Goal: Submit feedback/report problem: Submit feedback/report problem

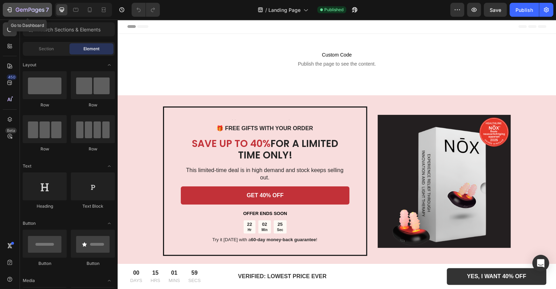
click at [14, 8] on div "7" at bounding box center [27, 10] width 43 height 8
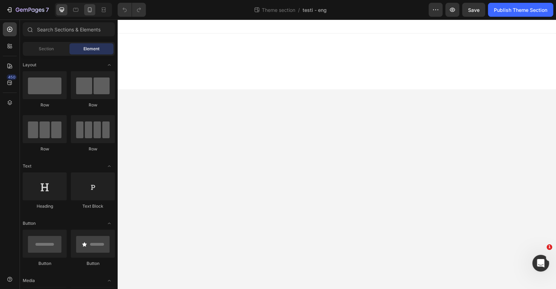
drag, startPoint x: 96, startPoint y: 8, endPoint x: 90, endPoint y: 10, distance: 6.2
click at [96, 9] on div at bounding box center [83, 10] width 57 height 14
click at [90, 10] on icon at bounding box center [89, 9] width 7 height 7
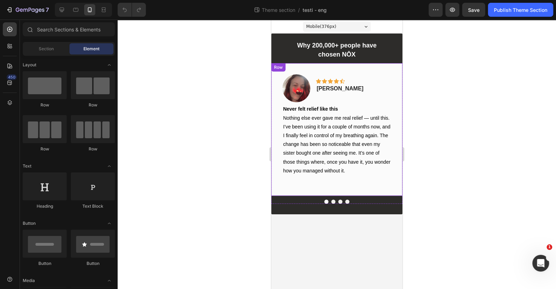
click at [366, 186] on div "Image Icon Icon Icon Icon Icon Row Calista V. Text block Row Never felt relief …" at bounding box center [336, 129] width 131 height 133
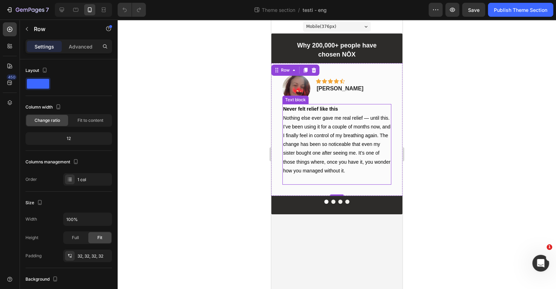
click at [397, 206] on div "Why 200,000+ people have chosen NŌX Text block Image Icon Icon Icon Icon Icon R…" at bounding box center [336, 124] width 131 height 181
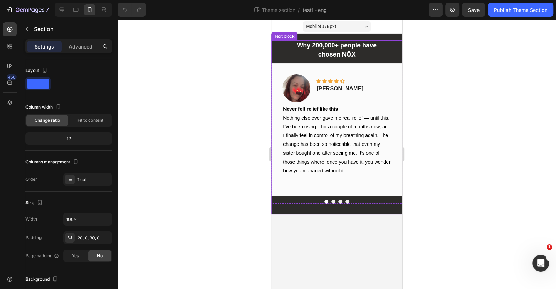
click at [394, 44] on p "Why 200,000+ people have" at bounding box center [337, 45] width 130 height 9
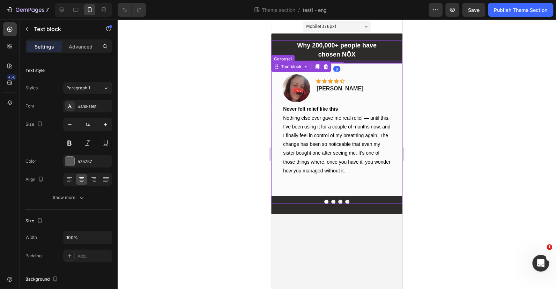
click at [394, 199] on div "Image Icon Icon Icon Icon Icon Row Calista V. Text block Row Never felt relief …" at bounding box center [336, 131] width 131 height 136
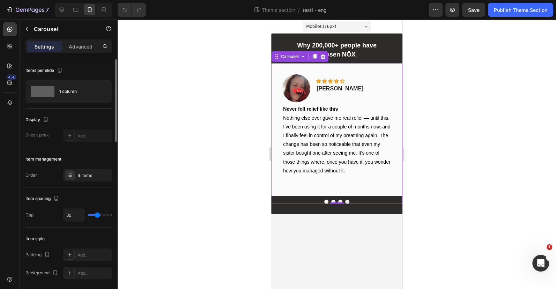
type input "50"
type input "53"
drag, startPoint x: 98, startPoint y: 215, endPoint x: 103, endPoint y: 215, distance: 4.6
type input "53"
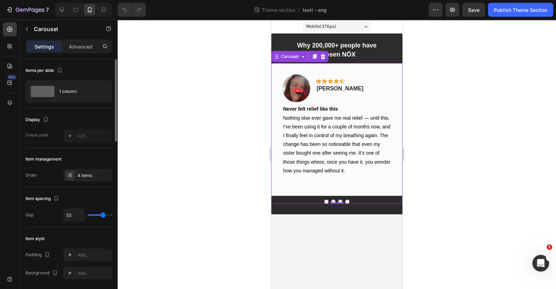
click at [103, 215] on input "range" at bounding box center [100, 214] width 24 height 1
type input "30"
type input "27"
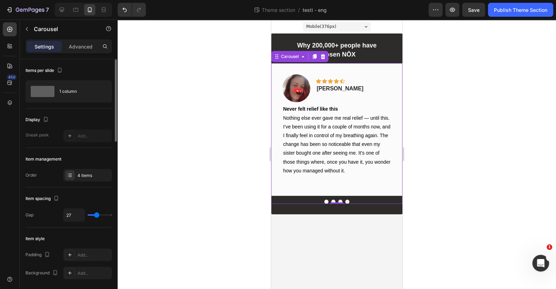
type input "33"
type input "23"
type input "43"
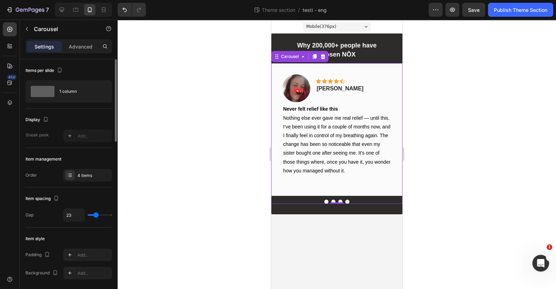
type input "43"
type input "24"
type input "55"
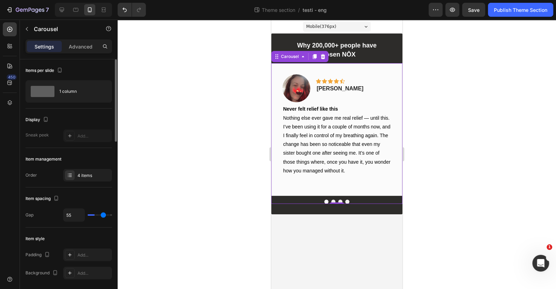
type input "16"
type input "26"
type input "68"
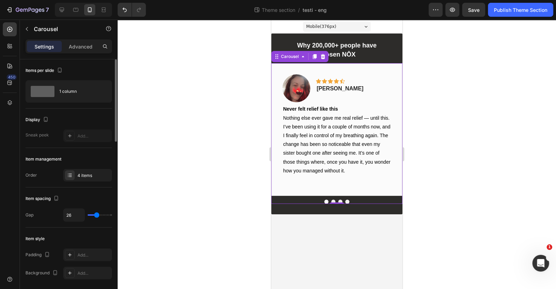
type input "68"
type input "74"
type input "80"
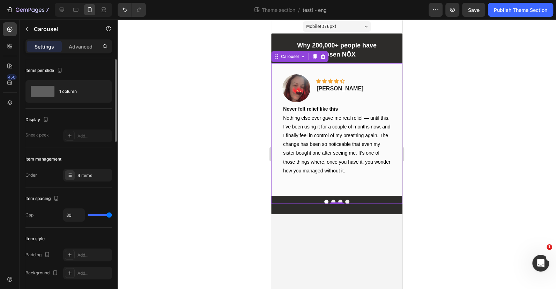
type input "0"
type input "80"
type input "0"
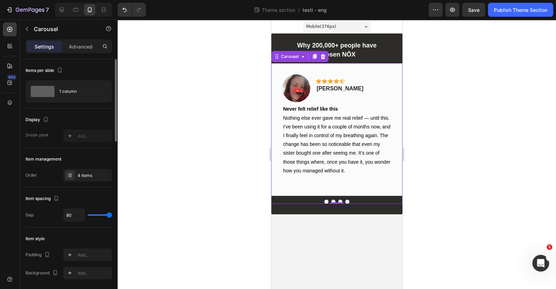
type input "0"
type input "20"
type input "24"
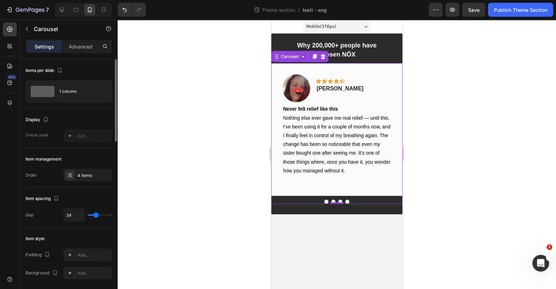
type input "30"
drag, startPoint x: 103, startPoint y: 215, endPoint x: 97, endPoint y: 219, distance: 6.7
type input "30"
click at [97, 216] on input "range" at bounding box center [100, 214] width 24 height 1
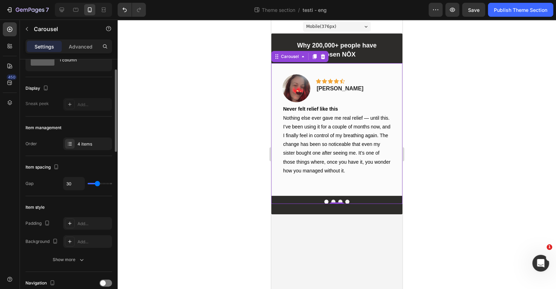
scroll to position [63, 0]
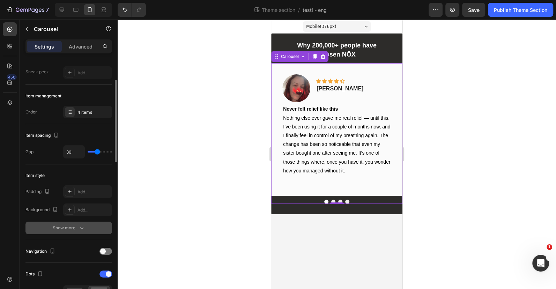
click at [77, 228] on div "Show more" at bounding box center [69, 227] width 32 height 7
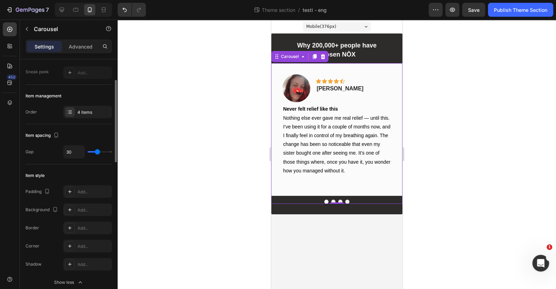
scroll to position [95, 0]
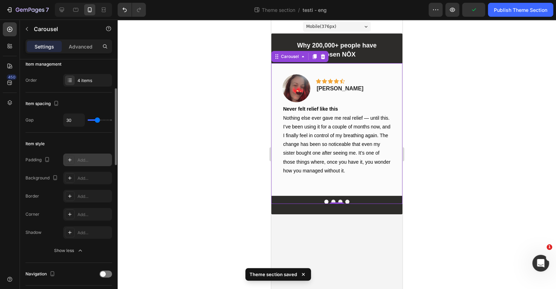
click at [71, 159] on icon at bounding box center [69, 159] width 3 height 3
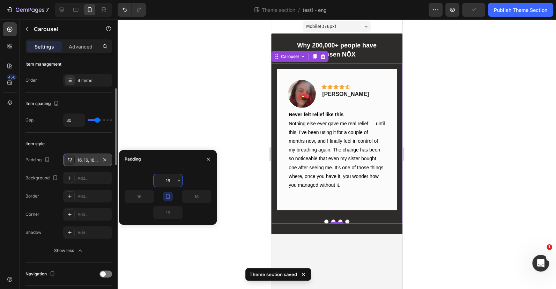
click at [71, 159] on icon at bounding box center [70, 160] width 6 height 6
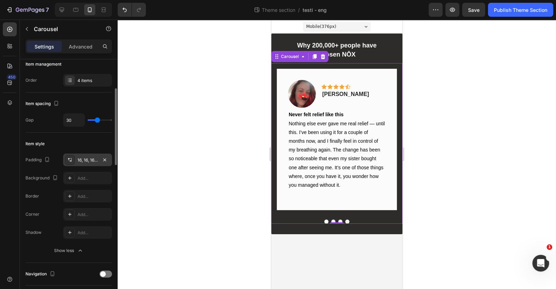
click at [333, 220] on button "Dot" at bounding box center [333, 222] width 4 height 4
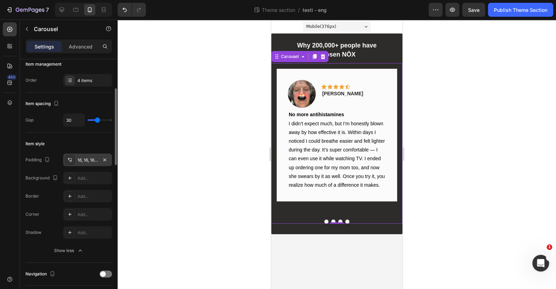
click at [339, 222] on div at bounding box center [337, 222] width 14 height 1
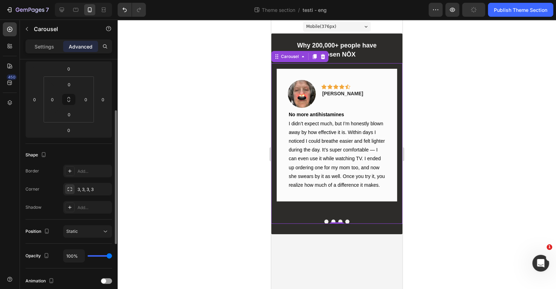
click at [342, 221] on button "Dot" at bounding box center [340, 222] width 4 height 4
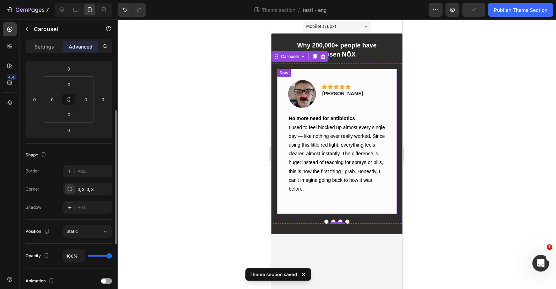
click at [335, 202] on p at bounding box center [337, 197] width 96 height 9
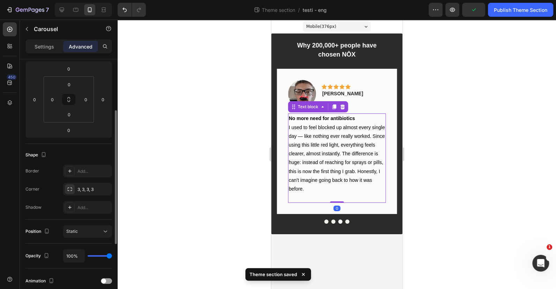
scroll to position [0, 0]
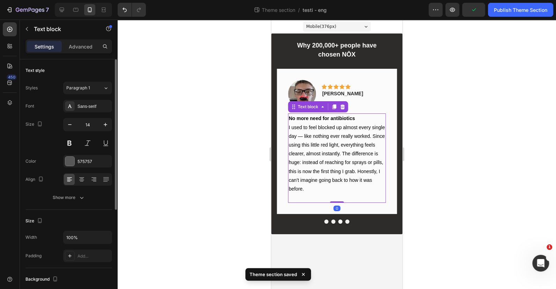
click at [335, 202] on div at bounding box center [337, 201] width 14 height 1
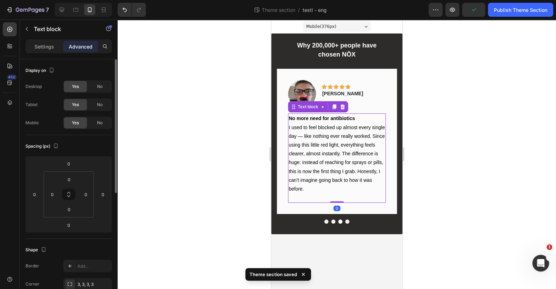
click at [330, 193] on p "I used to feel blocked up almost every single day — like nothing ever really wo…" at bounding box center [337, 158] width 96 height 71
click at [329, 198] on p "Rich Text Editor. Editing area: main" at bounding box center [337, 197] width 96 height 9
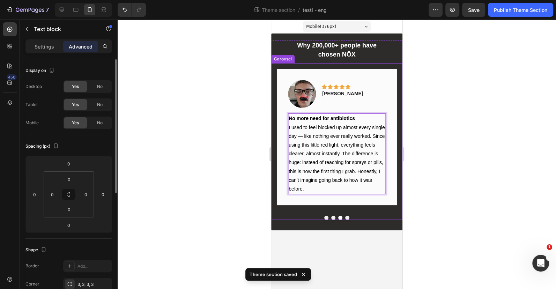
click at [449, 213] on div at bounding box center [337, 154] width 438 height 269
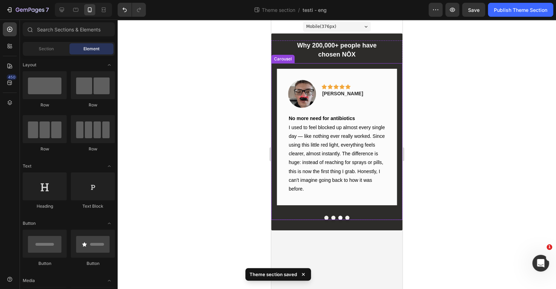
click at [334, 217] on button "Dot" at bounding box center [333, 218] width 4 height 4
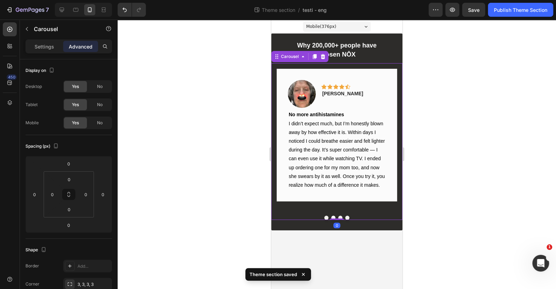
click at [327, 216] on button "Dot" at bounding box center [326, 218] width 4 height 4
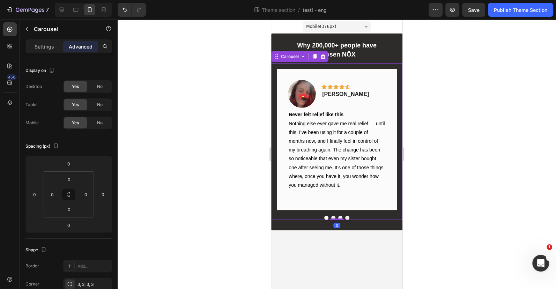
click at [332, 201] on div "Image Icon Icon Icon Icon Icon Row Calista V. Text block Row Never felt relief …" at bounding box center [337, 139] width 120 height 141
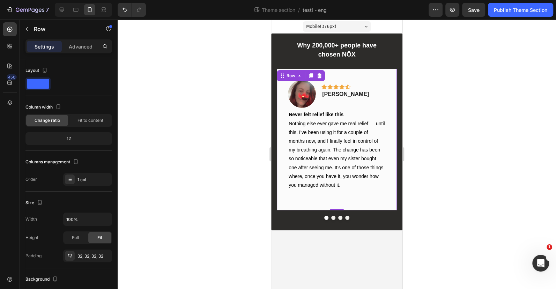
click at [332, 201] on div "Image Icon Icon Icon Icon Icon Row Calista V. Text block Row Never felt relief …" at bounding box center [337, 139] width 120 height 141
click at [333, 193] on p at bounding box center [337, 194] width 96 height 9
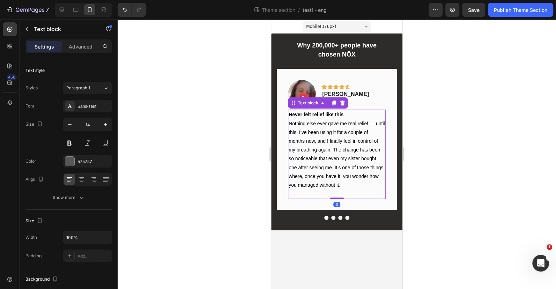
click at [333, 193] on p "Rich Text Editor. Editing area: main" at bounding box center [337, 194] width 96 height 9
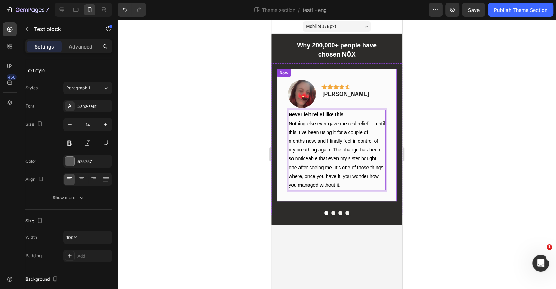
click at [446, 197] on div at bounding box center [337, 154] width 438 height 269
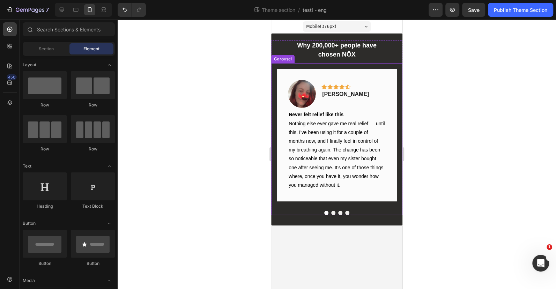
click at [340, 212] on button "Dot" at bounding box center [340, 213] width 4 height 4
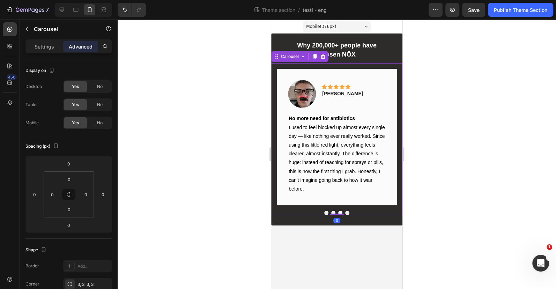
click at [348, 211] on button "Dot" at bounding box center [347, 213] width 4 height 4
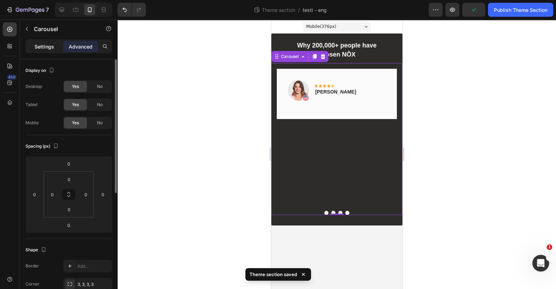
click at [49, 45] on p "Settings" at bounding box center [45, 46] width 20 height 7
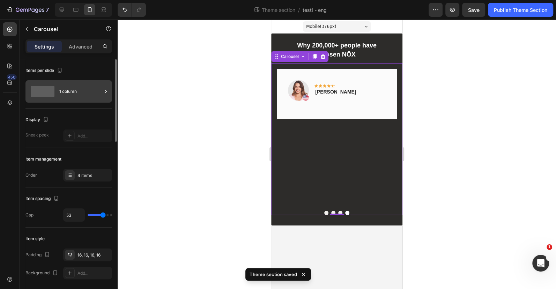
click at [91, 89] on div "1 column" at bounding box center [80, 91] width 43 height 16
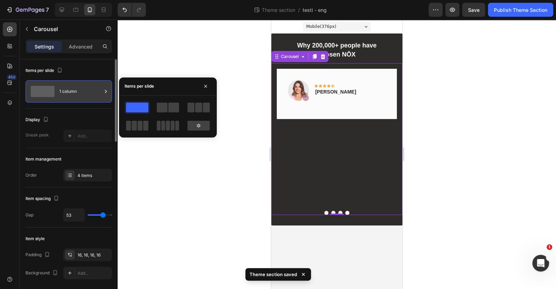
click at [91, 89] on div "1 column" at bounding box center [80, 91] width 43 height 16
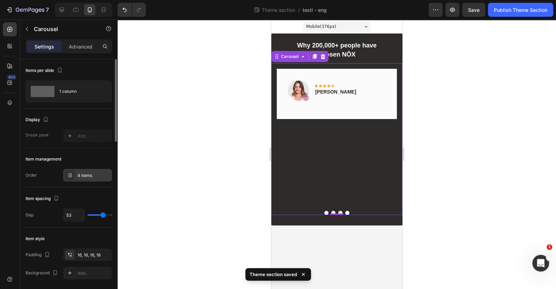
click at [76, 177] on div "4 items" at bounding box center [87, 175] width 49 height 13
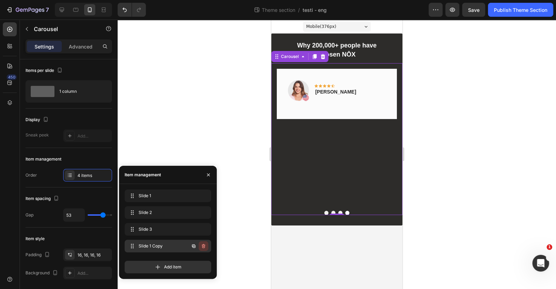
click at [206, 246] on icon "button" at bounding box center [204, 246] width 6 height 6
click at [204, 246] on div "Delete" at bounding box center [198, 246] width 13 height 6
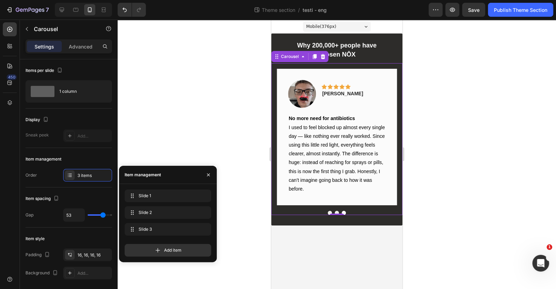
click at [478, 168] on div at bounding box center [337, 154] width 438 height 269
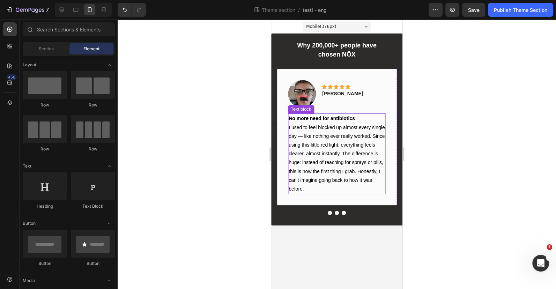
click at [353, 58] on p "chosen NŌX" at bounding box center [337, 54] width 130 height 9
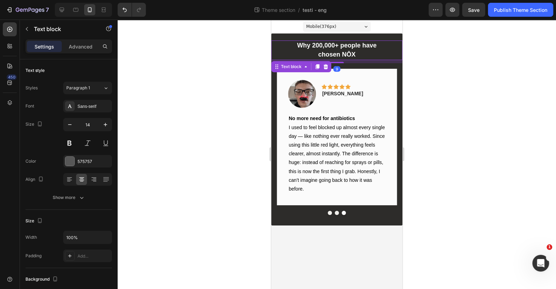
click at [352, 49] on p "Why 200,000+ people have" at bounding box center [337, 45] width 130 height 9
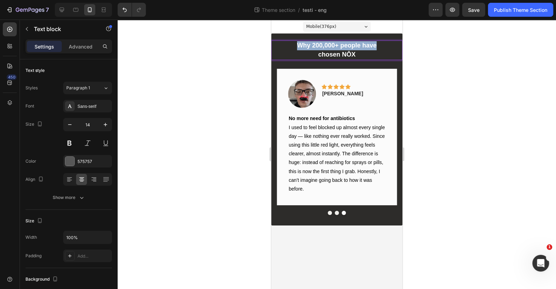
click at [352, 49] on p "Why 200,000+ people have" at bounding box center [337, 45] width 130 height 9
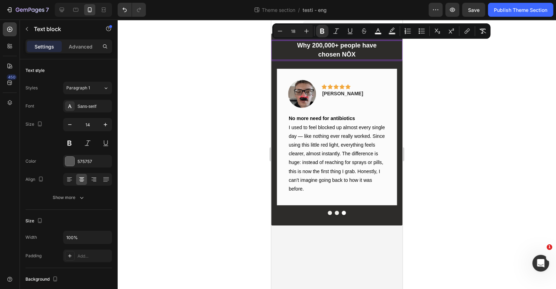
click at [354, 54] on strong "chosen NŌX" at bounding box center [336, 54] width 37 height 7
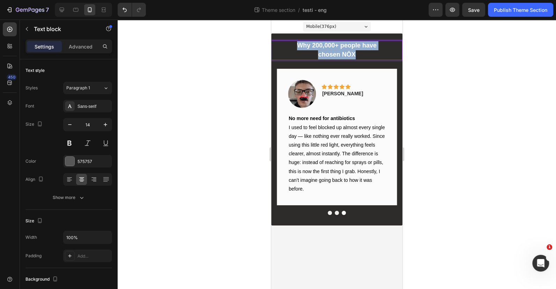
drag, startPoint x: 364, startPoint y: 56, endPoint x: 282, endPoint y: 43, distance: 83.0
click at [282, 43] on div "Why 200,000+ people have chosen NŌX" at bounding box center [336, 50] width 131 height 20
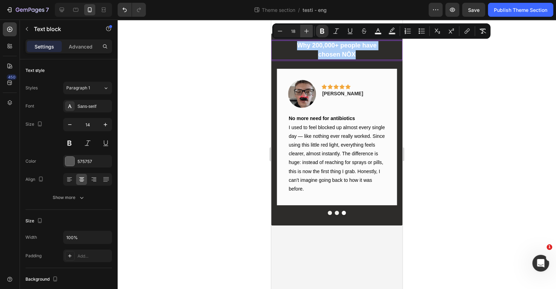
click at [306, 30] on icon "Editor contextual toolbar" at bounding box center [306, 31] width 5 height 5
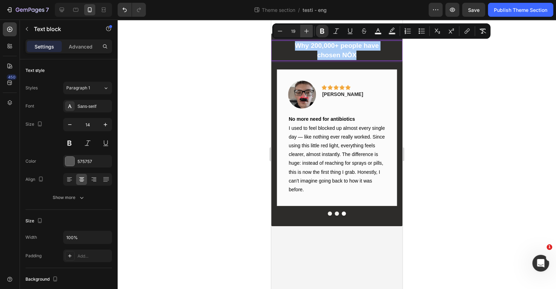
click at [306, 30] on icon "Editor contextual toolbar" at bounding box center [306, 31] width 5 height 5
type input "21"
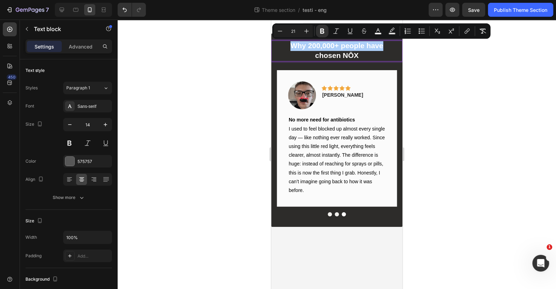
click at [476, 97] on div at bounding box center [337, 154] width 438 height 269
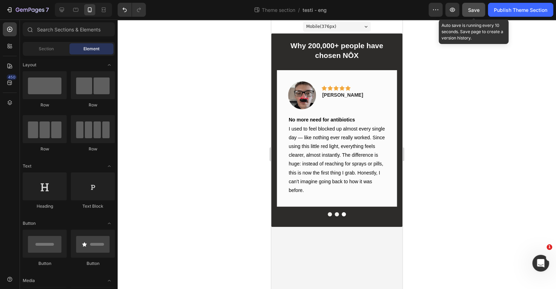
click at [477, 12] on span "Save" at bounding box center [474, 10] width 12 height 6
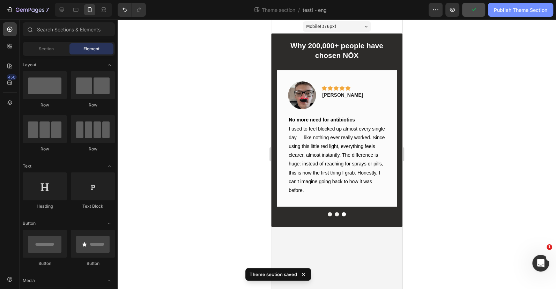
click at [517, 8] on div "Publish Theme Section" at bounding box center [520, 9] width 53 height 7
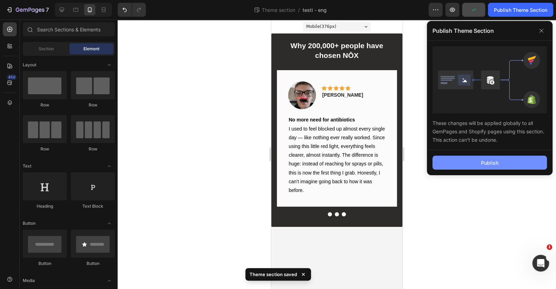
click at [496, 166] on button "Publish" at bounding box center [489, 163] width 114 height 14
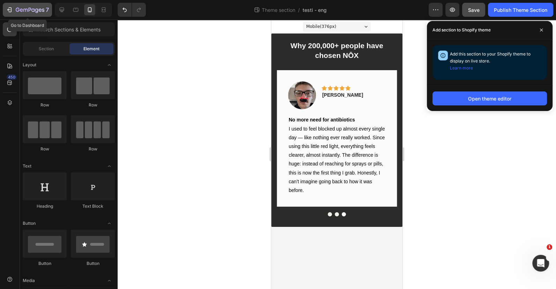
click at [12, 4] on button "7" at bounding box center [27, 10] width 49 height 14
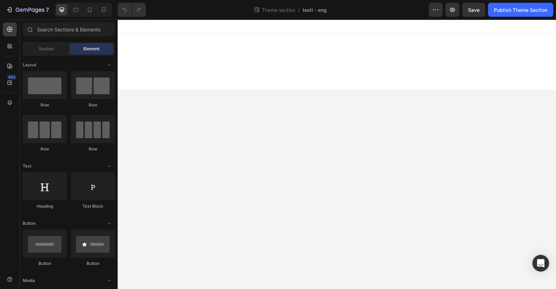
click at [251, 69] on div "Why 200,000+ people have chosen NŌX Text block Image Icon Icon Icon Icon Icon R…" at bounding box center [337, 62] width 438 height 56
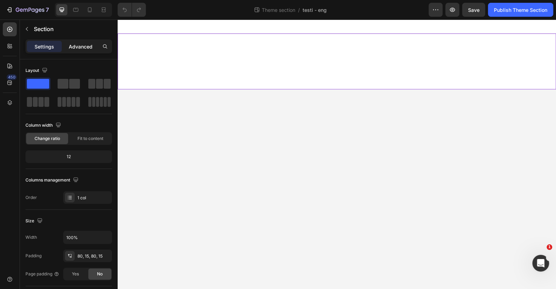
click at [68, 41] on div "Advanced" at bounding box center [80, 46] width 35 height 11
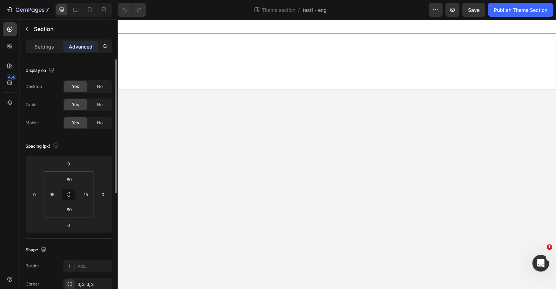
drag, startPoint x: 104, startPoint y: 102, endPoint x: 103, endPoint y: 98, distance: 4.3
click at [103, 102] on div "No" at bounding box center [99, 104] width 23 height 11
click at [103, 87] on div "No" at bounding box center [99, 86] width 23 height 11
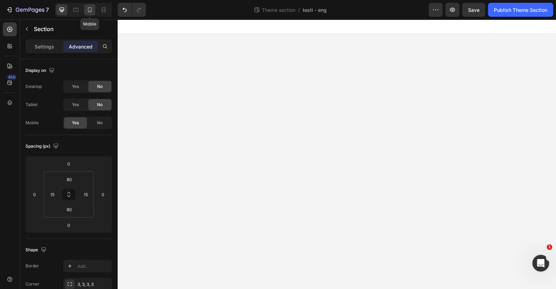
click at [88, 10] on icon at bounding box center [90, 9] width 4 height 5
type input "20"
type input "0"
type input "30"
type input "0"
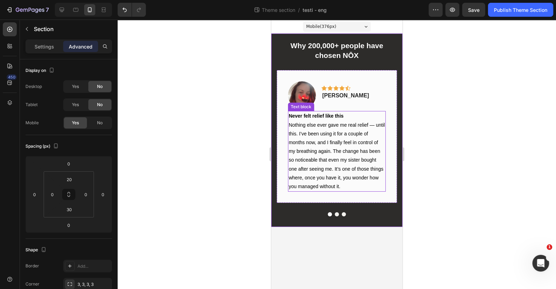
click at [325, 113] on strong "Never felt relief like this" at bounding box center [316, 116] width 55 height 6
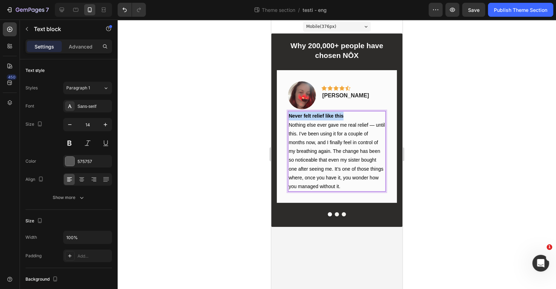
click at [325, 113] on strong "Never felt relief like this" at bounding box center [316, 116] width 55 height 6
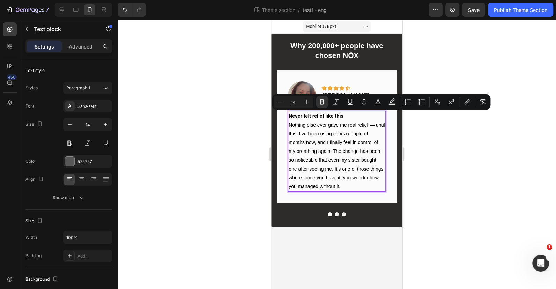
click at [342, 145] on p "Nothing else ever gave me real relief — until this. I’ve been using it for a co…" at bounding box center [337, 156] width 96 height 71
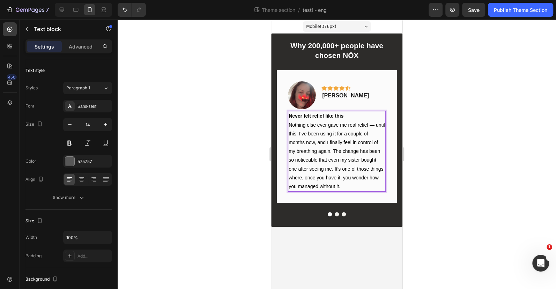
click at [344, 183] on p "Nothing else ever gave me real relief — until this. I’ve been using it for a co…" at bounding box center [337, 156] width 96 height 71
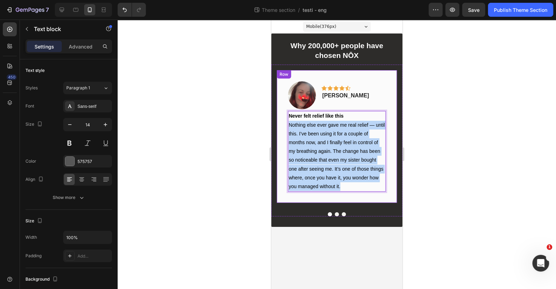
drag, startPoint x: 355, startPoint y: 186, endPoint x: 283, endPoint y: 124, distance: 95.1
click at [283, 124] on div "Image Icon Icon Icon Icon Icon Row Calista V. Text block Row Never felt relief …" at bounding box center [337, 136] width 120 height 133
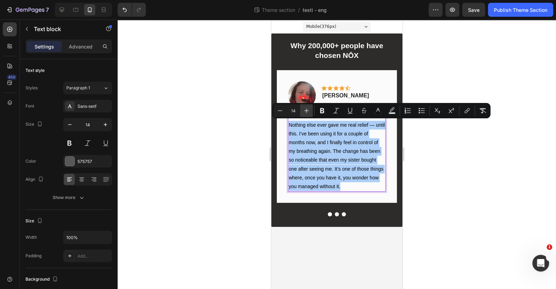
click at [311, 112] on button "Plus" at bounding box center [306, 110] width 13 height 13
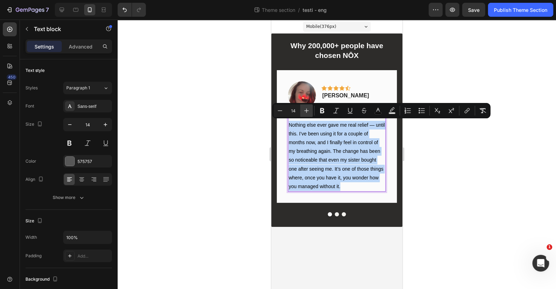
type input "15"
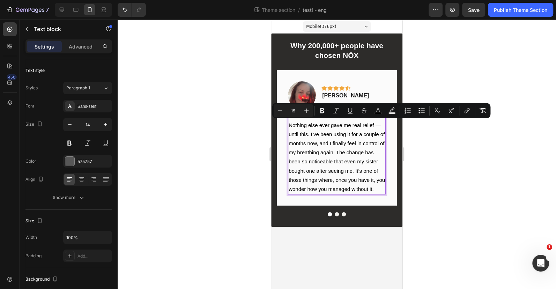
click at [444, 153] on div at bounding box center [337, 154] width 438 height 269
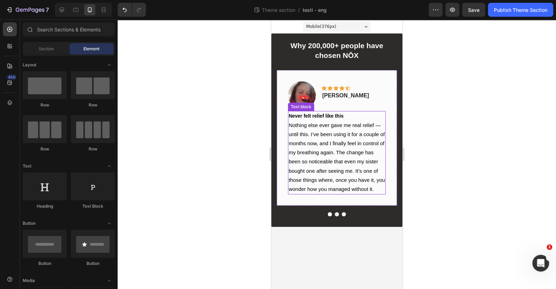
click at [318, 114] on strong "Never felt relief like this" at bounding box center [316, 116] width 55 height 6
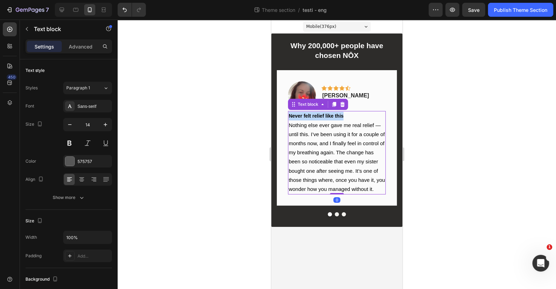
click at [318, 114] on strong "Never felt relief like this" at bounding box center [316, 116] width 55 height 6
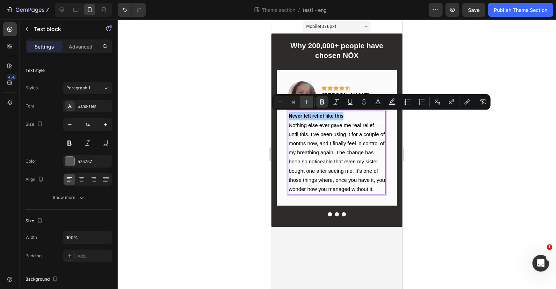
click at [311, 105] on button "Plus" at bounding box center [306, 102] width 13 height 13
click at [310, 105] on button "Plus" at bounding box center [306, 102] width 13 height 13
type input "16"
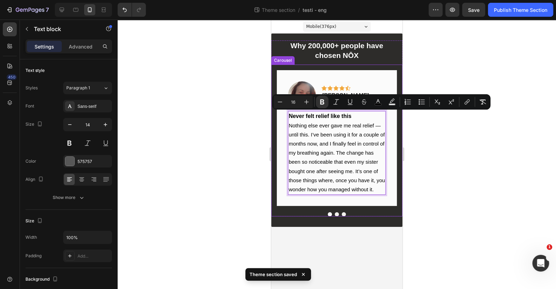
click at [426, 145] on div at bounding box center [337, 154] width 438 height 269
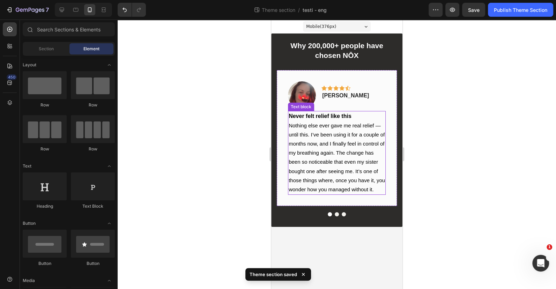
click at [336, 115] on strong "Never felt relief like this" at bounding box center [320, 116] width 63 height 6
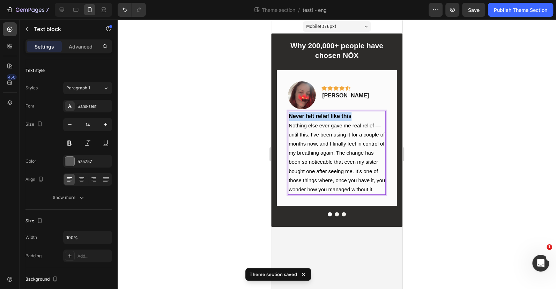
click at [336, 115] on strong "Never felt relief like this" at bounding box center [320, 116] width 63 height 6
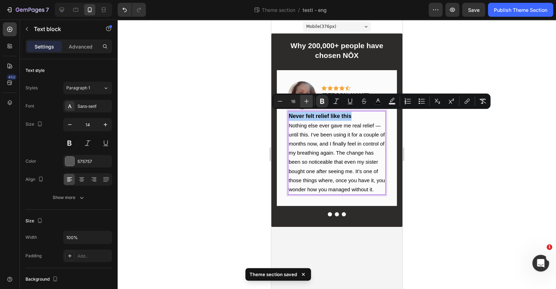
click at [309, 103] on icon "Editor contextual toolbar" at bounding box center [306, 101] width 7 height 7
type input "17"
click at [460, 143] on div at bounding box center [337, 154] width 438 height 269
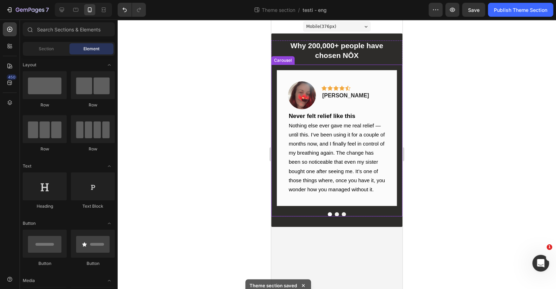
click at [335, 213] on button "Dot" at bounding box center [337, 214] width 4 height 4
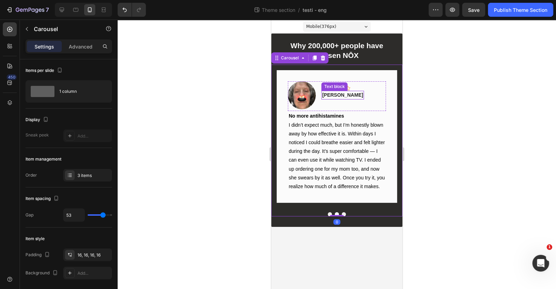
click at [344, 92] on p "Laurence D." at bounding box center [342, 94] width 41 height 7
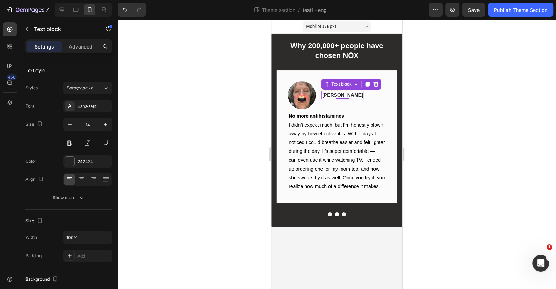
click at [344, 92] on p "Laurence D." at bounding box center [342, 94] width 41 height 7
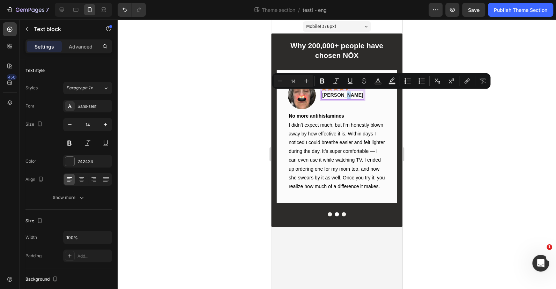
click at [335, 88] on div "Minus 14 Plus Bold Italic Underline Strikethrough Text Color Text Background Co…" at bounding box center [381, 80] width 218 height 15
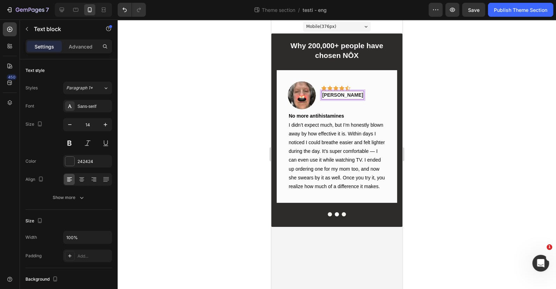
click at [335, 94] on p "Laurence D." at bounding box center [342, 94] width 41 height 7
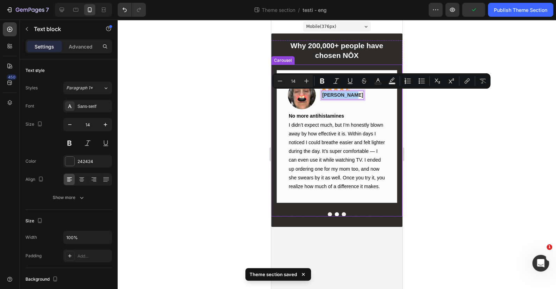
drag, startPoint x: 454, startPoint y: 149, endPoint x: 439, endPoint y: 142, distance: 15.9
click at [453, 147] on div at bounding box center [337, 154] width 438 height 269
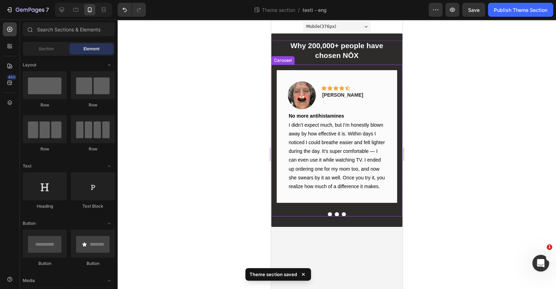
click at [331, 211] on div "Image Icon Icon Icon Icon Icon Row Laurence D. Text block Row No more antihista…" at bounding box center [336, 139] width 131 height 148
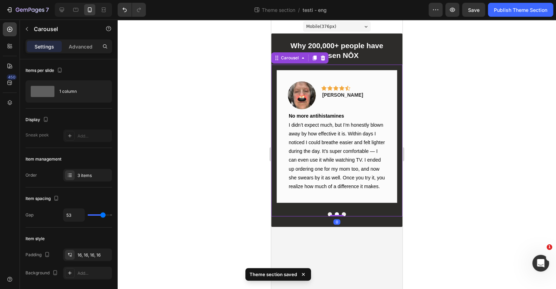
click at [331, 212] on button "Dot" at bounding box center [330, 214] width 4 height 4
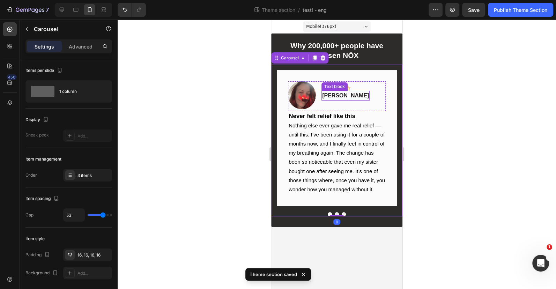
click at [341, 93] on span "Calista V." at bounding box center [345, 95] width 47 height 6
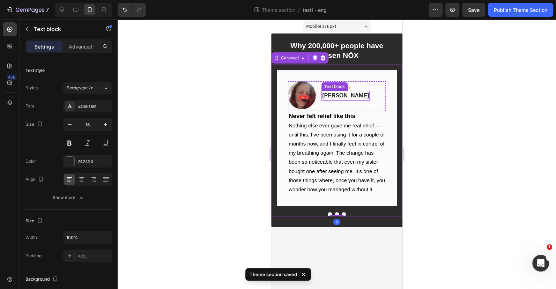
click at [341, 93] on span "Calista V." at bounding box center [345, 95] width 47 height 6
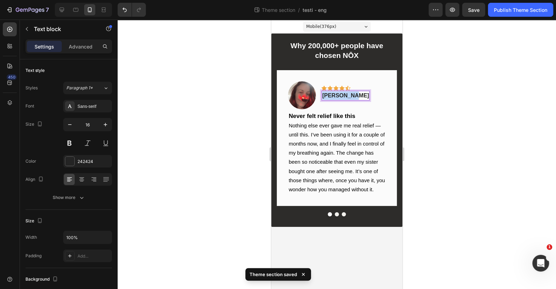
click at [341, 93] on span "Calista V." at bounding box center [345, 95] width 47 height 6
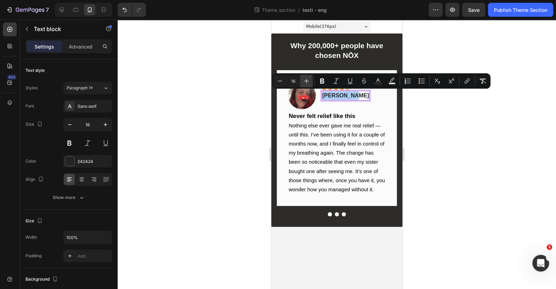
click at [307, 78] on icon "Editor contextual toolbar" at bounding box center [306, 80] width 7 height 7
type input "20"
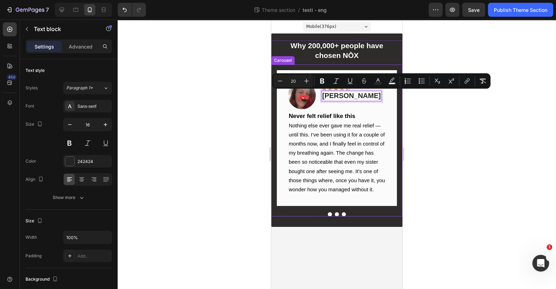
click at [439, 135] on div at bounding box center [337, 154] width 438 height 269
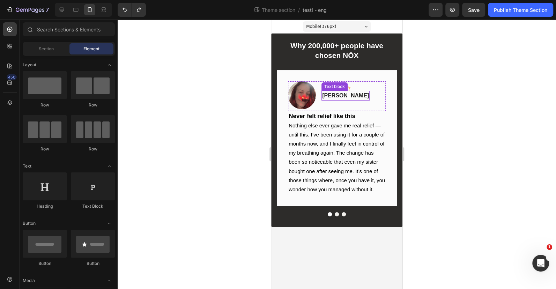
click at [344, 95] on span "Calista V." at bounding box center [345, 95] width 47 height 6
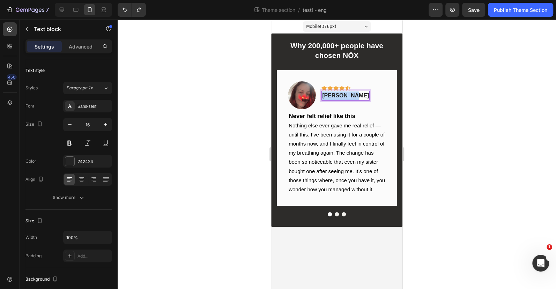
click at [344, 95] on span "Calista V." at bounding box center [345, 95] width 47 height 6
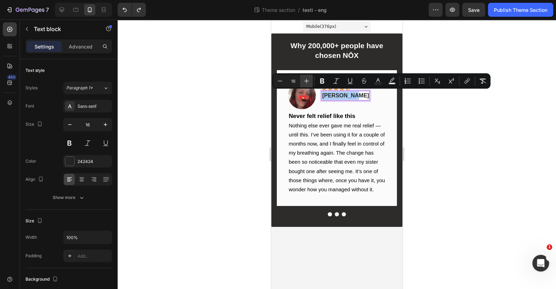
click at [309, 83] on icon "Editor contextual toolbar" at bounding box center [306, 80] width 7 height 7
click at [282, 82] on icon "Editor contextual toolbar" at bounding box center [279, 80] width 7 height 7
type input "17"
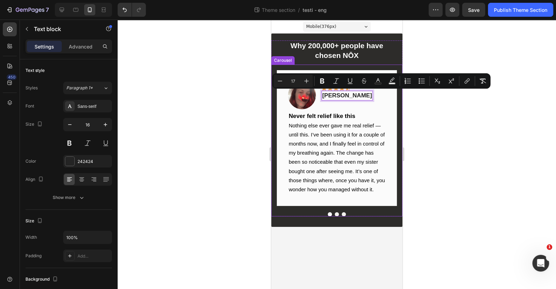
click at [470, 141] on div at bounding box center [337, 154] width 438 height 269
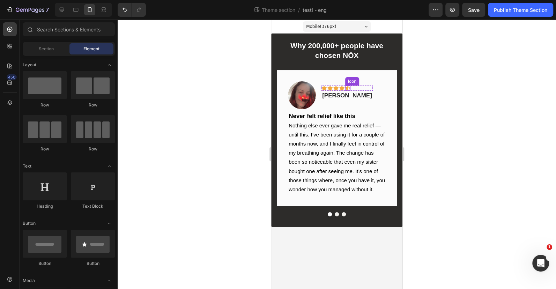
click at [348, 88] on icon at bounding box center [347, 88] width 5 height 5
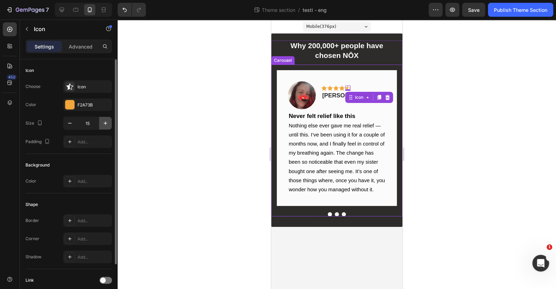
click at [106, 126] on icon "button" at bounding box center [105, 123] width 7 height 7
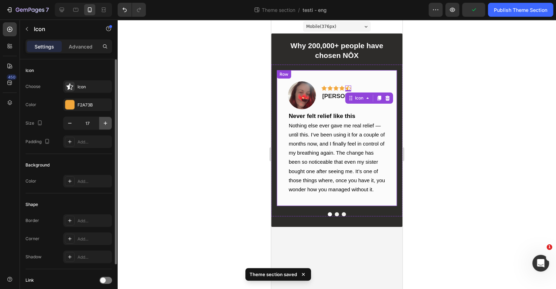
click at [106, 121] on icon "button" at bounding box center [105, 123] width 7 height 7
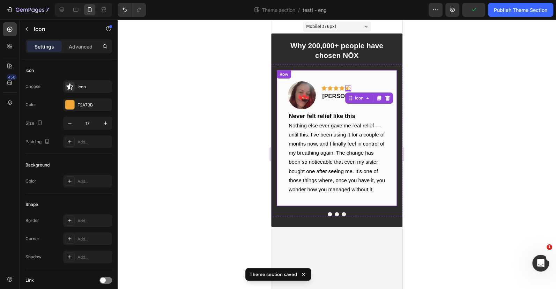
type input "18"
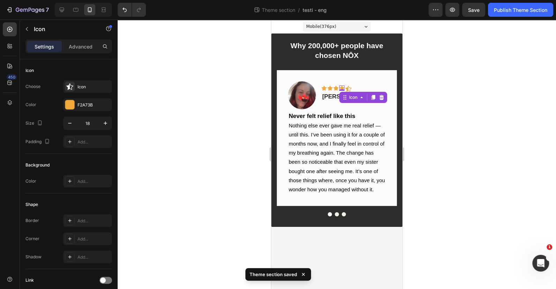
click at [342, 89] on div "Icon 0" at bounding box center [341, 88] width 5 height 5
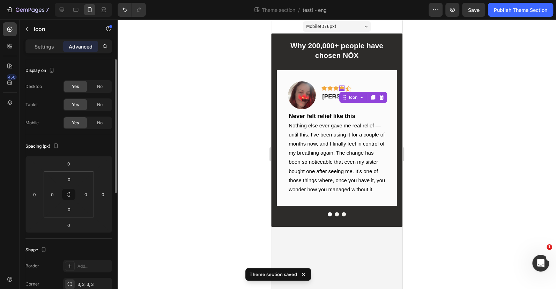
click at [42, 45] on p "Settings" at bounding box center [45, 46] width 20 height 7
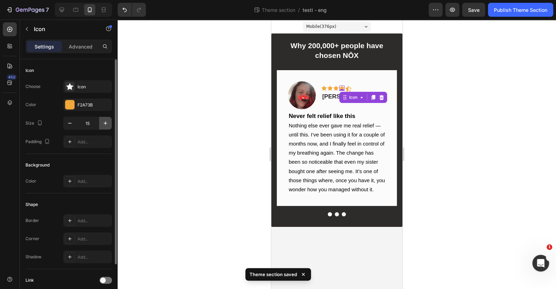
click at [108, 123] on icon "button" at bounding box center [105, 123] width 7 height 7
type input "18"
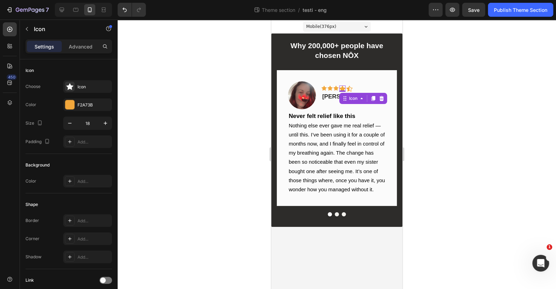
click at [335, 88] on div "Icon" at bounding box center [335, 88] width 5 height 5
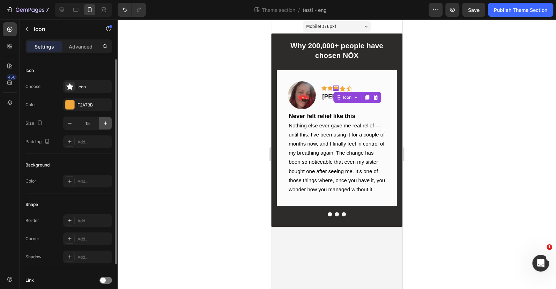
click at [104, 123] on icon "button" at bounding box center [105, 123] width 7 height 7
click at [105, 122] on icon "button" at bounding box center [105, 123] width 7 height 7
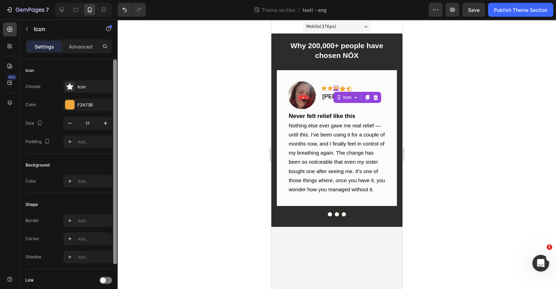
drag, startPoint x: 105, startPoint y: 122, endPoint x: 113, endPoint y: 121, distance: 8.8
click at [105, 123] on icon "button" at bounding box center [105, 123] width 7 height 7
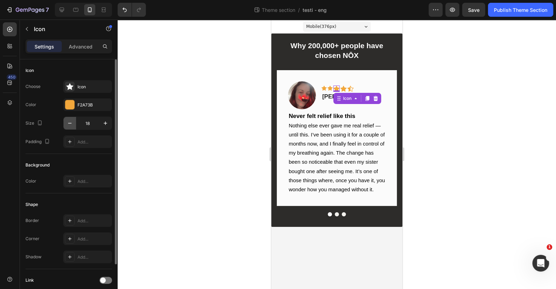
click at [74, 122] on button "button" at bounding box center [70, 123] width 13 height 13
type input "17"
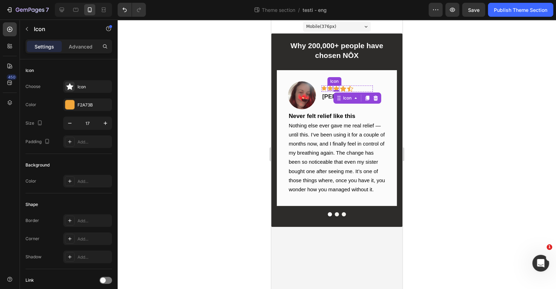
click at [328, 87] on icon at bounding box center [329, 88] width 5 height 5
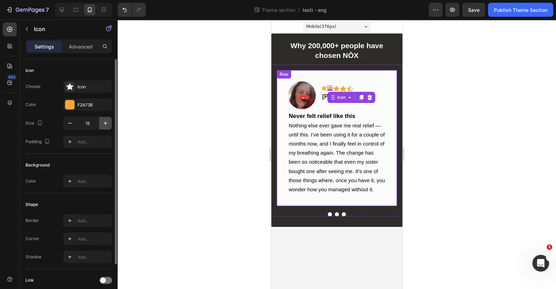
click at [105, 125] on icon "button" at bounding box center [105, 123] width 7 height 7
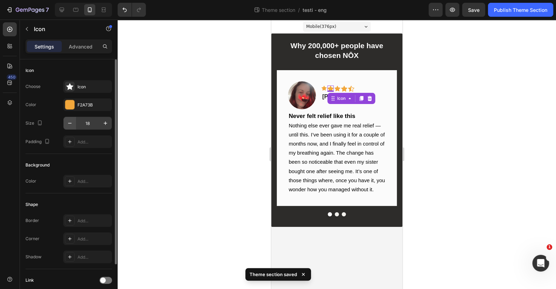
click at [75, 124] on button "button" at bounding box center [70, 123] width 13 height 13
type input "17"
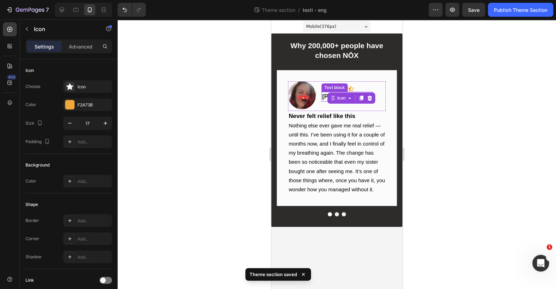
click at [324, 88] on div "Text block" at bounding box center [334, 87] width 23 height 6
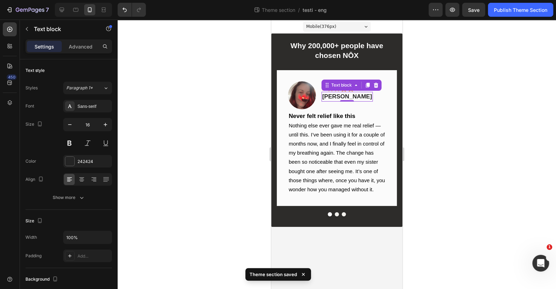
click at [455, 111] on div at bounding box center [337, 154] width 438 height 269
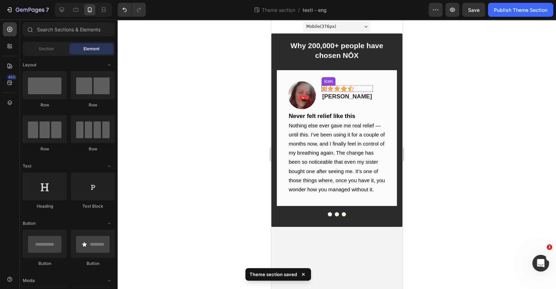
click at [323, 87] on icon at bounding box center [323, 88] width 5 height 5
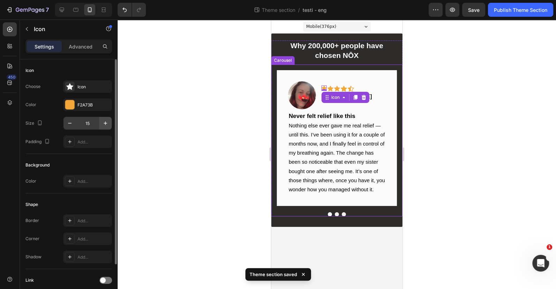
click at [102, 120] on icon "button" at bounding box center [105, 123] width 7 height 7
click at [103, 121] on icon "button" at bounding box center [105, 123] width 7 height 7
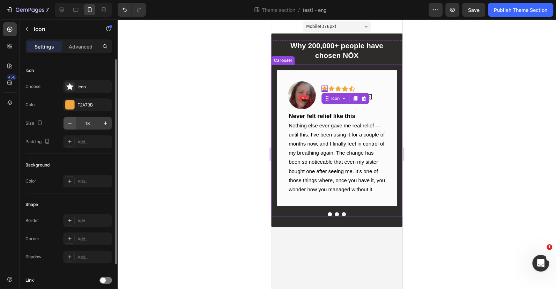
click at [68, 125] on icon "button" at bounding box center [69, 123] width 7 height 7
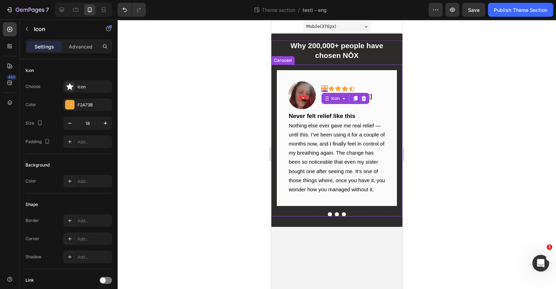
type input "17"
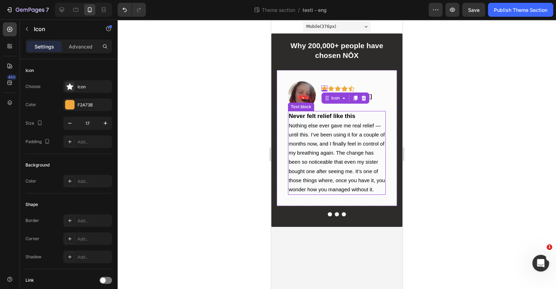
click at [482, 126] on div at bounding box center [337, 154] width 438 height 269
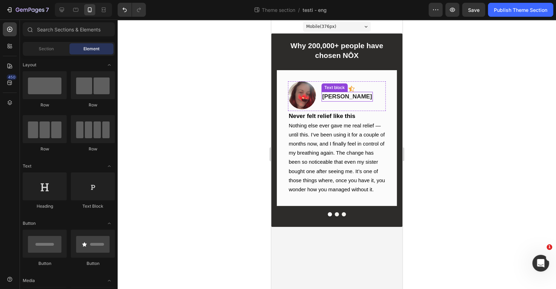
click at [334, 94] on span "Calista V." at bounding box center [347, 96] width 50 height 7
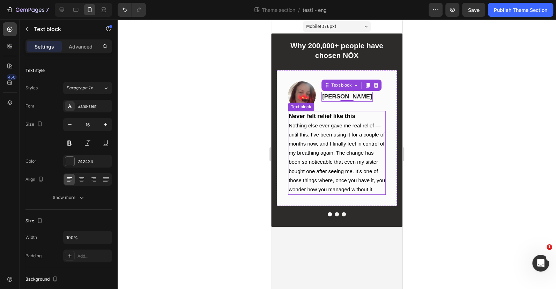
click at [328, 113] on strong "Never felt relief like this" at bounding box center [322, 116] width 67 height 7
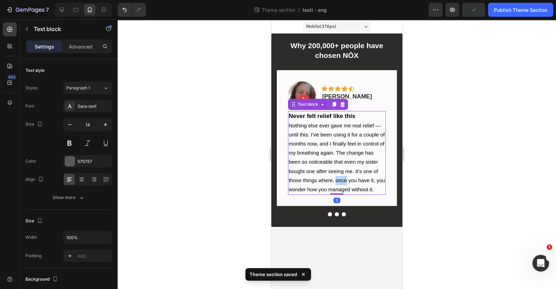
click at [338, 177] on span "Nothing else ever gave me real relief — until this. I’ve been using it for a co…" at bounding box center [337, 158] width 96 height 70
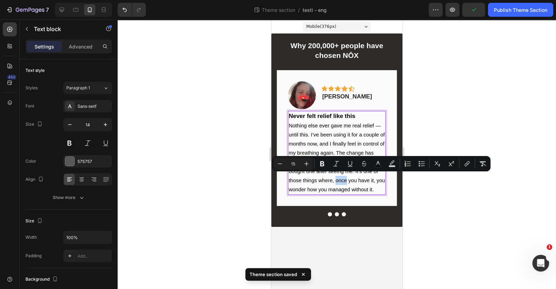
type input "17"
click at [329, 113] on strong "Never felt relief like this" at bounding box center [322, 116] width 67 height 7
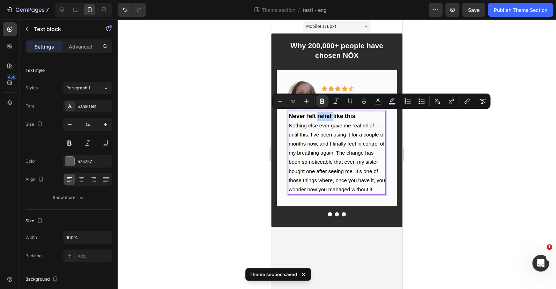
type input "15"
click at [317, 138] on p "Nothing else ever gave me real relief — until this. I’ve been using it for a co…" at bounding box center [337, 157] width 96 height 73
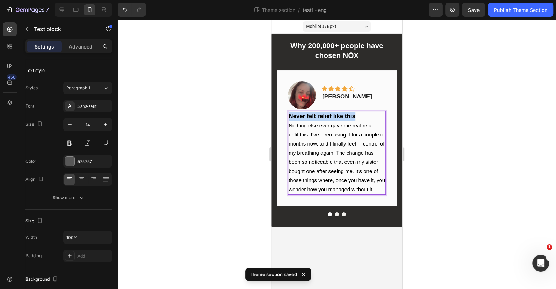
drag, startPoint x: 361, startPoint y: 112, endPoint x: 251, endPoint y: 105, distance: 110.5
click at [271, 105] on html "Mobile ( 376 px) iPhone 13 Mini iPhone 13 Pro iPhone 11 Pro Max iPhone 15 Pro M…" at bounding box center [336, 154] width 131 height 269
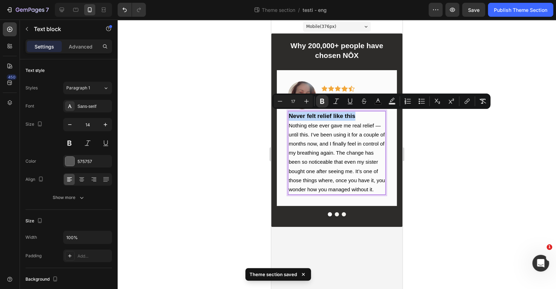
type input "15"
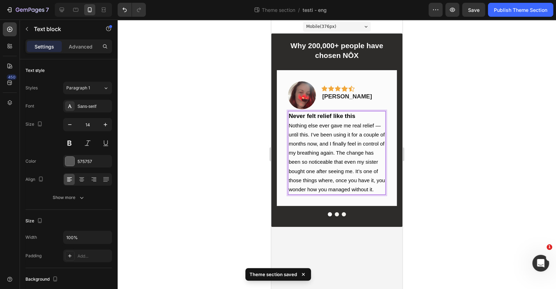
click at [331, 131] on span "Nothing else ever gave me real relief — until this. I’ve been using it for a co…" at bounding box center [337, 158] width 96 height 70
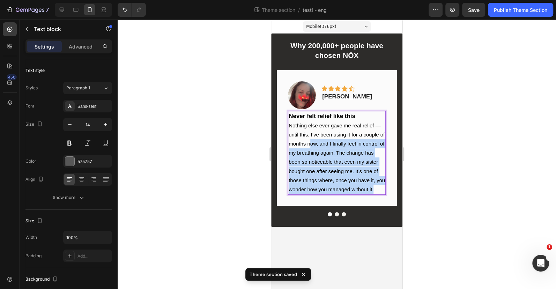
drag, startPoint x: 357, startPoint y: 170, endPoint x: 311, endPoint y: 139, distance: 55.9
click at [311, 139] on p "Nothing else ever gave me real relief — until this. I’ve been using it for a co…" at bounding box center [337, 157] width 96 height 73
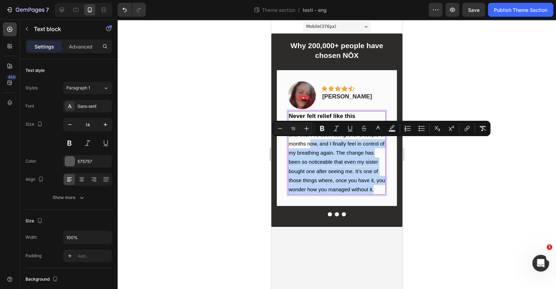
click at [340, 167] on span "Nothing else ever gave me real relief — until this. I’ve been using it for a co…" at bounding box center [337, 158] width 96 height 70
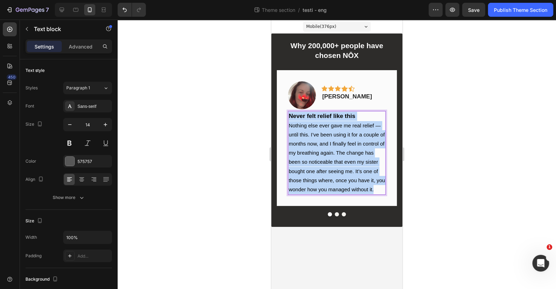
drag, startPoint x: 375, startPoint y: 187, endPoint x: 506, endPoint y: 133, distance: 141.5
click at [271, 96] on html "Mobile ( 376 px) iPhone 13 Mini iPhone 13 Pro iPhone 11 Pro Max iPhone 15 Pro M…" at bounding box center [336, 154] width 131 height 269
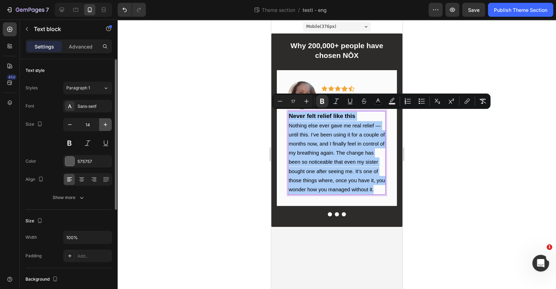
click at [102, 121] on button "button" at bounding box center [105, 124] width 13 height 13
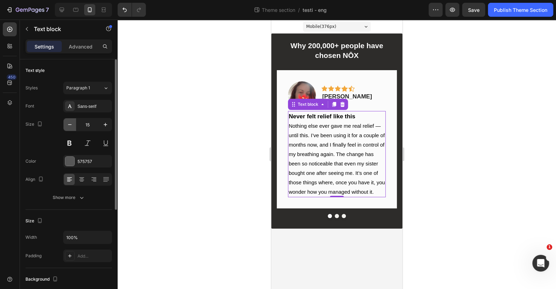
click at [73, 125] on button "button" at bounding box center [70, 124] width 13 height 13
type input "14"
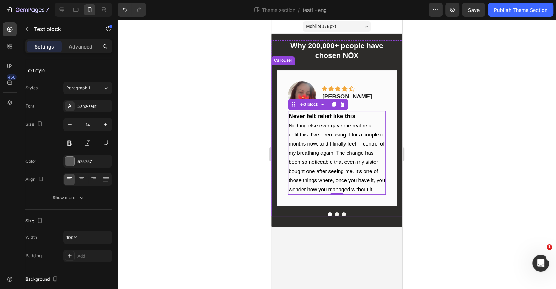
click at [335, 212] on button "Dot" at bounding box center [337, 214] width 4 height 4
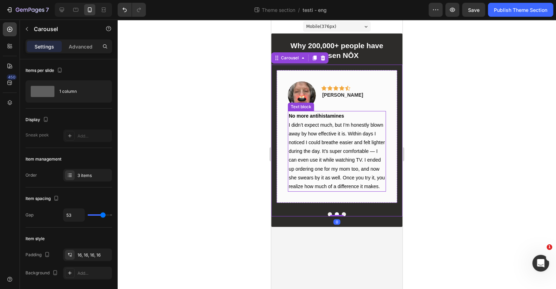
click at [336, 165] on p "I didn’t expect much, but I’m honestly blown away by how effective it is. Withi…" at bounding box center [337, 156] width 96 height 71
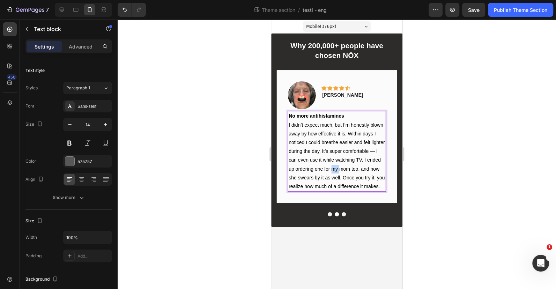
click at [336, 165] on p "I didn’t expect much, but I’m honestly blown away by how effective it is. Withi…" at bounding box center [337, 156] width 96 height 71
click at [362, 172] on p "I didn’t expect much, but I’m honestly blown away by how effective it is. Withi…" at bounding box center [337, 156] width 96 height 71
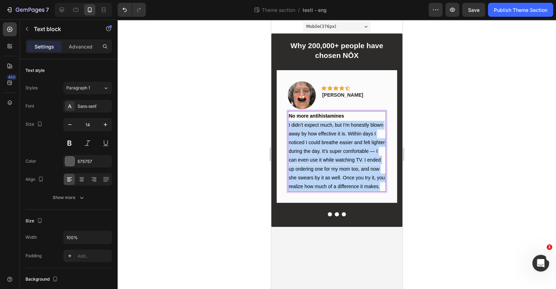
drag, startPoint x: 381, startPoint y: 187, endPoint x: 269, endPoint y: 128, distance: 126.8
click at [271, 128] on html "Mobile ( 376 px) iPhone 13 Mini iPhone 13 Pro iPhone 11 Pro Max iPhone 15 Pro M…" at bounding box center [336, 154] width 131 height 269
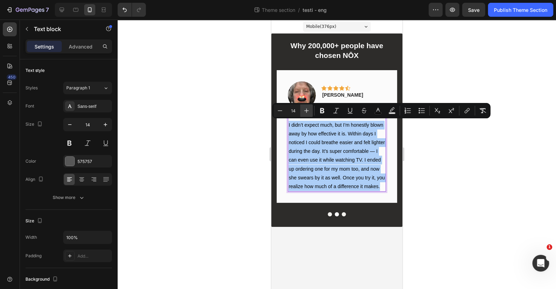
click at [307, 113] on icon "Editor contextual toolbar" at bounding box center [306, 110] width 7 height 7
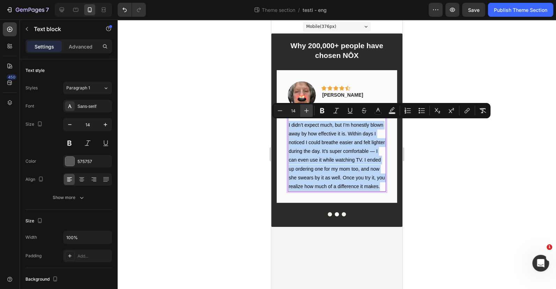
type input "15"
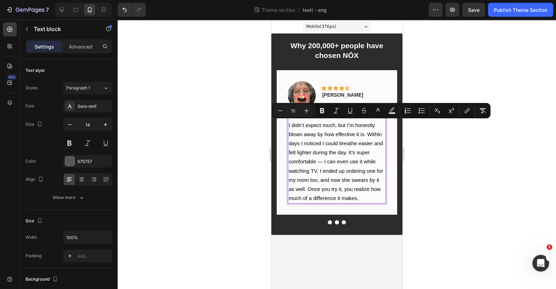
click at [468, 155] on div at bounding box center [337, 154] width 438 height 269
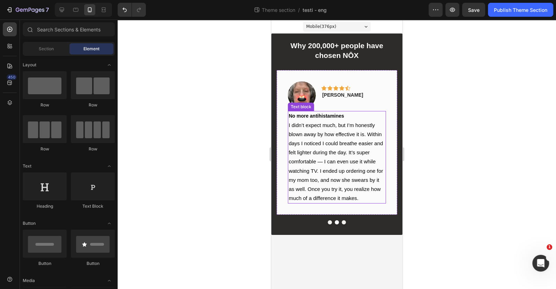
click at [334, 116] on strong "No more antihistamines" at bounding box center [316, 116] width 55 height 6
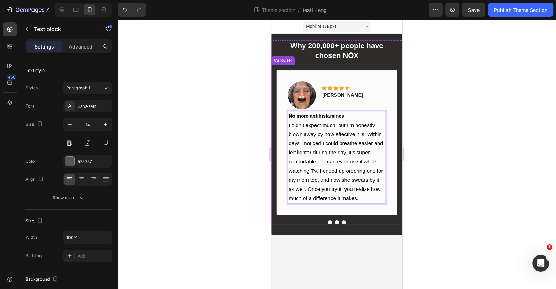
click at [331, 220] on button "Dot" at bounding box center [330, 222] width 4 height 4
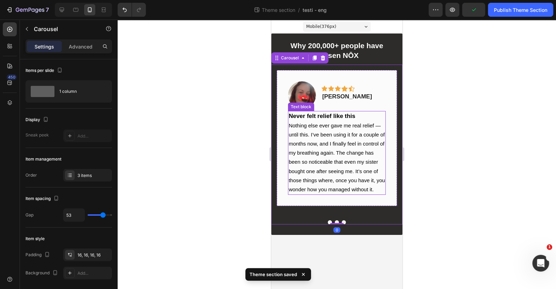
click at [342, 174] on span "Nothing else ever gave me real relief — until this. I’ve been using it for a co…" at bounding box center [337, 158] width 96 height 70
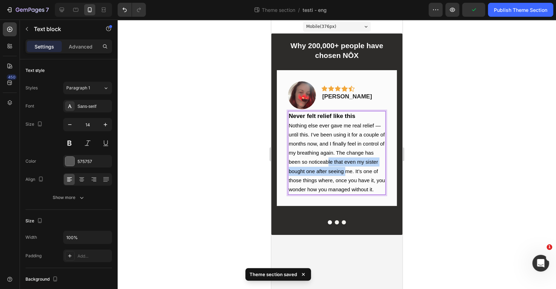
drag, startPoint x: 347, startPoint y: 168, endPoint x: 328, endPoint y: 156, distance: 21.8
click at [328, 156] on span "Nothing else ever gave me real relief — until this. I’ve been using it for a co…" at bounding box center [337, 158] width 96 height 70
drag, startPoint x: 324, startPoint y: 113, endPoint x: 314, endPoint y: 113, distance: 9.8
click at [314, 113] on strong "Never felt relief like this" at bounding box center [322, 116] width 67 height 7
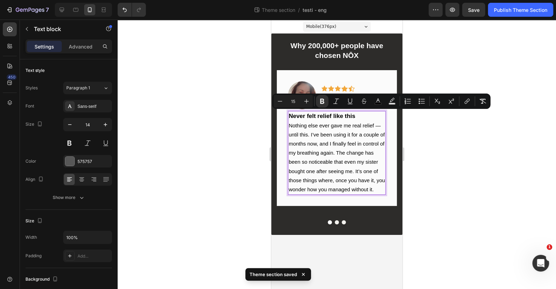
click at [345, 121] on p "Nothing else ever gave me real relief — until this. I’ve been using it for a co…" at bounding box center [337, 157] width 96 height 73
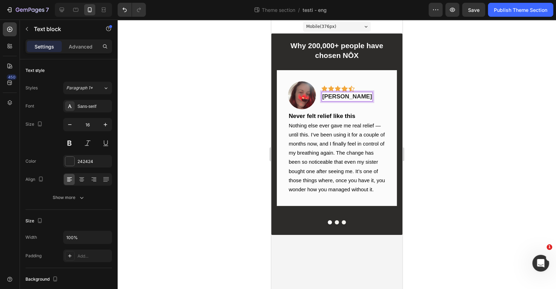
click at [335, 94] on span "Calista V." at bounding box center [347, 96] width 50 height 7
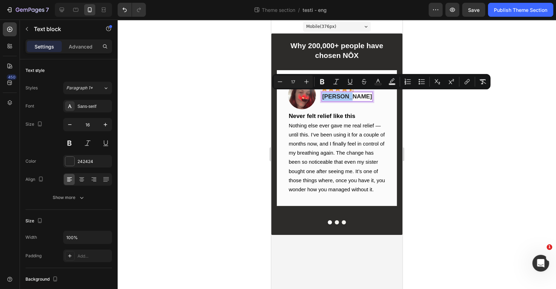
click at [424, 114] on div at bounding box center [337, 154] width 438 height 269
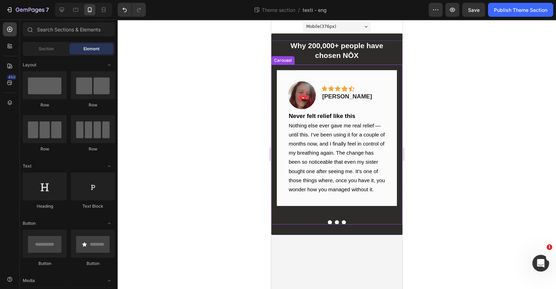
click at [337, 220] on button "Dot" at bounding box center [337, 222] width 4 height 4
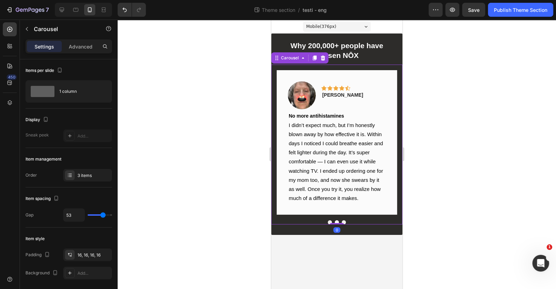
click at [328, 220] on button "Dot" at bounding box center [330, 222] width 4 height 4
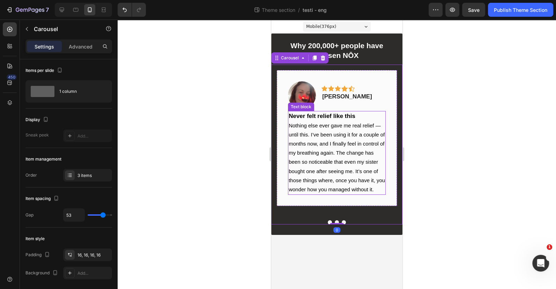
click at [345, 153] on span "Nothing else ever gave me real relief — until this. I’ve been using it for a co…" at bounding box center [337, 158] width 96 height 70
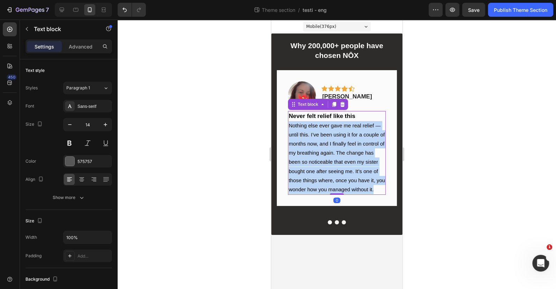
click at [345, 153] on span "Nothing else ever gave me real relief — until this. I’ve been using it for a co…" at bounding box center [337, 158] width 96 height 70
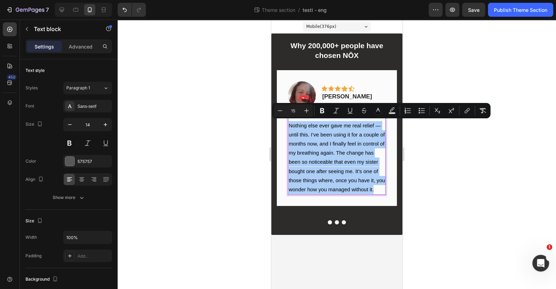
click at [458, 163] on div at bounding box center [337, 154] width 438 height 269
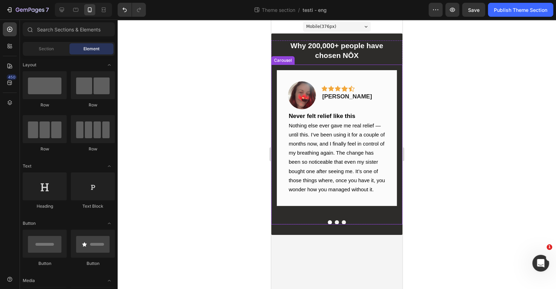
click at [337, 216] on div "Image Icon Icon Icon Icon Icon Row Calista V. Text block Row Never felt relief …" at bounding box center [336, 143] width 131 height 156
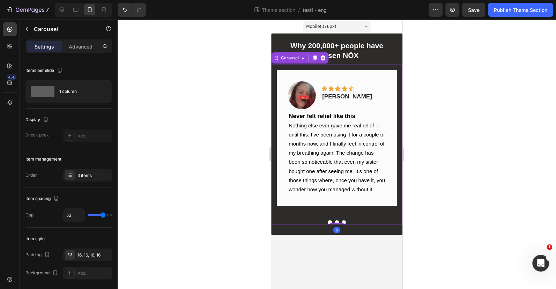
click at [337, 220] on button "Dot" at bounding box center [337, 222] width 4 height 4
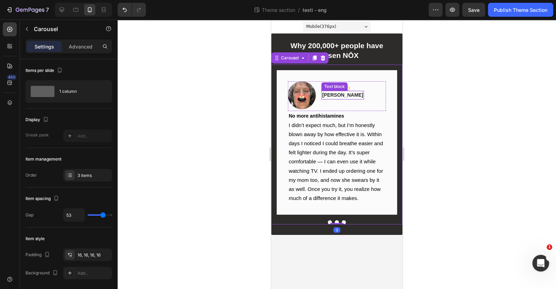
click at [335, 92] on p "Laurence D." at bounding box center [342, 94] width 41 height 7
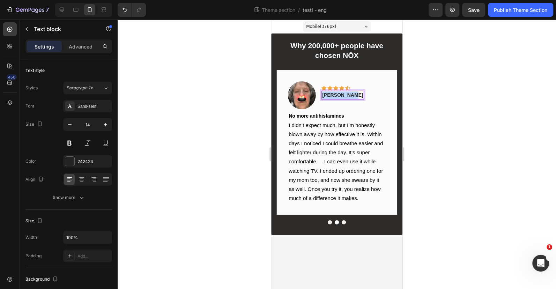
click at [335, 92] on p "Laurence D." at bounding box center [342, 94] width 41 height 7
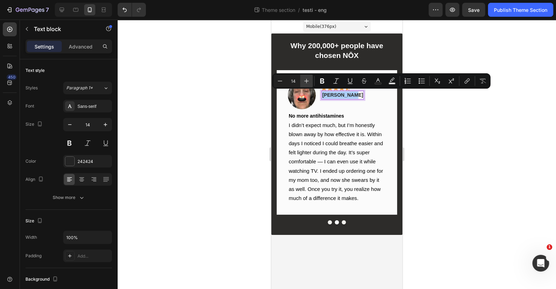
click at [305, 80] on icon "Editor contextual toolbar" at bounding box center [306, 80] width 7 height 7
type input "17"
click at [323, 116] on strong "No more antihistamines" at bounding box center [316, 116] width 55 height 6
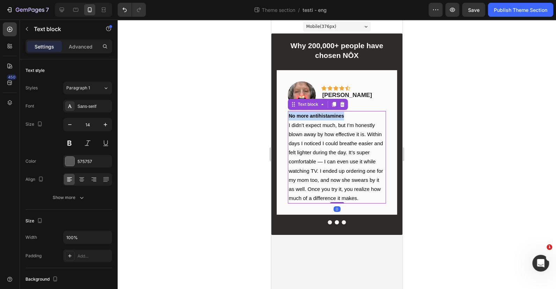
click at [323, 116] on strong "No more antihistamines" at bounding box center [316, 116] width 55 height 6
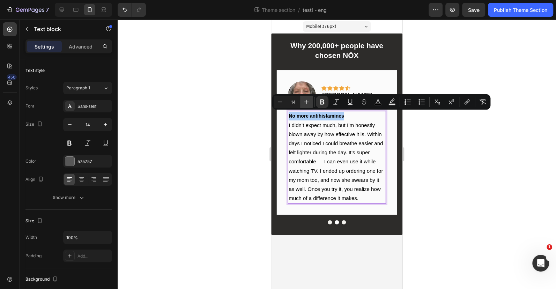
click at [303, 102] on button "Plus" at bounding box center [306, 102] width 13 height 13
click at [303, 102] on icon "Editor contextual toolbar" at bounding box center [306, 101] width 7 height 7
click at [303, 103] on icon "Editor contextual toolbar" at bounding box center [306, 101] width 7 height 7
type input "17"
click at [347, 175] on span "I didn’t expect much, but I’m honestly blown away by how effective it is. Withi…" at bounding box center [336, 162] width 94 height 79
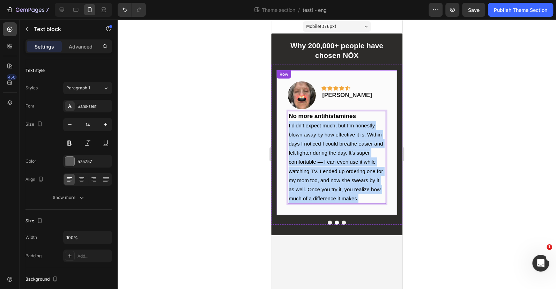
drag, startPoint x: 366, startPoint y: 195, endPoint x: 281, endPoint y: 126, distance: 109.7
click at [281, 126] on div "Image Icon Icon Icon Icon Icon Row Laurence D. Text block Row No more antihista…" at bounding box center [337, 142] width 120 height 145
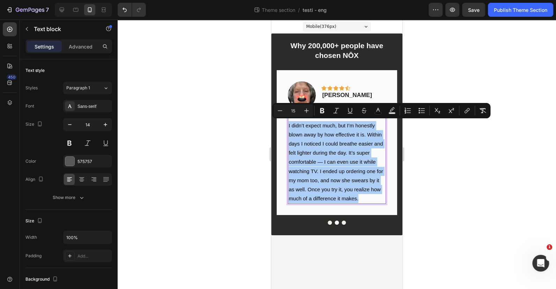
drag, startPoint x: 451, startPoint y: 162, endPoint x: 438, endPoint y: 165, distance: 12.9
click at [451, 163] on div at bounding box center [337, 154] width 438 height 269
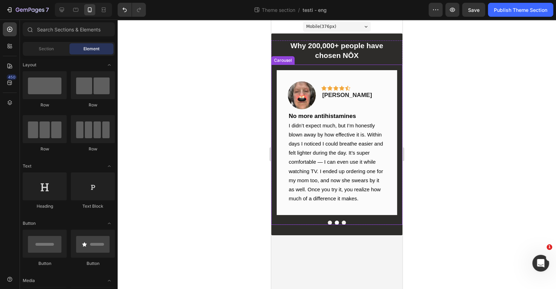
click at [342, 221] on button "Dot" at bounding box center [344, 223] width 4 height 4
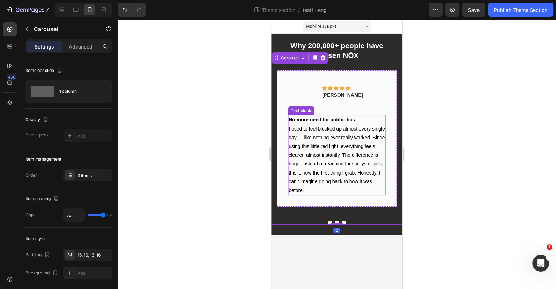
click at [324, 119] on strong "No more need for antibiotics" at bounding box center [322, 120] width 66 height 6
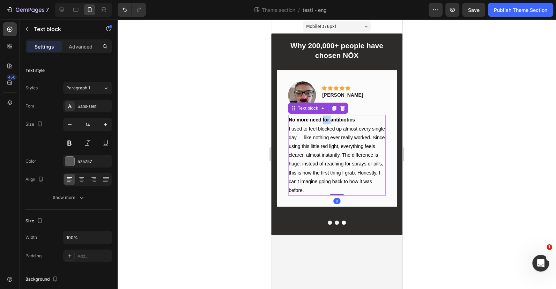
click at [324, 119] on strong "No more need for antibiotics" at bounding box center [322, 120] width 66 height 6
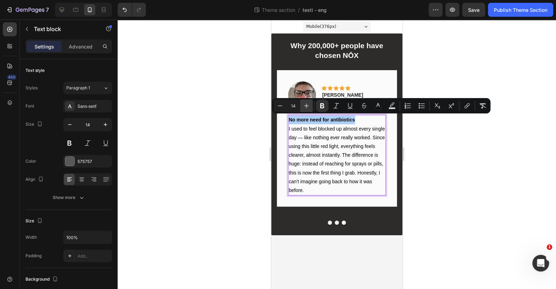
click at [307, 105] on icon "Editor contextual toolbar" at bounding box center [306, 105] width 7 height 7
type input "17"
click at [321, 155] on span "I used to feel blocked up almost every single day — like nothing ever really wo…" at bounding box center [337, 159] width 96 height 67
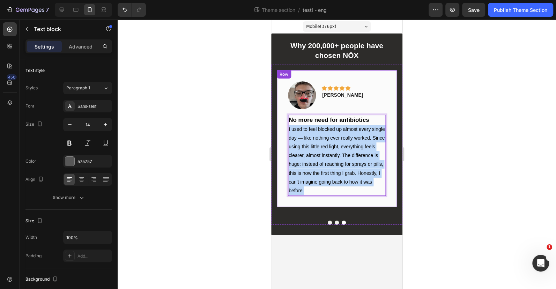
drag, startPoint x: 299, startPoint y: 164, endPoint x: 282, endPoint y: 129, distance: 38.2
click at [282, 129] on div "Image Icon Icon Icon Icon Icon Row Timothy Joseph Text block Row No more need f…" at bounding box center [337, 138] width 120 height 137
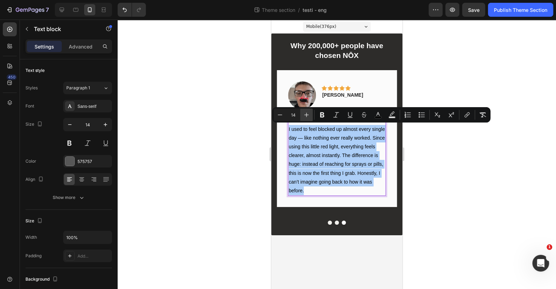
click at [303, 113] on icon "Editor contextual toolbar" at bounding box center [306, 114] width 7 height 7
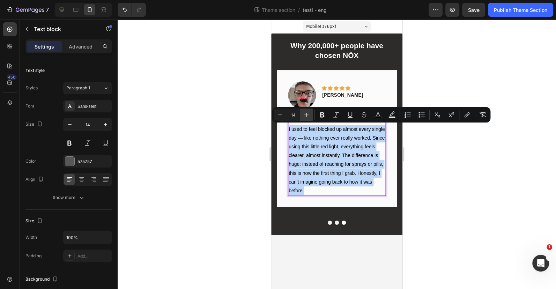
type input "15"
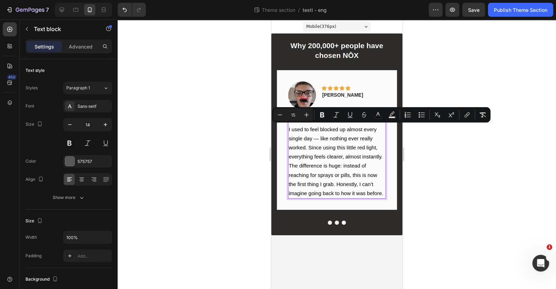
click at [316, 134] on span "I used to feel blocked up almost every single day — like nothing ever really wo…" at bounding box center [336, 161] width 95 height 70
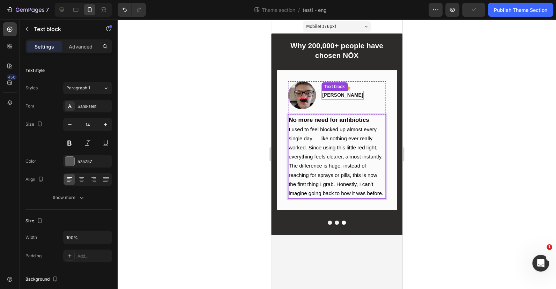
click at [348, 95] on p "Timothy Joseph" at bounding box center [342, 94] width 41 height 7
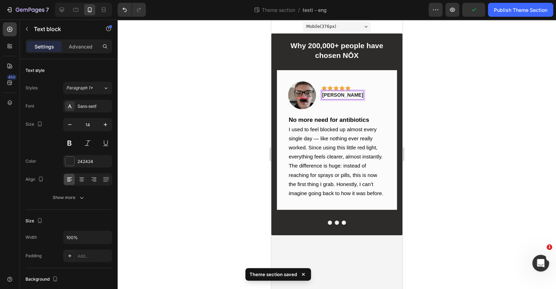
click at [348, 95] on p "Timothy Joseph" at bounding box center [342, 94] width 41 height 7
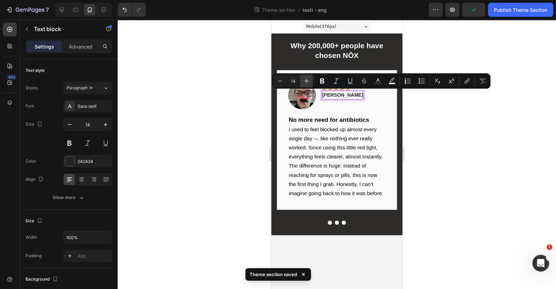
click at [306, 79] on icon "Editor contextual toolbar" at bounding box center [306, 80] width 7 height 7
click at [306, 79] on icon "Editor contextual toolbar" at bounding box center [306, 81] width 5 height 5
type input "17"
click at [443, 113] on div at bounding box center [337, 154] width 438 height 269
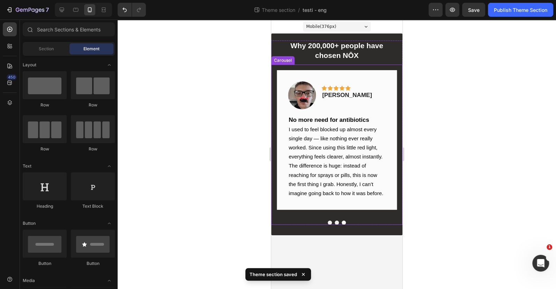
click at [339, 221] on button "Dot" at bounding box center [337, 223] width 4 height 4
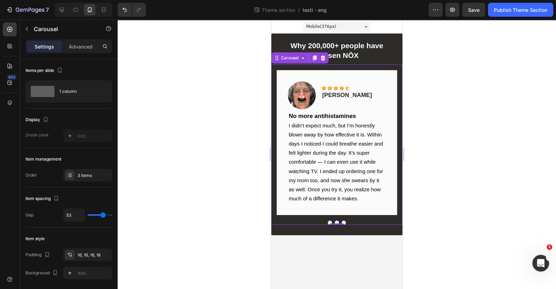
click at [357, 103] on div "Image Icon Icon Icon Icon Icon Row Laurence D. Text block Row" at bounding box center [337, 96] width 98 height 30
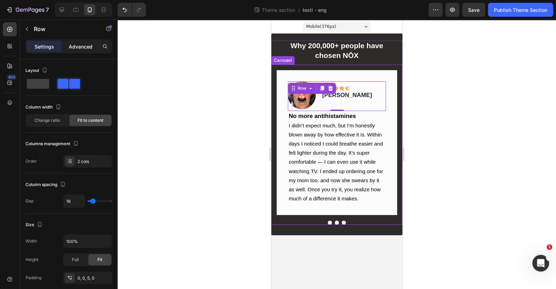
click at [94, 45] on div "Advanced" at bounding box center [80, 46] width 35 height 11
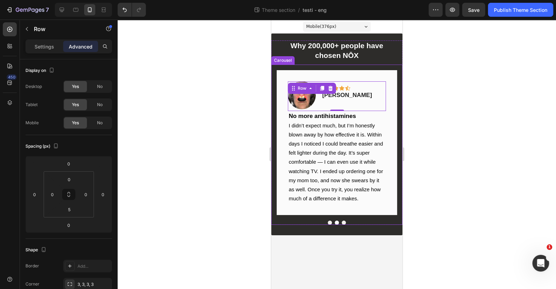
click at [83, 46] on p "Advanced" at bounding box center [81, 46] width 24 height 7
click at [342, 221] on button "Dot" at bounding box center [344, 223] width 4 height 4
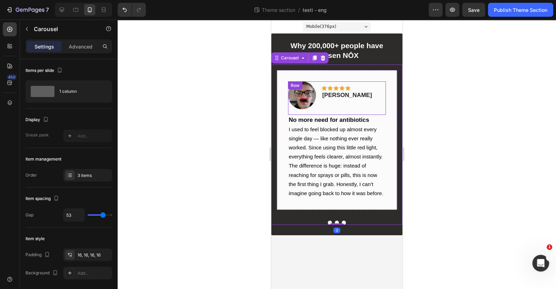
click at [349, 102] on div "Icon Icon Icon Icon Icon Row Timothy Joseph Text block" at bounding box center [346, 95] width 51 height 28
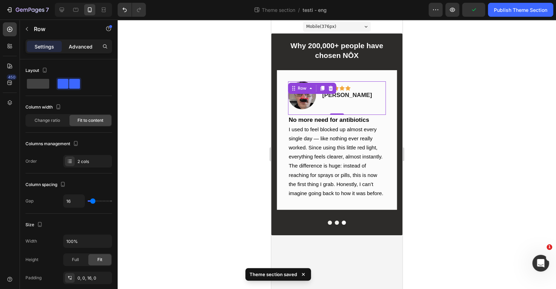
click at [95, 47] on div "Advanced" at bounding box center [80, 46] width 35 height 11
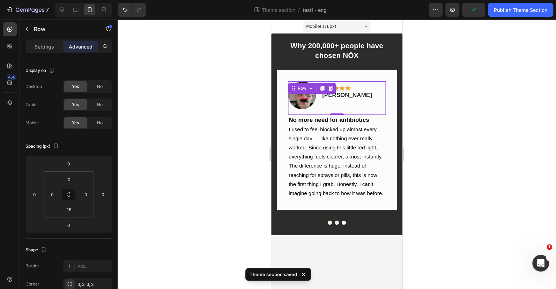
click at [86, 46] on p "Advanced" at bounding box center [81, 46] width 24 height 7
click at [73, 211] on input "16" at bounding box center [69, 209] width 14 height 10
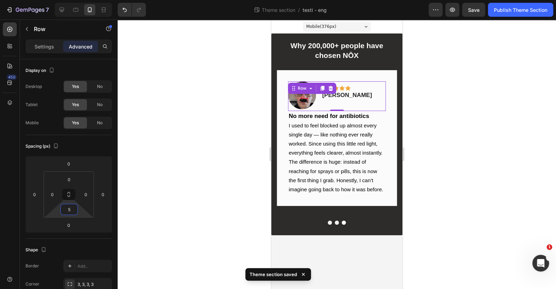
type input "5"
click at [190, 177] on div at bounding box center [337, 154] width 438 height 269
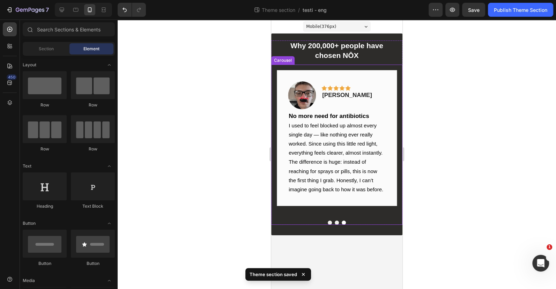
click at [329, 221] on button "Dot" at bounding box center [330, 223] width 4 height 4
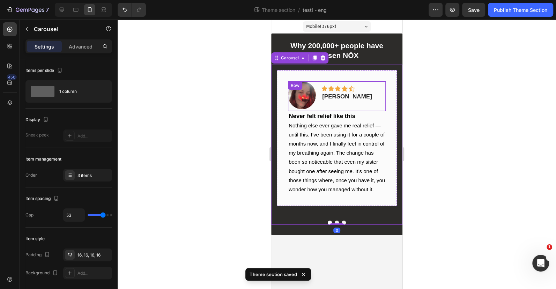
click at [346, 105] on div "Icon Icon Icon Icon Icon Row Calista V. Text block" at bounding box center [346, 95] width 51 height 28
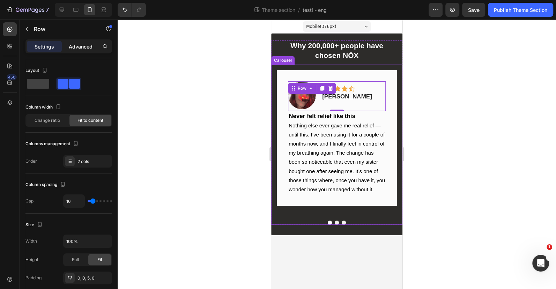
click at [70, 48] on p "Advanced" at bounding box center [81, 46] width 24 height 7
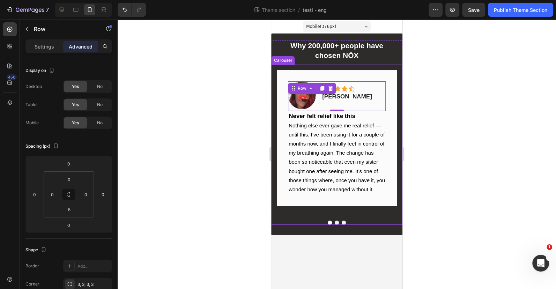
click at [240, 147] on div at bounding box center [337, 154] width 438 height 269
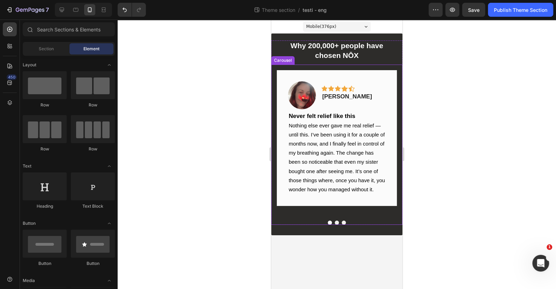
click at [345, 221] on button "Dot" at bounding box center [344, 223] width 4 height 4
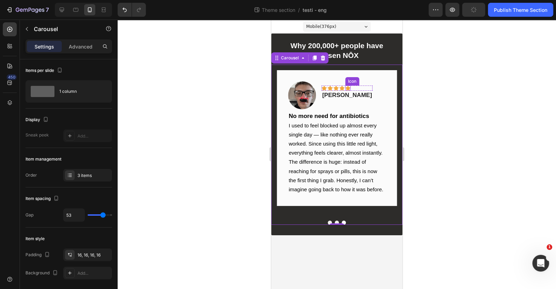
click at [351, 87] on div "Icon Icon Icon Icon Icon Row" at bounding box center [346, 88] width 51 height 5
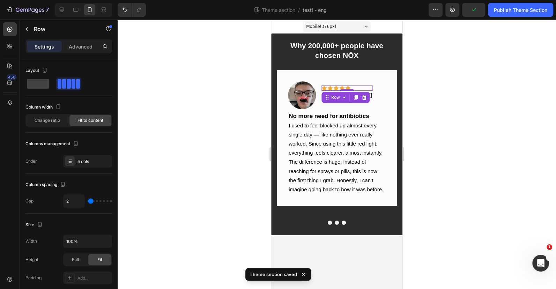
click at [356, 87] on div "Icon Icon Icon Icon Icon Row 0" at bounding box center [346, 88] width 51 height 5
click at [346, 91] on div "Icon Icon Icon Icon Icon Row 3" at bounding box center [346, 88] width 51 height 5
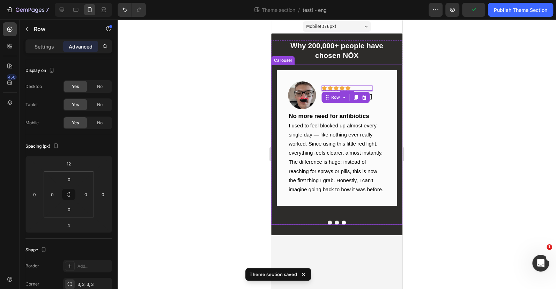
click at [415, 94] on div at bounding box center [337, 154] width 438 height 269
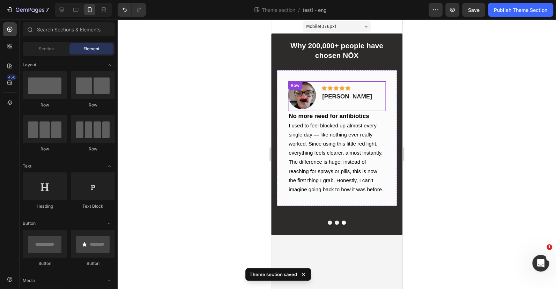
click at [351, 88] on div "Icon Icon Icon Icon Icon Row" at bounding box center [346, 88] width 51 height 5
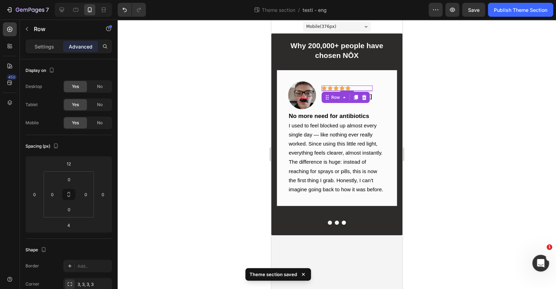
click at [435, 97] on div at bounding box center [337, 154] width 438 height 269
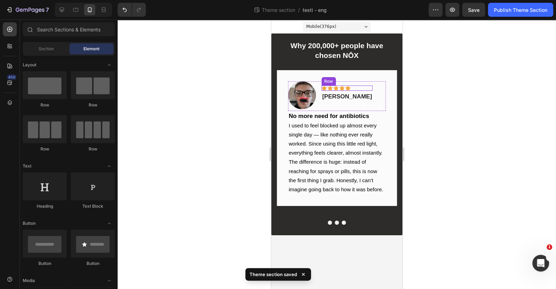
click at [357, 84] on div "Icon Icon Icon Icon Icon Row Timothy Joseph Text block" at bounding box center [346, 95] width 51 height 28
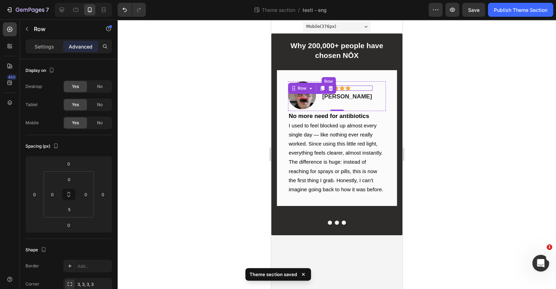
click at [357, 89] on div "Icon Icon Icon Icon Icon Row" at bounding box center [346, 88] width 51 height 5
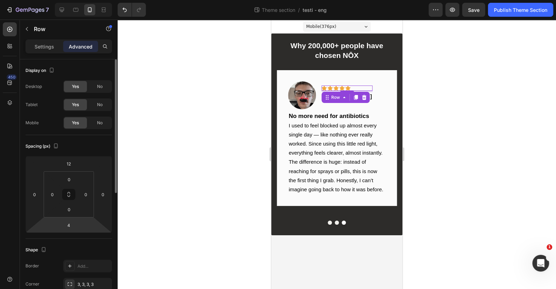
click at [71, 0] on html "7 Theme section / testi - eng Preview Save Publish Theme Section 450 Sections(1…" at bounding box center [278, 0] width 556 height 0
type input "5"
click at [70, 220] on input "5" at bounding box center [69, 225] width 14 height 10
click at [221, 190] on div at bounding box center [337, 154] width 438 height 269
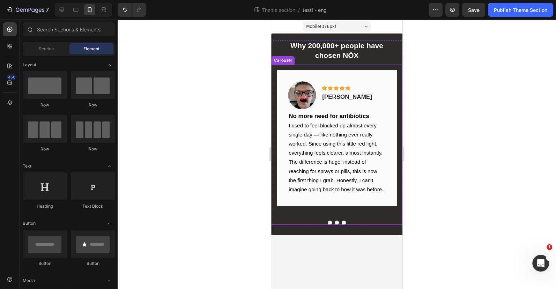
click at [336, 221] on button "Dot" at bounding box center [337, 223] width 4 height 4
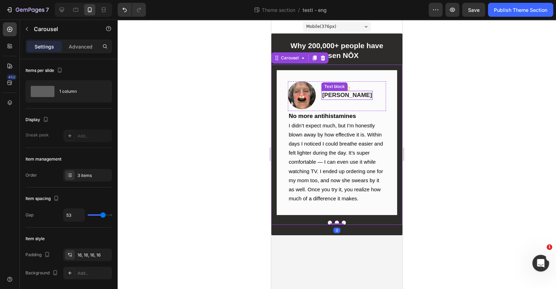
click at [340, 89] on div "Text block" at bounding box center [334, 86] width 26 height 8
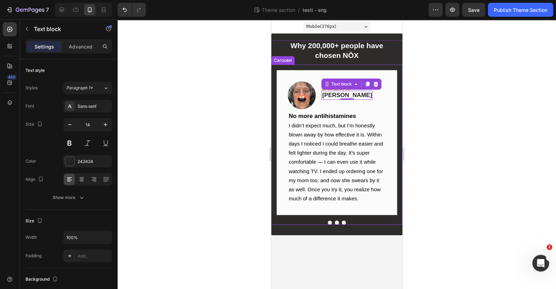
click at [428, 103] on div at bounding box center [337, 154] width 438 height 269
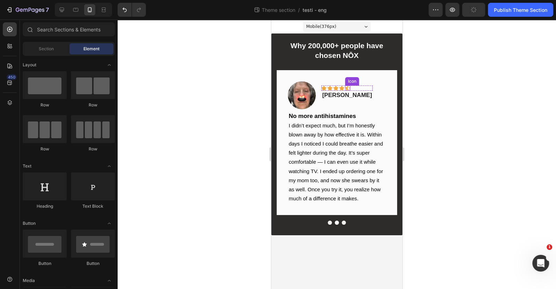
click at [347, 88] on icon at bounding box center [347, 88] width 5 height 5
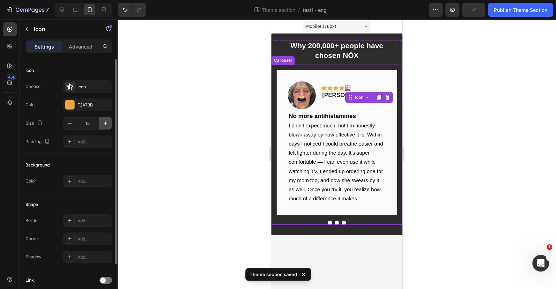
click at [107, 125] on icon "button" at bounding box center [105, 123] width 7 height 7
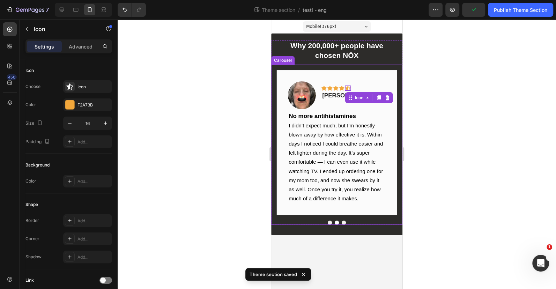
type input "17"
click at [341, 87] on icon at bounding box center [341, 88] width 5 height 5
click at [341, 88] on div "0" at bounding box center [341, 91] width 7 height 6
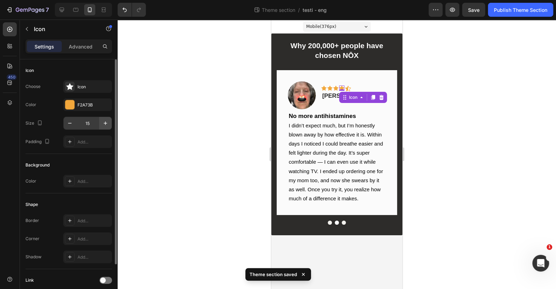
click at [101, 125] on button "button" at bounding box center [105, 123] width 13 height 13
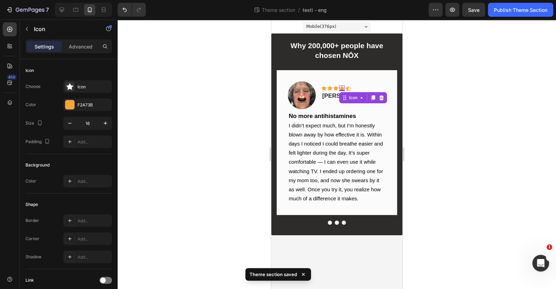
type input "17"
click at [336, 87] on div "Icon" at bounding box center [335, 88] width 5 height 5
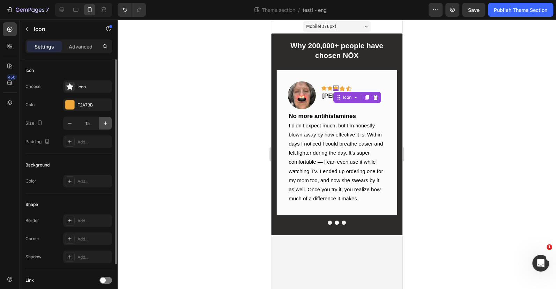
click at [106, 121] on icon "button" at bounding box center [105, 123] width 7 height 7
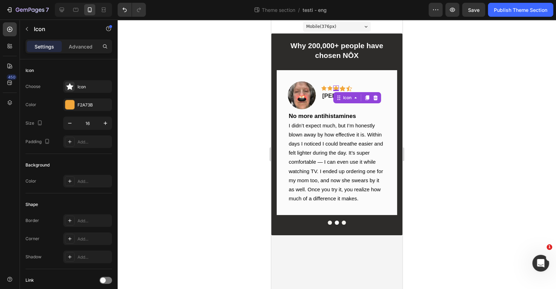
type input "17"
click at [329, 87] on icon at bounding box center [329, 88] width 5 height 5
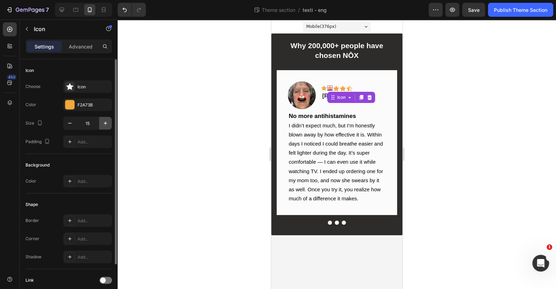
click at [104, 123] on icon "button" at bounding box center [105, 122] width 3 height 3
click at [105, 123] on icon "button" at bounding box center [105, 122] width 3 height 3
type input "17"
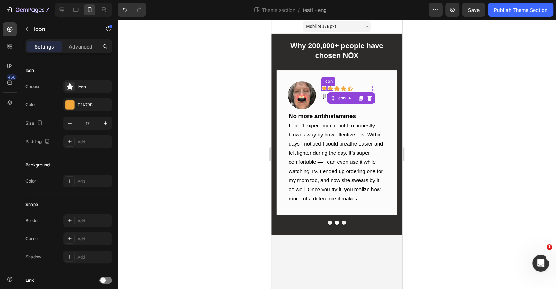
click at [325, 87] on div "Icon" at bounding box center [323, 88] width 5 height 5
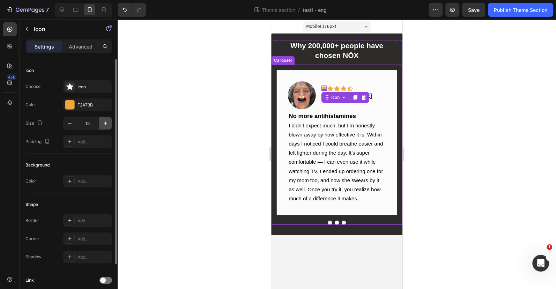
click at [104, 123] on icon "button" at bounding box center [105, 123] width 7 height 7
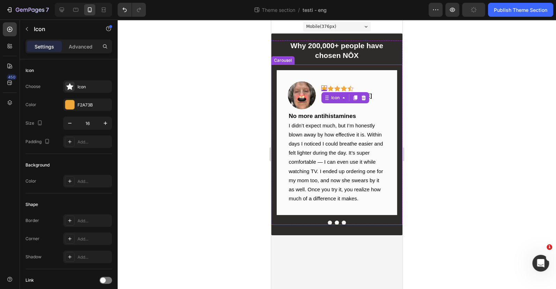
type input "17"
click at [497, 120] on div at bounding box center [337, 154] width 438 height 269
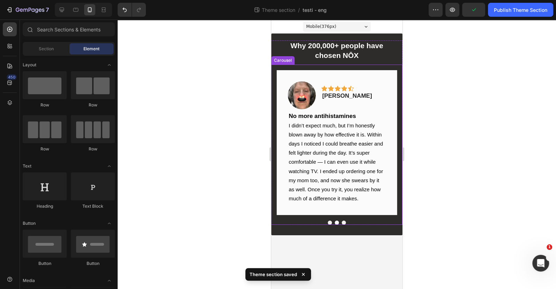
click at [330, 216] on div "Image Icon Icon Icon Icon Icon Row Laurence D. Text block Row No more antihista…" at bounding box center [336, 143] width 131 height 156
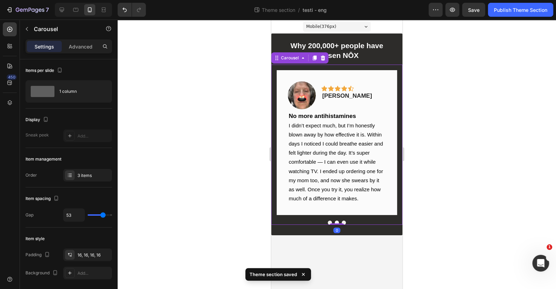
click at [330, 221] on button "Dot" at bounding box center [330, 223] width 4 height 4
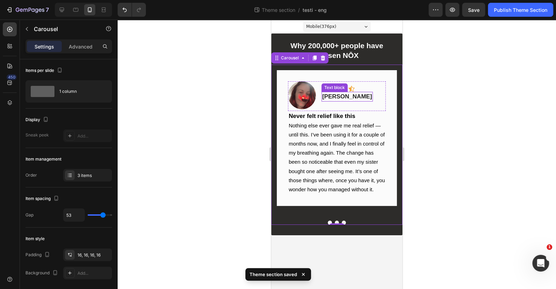
click at [344, 88] on div "Text block" at bounding box center [334, 87] width 23 height 6
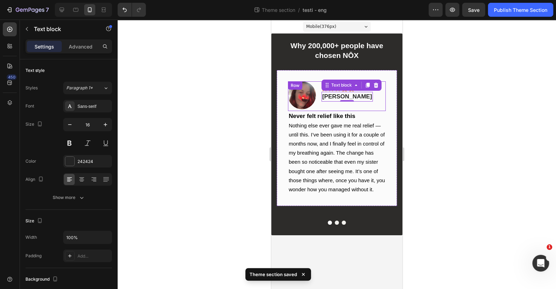
drag, startPoint x: 495, startPoint y: 104, endPoint x: 465, endPoint y: 100, distance: 30.3
click at [493, 103] on div at bounding box center [337, 154] width 438 height 269
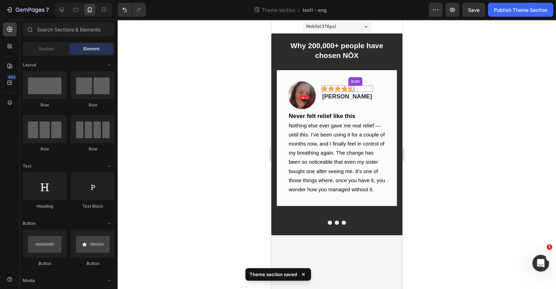
click at [352, 87] on icon at bounding box center [351, 89] width 6 height 6
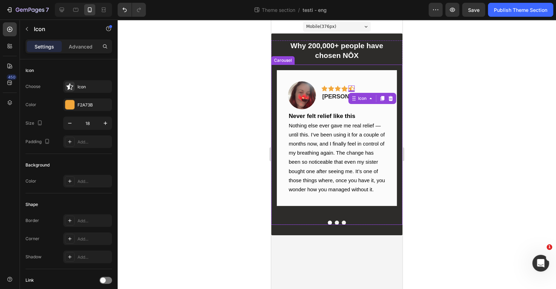
click at [337, 221] on button "Dot" at bounding box center [337, 223] width 4 height 4
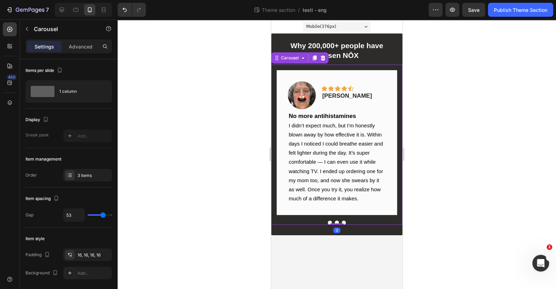
click at [328, 215] on div "Image Icon Icon Icon Icon Icon Row Laurence D. Text block Row No more antihista…" at bounding box center [336, 143] width 131 height 156
click at [329, 221] on button "Dot" at bounding box center [330, 223] width 4 height 4
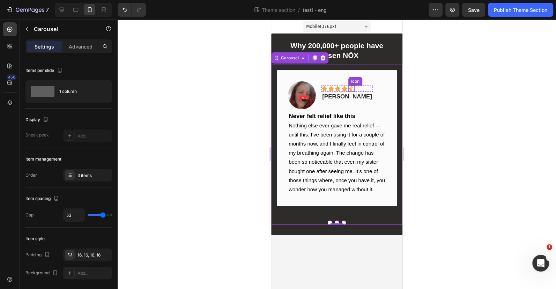
click at [353, 89] on icon at bounding box center [351, 89] width 6 height 6
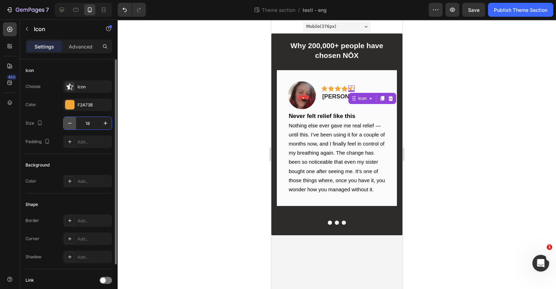
click at [70, 124] on icon "button" at bounding box center [69, 123] width 7 height 7
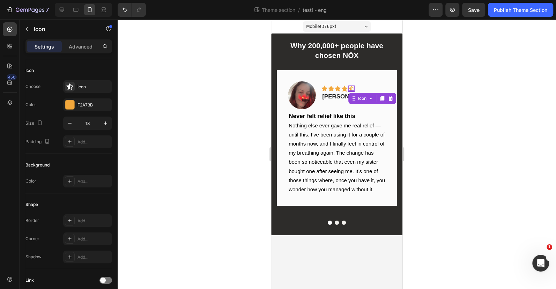
type input "17"
click at [324, 87] on icon at bounding box center [324, 89] width 6 height 6
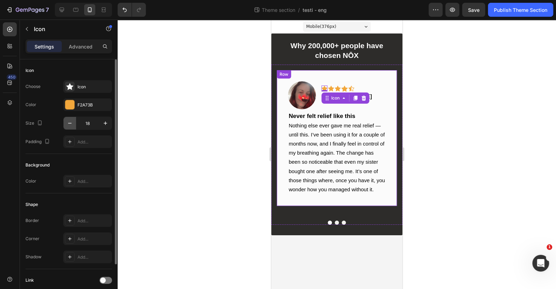
click at [73, 124] on button "button" at bounding box center [70, 123] width 13 height 13
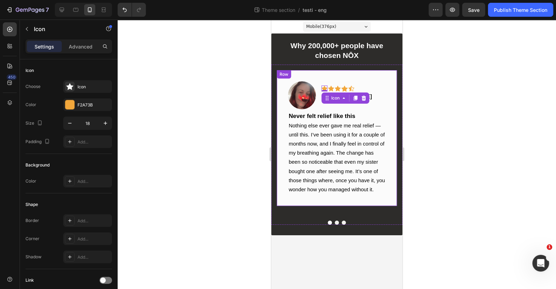
type input "17"
click at [332, 87] on icon at bounding box center [331, 89] width 6 height 6
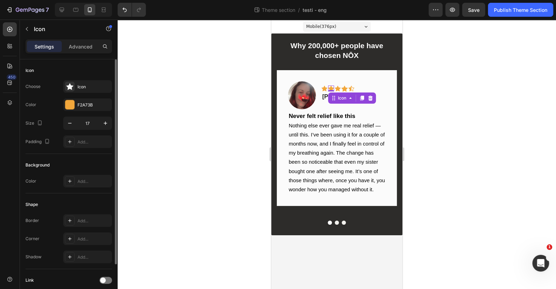
drag, startPoint x: 66, startPoint y: 122, endPoint x: 72, endPoint y: 115, distance: 8.9
click at [67, 121] on icon "button" at bounding box center [69, 123] width 7 height 7
click at [99, 124] on button "button" at bounding box center [105, 123] width 13 height 13
type input "17"
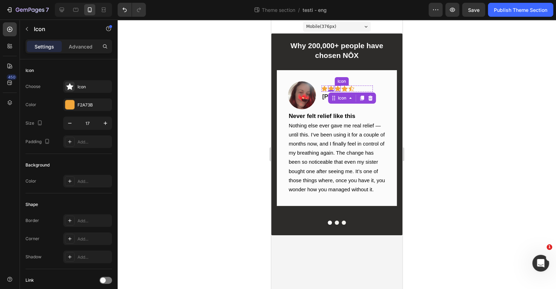
click at [338, 89] on div "Icon" at bounding box center [338, 89] width 6 height 6
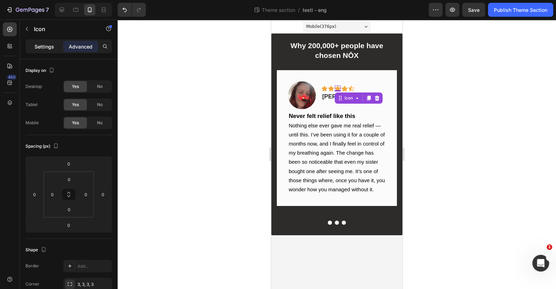
click at [59, 47] on div "Settings" at bounding box center [44, 46] width 35 height 11
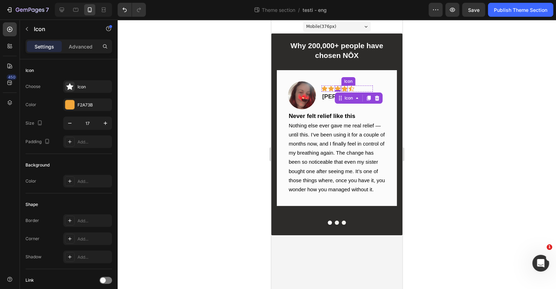
click at [346, 88] on icon at bounding box center [344, 89] width 6 height 6
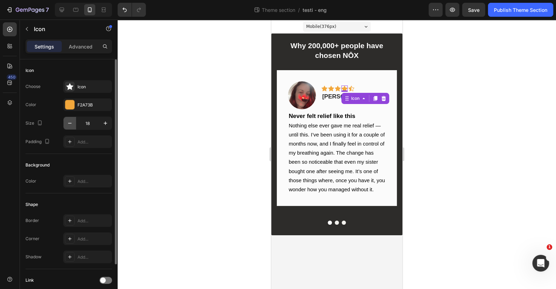
click at [65, 123] on button "button" at bounding box center [70, 123] width 13 height 13
type input "17"
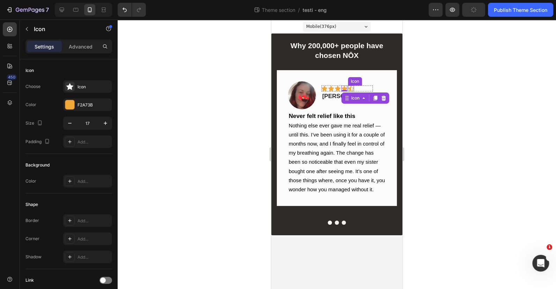
click at [353, 89] on div "Icon" at bounding box center [351, 89] width 6 height 6
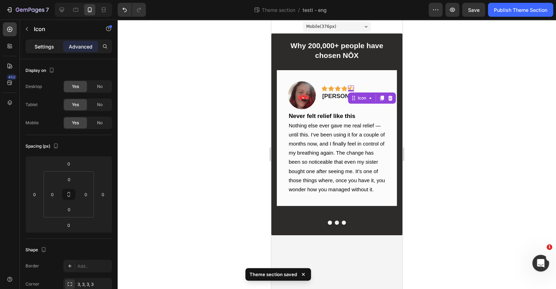
click at [46, 46] on p "Settings" at bounding box center [45, 46] width 20 height 7
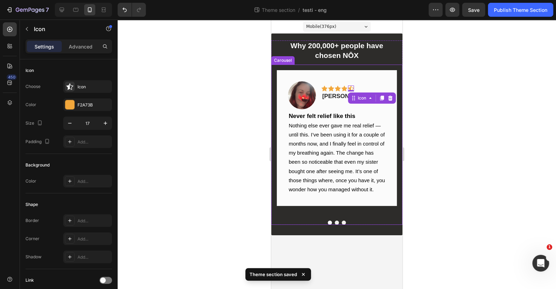
click at [345, 221] on div at bounding box center [336, 223] width 131 height 4
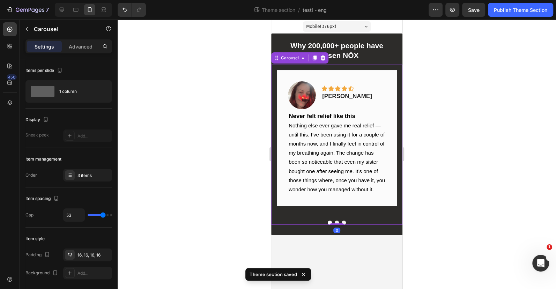
click at [345, 221] on button "Dot" at bounding box center [344, 223] width 4 height 4
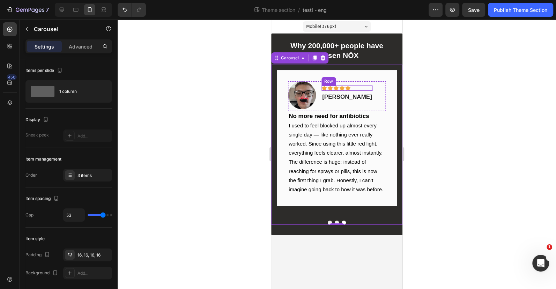
click at [356, 86] on div "Icon Icon Icon Icon Icon Row" at bounding box center [346, 88] width 51 height 5
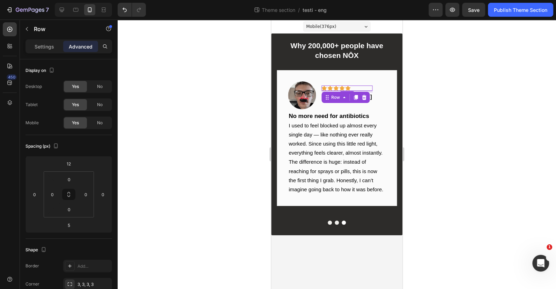
click at [351, 86] on div "Icon Icon Icon Icon Icon Row 5" at bounding box center [346, 88] width 51 height 5
drag, startPoint x: 35, startPoint y: 43, endPoint x: 42, endPoint y: 55, distance: 14.1
click at [35, 44] on p "Settings" at bounding box center [45, 46] width 20 height 7
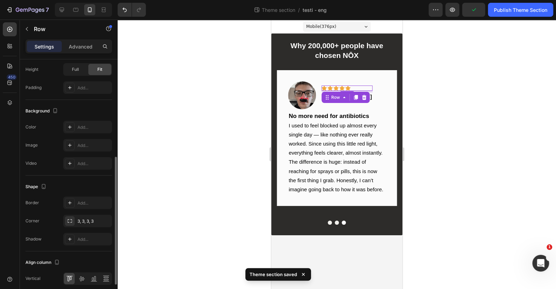
scroll to position [237, 0]
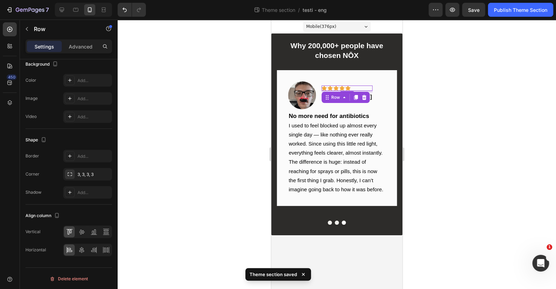
click at [348, 88] on icon at bounding box center [347, 88] width 5 height 5
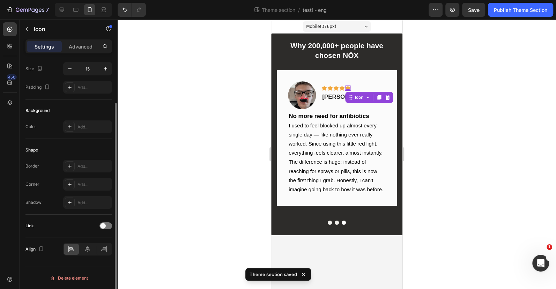
scroll to position [0, 0]
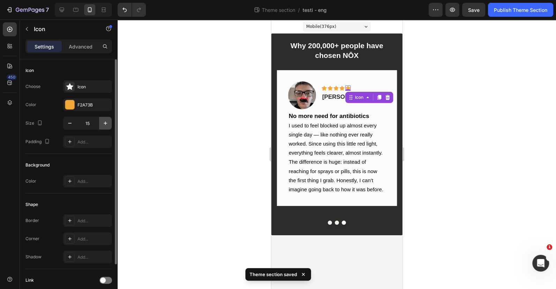
click at [107, 120] on icon "button" at bounding box center [105, 123] width 7 height 7
type input "17"
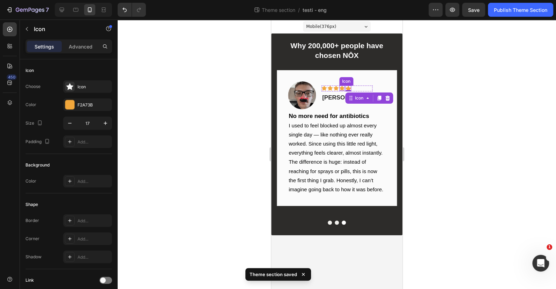
click at [343, 86] on icon at bounding box center [341, 88] width 5 height 5
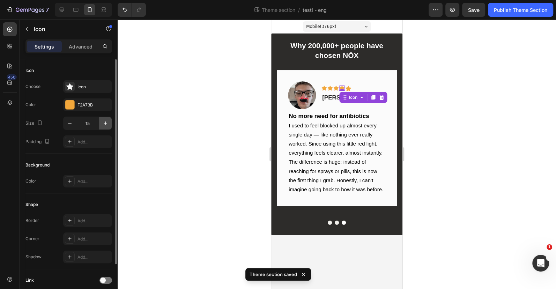
click at [107, 121] on icon "button" at bounding box center [105, 123] width 7 height 7
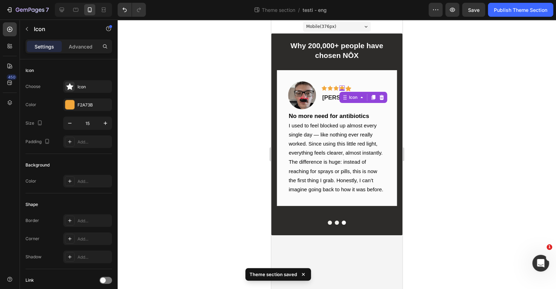
drag, startPoint x: 107, startPoint y: 121, endPoint x: 129, endPoint y: 117, distance: 22.5
click at [107, 121] on icon "button" at bounding box center [105, 123] width 7 height 7
type input "17"
click at [336, 89] on icon at bounding box center [335, 88] width 5 height 5
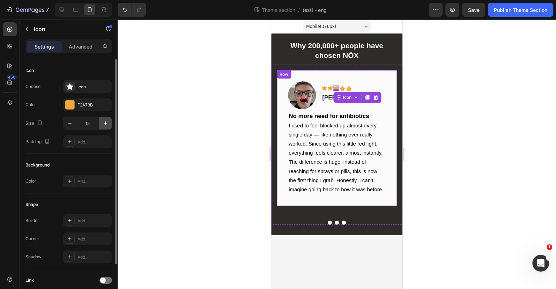
click at [102, 123] on icon "button" at bounding box center [105, 123] width 7 height 7
click at [102, 122] on icon "button" at bounding box center [105, 123] width 7 height 7
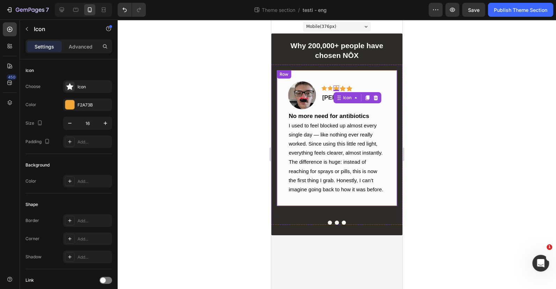
type input "17"
click at [328, 87] on div "Icon" at bounding box center [329, 88] width 5 height 5
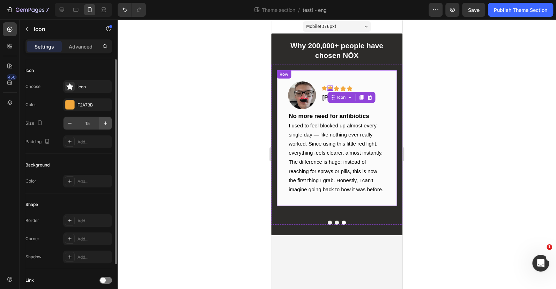
click at [106, 122] on icon "button" at bounding box center [105, 123] width 7 height 7
click at [107, 122] on icon "button" at bounding box center [105, 123] width 7 height 7
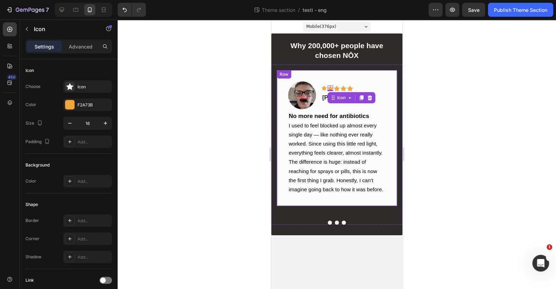
type input "17"
click at [327, 89] on div "0" at bounding box center [330, 92] width 7 height 6
click at [325, 88] on div "Icon 0" at bounding box center [323, 88] width 5 height 5
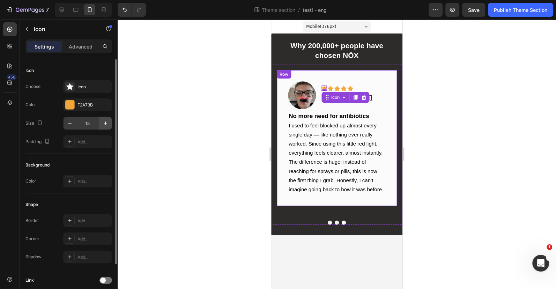
click at [111, 122] on button "button" at bounding box center [105, 123] width 13 height 13
drag, startPoint x: 111, startPoint y: 122, endPoint x: 125, endPoint y: 116, distance: 15.5
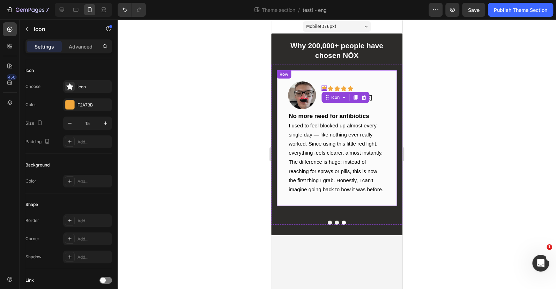
click at [111, 122] on button "button" at bounding box center [105, 123] width 13 height 13
type input "17"
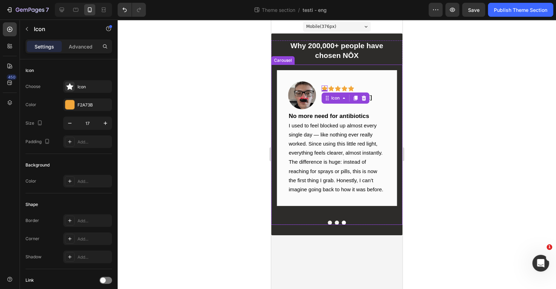
click at [460, 90] on div at bounding box center [337, 154] width 438 height 269
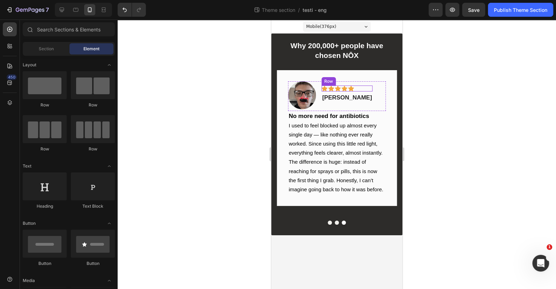
click at [368, 89] on div "Icon Icon Icon Icon Icon Row" at bounding box center [346, 89] width 51 height 6
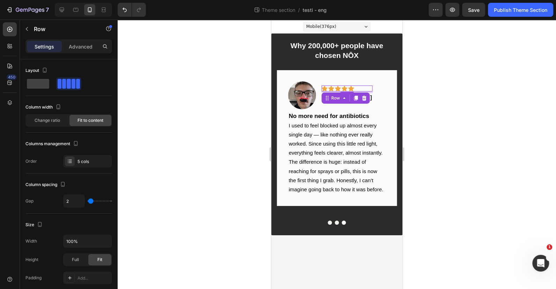
click at [87, 51] on div "Advanced" at bounding box center [80, 46] width 35 height 11
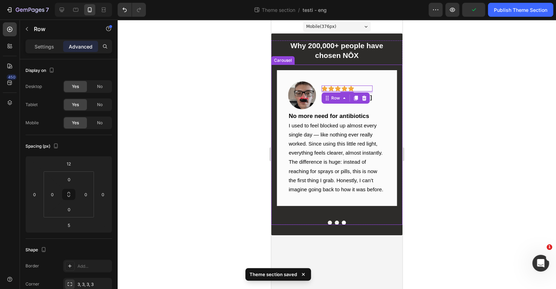
click at [338, 221] on button "Dot" at bounding box center [337, 223] width 4 height 4
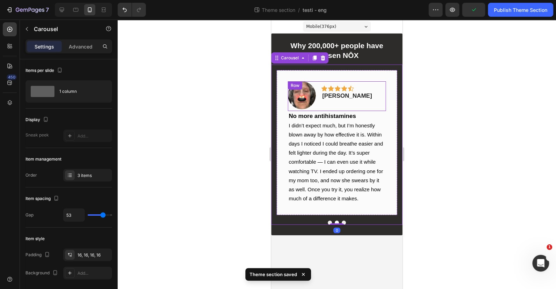
click at [359, 87] on div "Image Icon Icon Icon Icon Icon Row Laurence D. Text block Row" at bounding box center [337, 96] width 98 height 30
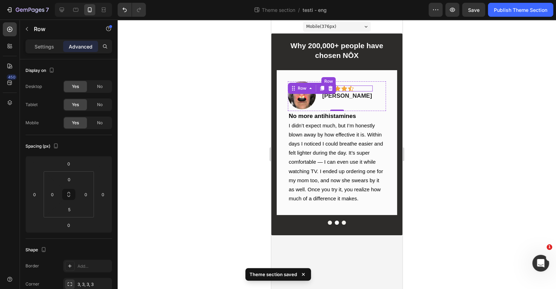
click at [354, 88] on div "Icon Icon Icon Icon Icon Row" at bounding box center [346, 89] width 51 height 6
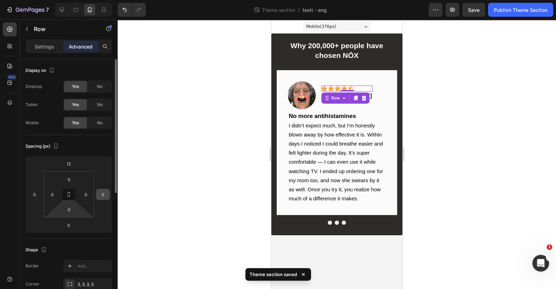
drag, startPoint x: 70, startPoint y: 205, endPoint x: 101, endPoint y: 194, distance: 33.2
click at [70, 206] on input "0" at bounding box center [69, 209] width 14 height 10
type input "5"
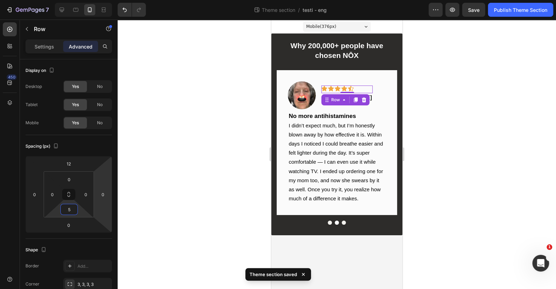
click at [198, 129] on div at bounding box center [337, 154] width 438 height 269
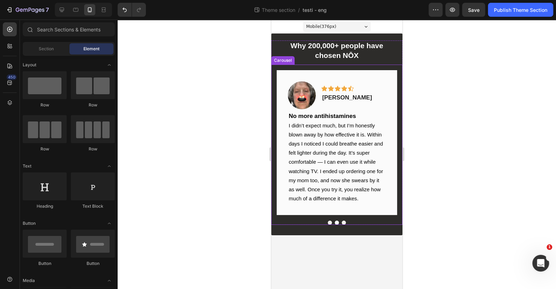
click at [328, 221] on button "Dot" at bounding box center [330, 223] width 4 height 4
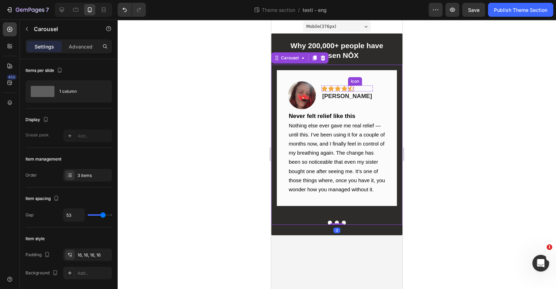
click at [354, 88] on icon at bounding box center [351, 89] width 6 height 6
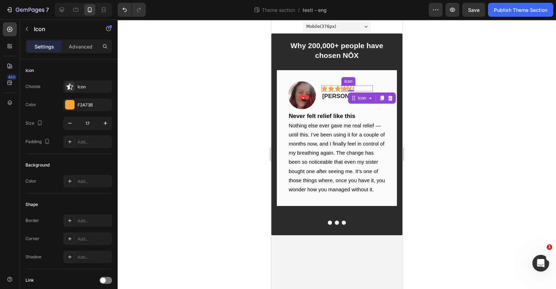
click at [347, 88] on icon at bounding box center [344, 89] width 6 height 6
click at [440, 78] on div at bounding box center [337, 154] width 438 height 269
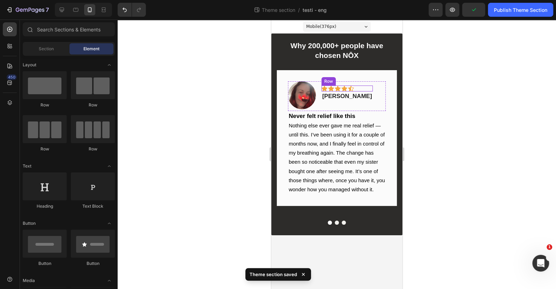
click at [333, 84] on div "Icon Icon Icon Icon Icon Row Calista V. Text block" at bounding box center [346, 95] width 51 height 28
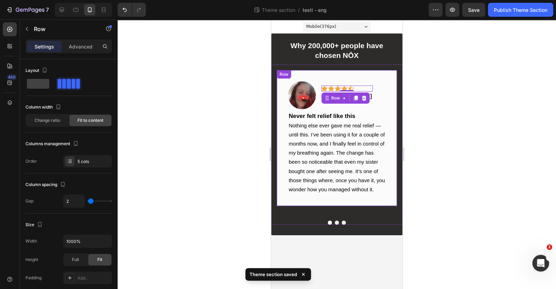
click at [71, 38] on div "Row" at bounding box center [60, 30] width 80 height 20
click at [74, 44] on p "Advanced" at bounding box center [81, 46] width 24 height 7
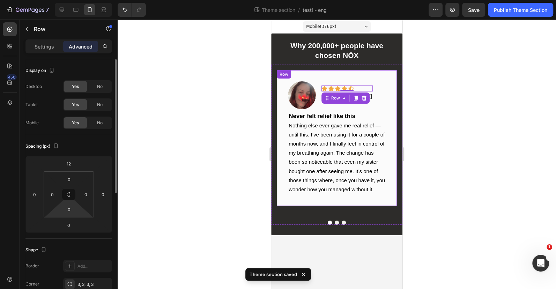
click at [71, 0] on html "7 Theme section / testi - eng Preview Save Publish Theme Section 450 Sections(1…" at bounding box center [278, 0] width 556 height 0
type input "5"
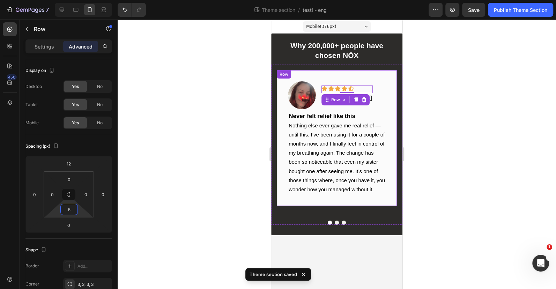
click at [184, 161] on div at bounding box center [337, 154] width 438 height 269
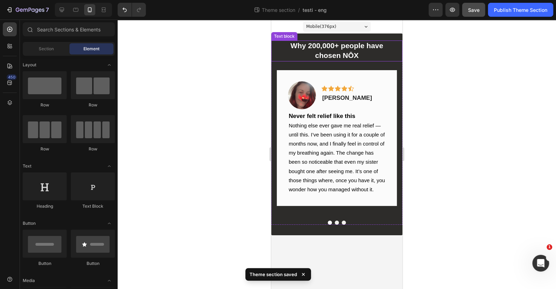
click at [468, 7] on span "Save" at bounding box center [474, 10] width 12 height 6
click at [323, 45] on strong "Why 200,000+ people have" at bounding box center [336, 46] width 93 height 8
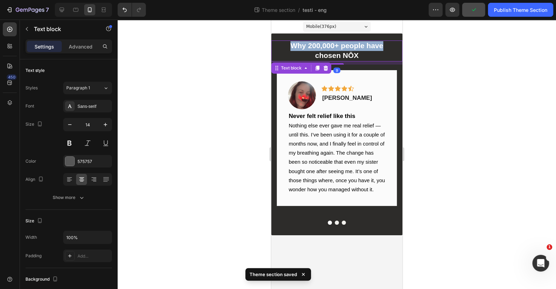
click at [323, 45] on strong "Why 200,000+ people have" at bounding box center [336, 46] width 93 height 8
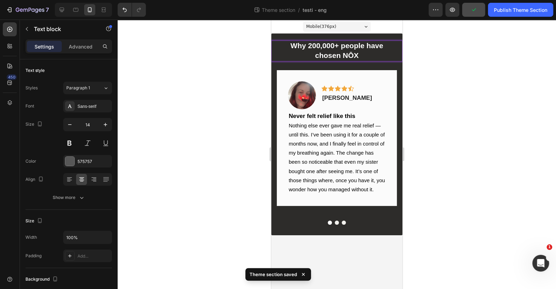
click at [353, 52] on strong "chosen NŌX" at bounding box center [337, 55] width 44 height 8
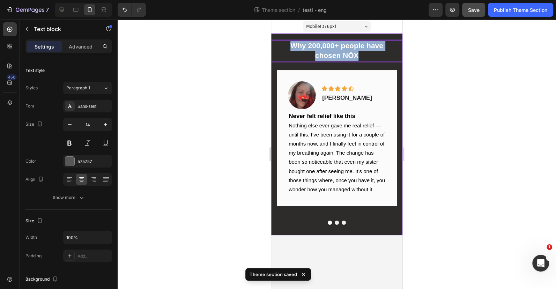
drag, startPoint x: 377, startPoint y: 53, endPoint x: 275, endPoint y: 35, distance: 104.3
click at [275, 35] on div "Why 200,000+ people have chosen NŌX Text block 9 Image Icon Icon Icon Icon Icon…" at bounding box center [336, 135] width 131 height 202
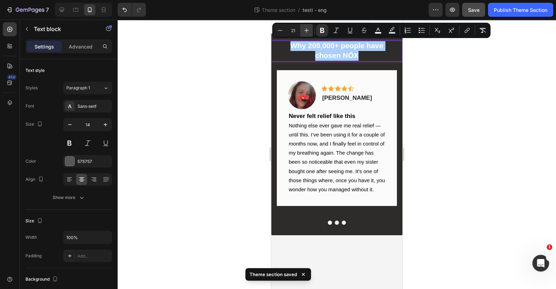
click at [302, 31] on button "Plus" at bounding box center [306, 30] width 13 height 13
click at [305, 30] on icon "Editor contextual toolbar" at bounding box center [306, 30] width 7 height 7
type input "24"
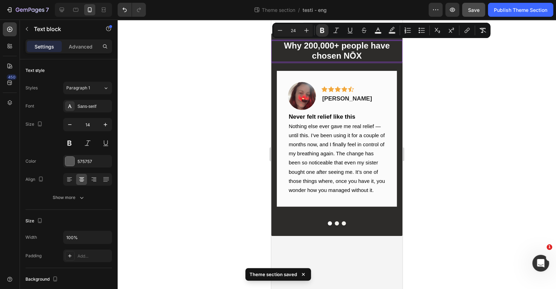
click at [497, 89] on div at bounding box center [337, 154] width 438 height 269
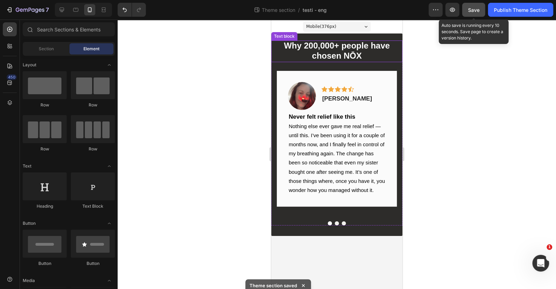
click at [482, 7] on button "Save" at bounding box center [473, 10] width 23 height 14
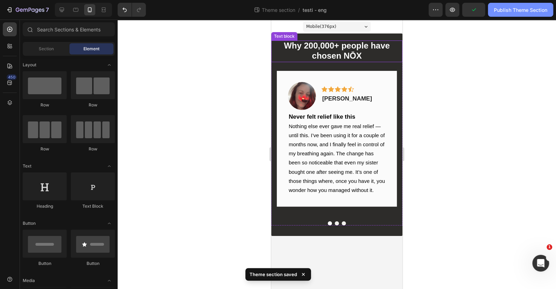
click at [519, 12] on div "Publish Theme Section" at bounding box center [520, 9] width 53 height 7
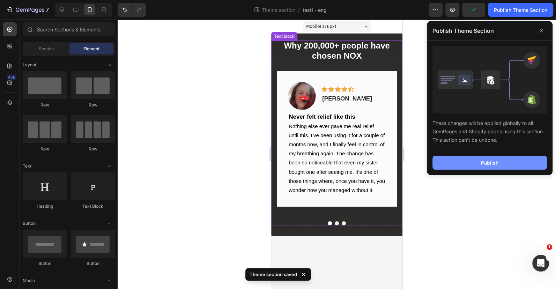
click at [507, 158] on button "Publish" at bounding box center [489, 163] width 114 height 14
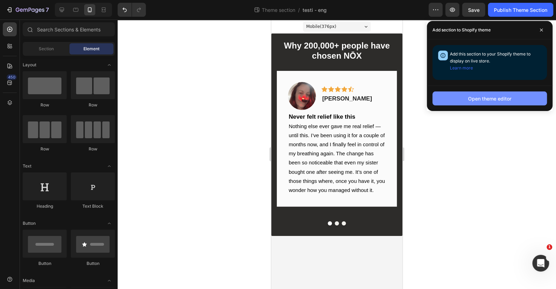
click at [485, 105] on button "Open theme editor" at bounding box center [489, 98] width 114 height 14
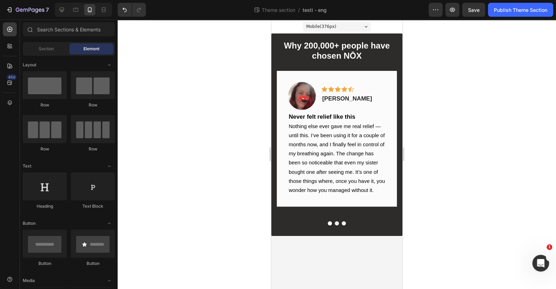
click at [313, 227] on div "Why 200,000+ people have chosen NŌX Text block Image Icon Icon Icon Icon Icon R…" at bounding box center [336, 135] width 131 height 202
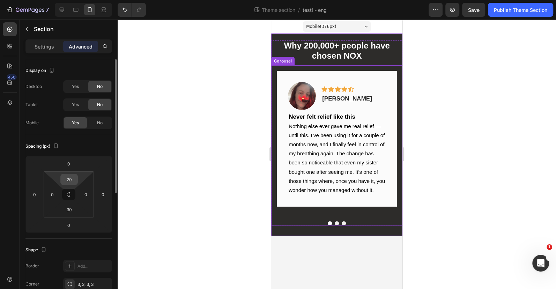
click at [73, 179] on input "20" at bounding box center [69, 179] width 14 height 10
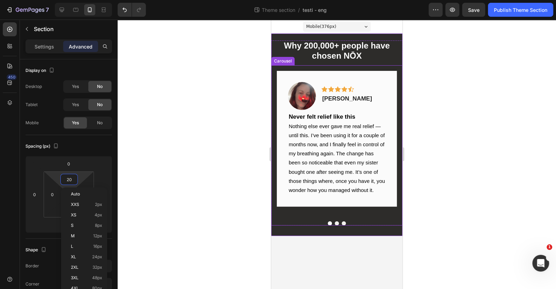
click at [208, 151] on div at bounding box center [337, 154] width 438 height 269
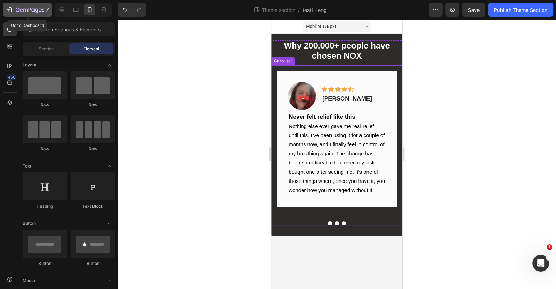
click at [11, 11] on icon "button" at bounding box center [10, 9] width 3 height 5
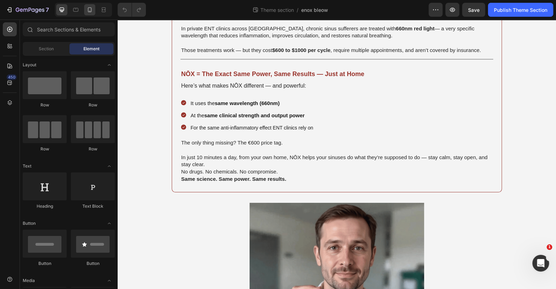
click at [89, 10] on icon at bounding box center [89, 9] width 7 height 7
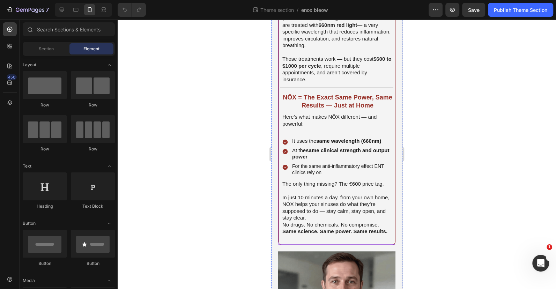
scroll to position [330, 0]
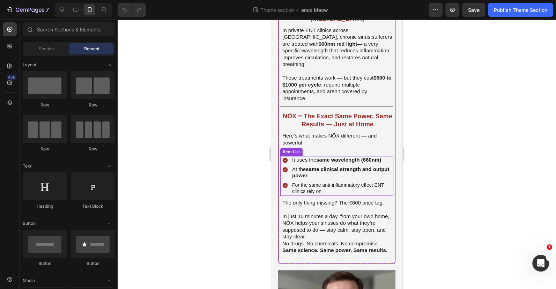
click at [388, 166] on div "It uses the same wavelength (660nm) At the same clinical strength and output po…" at bounding box center [336, 176] width 113 height 40
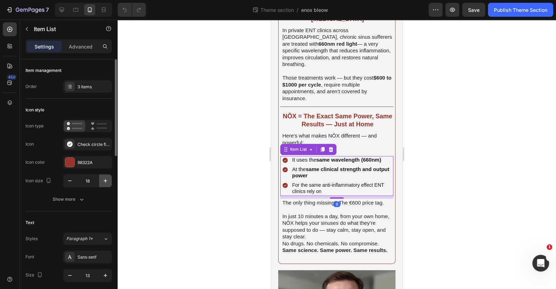
click at [105, 178] on icon "button" at bounding box center [105, 180] width 7 height 7
click at [67, 179] on icon "button" at bounding box center [69, 180] width 7 height 7
type input "18"
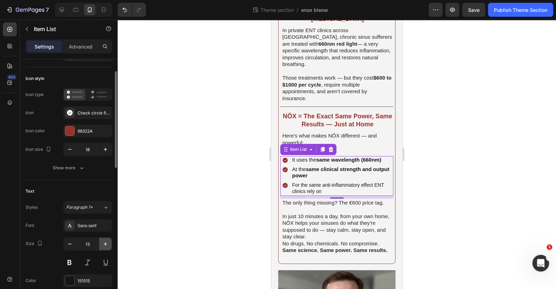
click at [105, 242] on icon "button" at bounding box center [105, 243] width 7 height 7
type input "15"
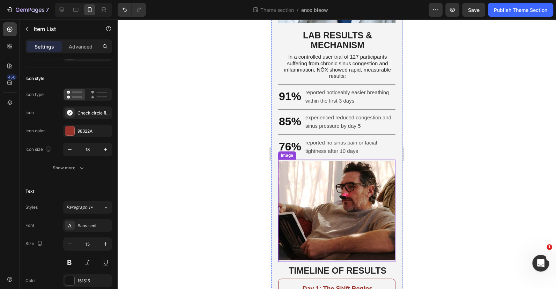
scroll to position [888, 0]
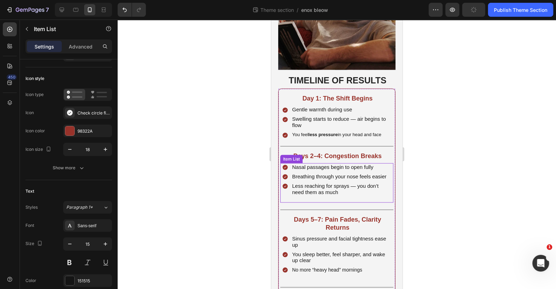
click at [388, 176] on div "Nasal passages begin to open fully Breathing through your nose feels easier Les…" at bounding box center [336, 182] width 113 height 39
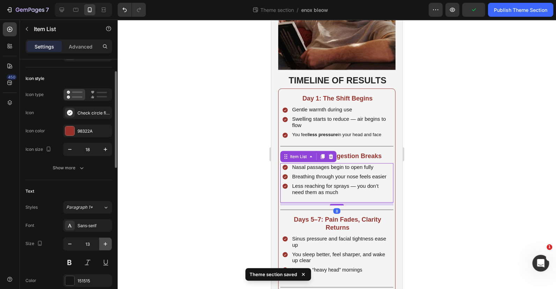
click at [104, 241] on icon "button" at bounding box center [105, 243] width 7 height 7
type input "15"
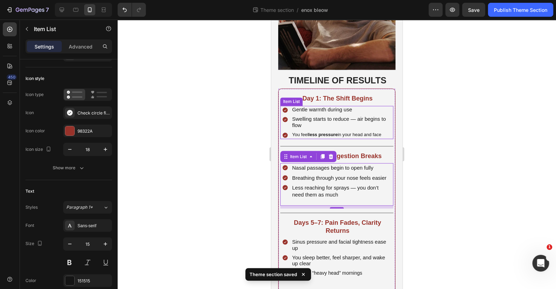
click at [388, 125] on div "Gentle warmth during use Swelling starts to reduce — air begins to flow You fee…" at bounding box center [336, 122] width 113 height 33
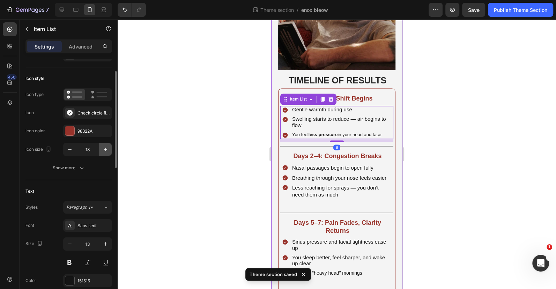
click at [106, 151] on icon "button" at bounding box center [105, 149] width 7 height 7
click at [64, 147] on button "button" at bounding box center [70, 149] width 13 height 13
click at [64, 148] on button "button" at bounding box center [70, 149] width 13 height 13
type input "18"
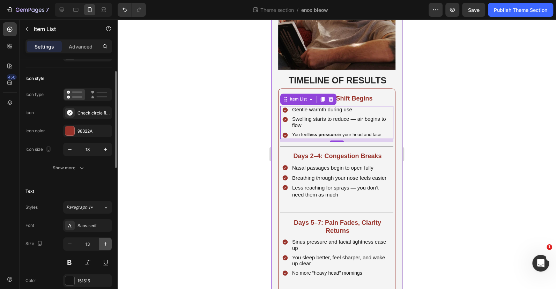
click at [102, 242] on icon "button" at bounding box center [105, 243] width 7 height 7
type input "15"
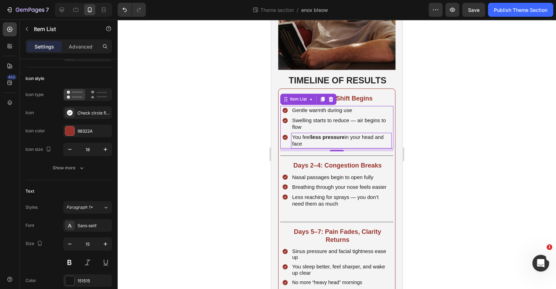
click at [331, 134] on strong "less pressure" at bounding box center [328, 137] width 34 height 6
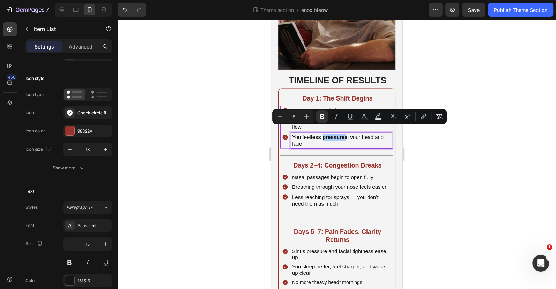
click at [444, 148] on div at bounding box center [337, 154] width 438 height 269
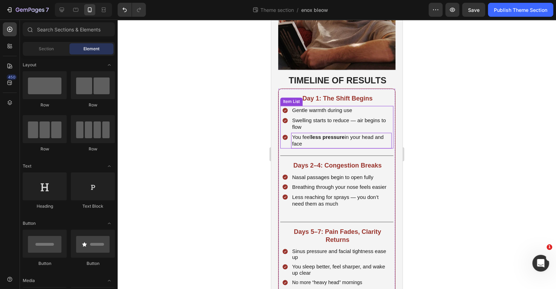
click at [328, 134] on strong "less pressure" at bounding box center [328, 137] width 34 height 6
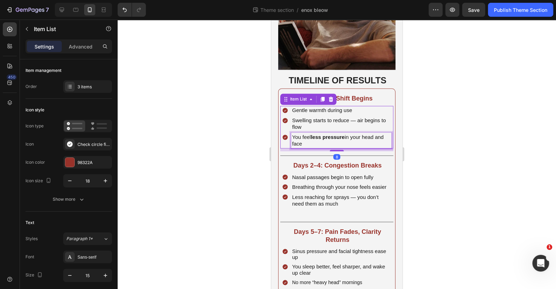
click at [328, 134] on strong "less pressure" at bounding box center [328, 137] width 34 height 6
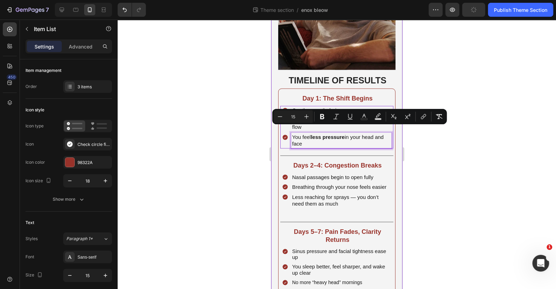
click at [440, 140] on div at bounding box center [337, 154] width 438 height 269
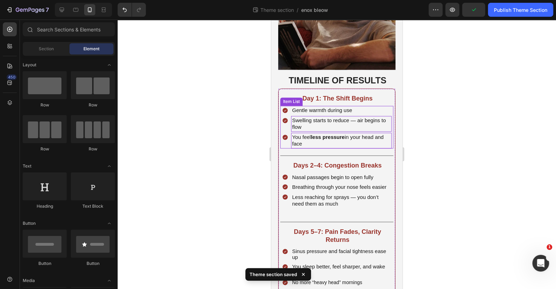
click at [340, 119] on p "Swelling starts to reduce — air begins to flow" at bounding box center [341, 124] width 98 height 14
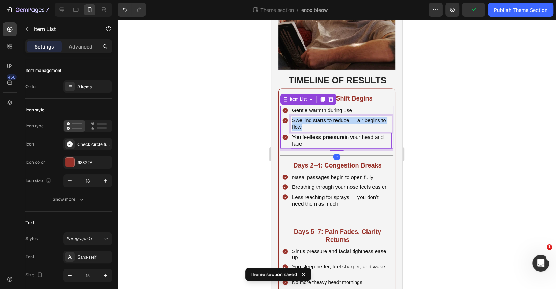
click at [340, 119] on p "Swelling starts to reduce — air begins to flow" at bounding box center [341, 124] width 98 height 14
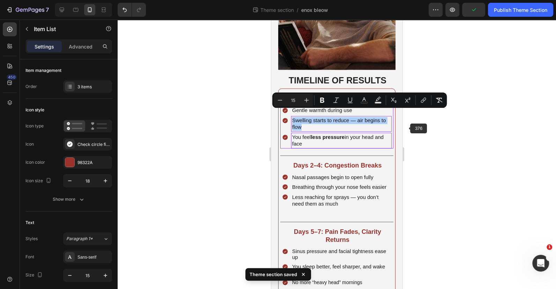
click at [439, 133] on div at bounding box center [337, 154] width 438 height 269
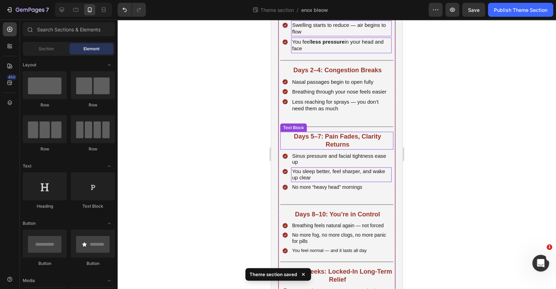
scroll to position [1015, 0]
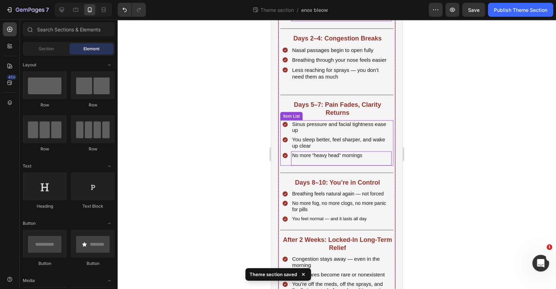
click at [353, 158] on p at bounding box center [341, 161] width 98 height 6
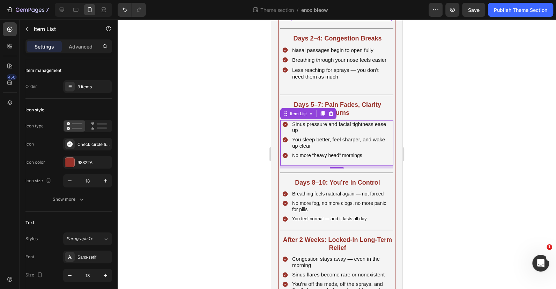
click at [388, 149] on div "Sinus pressure and facial tightness ease up You sleep better, feel sharper, and…" at bounding box center [336, 142] width 113 height 45
click at [103, 276] on icon "button" at bounding box center [105, 275] width 7 height 7
type input "15"
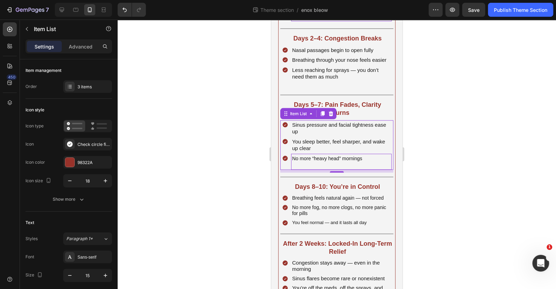
click at [322, 159] on span "No more “heavy head” mornings" at bounding box center [327, 158] width 70 height 6
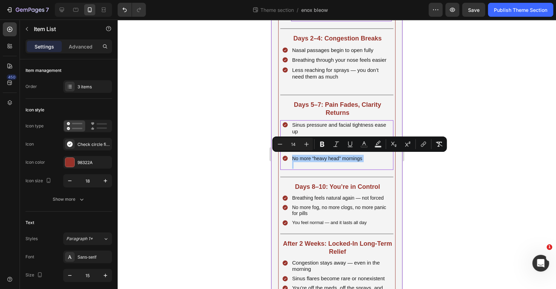
click at [516, 147] on div at bounding box center [337, 154] width 438 height 269
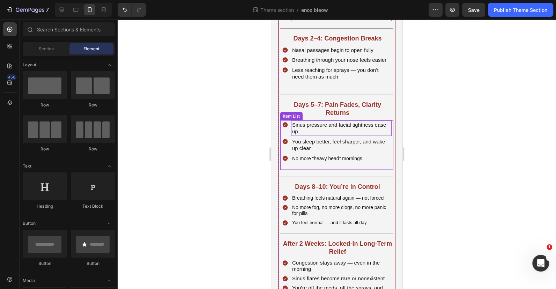
click at [337, 127] on p "Sinus pressure and facial tightness ease up" at bounding box center [341, 128] width 98 height 14
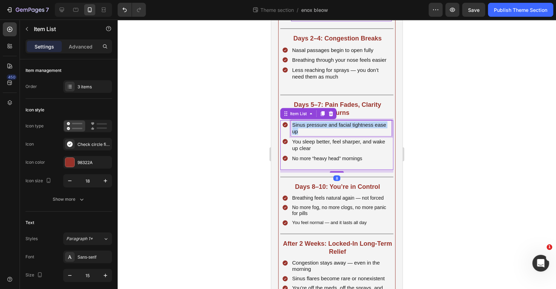
click at [337, 127] on p "Sinus pressure and facial tightness ease up" at bounding box center [341, 128] width 98 height 14
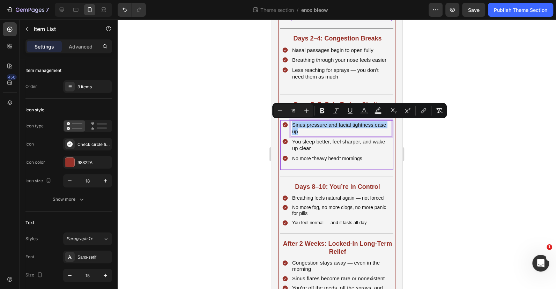
drag, startPoint x: 444, startPoint y: 162, endPoint x: 427, endPoint y: 160, distance: 17.9
click at [444, 162] on div at bounding box center [337, 154] width 438 height 269
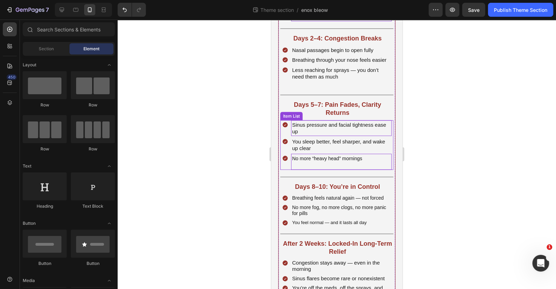
click at [354, 160] on span "No more “heavy head” mornings" at bounding box center [327, 158] width 70 height 6
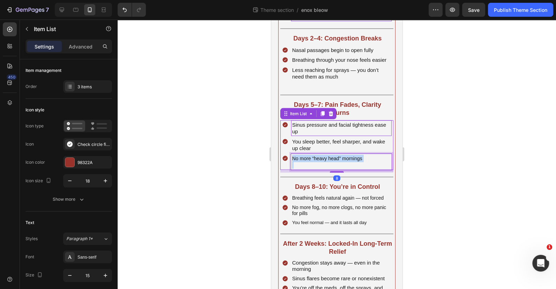
click at [354, 160] on span "No more “heavy head” mornings" at bounding box center [327, 158] width 70 height 6
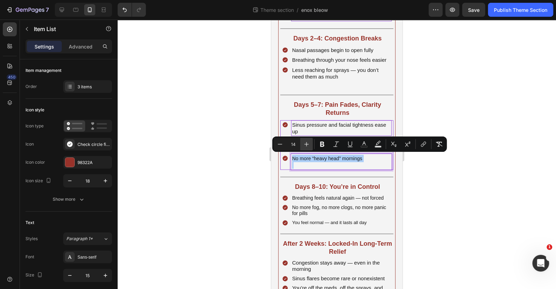
click at [305, 147] on icon "Editor contextual toolbar" at bounding box center [306, 144] width 7 height 7
type input "15"
click at [246, 164] on div at bounding box center [337, 154] width 438 height 269
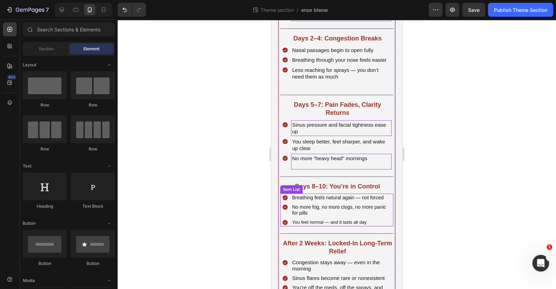
click at [388, 215] on div "Breathing feels natural again — not forced No more fog, no more clogs, no more …" at bounding box center [336, 209] width 113 height 33
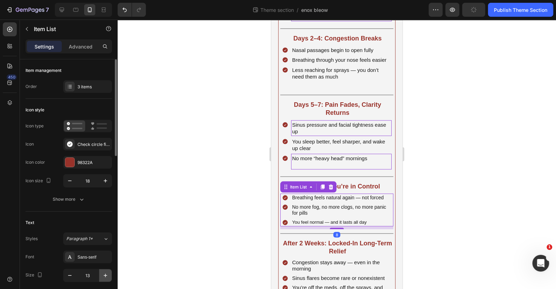
click at [105, 274] on icon "button" at bounding box center [105, 275] width 3 height 3
type input "15"
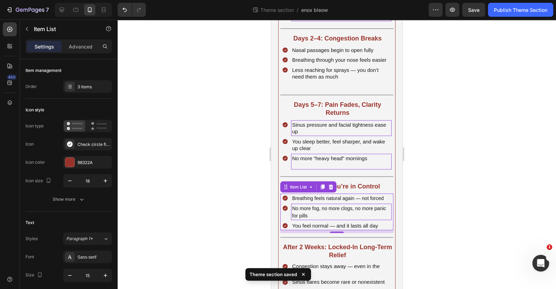
click at [339, 212] on p "No more fog, no more clogs, no more panic for pills" at bounding box center [341, 212] width 98 height 14
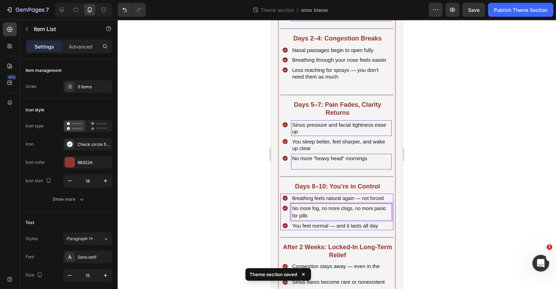
click at [339, 212] on p "No more fog, no more clogs, no more panic for pills" at bounding box center [341, 212] width 98 height 14
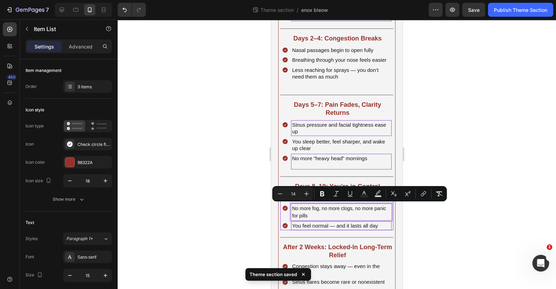
click at [336, 222] on p "You feel normal — and it lasts all day" at bounding box center [341, 225] width 98 height 7
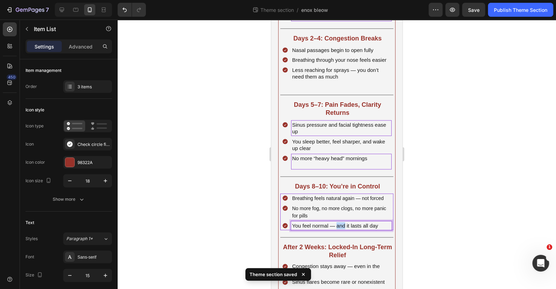
click at [336, 222] on p "You feel normal — and it lasts all day" at bounding box center [341, 225] width 98 height 7
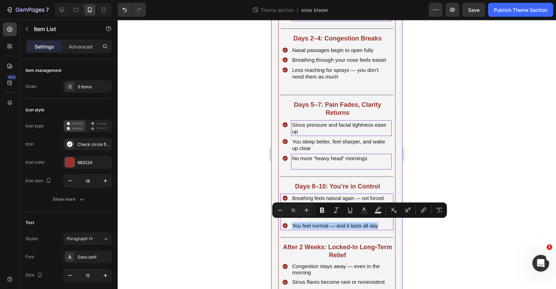
click at [492, 236] on div at bounding box center [337, 154] width 438 height 269
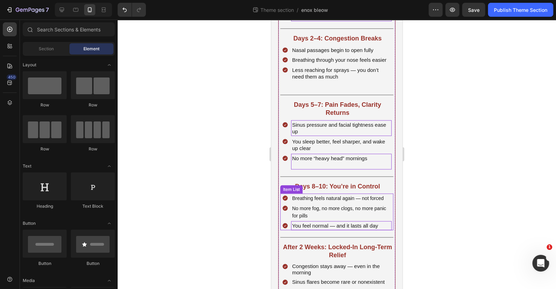
click at [347, 222] on p "You feel normal — and it lasts all day" at bounding box center [341, 225] width 98 height 7
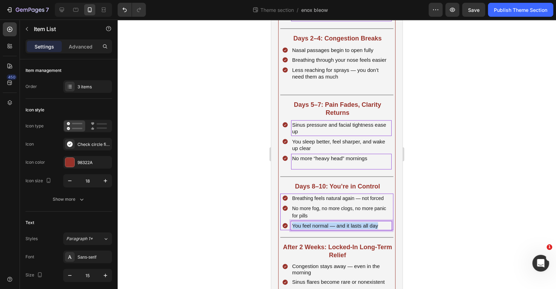
click at [347, 222] on p "You feel normal — and it lasts all day" at bounding box center [341, 225] width 98 height 7
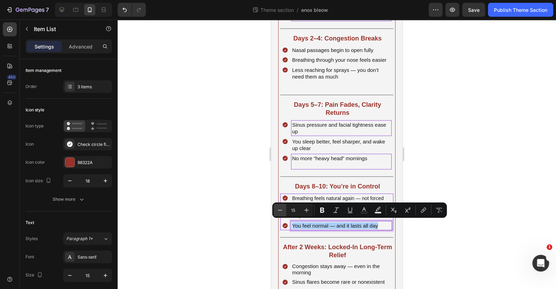
click at [279, 208] on icon "Editor contextual toolbar" at bounding box center [279, 210] width 7 height 7
type input "14"
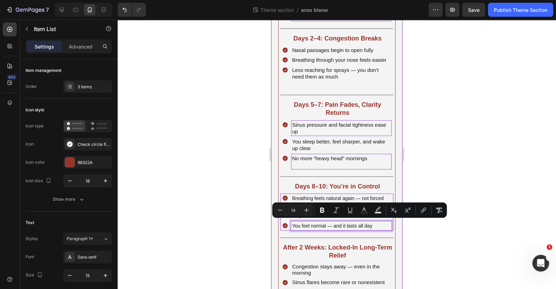
click at [440, 237] on div at bounding box center [337, 154] width 438 height 269
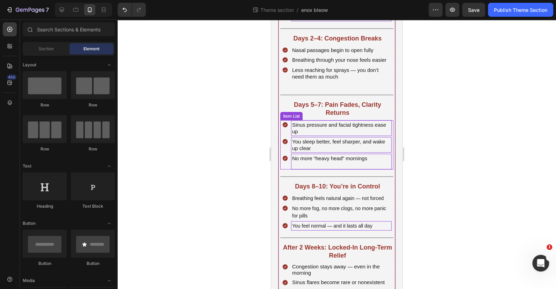
click at [331, 148] on p "You sleep better, feel sharper, and wake up clear" at bounding box center [341, 145] width 98 height 14
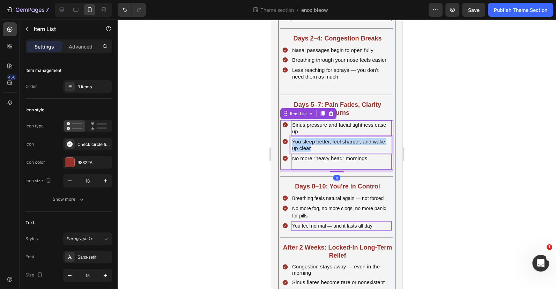
click at [331, 148] on p "You sleep better, feel sharper, and wake up clear" at bounding box center [341, 145] width 98 height 14
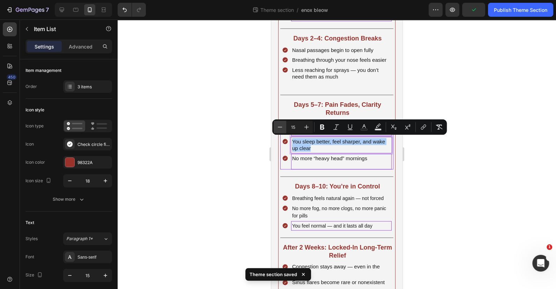
click at [281, 131] on button "Minus" at bounding box center [280, 127] width 13 height 13
type input "14"
click at [328, 160] on p "No more “heavy head” mornings" at bounding box center [341, 158] width 98 height 7
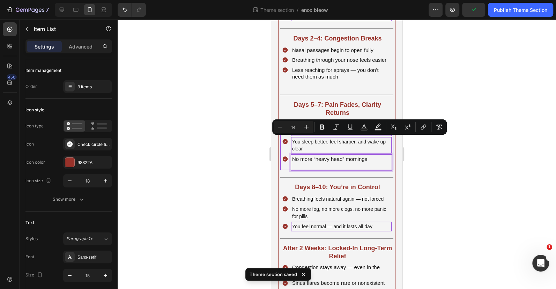
click at [328, 160] on p "No more “heavy head” mornings" at bounding box center [341, 158] width 98 height 7
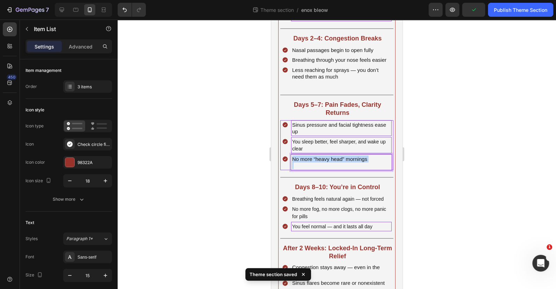
click at [328, 160] on p "No more “heavy head” mornings" at bounding box center [341, 158] width 98 height 7
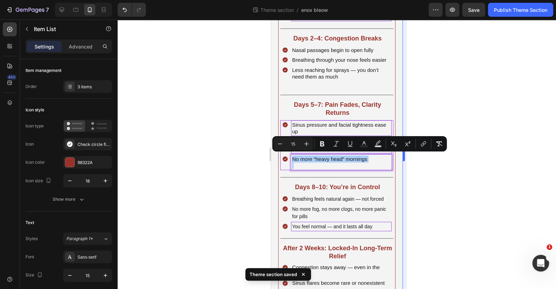
drag, startPoint x: 458, startPoint y: 185, endPoint x: 405, endPoint y: 171, distance: 54.5
click at [454, 183] on div at bounding box center [337, 154] width 438 height 269
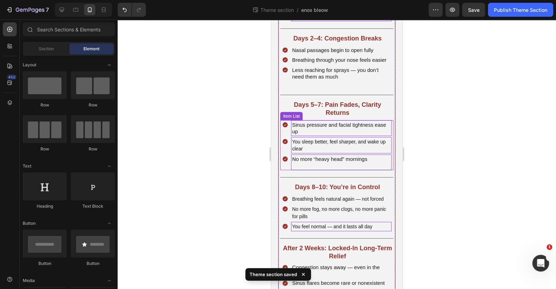
click at [323, 145] on p "You sleep better, feel sharper, and wake up clear" at bounding box center [341, 145] width 98 height 14
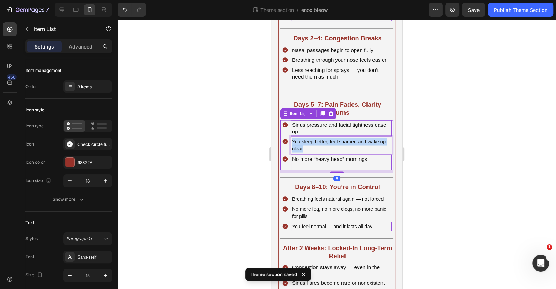
click at [323, 145] on p "You sleep better, feel sharper, and wake up clear" at bounding box center [341, 145] width 98 height 14
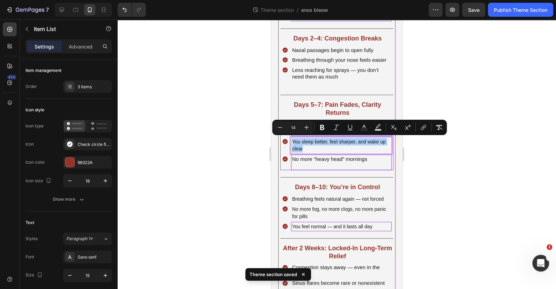
click at [303, 128] on icon "Editor contextual toolbar" at bounding box center [306, 127] width 7 height 7
type input "15"
click at [252, 159] on div at bounding box center [337, 154] width 438 height 269
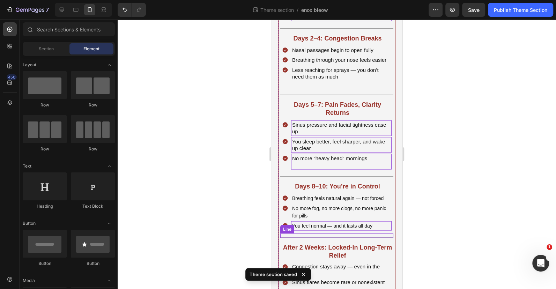
click at [332, 223] on span "You feel normal — and it lasts all day" at bounding box center [332, 226] width 80 height 6
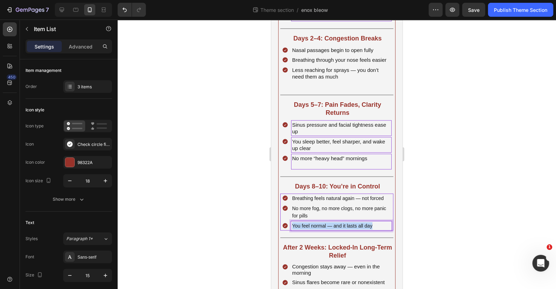
click at [332, 223] on span "You feel normal — and it lasts all day" at bounding box center [332, 226] width 80 height 6
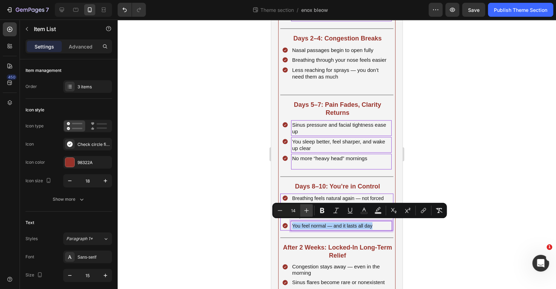
click at [308, 206] on button "Plus" at bounding box center [306, 210] width 13 height 13
type input "15"
click at [237, 212] on div at bounding box center [337, 154] width 438 height 269
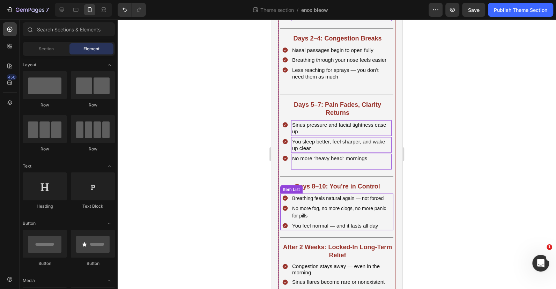
click at [388, 214] on div "Breathing feels natural again — not forced No more fog, no more clogs, no more …" at bounding box center [336, 211] width 113 height 37
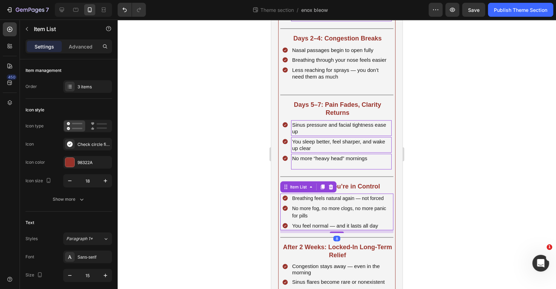
click at [322, 202] on div "Breathing feels natural again — not forced No more fog, no more clogs, no more …" at bounding box center [337, 211] width 110 height 37
click at [323, 206] on span "No more fog, no more clogs, no more panic for pills" at bounding box center [339, 211] width 94 height 13
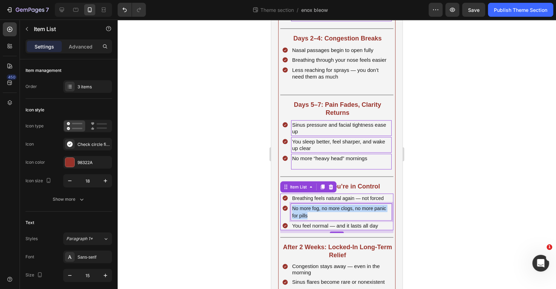
click at [323, 206] on span "No more fog, no more clogs, no more panic for pills" at bounding box center [339, 211] width 94 height 13
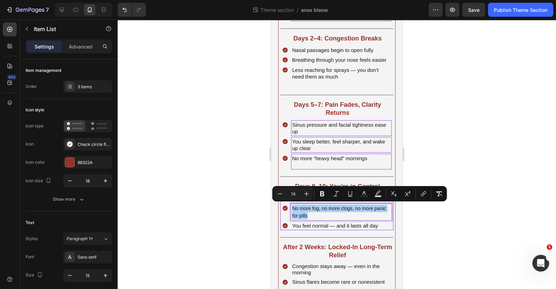
drag, startPoint x: 308, startPoint y: 195, endPoint x: 230, endPoint y: 196, distance: 77.5
click at [307, 195] on icon "Editor contextual toolbar" at bounding box center [306, 193] width 7 height 7
type input "15"
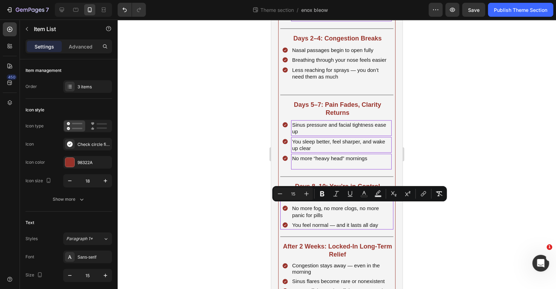
click at [219, 197] on div at bounding box center [337, 154] width 438 height 269
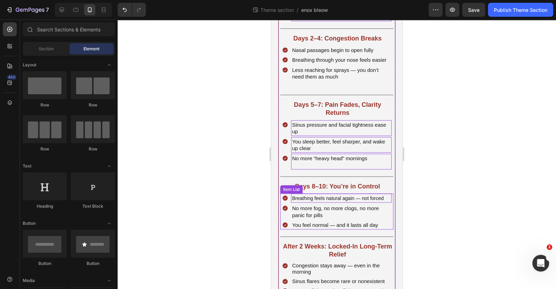
click at [304, 197] on span "Breathing feels natural again — not forced" at bounding box center [337, 198] width 91 height 6
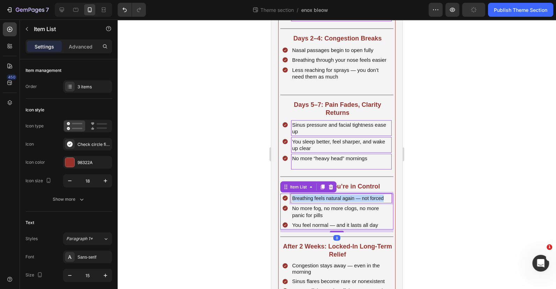
click at [304, 197] on span "Breathing feels natural again — not forced" at bounding box center [337, 198] width 91 height 6
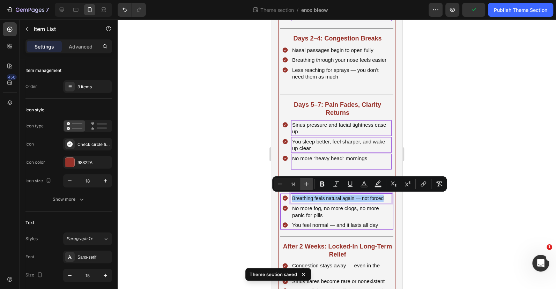
drag, startPoint x: 308, startPoint y: 187, endPoint x: 303, endPoint y: 188, distance: 5.6
click at [307, 187] on button "Plus" at bounding box center [306, 184] width 13 height 13
type input "15"
click at [244, 199] on div at bounding box center [337, 154] width 438 height 269
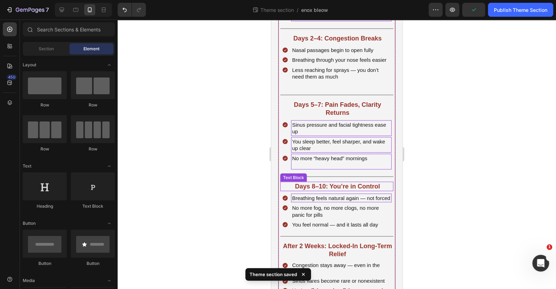
click at [317, 188] on strong "Days 8–10: You’re in Control" at bounding box center [337, 186] width 85 height 7
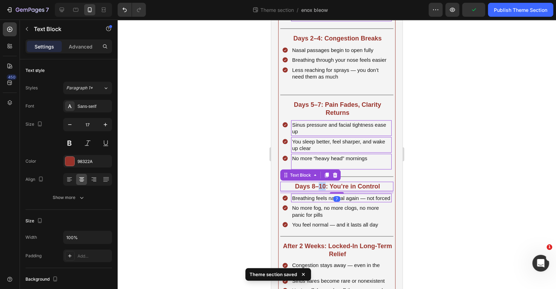
click at [317, 188] on strong "Days 8–10: You’re in Control" at bounding box center [337, 186] width 85 height 7
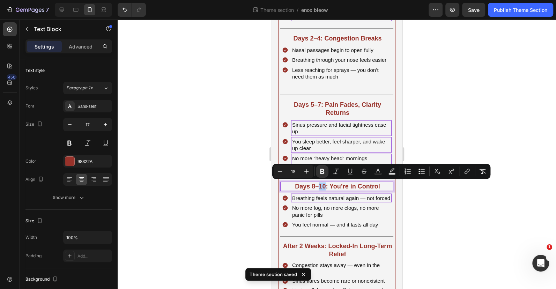
click at [242, 191] on div at bounding box center [337, 154] width 438 height 269
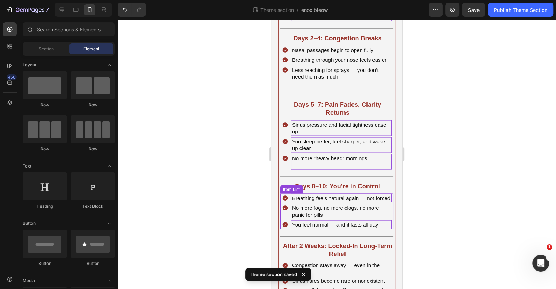
scroll to position [1078, 0]
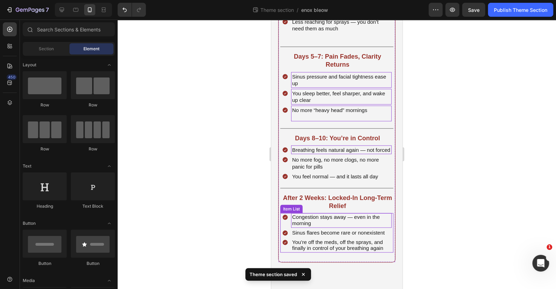
click at [327, 209] on span "Congestion stays away — even in the morning" at bounding box center [336, 205] width 88 height 12
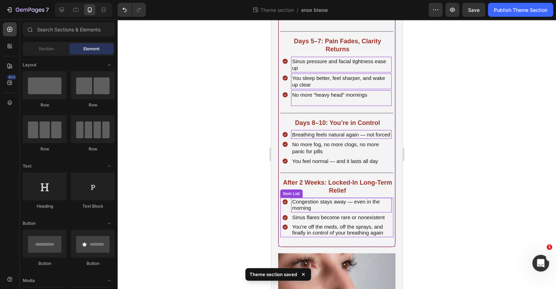
click at [327, 209] on span "Congestion stays away — even in the morning" at bounding box center [336, 205] width 88 height 12
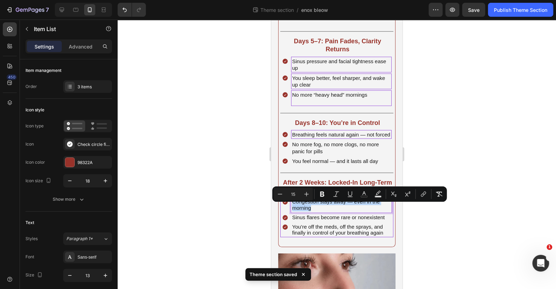
click at [327, 209] on span "Congestion stays away — even in the morning" at bounding box center [336, 205] width 88 height 12
click at [370, 236] on span "You’re off the meds, off the sprays, and finally in control of your breathing a…" at bounding box center [337, 230] width 91 height 12
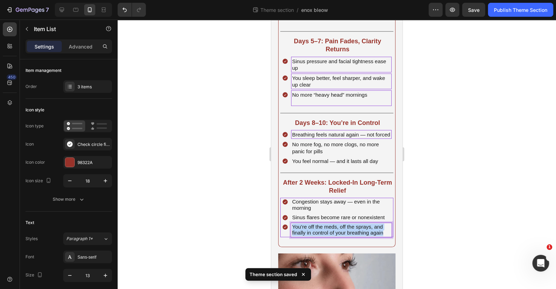
click at [370, 236] on span "You’re off the meds, off the sprays, and finally in control of your breathing a…" at bounding box center [337, 230] width 91 height 12
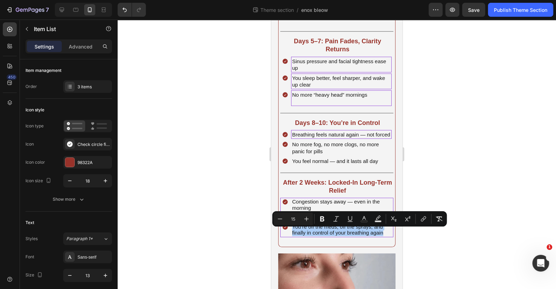
click at [468, 248] on div at bounding box center [337, 154] width 438 height 269
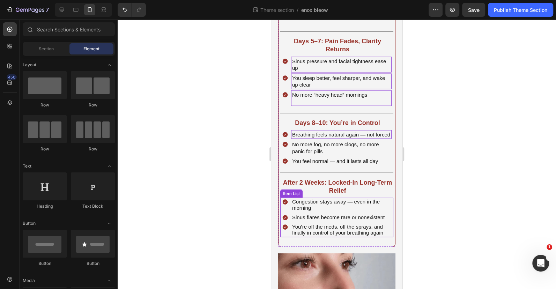
click at [388, 220] on div "Congestion stays away — even in the morning Sinus flares become rare or nonexis…" at bounding box center [336, 218] width 113 height 40
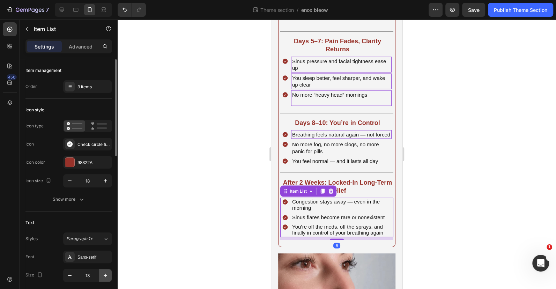
click at [101, 278] on button "button" at bounding box center [105, 275] width 13 height 13
click at [101, 277] on button "button" at bounding box center [105, 275] width 13 height 13
type input "15"
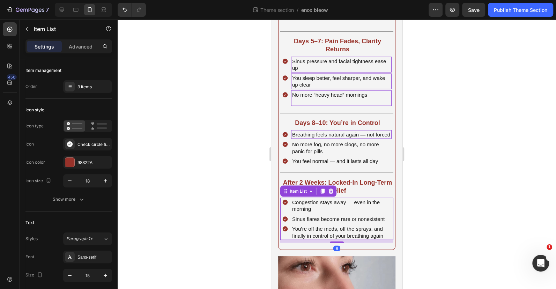
click at [431, 213] on div at bounding box center [337, 154] width 438 height 269
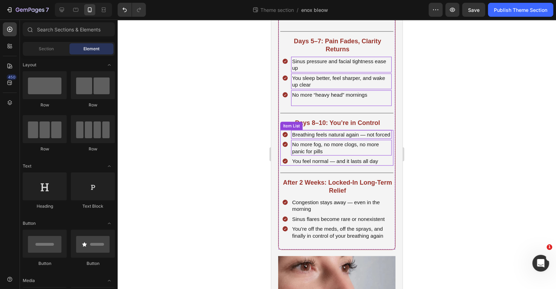
scroll to position [984, 0]
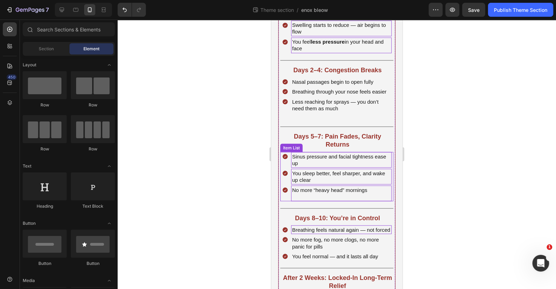
click at [335, 171] on span "You sleep better, feel sharper, and wake up clear" at bounding box center [338, 176] width 93 height 13
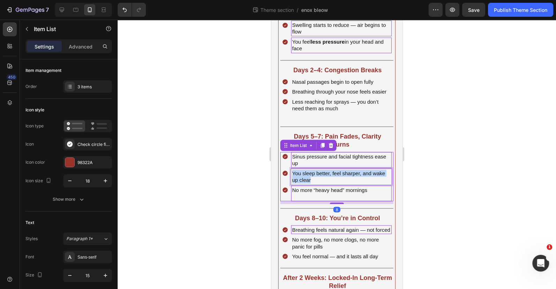
click at [335, 171] on span "You sleep better, feel sharper, and wake up clear" at bounding box center [338, 176] width 93 height 13
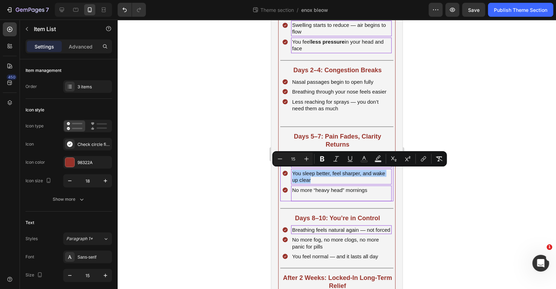
click at [249, 181] on div at bounding box center [337, 154] width 438 height 269
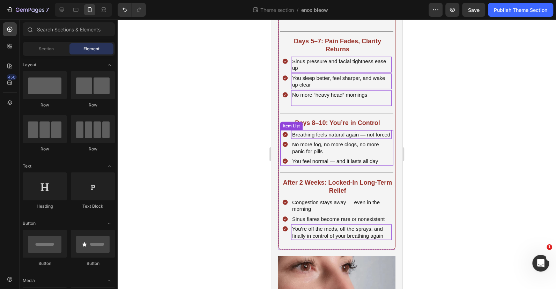
scroll to position [1110, 0]
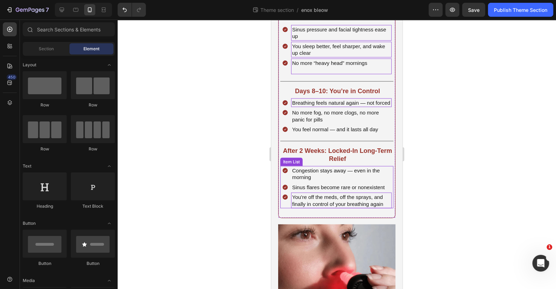
click at [331, 198] on div "You’re off the meds, off the sprays, and finally in control of your breathing a…" at bounding box center [341, 201] width 101 height 16
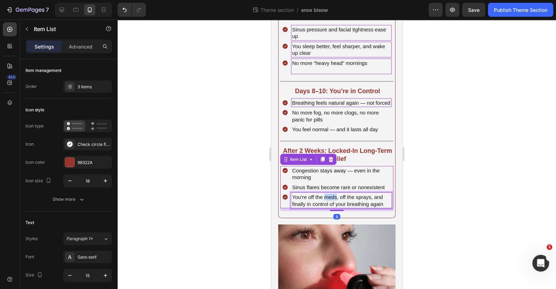
click at [331, 198] on div "You’re off the meds, off the sprays, and finally in control of your breathing a…" at bounding box center [341, 201] width 101 height 16
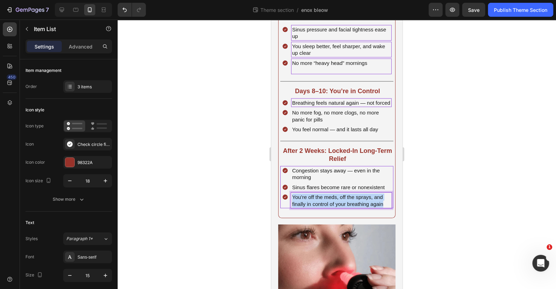
click at [331, 198] on div "You’re off the meds, off the sprays, and finally in control of your breathing a…" at bounding box center [341, 201] width 101 height 16
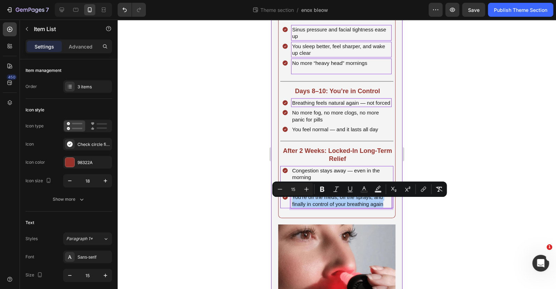
click at [234, 199] on div at bounding box center [337, 154] width 438 height 269
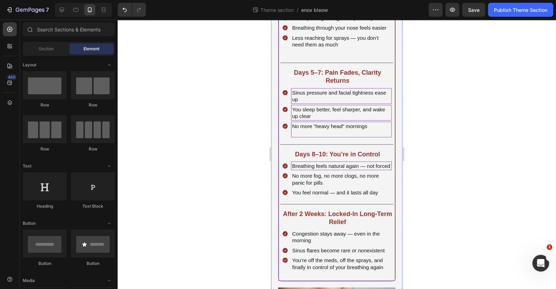
scroll to position [1015, 0]
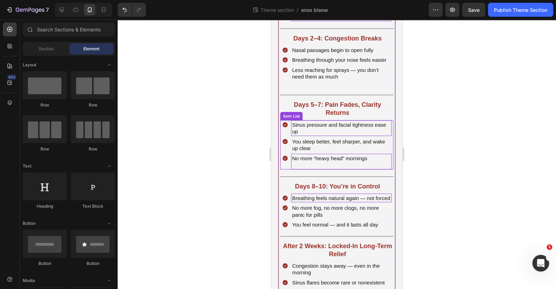
click at [347, 165] on p "Rich Text Editor. Editing area: main" at bounding box center [341, 164] width 98 height 7
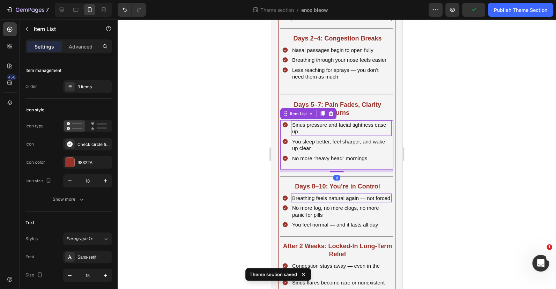
click at [433, 173] on div at bounding box center [337, 154] width 438 height 269
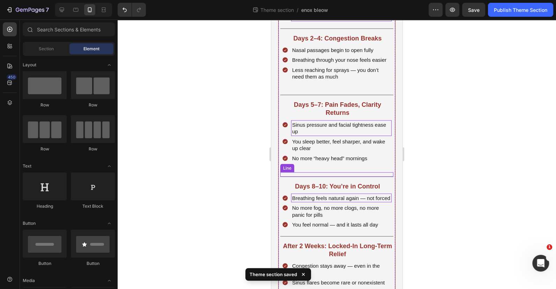
click at [323, 173] on div "Title Line" at bounding box center [336, 174] width 113 height 5
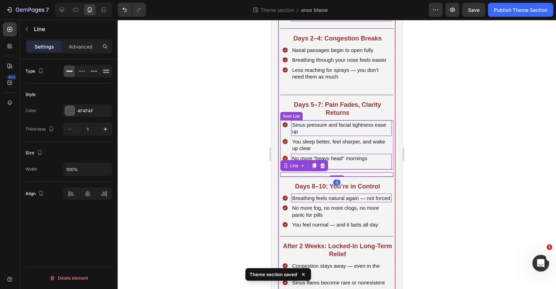
click at [348, 163] on p "Rich Text Editor. Editing area: main" at bounding box center [341, 164] width 98 height 7
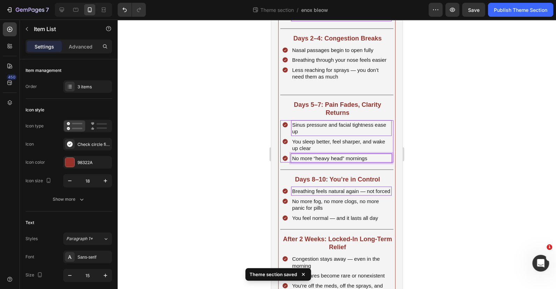
click at [442, 160] on div at bounding box center [337, 154] width 438 height 269
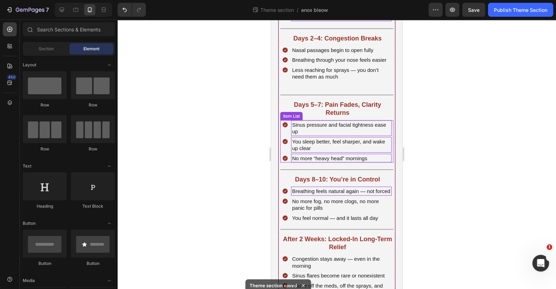
scroll to position [952, 0]
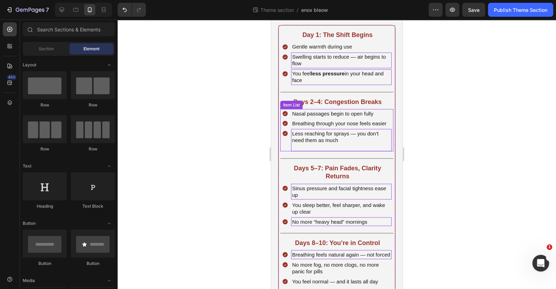
click at [329, 142] on span "Less reaching for sprays — you don’t need them as much" at bounding box center [335, 136] width 87 height 13
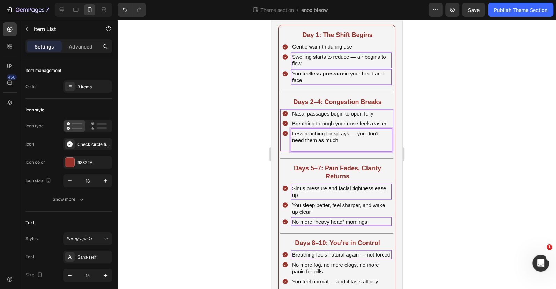
click at [328, 148] on p "Rich Text Editor. Editing area: main" at bounding box center [341, 146] width 98 height 7
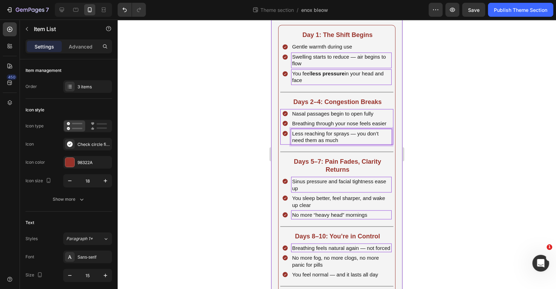
drag, startPoint x: 443, startPoint y: 163, endPoint x: 437, endPoint y: 163, distance: 5.2
click at [442, 163] on div at bounding box center [337, 154] width 438 height 269
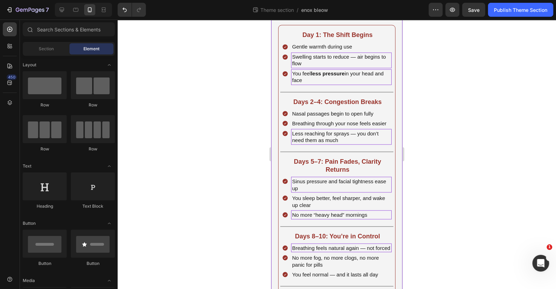
scroll to position [857, 0]
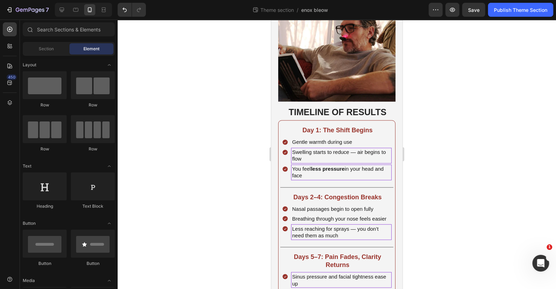
click at [446, 173] on div at bounding box center [337, 154] width 438 height 269
click at [354, 165] on p "You feel less pressure in your head and face" at bounding box center [341, 172] width 98 height 14
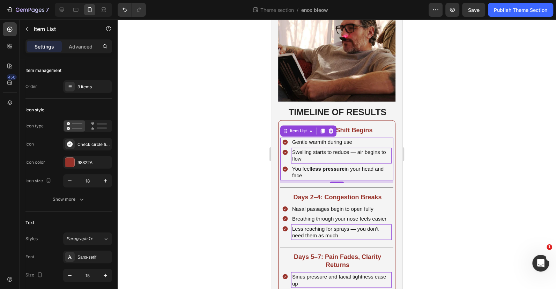
click at [388, 138] on div "Gentle warmth during use Swelling starts to reduce — air begins to flow You fee…" at bounding box center [336, 159] width 113 height 43
drag, startPoint x: 470, startPoint y: 149, endPoint x: 477, endPoint y: 126, distance: 23.8
click at [471, 149] on div at bounding box center [337, 154] width 438 height 269
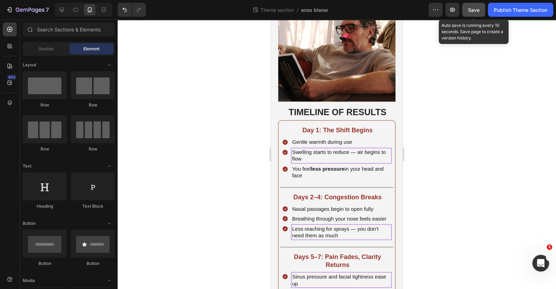
click at [480, 9] on button "Save" at bounding box center [473, 10] width 23 height 14
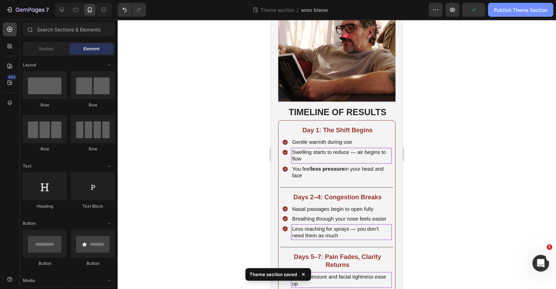
click at [512, 9] on div "Publish Theme Section" at bounding box center [520, 9] width 53 height 7
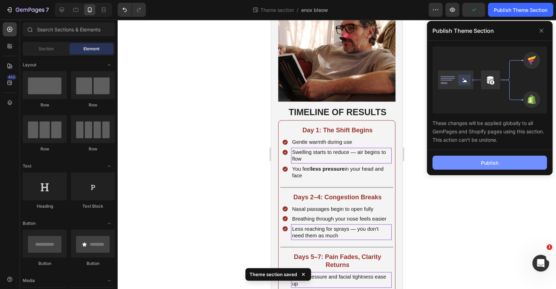
click at [484, 160] on div "Publish" at bounding box center [489, 162] width 17 height 7
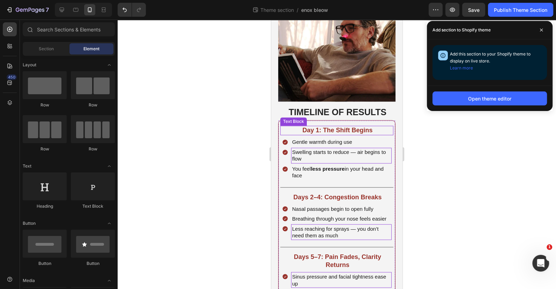
click at [336, 127] on span "Day 1: The Shift Begins" at bounding box center [337, 130] width 70 height 7
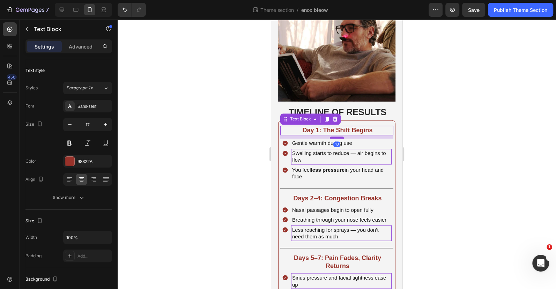
click at [336, 136] on div at bounding box center [337, 137] width 14 height 2
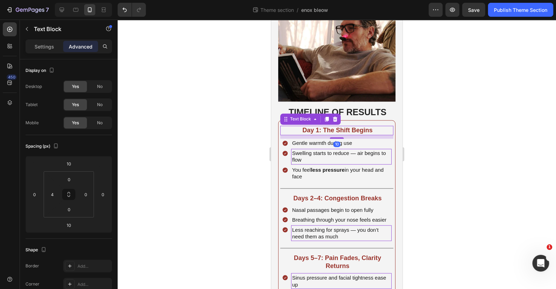
click at [464, 140] on div at bounding box center [337, 154] width 438 height 269
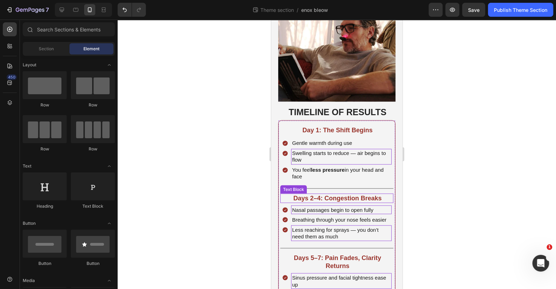
click at [331, 194] on strong "Days 2–4: Congestion Breaks" at bounding box center [337, 197] width 88 height 7
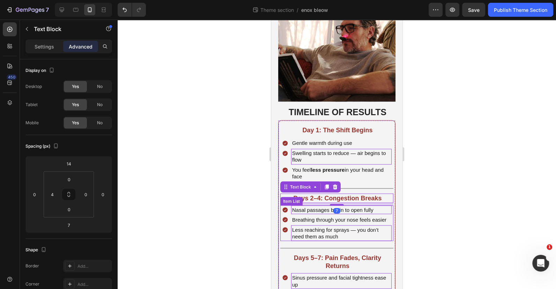
click at [336, 205] on div "Nasal passages begin to open fully" at bounding box center [341, 209] width 101 height 9
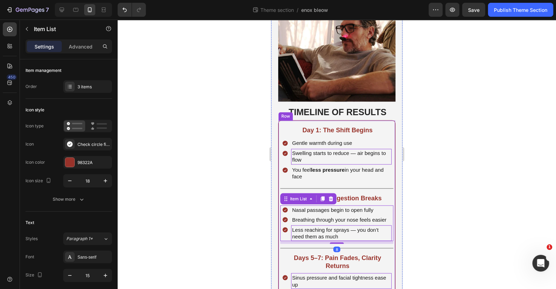
click at [341, 194] on strong "Days 2–4: Congestion Breaks" at bounding box center [337, 197] width 88 height 7
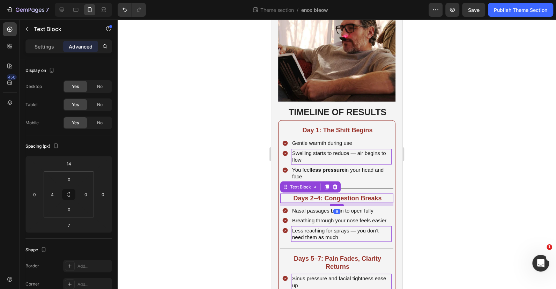
click at [336, 204] on div at bounding box center [337, 205] width 14 height 2
type input "9"
click at [347, 127] on span "Day 1: The Shift Begins" at bounding box center [337, 130] width 70 height 7
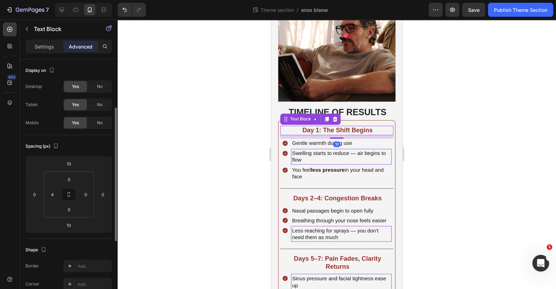
scroll to position [31, 0]
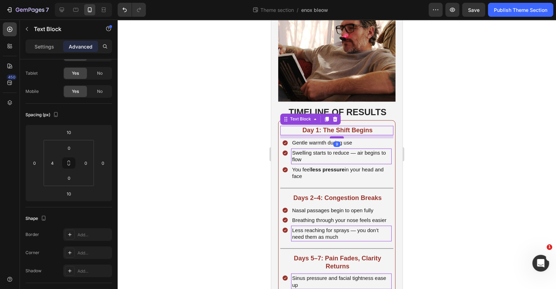
click at [336, 136] on div at bounding box center [337, 137] width 14 height 2
type input "9"
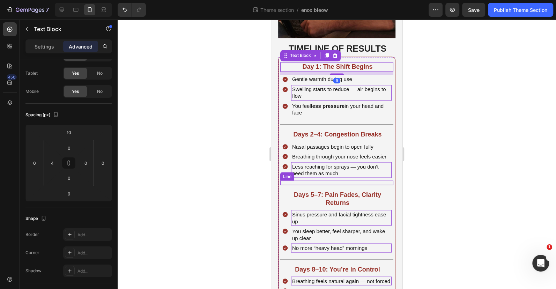
click at [332, 200] on strong "Days 5–7: Pain Fades, Clarity Returns" at bounding box center [337, 198] width 87 height 15
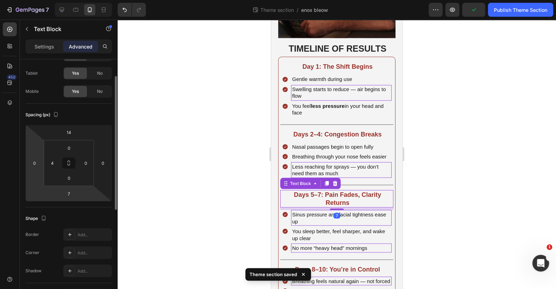
click at [59, 0] on html "7 Theme section / enox bleow Preview Publish Theme Section 450 Sections(18) Ele…" at bounding box center [278, 0] width 556 height 0
click at [71, 193] on input "5" at bounding box center [69, 193] width 14 height 10
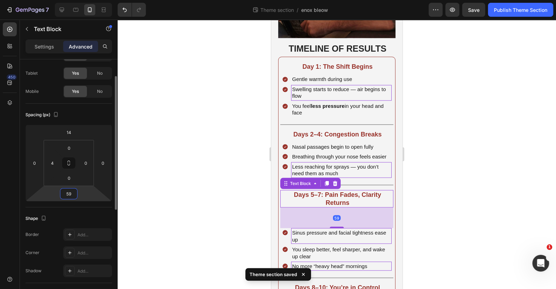
click at [71, 192] on input "59" at bounding box center [69, 193] width 14 height 10
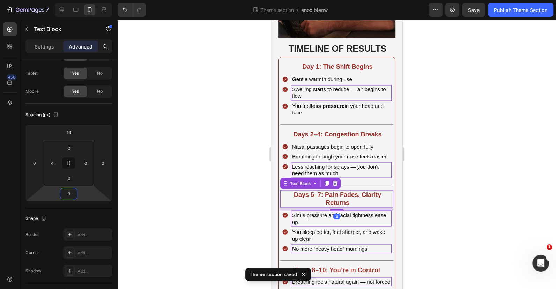
type input "9"
click at [174, 175] on div at bounding box center [337, 154] width 438 height 269
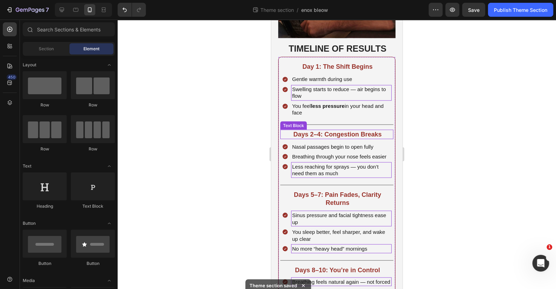
click at [359, 131] on strong "Days 2–4: Congestion Breaks" at bounding box center [337, 134] width 88 height 7
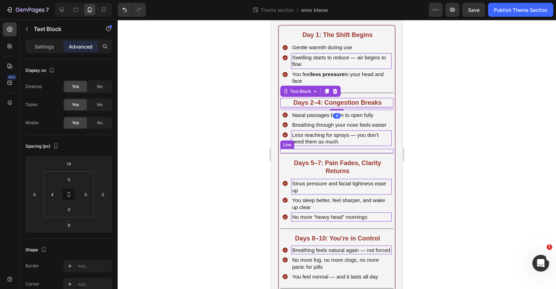
scroll to position [984, 0]
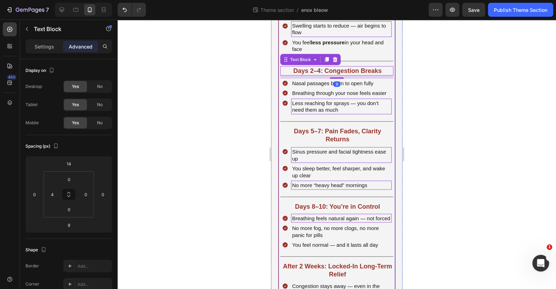
click at [340, 206] on strong "Days 8–10: You’re in Control" at bounding box center [337, 206] width 85 height 7
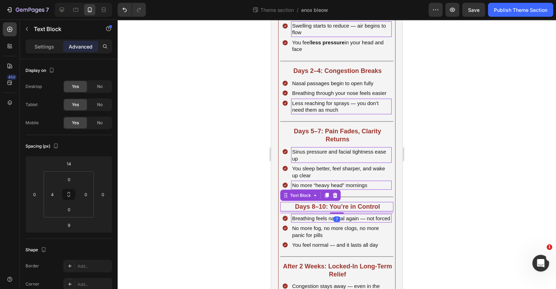
scroll to position [31, 0]
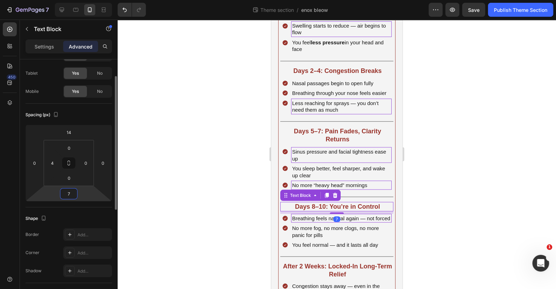
click at [69, 194] on input "7" at bounding box center [69, 193] width 14 height 10
type input "9"
click at [173, 192] on div at bounding box center [337, 154] width 438 height 269
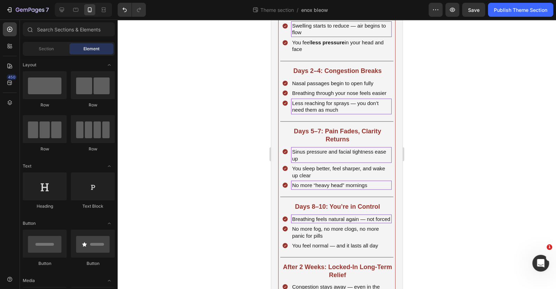
scroll to position [1015, 0]
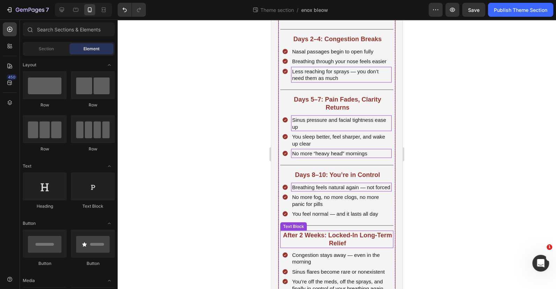
click at [333, 246] on strong "After 2 Weeks: Locked-In Long-Term Relief" at bounding box center [337, 238] width 109 height 15
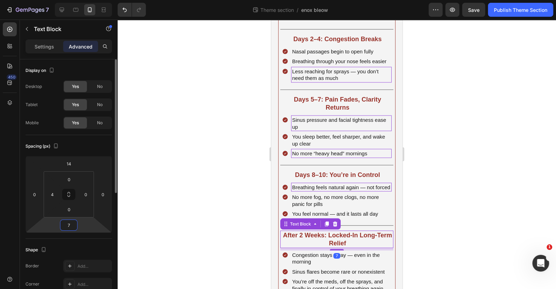
drag, startPoint x: 68, startPoint y: 227, endPoint x: 89, endPoint y: 221, distance: 21.3
click at [68, 226] on input "7" at bounding box center [69, 225] width 14 height 10
type input "9"
click at [187, 207] on div at bounding box center [337, 154] width 438 height 269
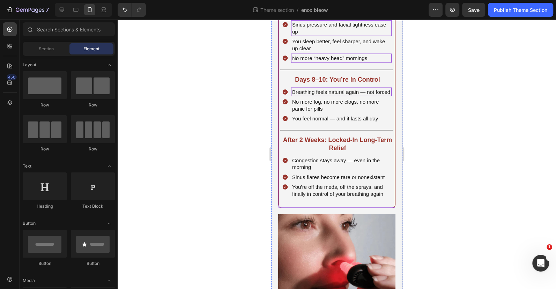
scroll to position [1156, 0]
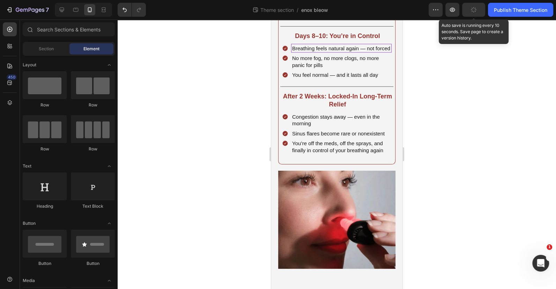
drag, startPoint x: 470, startPoint y: 13, endPoint x: 464, endPoint y: 38, distance: 25.7
click at [470, 0] on div "7 Theme section / enox bleow Preview Auto save is running every 10 seconds. Sav…" at bounding box center [278, 0] width 556 height 0
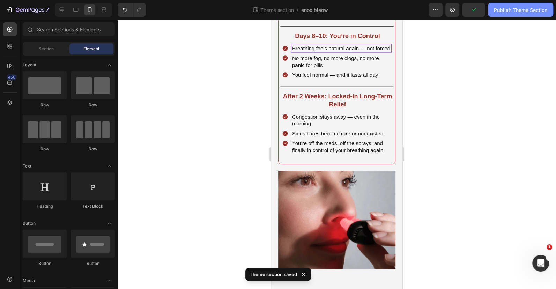
click at [514, 14] on button "Publish Theme Section" at bounding box center [520, 10] width 65 height 14
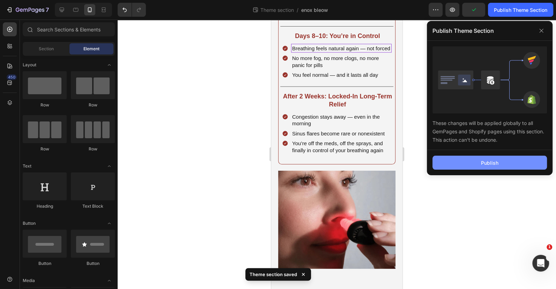
click at [503, 157] on button "Publish" at bounding box center [489, 163] width 114 height 14
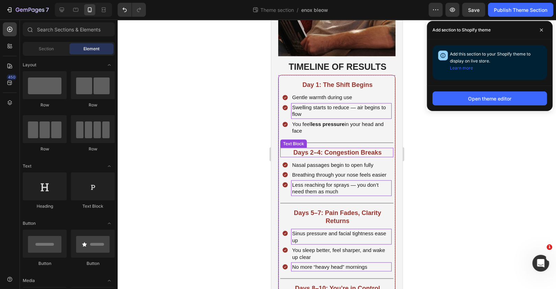
scroll to position [870, 0]
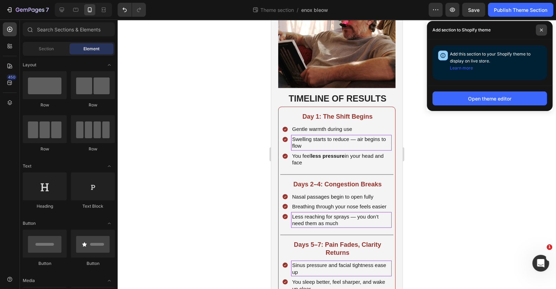
click at [543, 31] on icon at bounding box center [541, 29] width 3 height 3
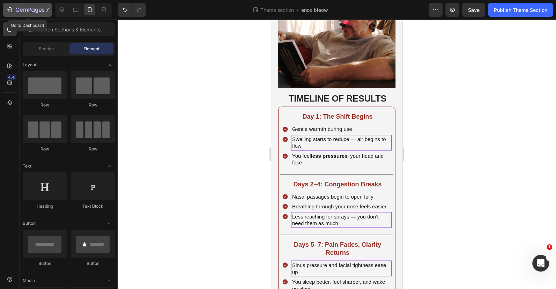
click at [9, 8] on icon "button" at bounding box center [9, 9] width 7 height 7
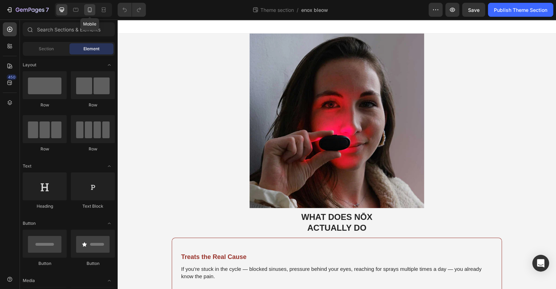
click at [87, 10] on icon at bounding box center [89, 9] width 7 height 7
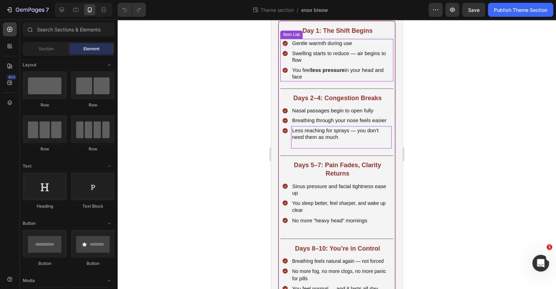
scroll to position [920, 0]
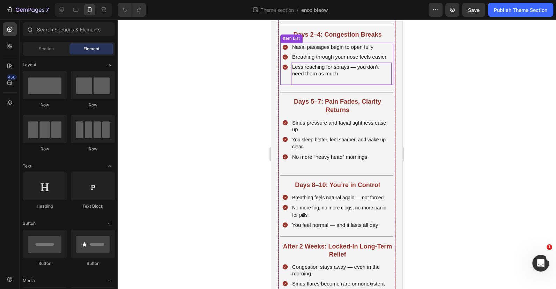
click at [336, 77] on p "Less reaching for sprays — you don’t need them as much" at bounding box center [341, 71] width 98 height 14
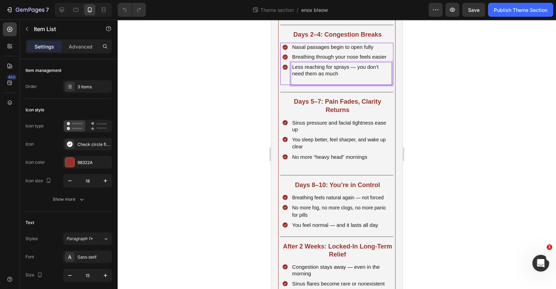
click at [336, 84] on p "Rich Text Editor. Editing area: main" at bounding box center [341, 80] width 98 height 7
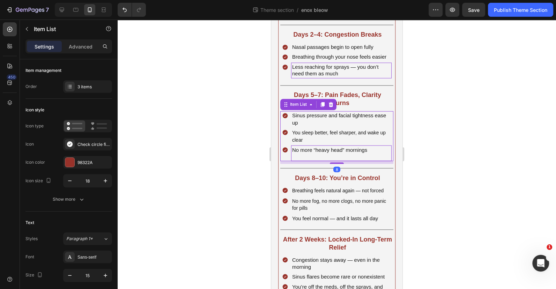
click at [324, 160] on p at bounding box center [341, 156] width 98 height 7
click at [324, 160] on p "Rich Text Editor. Editing area: main" at bounding box center [341, 156] width 98 height 7
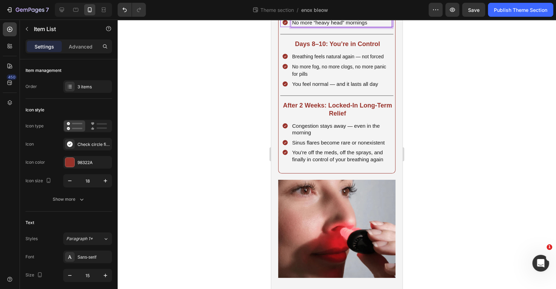
scroll to position [1078, 0]
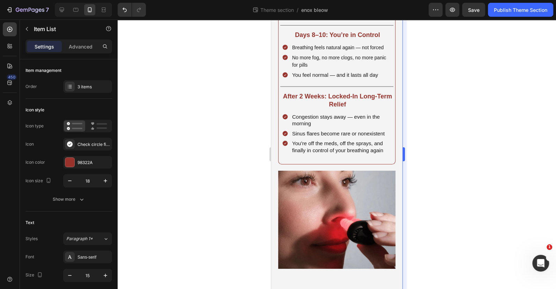
drag, startPoint x: 453, startPoint y: 192, endPoint x: 403, endPoint y: 177, distance: 52.4
click at [452, 191] on div at bounding box center [337, 154] width 438 height 269
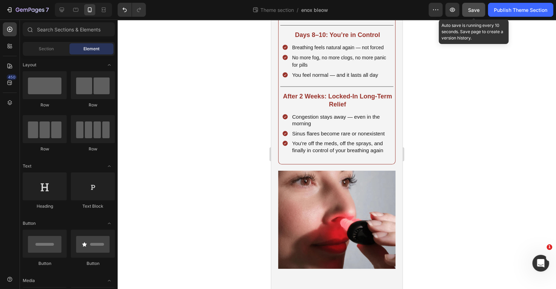
click at [478, 6] on div "Save" at bounding box center [474, 9] width 12 height 7
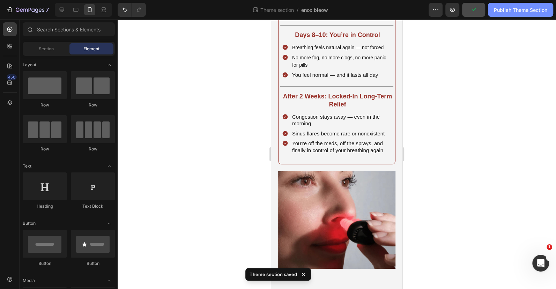
click at [518, 14] on button "Publish Theme Section" at bounding box center [520, 10] width 65 height 14
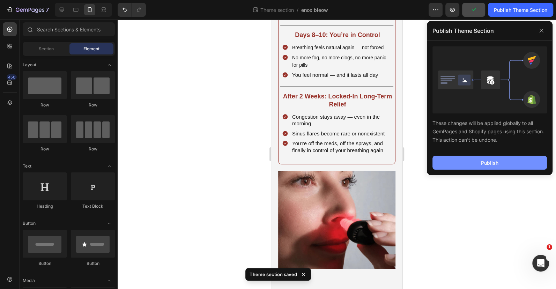
click at [498, 162] on button "Publish" at bounding box center [489, 163] width 114 height 14
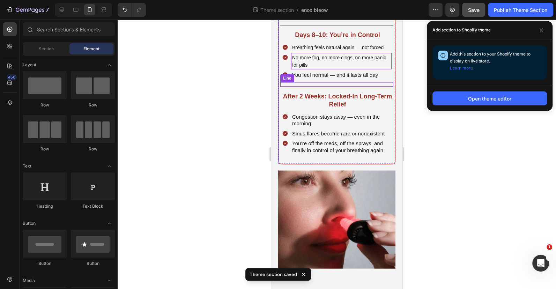
click at [334, 68] on p "No more fog, no more clogs, no more panic for pills" at bounding box center [341, 61] width 98 height 14
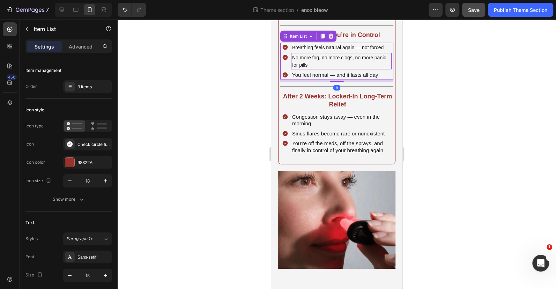
click at [340, 68] on p "No more fog, no more clogs, no more panic for pills" at bounding box center [341, 61] width 98 height 14
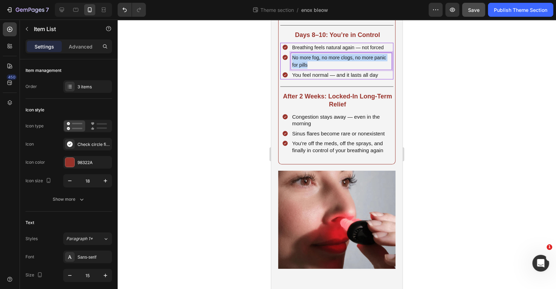
click at [340, 68] on p "No more fog, no more clogs, no more panic for pills" at bounding box center [341, 61] width 98 height 14
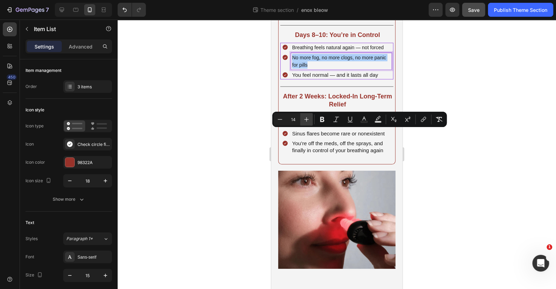
click at [306, 118] on icon "Editor contextual toolbar" at bounding box center [306, 119] width 5 height 5
type input "15"
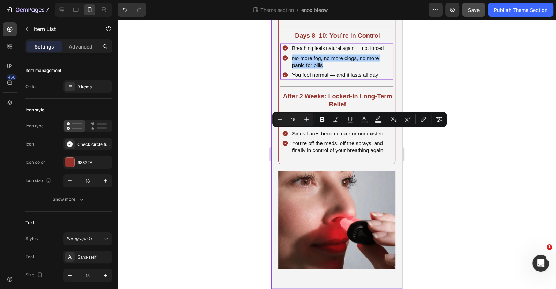
click at [450, 159] on div at bounding box center [337, 154] width 438 height 269
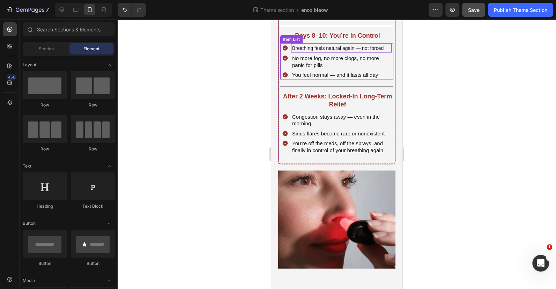
click at [335, 51] on span "Breathing feels natural again — not forced" at bounding box center [337, 48] width 91 height 6
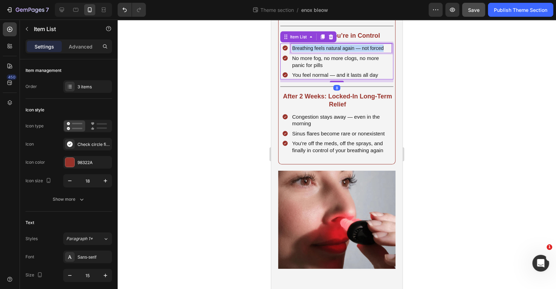
click at [335, 51] on span "Breathing feels natural again — not forced" at bounding box center [337, 48] width 91 height 6
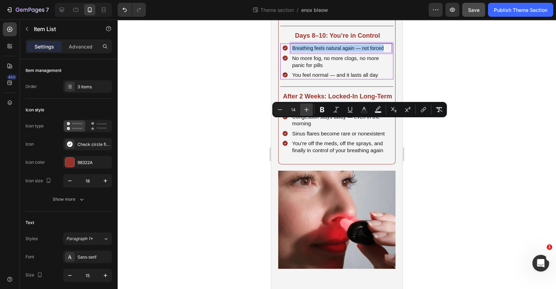
click at [304, 110] on icon "Editor contextual toolbar" at bounding box center [306, 109] width 7 height 7
type input "15"
click at [445, 155] on div at bounding box center [337, 154] width 438 height 269
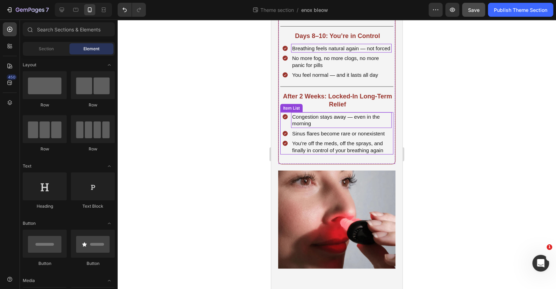
click at [322, 128] on div "Congestion stays away — even in the morning" at bounding box center [341, 120] width 101 height 16
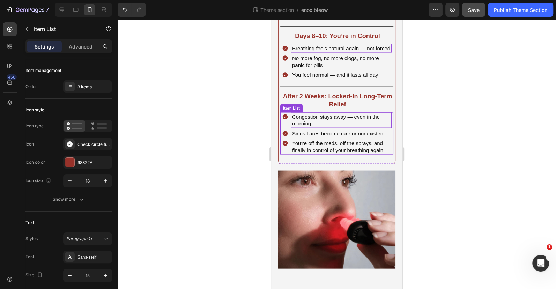
click at [322, 128] on div "Congestion stays away — even in the morning" at bounding box center [341, 120] width 101 height 16
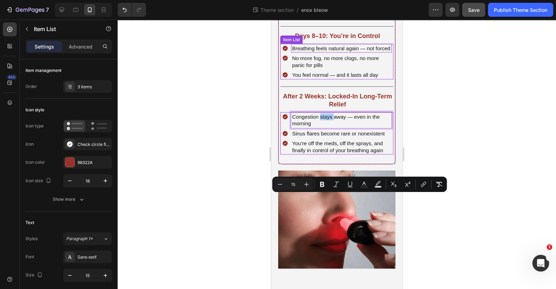
drag, startPoint x: 232, startPoint y: 118, endPoint x: 245, endPoint y: 114, distance: 12.7
click at [232, 117] on div at bounding box center [337, 154] width 438 height 269
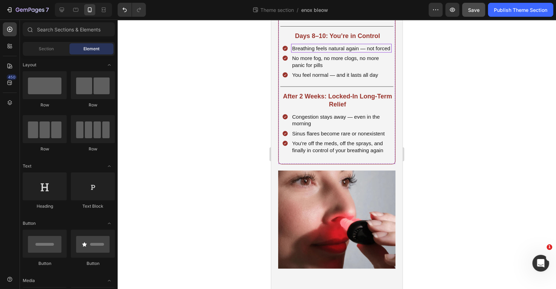
click at [321, 8] on p "You sleep better, feel sharper, and wake up clear" at bounding box center [341, 1] width 98 height 14
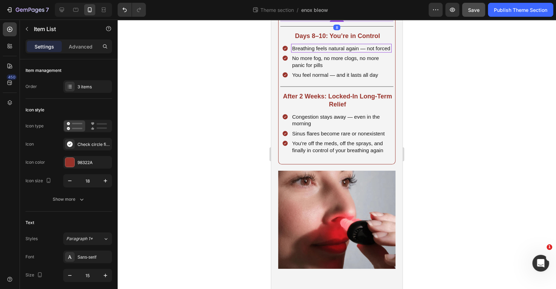
click at [321, 8] on p "You sleep better, feel sharper, and wake up clear" at bounding box center [341, 1] width 98 height 14
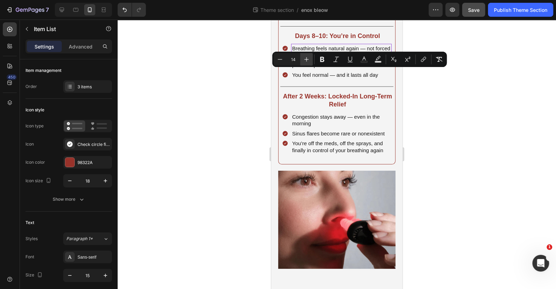
click at [300, 59] on button "Plus" at bounding box center [306, 59] width 13 height 13
type input "15"
click at [244, 73] on div at bounding box center [337, 154] width 438 height 269
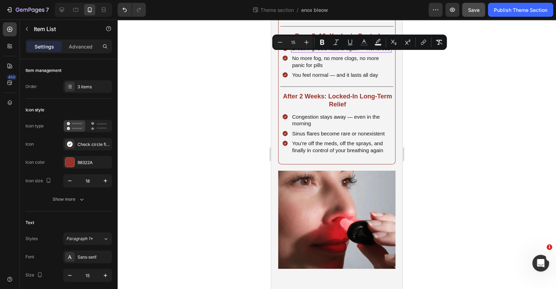
click at [378, 8] on p "You sleep better, feel sharper, and wake up clear" at bounding box center [341, 1] width 98 height 14
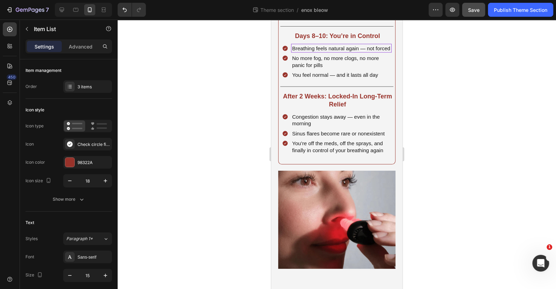
click at [376, 18] on p "No more “heavy head” mornings" at bounding box center [341, 14] width 98 height 7
click at [386, 19] on div "No more “heavy head” mornings" at bounding box center [341, 14] width 101 height 9
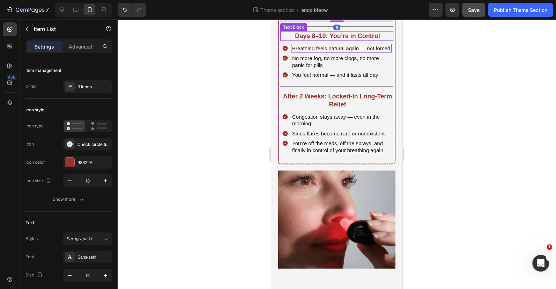
scroll to position [952, 0]
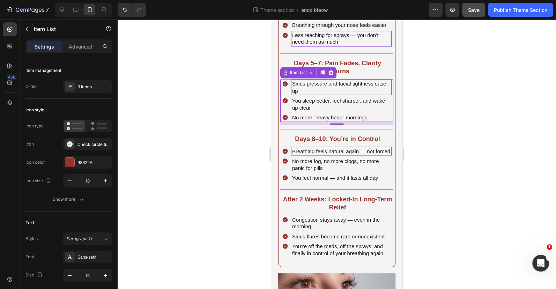
drag, startPoint x: 438, startPoint y: 131, endPoint x: 425, endPoint y: 130, distance: 13.0
click at [438, 131] on div at bounding box center [337, 154] width 438 height 269
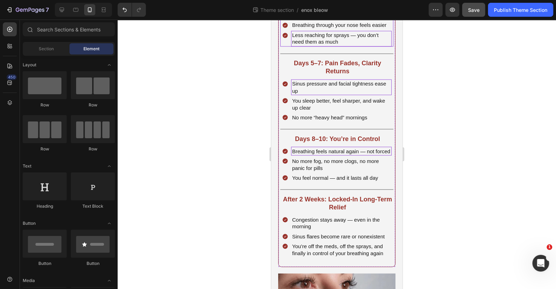
click at [343, 18] on span "Nasal passages begin to open fully" at bounding box center [332, 15] width 81 height 6
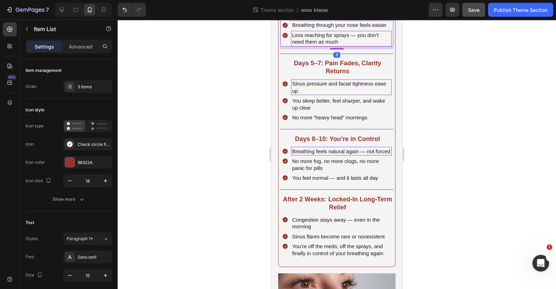
click at [343, 18] on span "Nasal passages begin to open fully" at bounding box center [332, 15] width 81 height 6
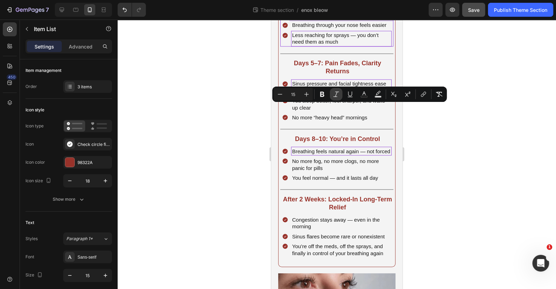
scroll to position [920, 0]
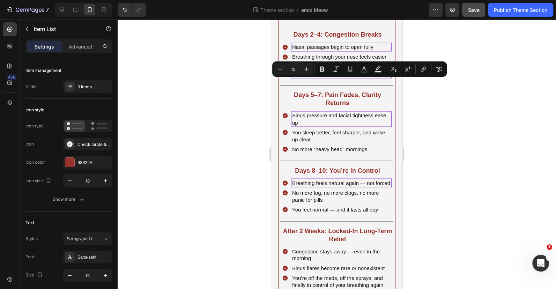
click at [433, 118] on div at bounding box center [337, 154] width 438 height 269
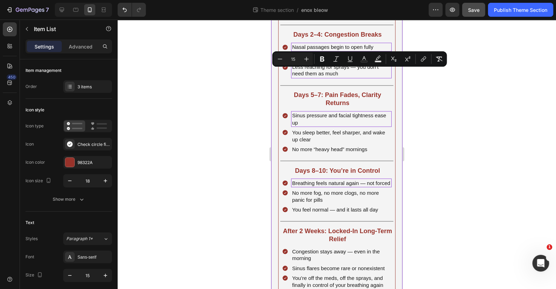
click at [466, 107] on div at bounding box center [337, 154] width 438 height 269
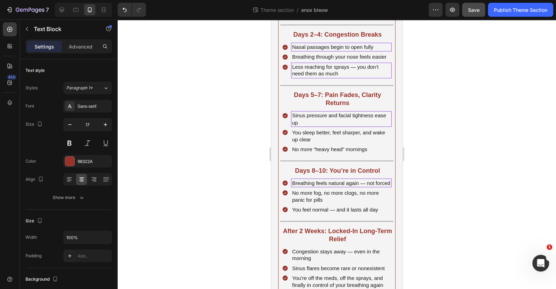
click at [470, 8] on span "Save" at bounding box center [474, 10] width 12 height 6
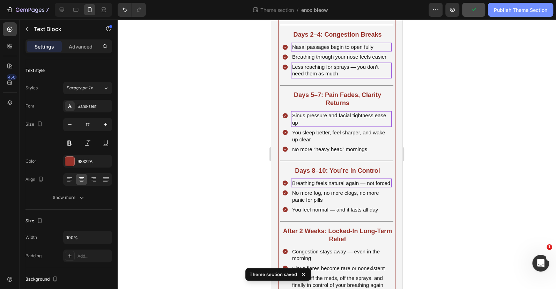
click at [524, 9] on div "Publish Theme Section" at bounding box center [520, 9] width 53 height 7
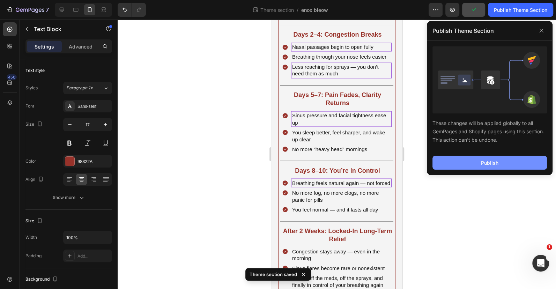
click at [501, 160] on button "Publish" at bounding box center [489, 163] width 114 height 14
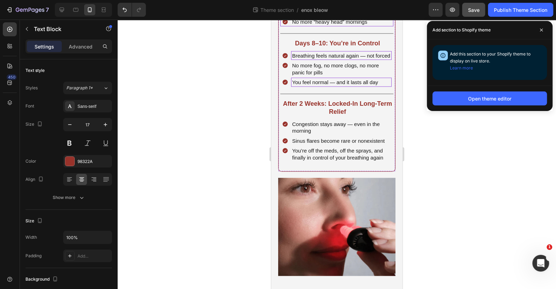
scroll to position [1078, 0]
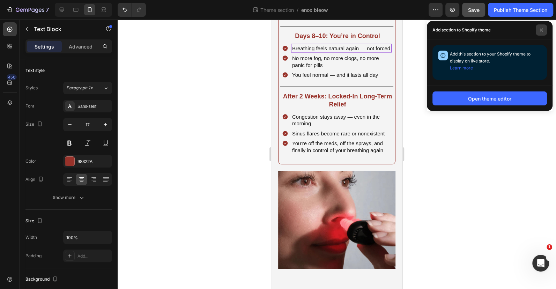
click at [541, 31] on icon at bounding box center [541, 29] width 3 height 3
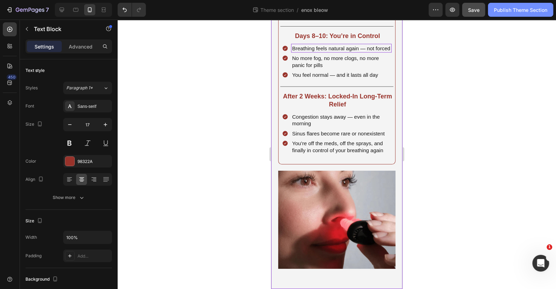
click at [541, 12] on div "Publish Theme Section" at bounding box center [520, 9] width 53 height 7
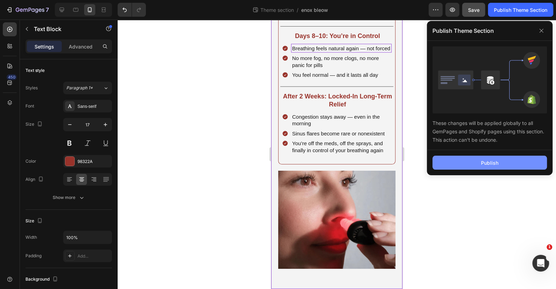
click at [513, 158] on button "Publish" at bounding box center [489, 163] width 114 height 14
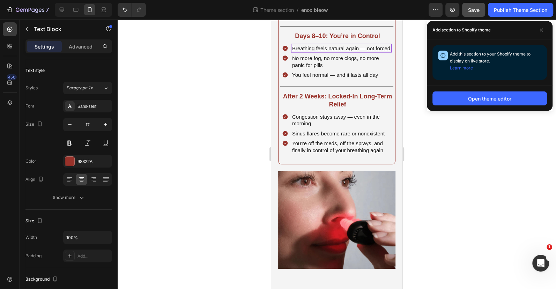
click at [408, 8] on div "Theme section / enox bleow" at bounding box center [289, 10] width 277 height 14
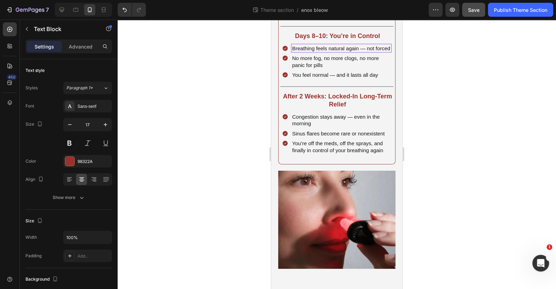
drag, startPoint x: 528, startPoint y: 12, endPoint x: 489, endPoint y: 49, distance: 54.3
click at [496, 0] on div "7 Theme section / enox bleow Preview Save Publish Theme Section 450 Sections(18…" at bounding box center [278, 0] width 556 height 0
click at [436, 12] on icon "button" at bounding box center [435, 9] width 7 height 7
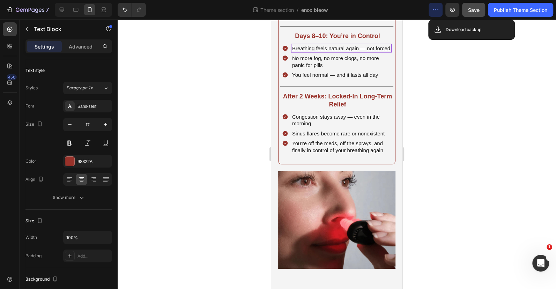
click at [435, 10] on icon "button" at bounding box center [435, 9] width 7 height 7
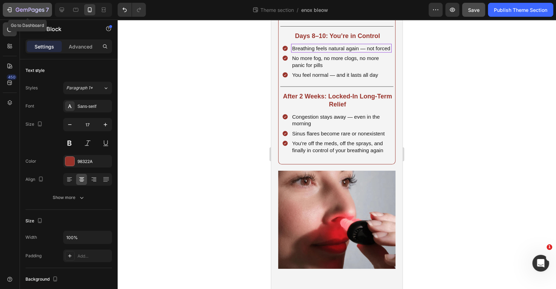
click at [13, 8] on icon "button" at bounding box center [9, 9] width 7 height 7
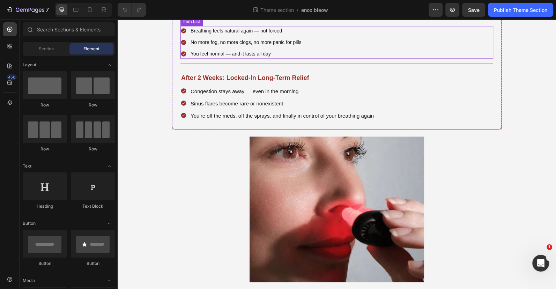
scroll to position [1015, 0]
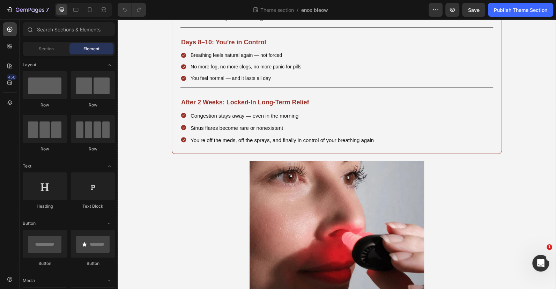
scroll to position [1002, 0]
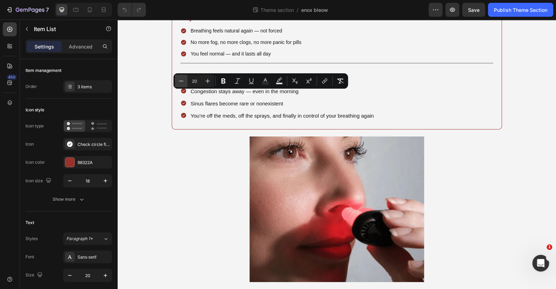
click at [178, 80] on icon "Editor contextual toolbar" at bounding box center [181, 80] width 7 height 7
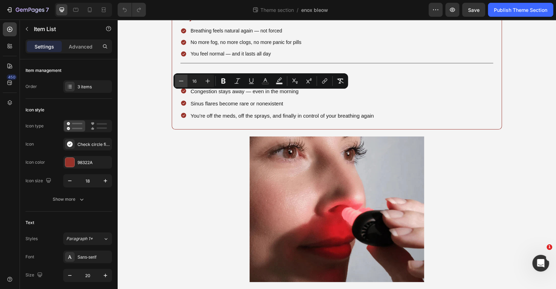
type input "15"
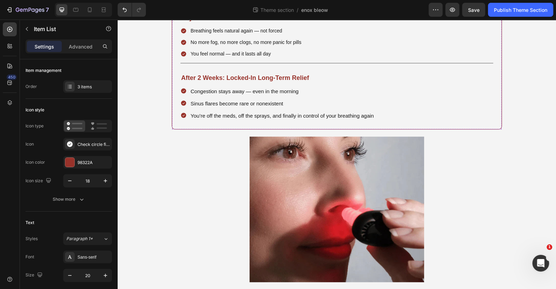
scroll to position [1129, 0]
click at [256, 119] on span "You’re off the meds, off the sprays, and finally in control of your breathing a…" at bounding box center [282, 116] width 183 height 6
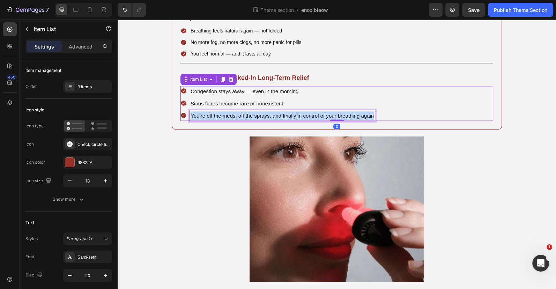
click at [256, 119] on span "You’re off the meds, off the sprays, and finally in control of your breathing a…" at bounding box center [282, 116] width 183 height 6
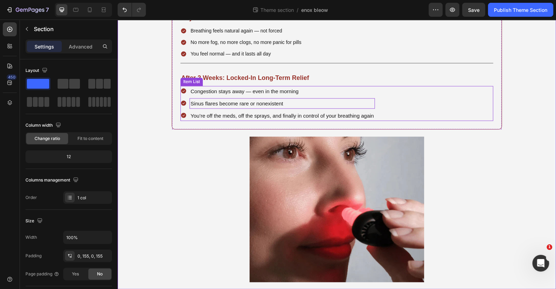
click at [198, 106] on span "Sinus flares become rare or nonexistent" at bounding box center [237, 104] width 92 height 6
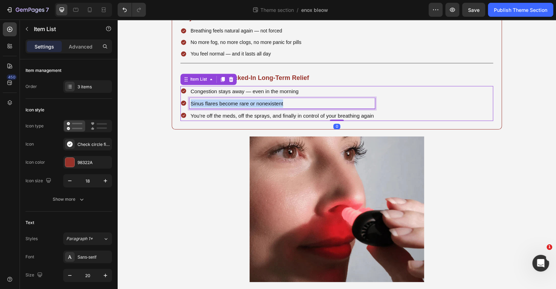
click at [198, 106] on span "Sinus flares become rare or nonexistent" at bounding box center [237, 104] width 92 height 6
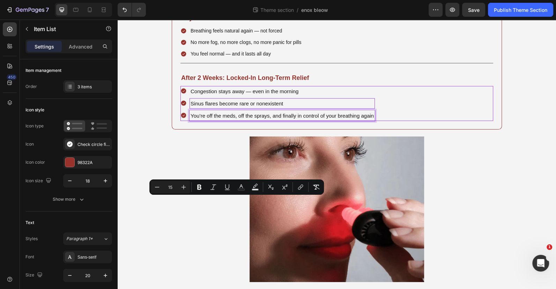
click at [213, 120] on p "You’re off the meds, off the sprays, and finally in control of your breathing a…" at bounding box center [282, 115] width 183 height 8
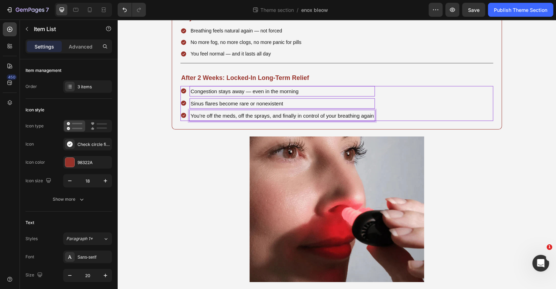
click at [276, 94] on span "Congestion stays away — even in the morning" at bounding box center [245, 91] width 108 height 6
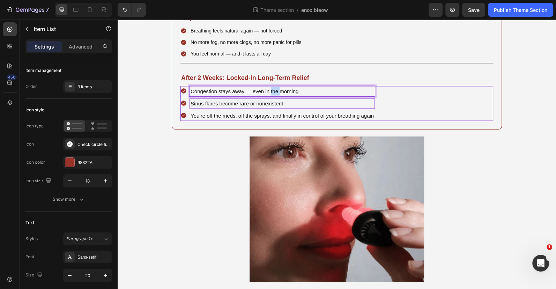
click at [276, 94] on span "Congestion stays away — even in the morning" at bounding box center [245, 91] width 108 height 6
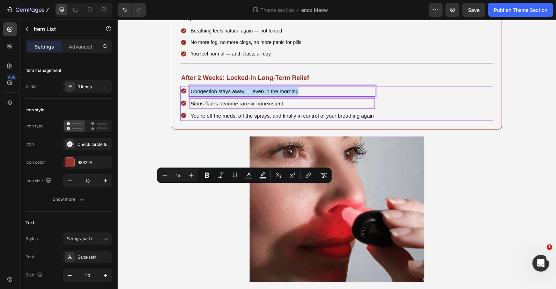
click at [272, 106] on span "Sinus flares become rare or nonexistent" at bounding box center [237, 104] width 92 height 6
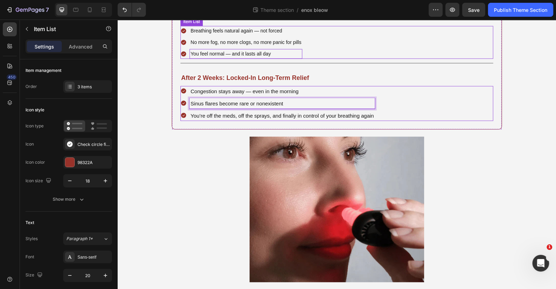
click at [270, 58] on p "You feel normal — and it lasts all day" at bounding box center [246, 54] width 111 height 8
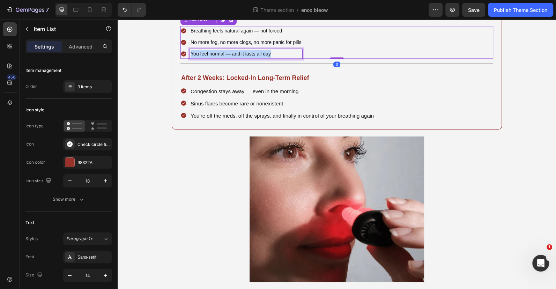
click at [270, 58] on p "You feel normal — and it lasts all day" at bounding box center [246, 54] width 111 height 8
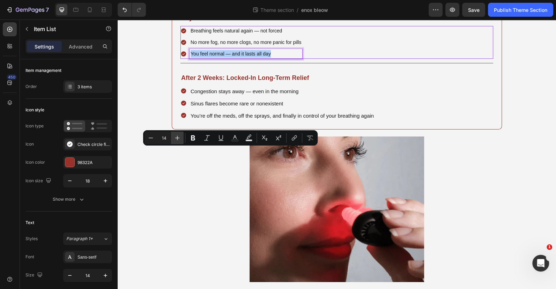
drag, startPoint x: 174, startPoint y: 137, endPoint x: 94, endPoint y: 136, distance: 80.6
click at [174, 137] on icon "Editor contextual toolbar" at bounding box center [177, 137] width 7 height 7
type input "15"
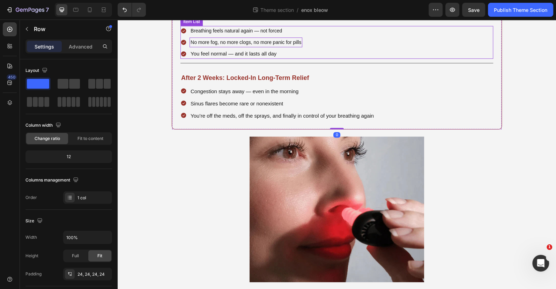
click at [255, 46] on p "No more fog, no more clogs, no more panic for pills" at bounding box center [246, 42] width 111 height 8
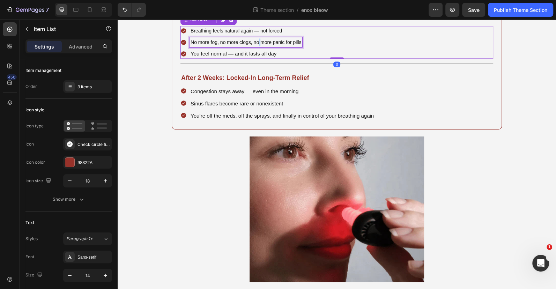
click at [259, 45] on span "No more fog, no more clogs, no more panic for pills" at bounding box center [246, 42] width 111 height 6
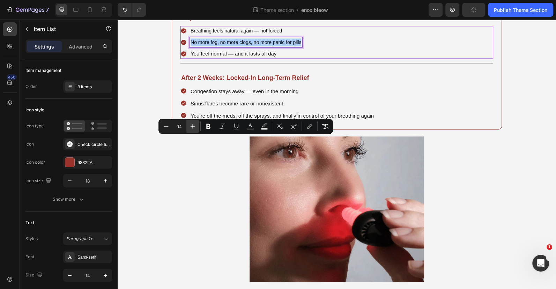
click at [192, 127] on icon "Editor contextual toolbar" at bounding box center [193, 126] width 5 height 5
type input "15"
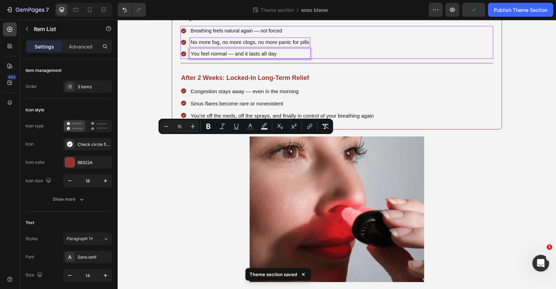
click at [237, 57] on span "You feel normal — and it lasts all day" at bounding box center [234, 54] width 86 height 6
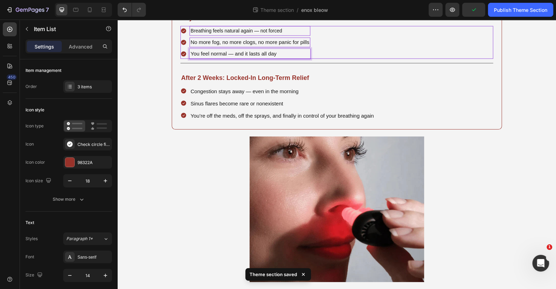
click at [237, 34] on span "Breathing feels natural again — not forced" at bounding box center [236, 31] width 91 height 6
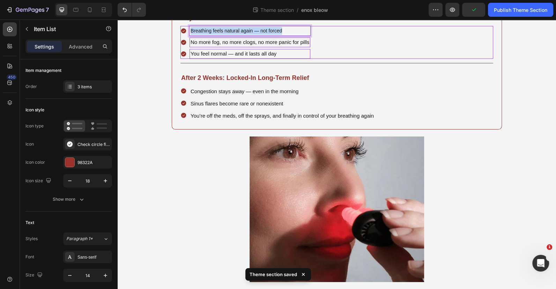
click at [237, 34] on span "Breathing feels natural again — not forced" at bounding box center [236, 31] width 91 height 6
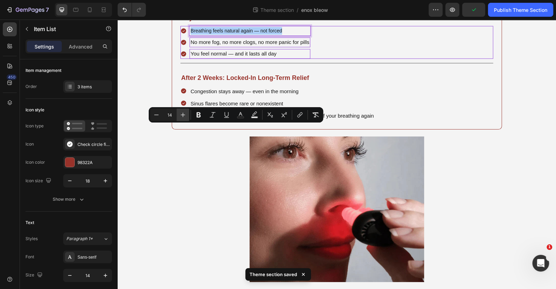
click at [188, 114] on button "Plus" at bounding box center [183, 115] width 13 height 13
type input "15"
click at [224, 47] on div "No more fog, no more clogs, no more panic for pills" at bounding box center [250, 42] width 121 height 10
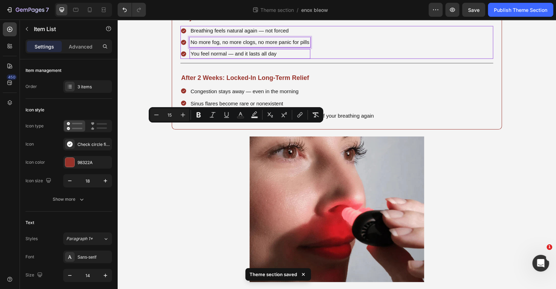
scroll to position [1097, 0]
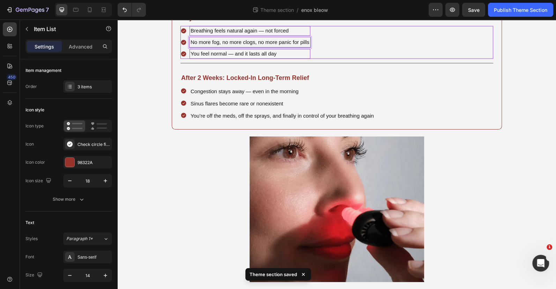
click at [221, 35] on p "Breathing feels natural again — not forced" at bounding box center [250, 31] width 119 height 8
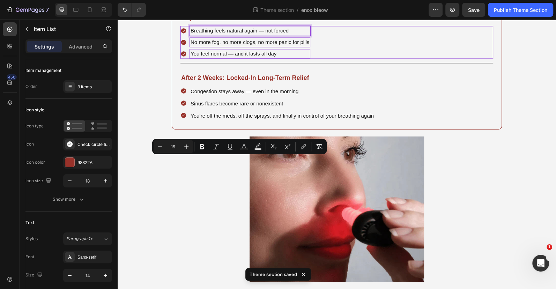
click at [220, 45] on span "No more fog, no more clogs, no more panic for pills" at bounding box center [250, 42] width 119 height 6
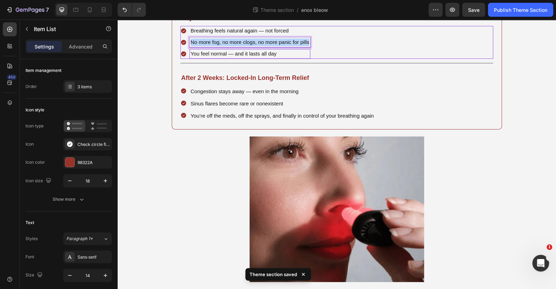
click at [220, 45] on span "No more fog, no more clogs, no more panic for pills" at bounding box center [250, 42] width 119 height 6
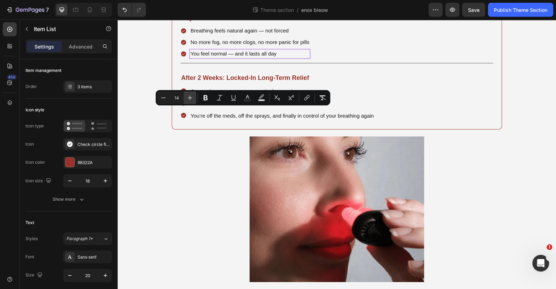
click at [192, 97] on icon "Editor contextual toolbar" at bounding box center [189, 97] width 7 height 7
type input "15"
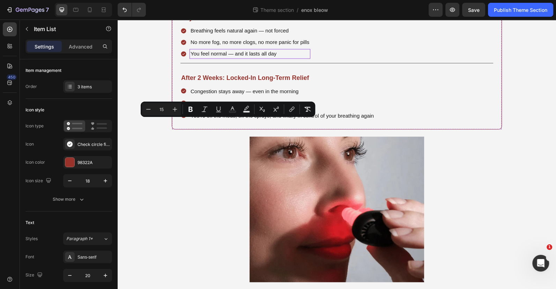
click at [228, 7] on div "Title Line" at bounding box center [336, 3] width 313 height 9
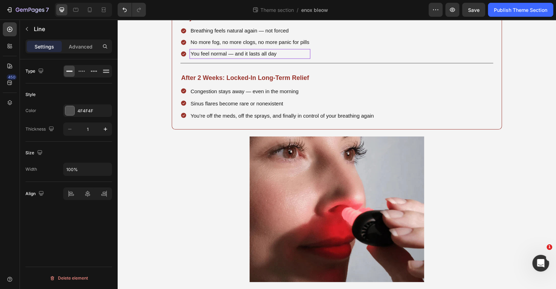
scroll to position [1033, 0]
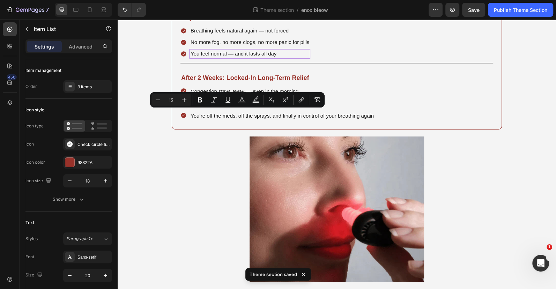
scroll to position [970, 0]
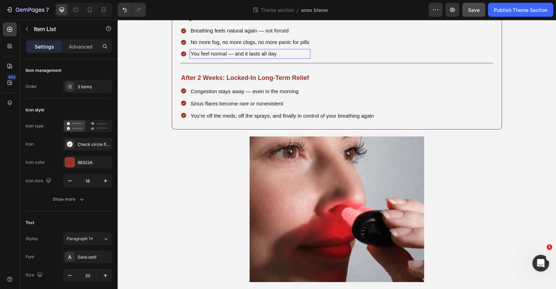
click at [479, 8] on button "Save" at bounding box center [473, 10] width 23 height 14
click at [98, 7] on div at bounding box center [103, 9] width 11 height 11
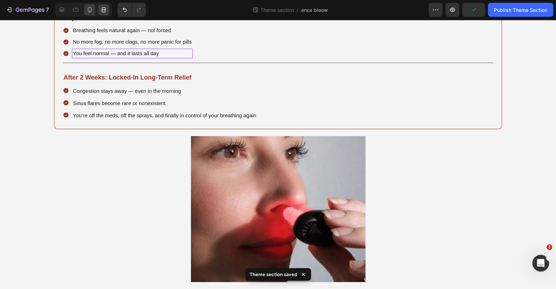
click at [93, 7] on div at bounding box center [89, 9] width 11 height 11
type input "15"
type input "3"
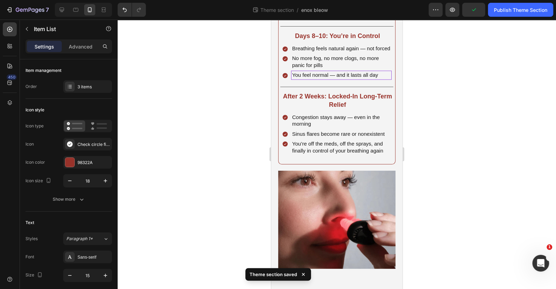
scroll to position [944, 0]
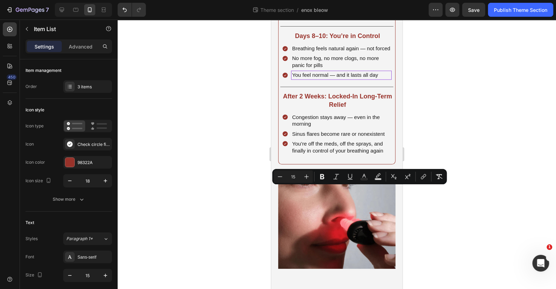
click at [326, 8] on span "You sleep better, feel sharper, and wake up clear" at bounding box center [338, 1] width 93 height 13
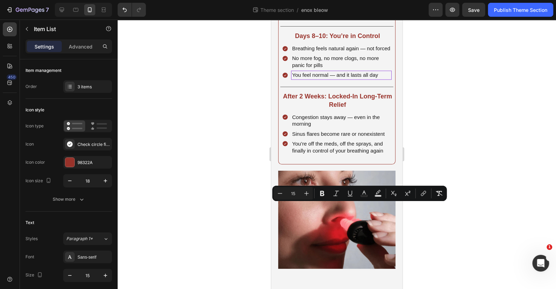
click at [319, 17] on span "No more “heavy head” mornings" at bounding box center [329, 15] width 75 height 6
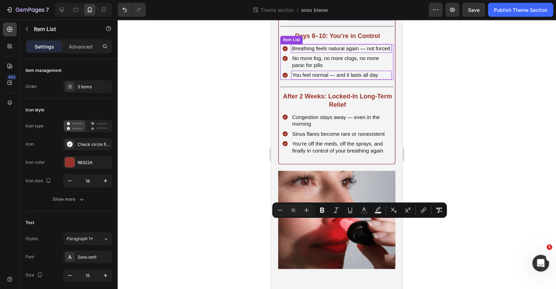
scroll to position [1008, 0]
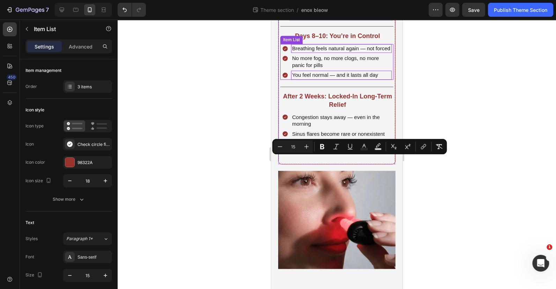
click at [325, 52] on p "Breathing feels natural again — not forced" at bounding box center [341, 48] width 98 height 7
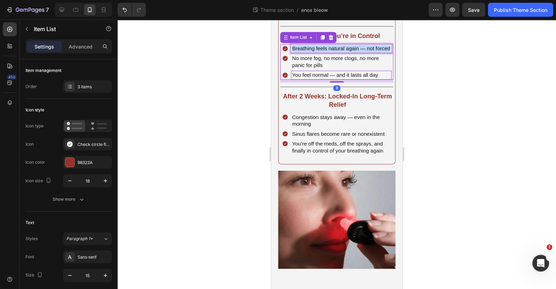
click at [325, 52] on p "Breathing feels natural again — not forced" at bounding box center [341, 48] width 98 height 7
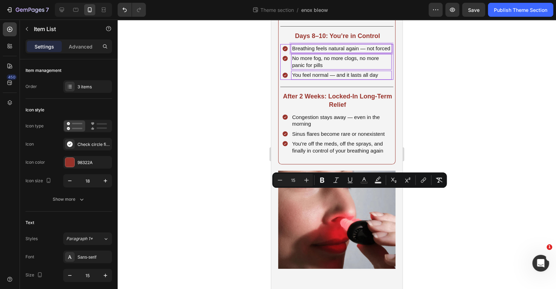
click at [321, 68] on span "No more fog, no more clogs, no more panic for pills" at bounding box center [335, 61] width 87 height 13
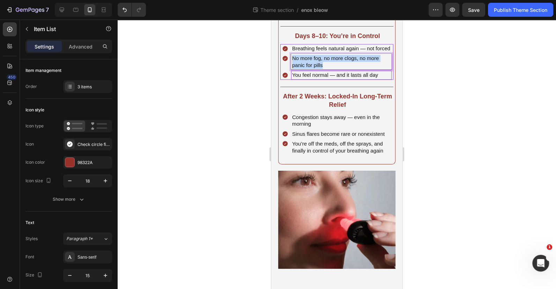
click at [321, 68] on span "No more fog, no more clogs, no more panic for pills" at bounding box center [335, 61] width 87 height 13
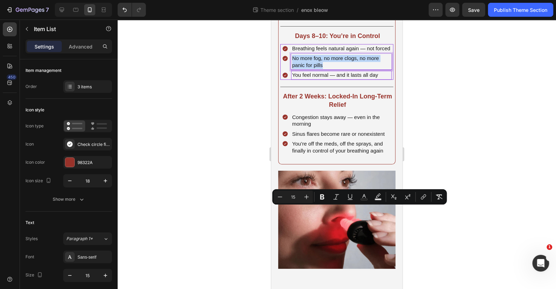
click at [317, 69] on div "No more fog, no more clogs, no more panic for pills" at bounding box center [341, 62] width 101 height 16
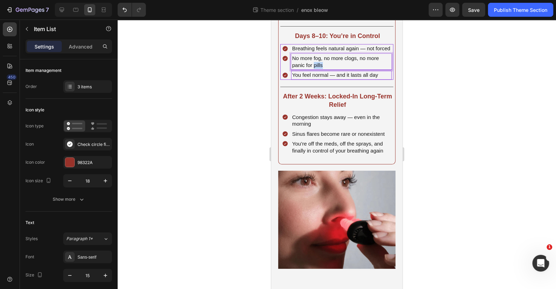
click at [317, 69] on div "No more fog, no more clogs, no more panic for pills" at bounding box center [341, 62] width 101 height 16
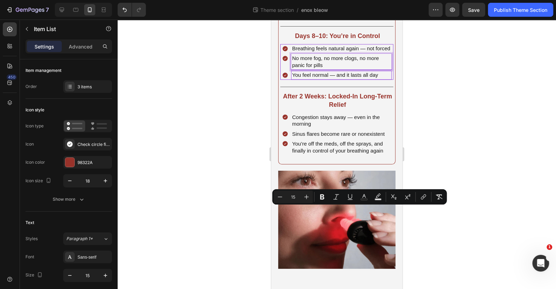
click at [316, 78] on span "You feel normal — and it lasts all day" at bounding box center [335, 75] width 86 height 6
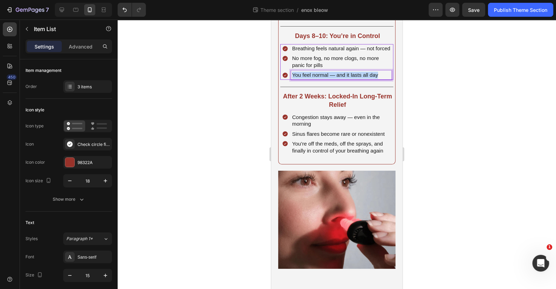
click at [316, 78] on span "You feel normal — and it lasts all day" at bounding box center [335, 75] width 86 height 6
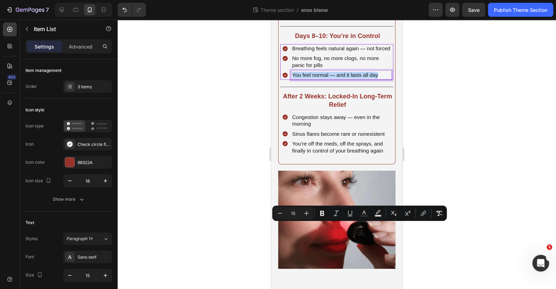
scroll to position [1040, 0]
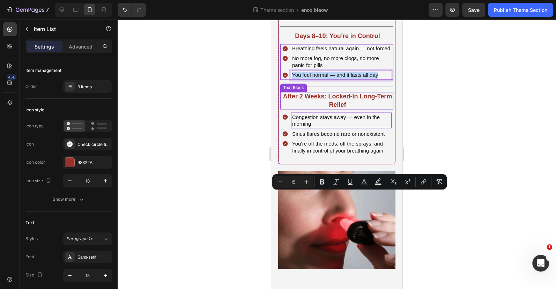
click at [316, 127] on span "Congestion stays away — even in the morning" at bounding box center [336, 120] width 88 height 13
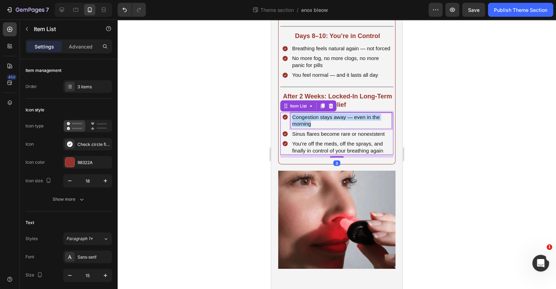
click at [316, 127] on span "Congestion stays away — even in the morning" at bounding box center [336, 120] width 88 height 13
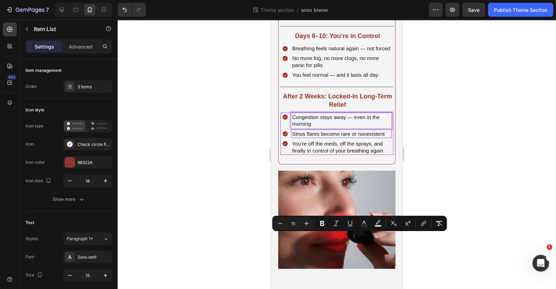
click at [318, 136] on span "Sinus flares become rare or nonexistent" at bounding box center [338, 134] width 92 height 6
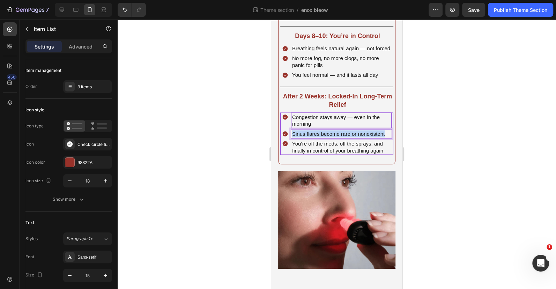
click at [318, 136] on span "Sinus flares become rare or nonexistent" at bounding box center [338, 134] width 92 height 6
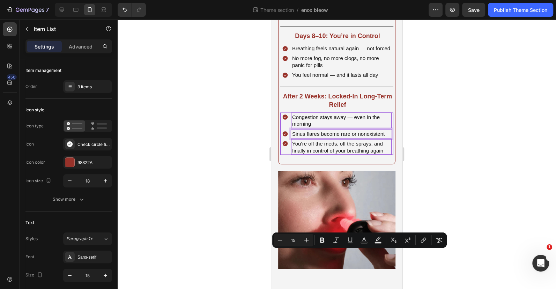
click at [312, 153] on span "You’re off the meds, off the sprays, and finally in control of your breathing a…" at bounding box center [337, 146] width 91 height 13
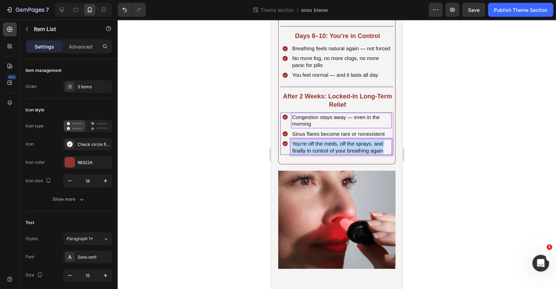
click at [312, 153] on span "You’re off the meds, off the sprays, and finally in control of your breathing a…" at bounding box center [337, 146] width 91 height 13
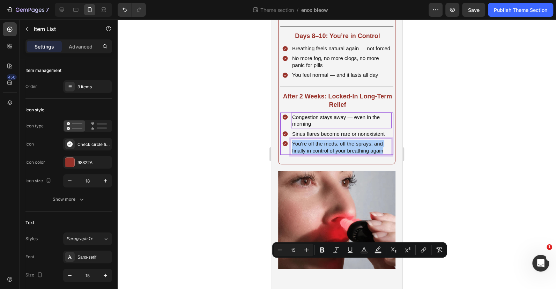
click at [430, 276] on div at bounding box center [337, 154] width 438 height 269
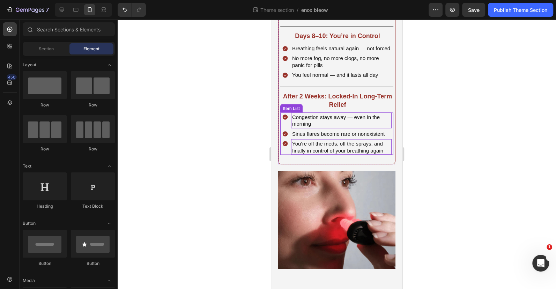
click at [356, 153] on span "You’re off the meds, off the sprays, and finally in control of your breathing a…" at bounding box center [337, 146] width 91 height 13
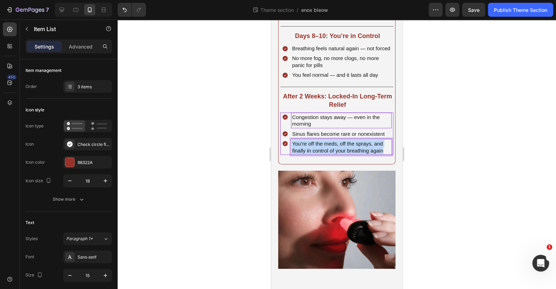
click at [356, 153] on span "You’re off the meds, off the sprays, and finally in control of your breathing a…" at bounding box center [337, 146] width 91 height 13
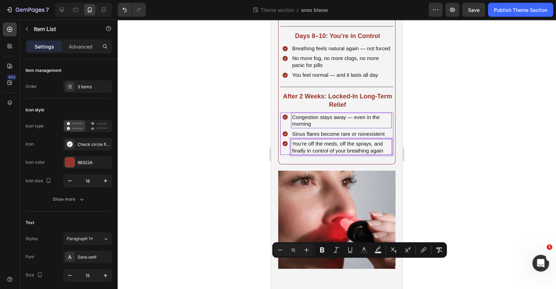
click at [370, 127] on span "Congestion stays away — even in the morning" at bounding box center [336, 120] width 88 height 13
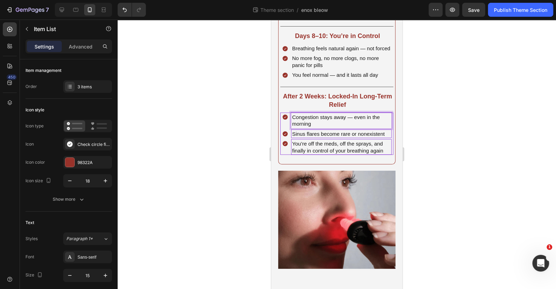
click at [355, 136] on span "Sinus flares become rare or nonexistent" at bounding box center [338, 134] width 92 height 6
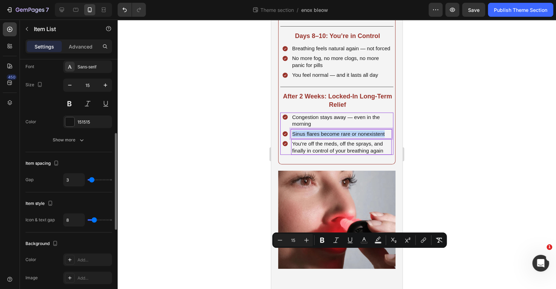
scroll to position [127, 0]
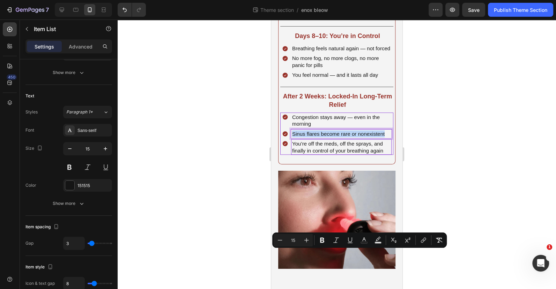
click at [335, 153] on span "You’re off the meds, off the sprays, and finally in control of your breathing a…" at bounding box center [337, 146] width 91 height 13
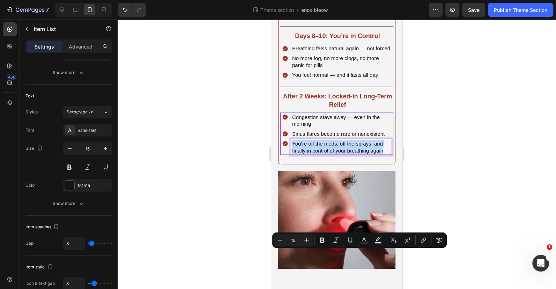
click at [335, 153] on span "You’re off the meds, off the sprays, and finally in control of your breathing a…" at bounding box center [337, 146] width 91 height 13
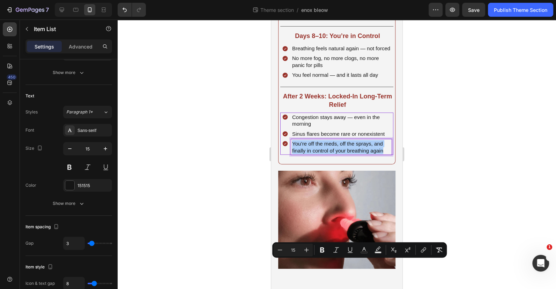
click at [236, 252] on div at bounding box center [337, 154] width 438 height 269
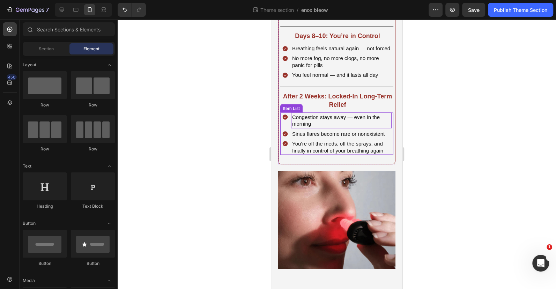
click at [384, 127] on p "Congestion stays away — even in the morning" at bounding box center [341, 120] width 98 height 14
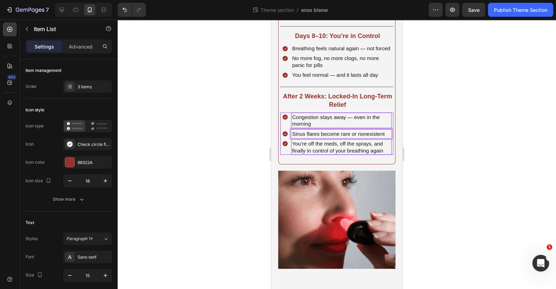
click at [367, 153] on span "You’re off the meds, off the sprays, and finally in control of your breathing a…" at bounding box center [337, 146] width 91 height 13
click at [483, 247] on div at bounding box center [337, 154] width 438 height 269
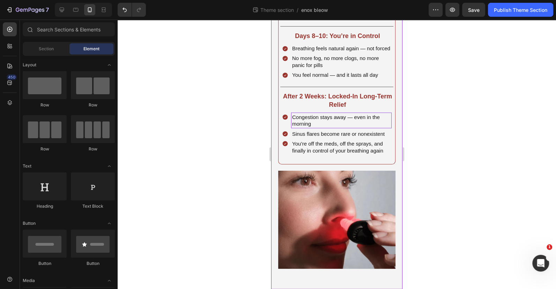
scroll to position [976, 0]
click at [475, 8] on span "Save" at bounding box center [474, 10] width 12 height 6
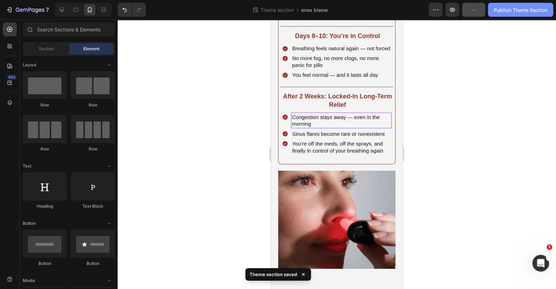
click at [521, 9] on div "Publish Theme Section" at bounding box center [520, 9] width 53 height 7
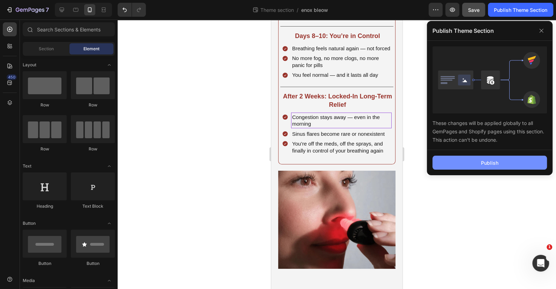
click at [514, 160] on button "Publish" at bounding box center [489, 163] width 114 height 14
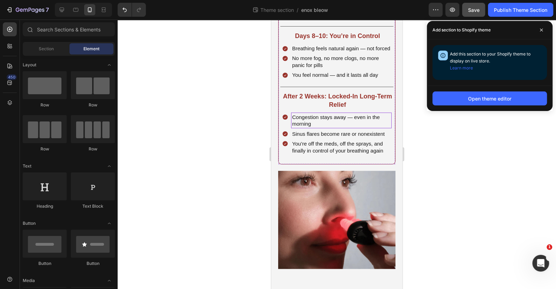
scroll to position [1156, 0]
click at [344, 151] on span "You’re off the meds, off the sprays, and finally in control of your breathing a…" at bounding box center [337, 146] width 91 height 13
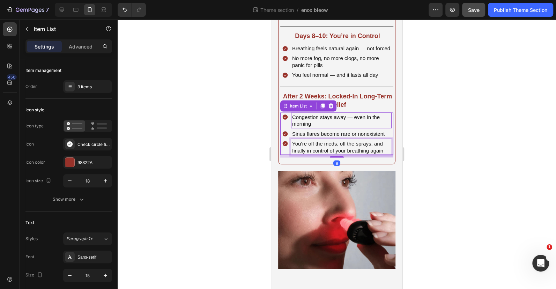
click at [344, 151] on span "You’re off the meds, off the sprays, and finally in control of your breathing a…" at bounding box center [337, 146] width 91 height 13
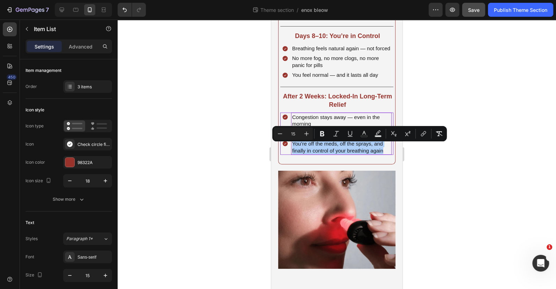
click at [223, 162] on div at bounding box center [337, 154] width 438 height 269
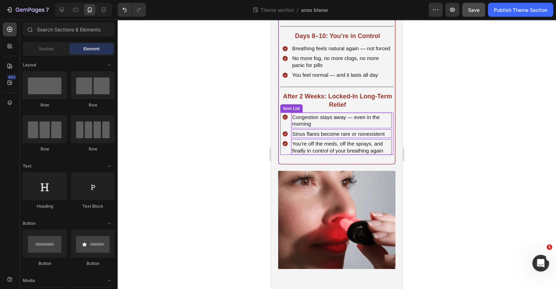
click at [325, 136] on span "Sinus flares become rare or nonexistent" at bounding box center [338, 134] width 92 height 6
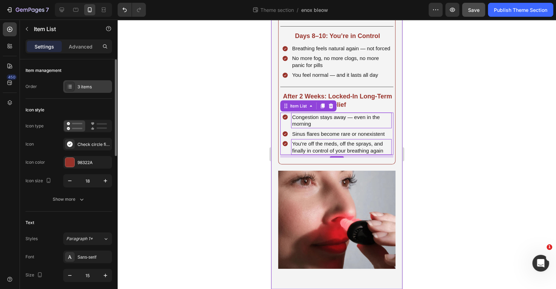
click at [91, 88] on div "3 items" at bounding box center [93, 87] width 33 height 6
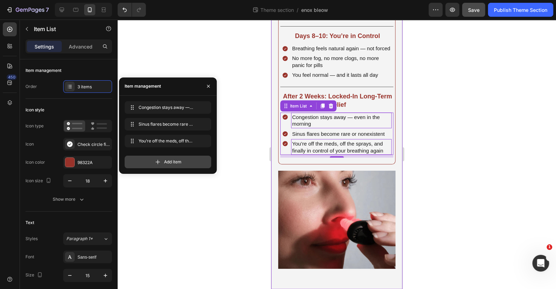
click at [171, 161] on span "Add item" at bounding box center [172, 162] width 17 height 6
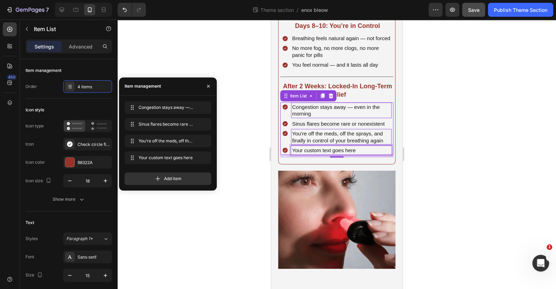
click at [358, 155] on div "Your custom text goes here" at bounding box center [341, 150] width 101 height 9
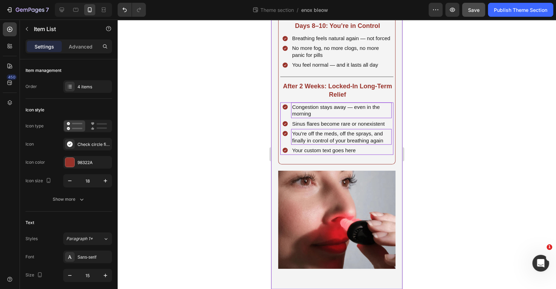
drag, startPoint x: 436, startPoint y: 167, endPoint x: 406, endPoint y: 162, distance: 30.8
click at [436, 167] on div at bounding box center [337, 154] width 438 height 269
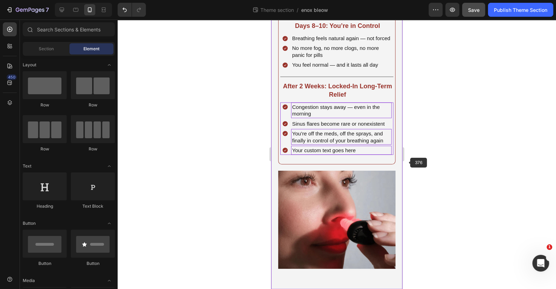
click at [362, 154] on p "Your custom text goes here" at bounding box center [341, 150] width 98 height 7
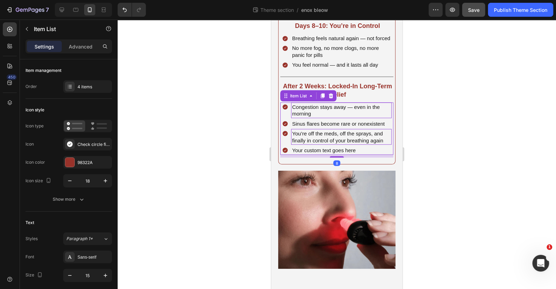
drag, startPoint x: 464, startPoint y: 152, endPoint x: 479, endPoint y: 62, distance: 90.9
click at [464, 151] on div at bounding box center [337, 154] width 438 height 269
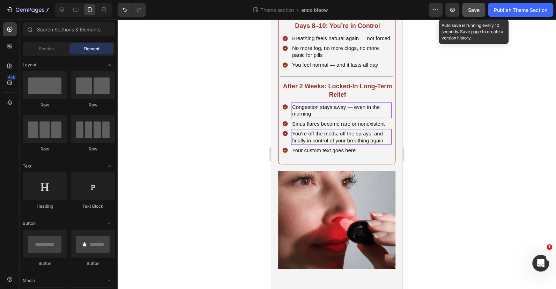
click at [475, 10] on span "Save" at bounding box center [474, 10] width 12 height 6
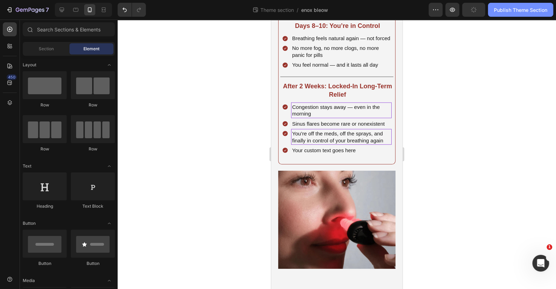
click at [528, 7] on div "Publish Theme Section" at bounding box center [520, 9] width 53 height 7
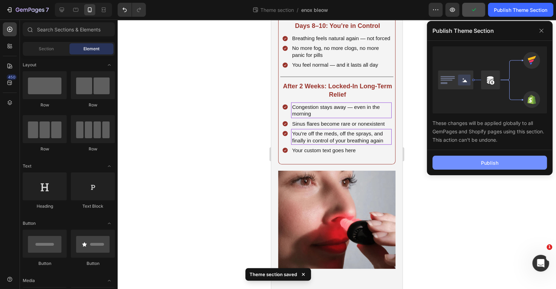
click at [507, 165] on button "Publish" at bounding box center [489, 163] width 114 height 14
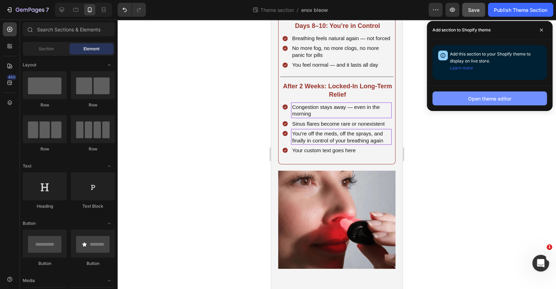
click at [493, 95] on div "Open theme editor" at bounding box center [489, 98] width 43 height 7
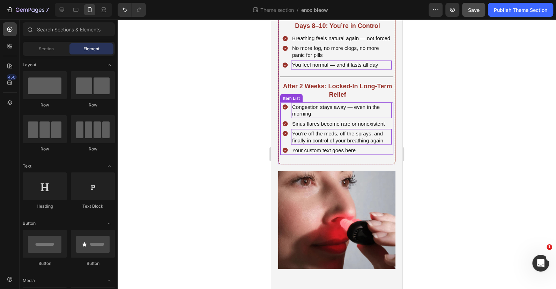
scroll to position [1061, 0]
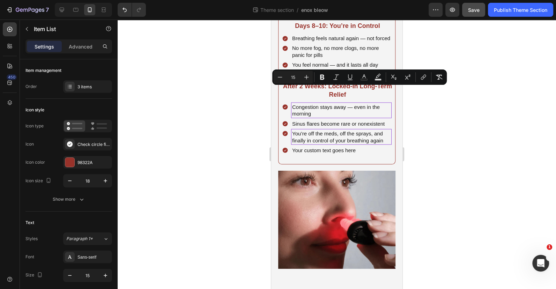
click at [86, 238] on span "Paragraph 1*" at bounding box center [79, 239] width 27 height 6
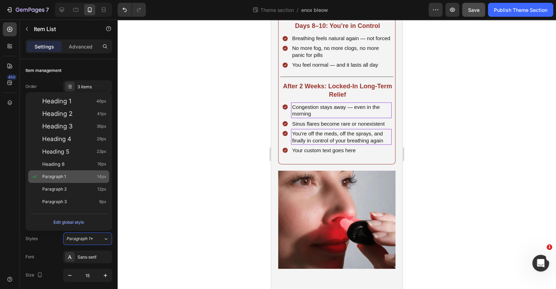
click at [90, 181] on div "Paragraph 1 14px" at bounding box center [68, 176] width 81 height 13
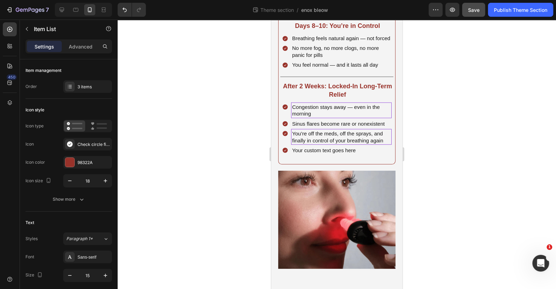
click at [329, 7] on span "No more “heavy head” mornings" at bounding box center [329, 4] width 75 height 6
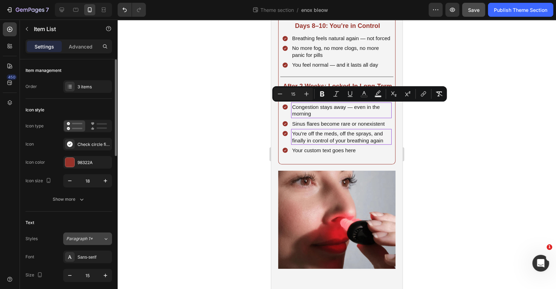
click at [94, 238] on div "Paragraph 1*" at bounding box center [80, 239] width 28 height 6
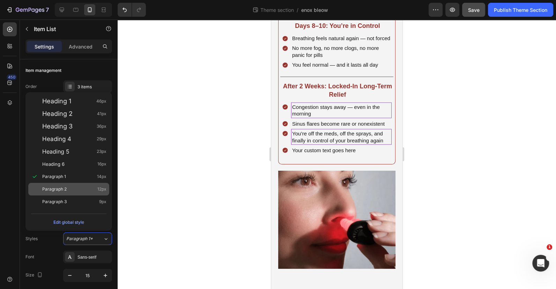
click at [87, 190] on div "Paragraph 2 12px" at bounding box center [74, 189] width 64 height 7
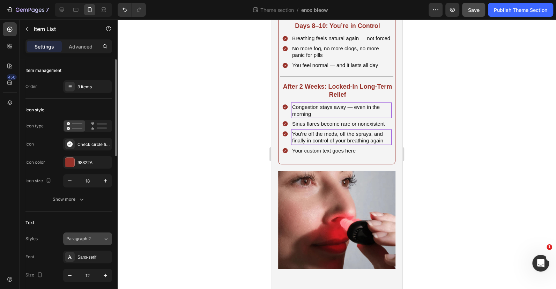
click at [90, 234] on button "Paragraph 2" at bounding box center [87, 238] width 49 height 13
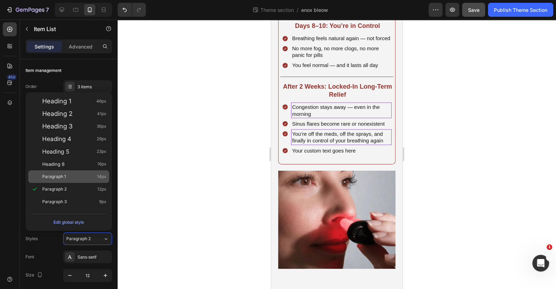
click at [89, 178] on div "Paragraph 1 14px" at bounding box center [74, 176] width 64 height 7
type input "14"
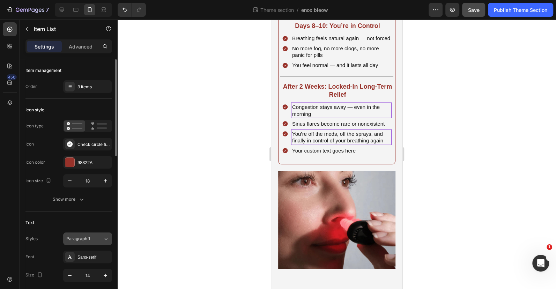
click at [93, 240] on div "Paragraph 1" at bounding box center [80, 239] width 28 height 6
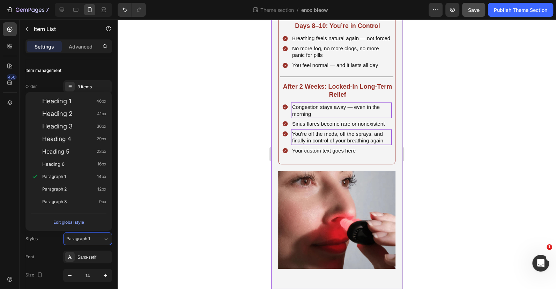
click at [486, 151] on div at bounding box center [337, 154] width 438 height 269
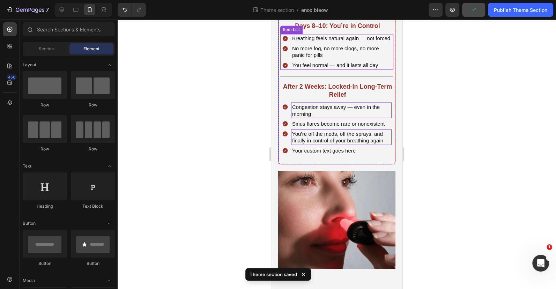
click at [387, 69] on div "Breathing feels natural again — not forced No more fog, no more clogs, no more …" at bounding box center [336, 52] width 113 height 36
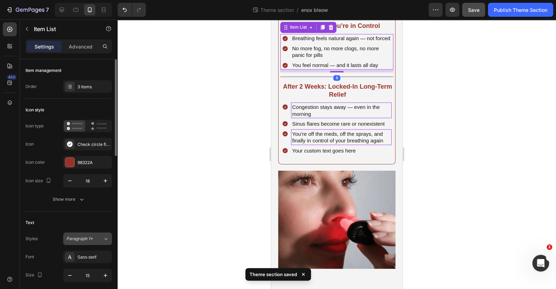
click at [89, 238] on span "Paragraph 1*" at bounding box center [79, 239] width 27 height 6
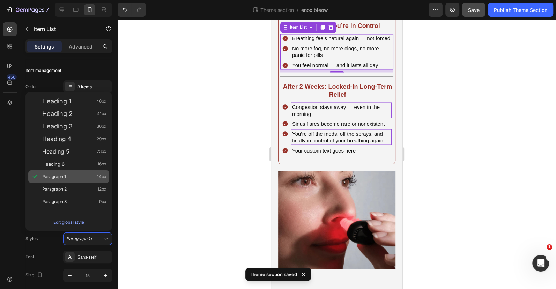
click at [80, 177] on div "Paragraph 1 14px" at bounding box center [74, 176] width 64 height 7
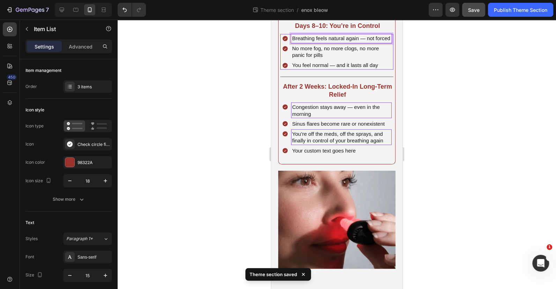
click at [327, 42] on p "Breathing feels natural again — not forced" at bounding box center [341, 38] width 98 height 7
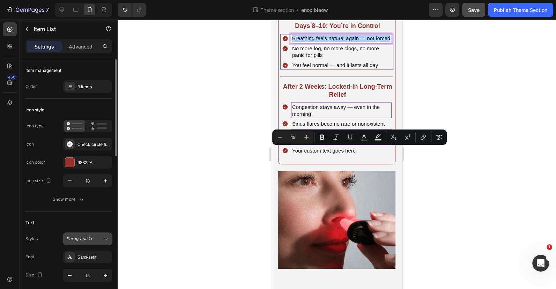
click at [102, 237] on div "Paragraph 1*" at bounding box center [84, 239] width 37 height 6
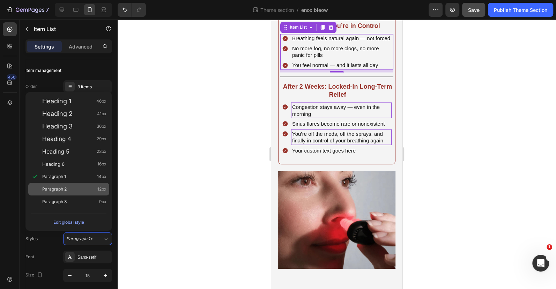
click at [72, 190] on div "Paragraph 2 12px" at bounding box center [74, 189] width 64 height 7
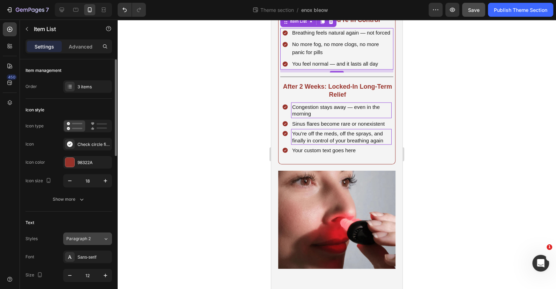
click at [99, 236] on div "Paragraph 2" at bounding box center [84, 239] width 37 height 6
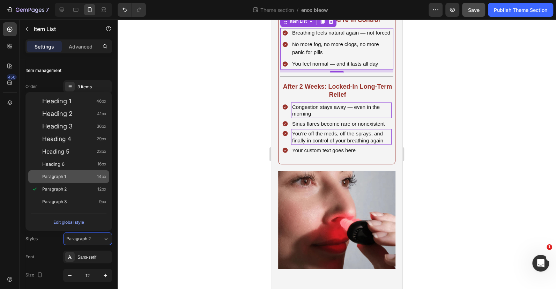
click at [77, 179] on div "Paragraph 1 14px" at bounding box center [74, 176] width 64 height 7
type input "14"
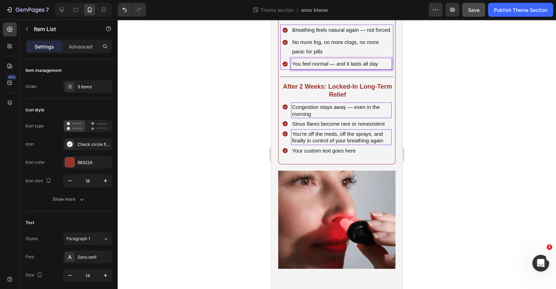
click at [368, 67] on span "You feel normal — and it lasts all day" at bounding box center [335, 64] width 86 height 6
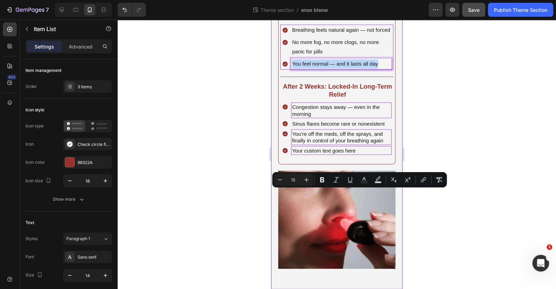
scroll to position [1124, 0]
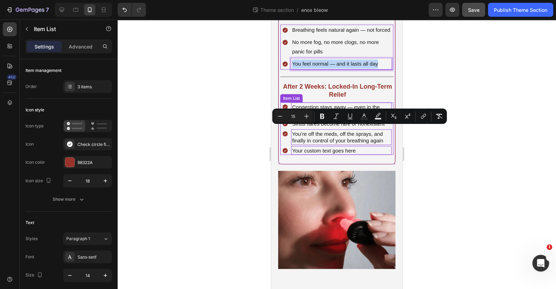
click at [382, 154] on p "Your custom text goes here" at bounding box center [341, 150] width 98 height 7
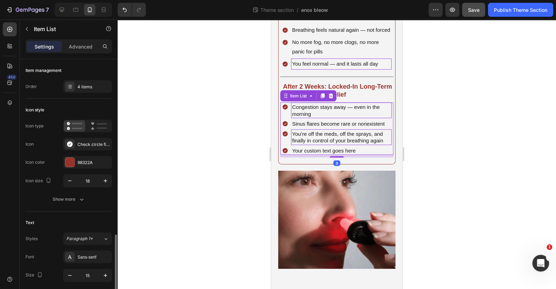
scroll to position [126, 0]
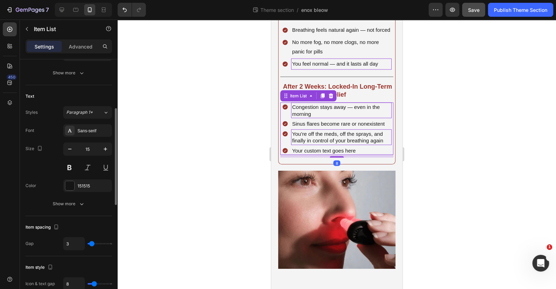
click at [388, 155] on div "Congestion stays away — even in the morning Sinus flares become rare or nonexis…" at bounding box center [336, 128] width 113 height 52
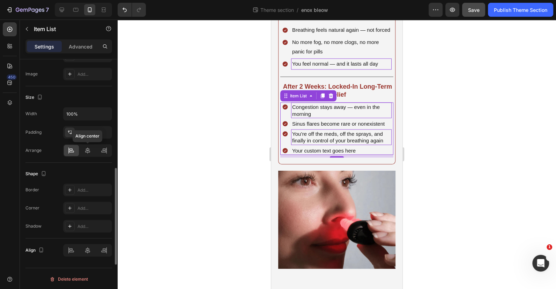
scroll to position [362, 0]
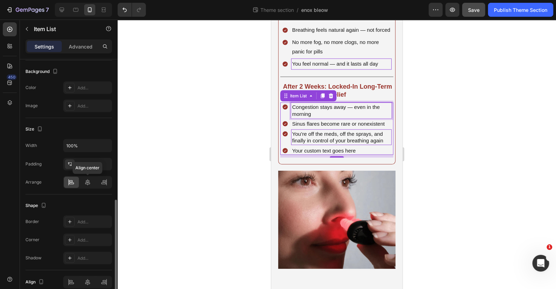
click at [316, 117] on p "Congestion stays away — even in the morning" at bounding box center [341, 110] width 98 height 14
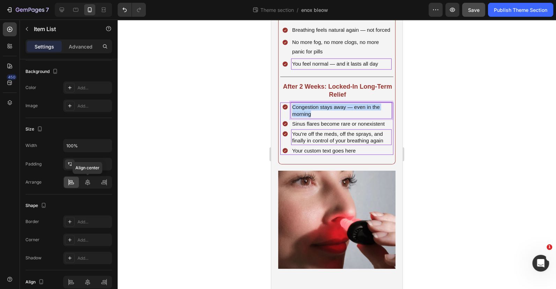
click at [316, 117] on p "Congestion stays away — even in the morning" at bounding box center [341, 110] width 98 height 14
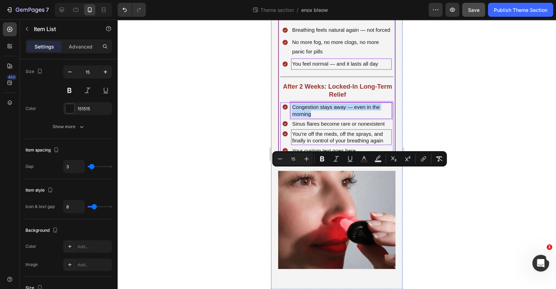
scroll to position [140, 0]
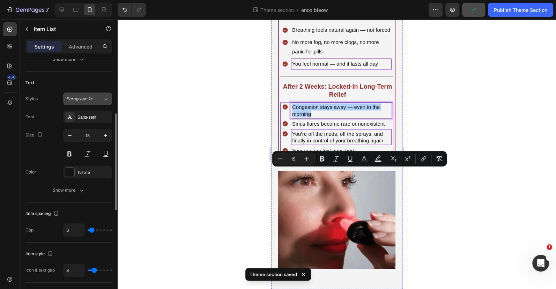
click at [91, 102] on button "Paragraph 1*" at bounding box center [87, 98] width 49 height 13
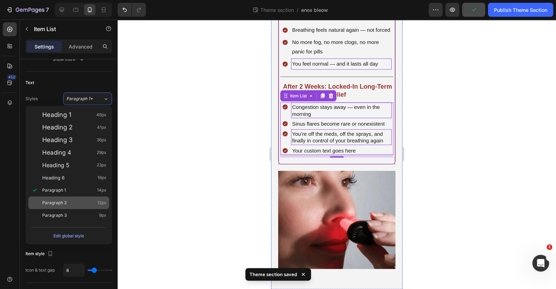
click at [80, 201] on div "Paragraph 2 12px" at bounding box center [74, 202] width 64 height 7
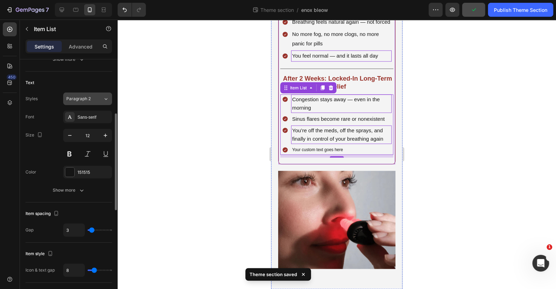
click at [95, 92] on button "Paragraph 2" at bounding box center [87, 98] width 49 height 13
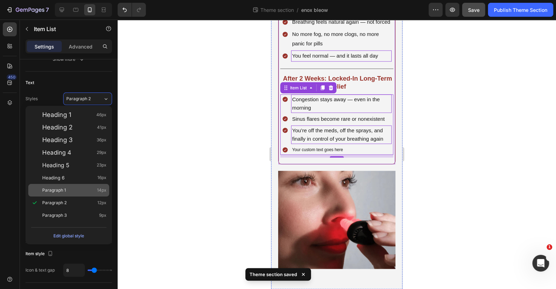
click at [70, 188] on div "Paragraph 1 14px" at bounding box center [74, 190] width 64 height 7
type input "14"
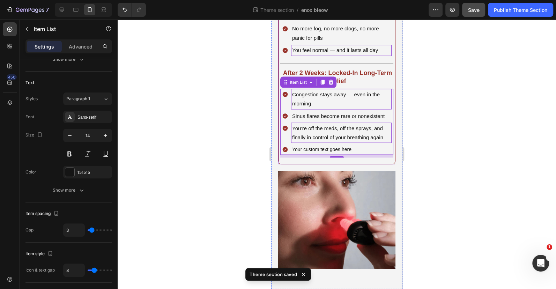
click at [208, 166] on div at bounding box center [337, 154] width 438 height 269
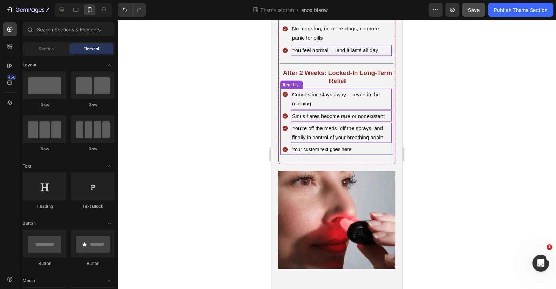
click at [364, 119] on span "Sinus flares become rare or nonexistent" at bounding box center [338, 116] width 92 height 6
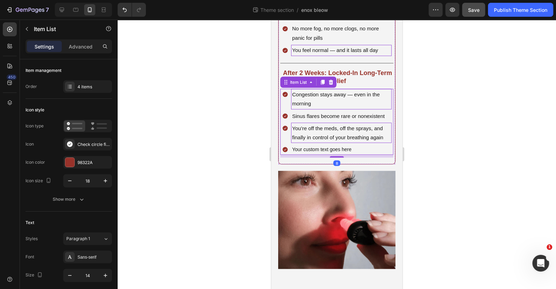
scroll to position [934, 0]
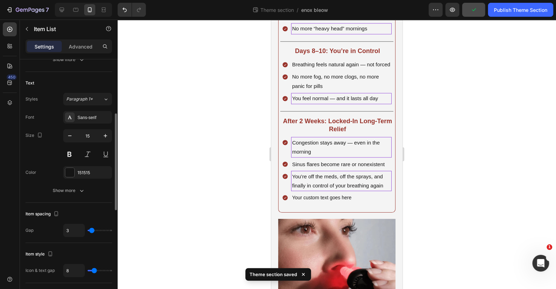
scroll to position [45, 0]
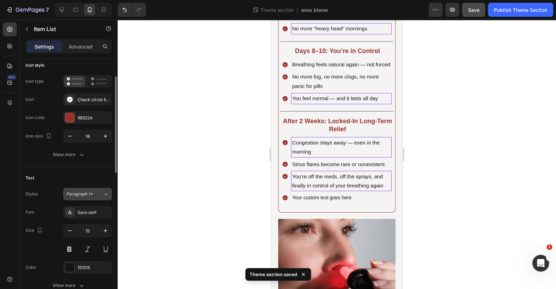
click at [95, 194] on div "Paragraph 1*" at bounding box center [84, 194] width 37 height 6
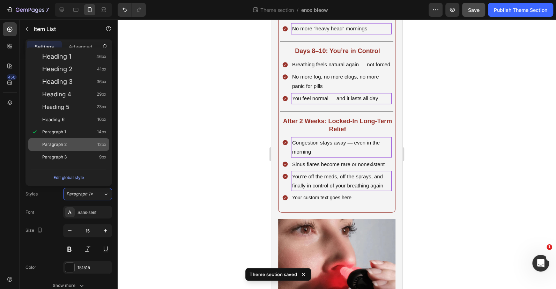
click at [66, 143] on span "Paragraph 2" at bounding box center [54, 144] width 24 height 7
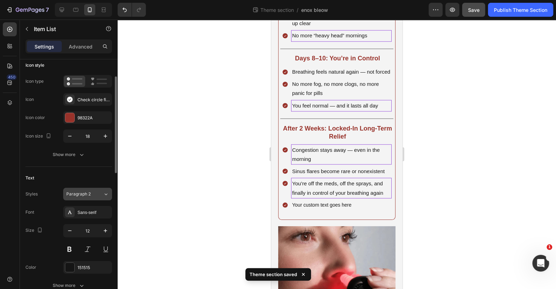
click at [97, 192] on div "Paragraph 2" at bounding box center [84, 194] width 37 height 6
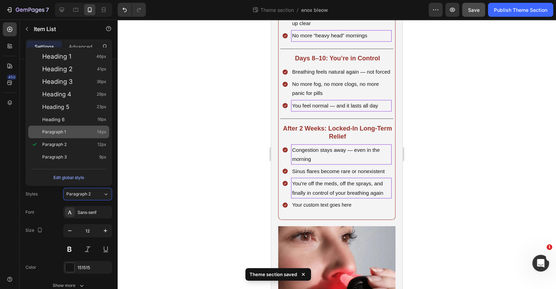
click at [76, 132] on div "Paragraph 1 14px" at bounding box center [74, 131] width 64 height 7
type input "14"
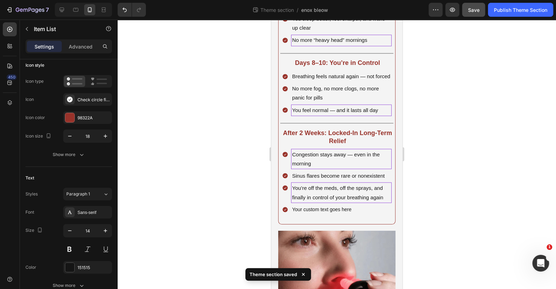
click at [186, 134] on div at bounding box center [337, 154] width 438 height 269
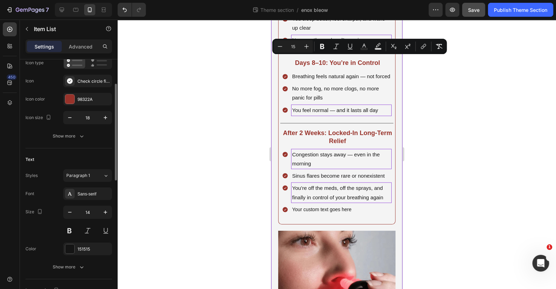
scroll to position [127, 0]
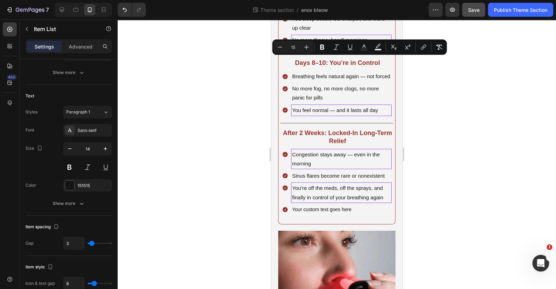
scroll to position [997, 0]
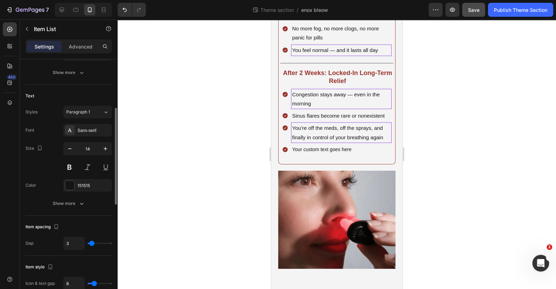
scroll to position [126, 0]
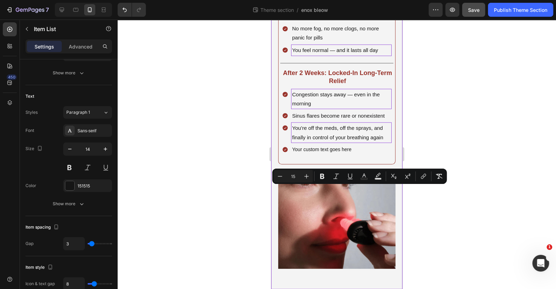
click at [436, 211] on div at bounding box center [337, 154] width 438 height 269
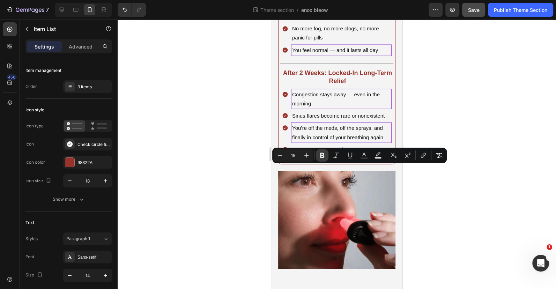
click at [320, 157] on icon "Editor contextual toolbar" at bounding box center [322, 155] width 4 height 5
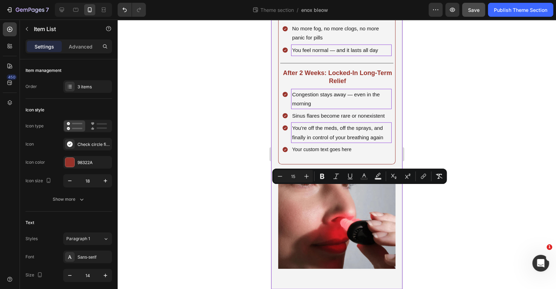
drag, startPoint x: 210, startPoint y: 186, endPoint x: 8, endPoint y: 162, distance: 202.9
click at [210, 186] on div at bounding box center [337, 154] width 438 height 269
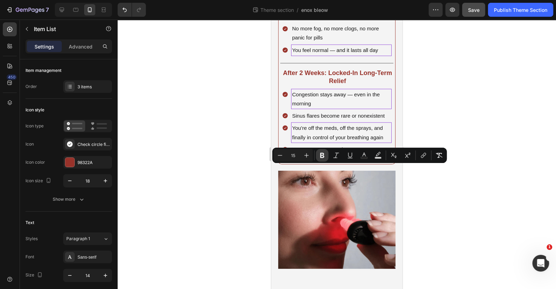
drag, startPoint x: 321, startPoint y: 154, endPoint x: 36, endPoint y: 149, distance: 285.6
click at [321, 154] on icon "Editor contextual toolbar" at bounding box center [322, 155] width 7 height 7
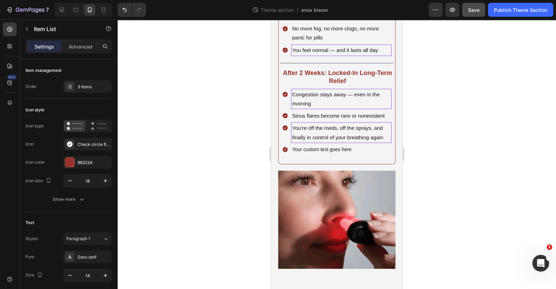
click at [245, 187] on div at bounding box center [337, 154] width 438 height 269
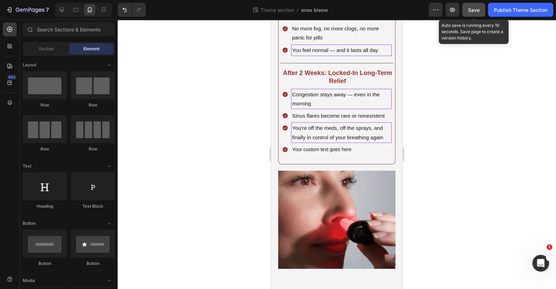
click at [478, 8] on span "Save" at bounding box center [474, 10] width 12 height 6
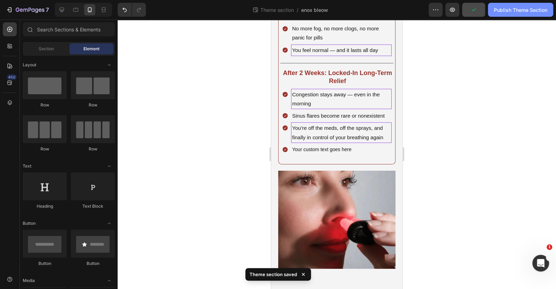
click at [520, 7] on div "Publish Theme Section" at bounding box center [520, 9] width 53 height 7
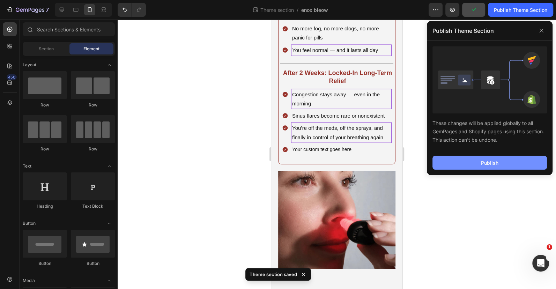
click at [491, 158] on button "Publish" at bounding box center [489, 163] width 114 height 14
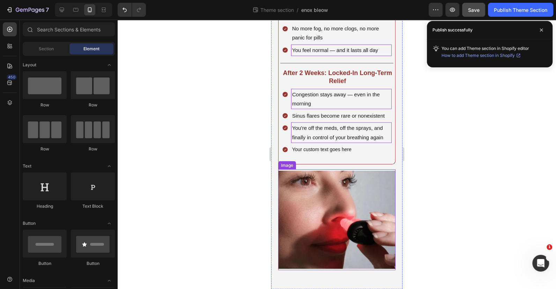
scroll to position [1176, 0]
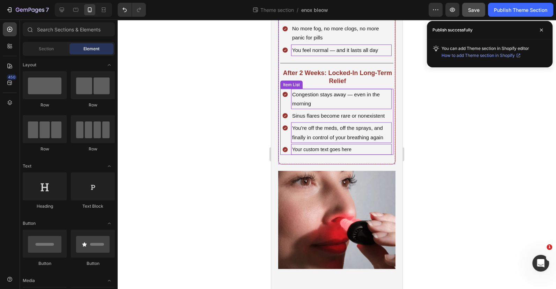
click at [359, 154] on p "Your custom text goes here" at bounding box center [341, 149] width 98 height 9
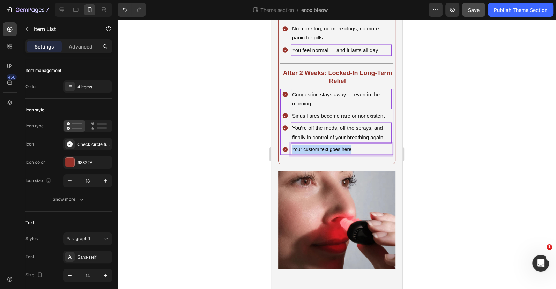
click at [359, 154] on p "Your custom text goes here" at bounding box center [341, 149] width 98 height 9
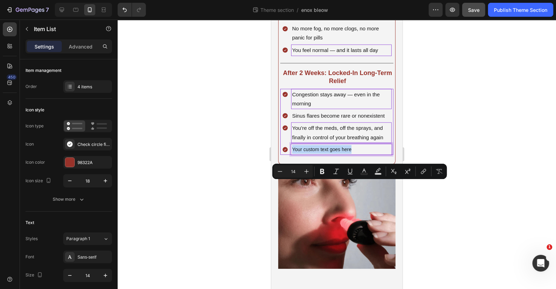
click at [360, 154] on p "Your custom text goes here" at bounding box center [341, 149] width 98 height 9
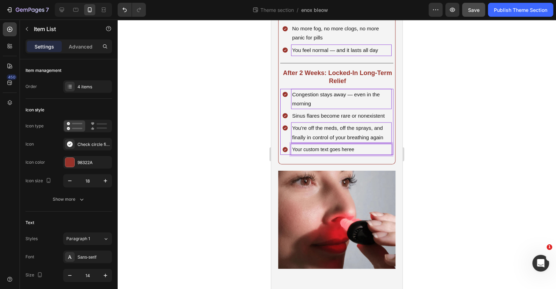
click at [443, 197] on div at bounding box center [337, 154] width 438 height 269
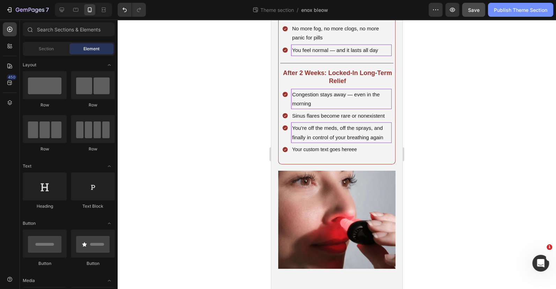
click at [514, 9] on div "Publish Theme Section" at bounding box center [520, 9] width 53 height 7
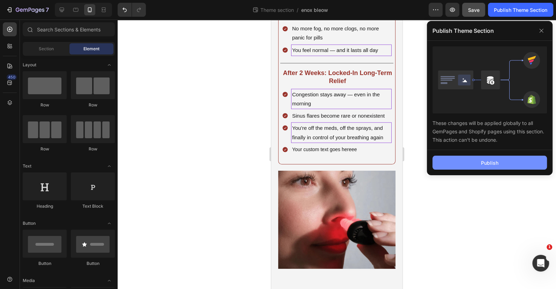
click at [494, 160] on div "Publish" at bounding box center [489, 162] width 17 height 7
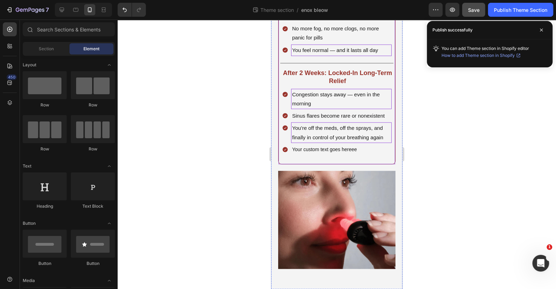
scroll to position [985, 0]
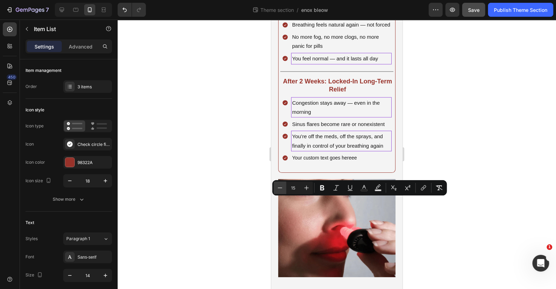
click at [280, 185] on icon "Editor contextual toolbar" at bounding box center [279, 187] width 7 height 7
type input "14"
click at [238, 196] on div at bounding box center [337, 154] width 438 height 269
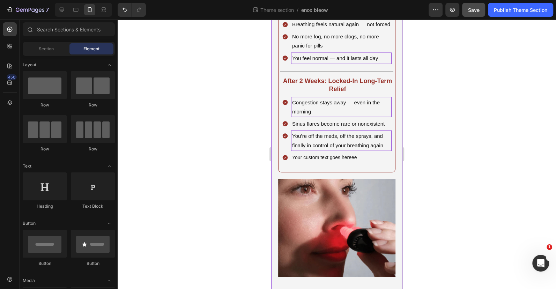
click at [481, 4] on button "Save" at bounding box center [473, 10] width 23 height 14
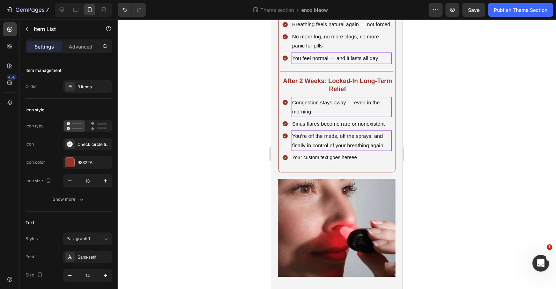
click at [437, 205] on div at bounding box center [337, 154] width 438 height 269
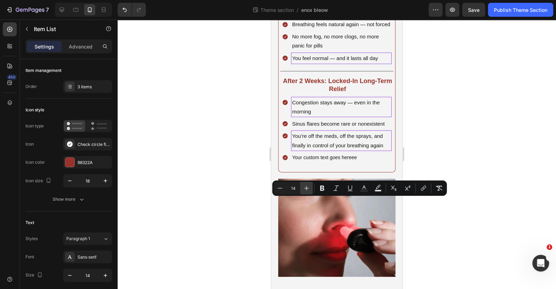
click at [305, 188] on icon "Editor contextual toolbar" at bounding box center [306, 188] width 7 height 7
type input "15"
click at [239, 201] on div at bounding box center [337, 154] width 438 height 269
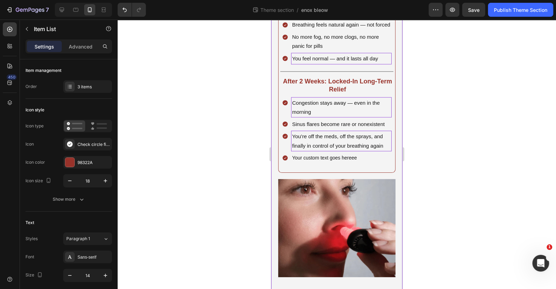
click at [443, 164] on div at bounding box center [337, 154] width 438 height 269
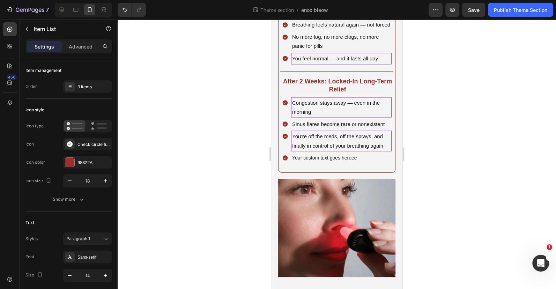
drag, startPoint x: 302, startPoint y: 181, endPoint x: 294, endPoint y: 182, distance: 8.7
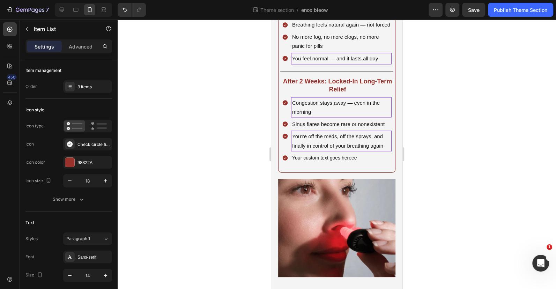
drag, startPoint x: 301, startPoint y: 180, endPoint x: 286, endPoint y: 180, distance: 14.3
click at [480, 195] on div at bounding box center [337, 154] width 438 height 269
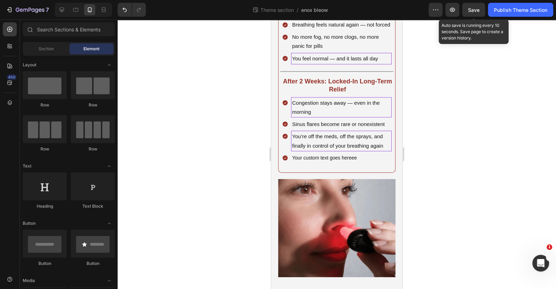
click at [472, 11] on span "Save" at bounding box center [474, 10] width 12 height 6
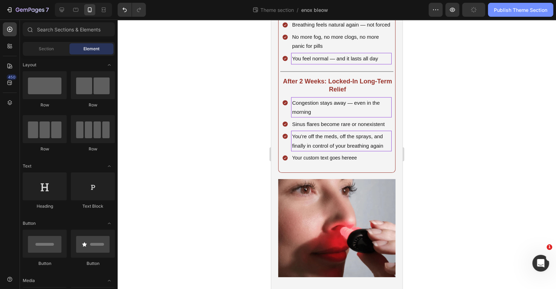
click at [523, 9] on div "Publish Theme Section" at bounding box center [520, 9] width 53 height 7
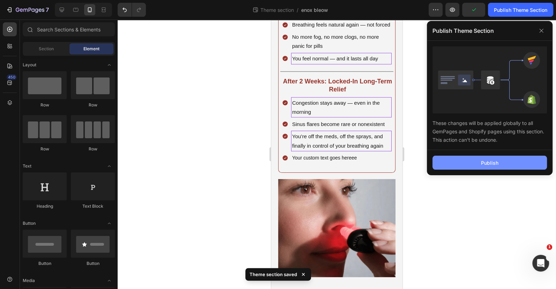
click at [492, 165] on div "Publish" at bounding box center [489, 162] width 17 height 7
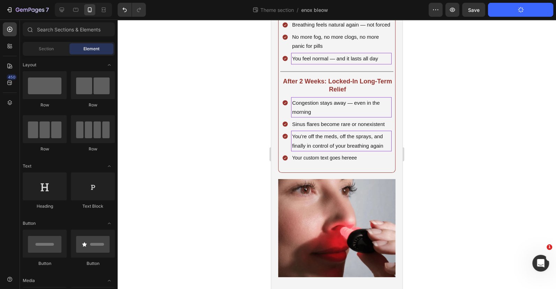
click at [372, 10] on div "Theme section / enox bleow" at bounding box center [289, 10] width 277 height 14
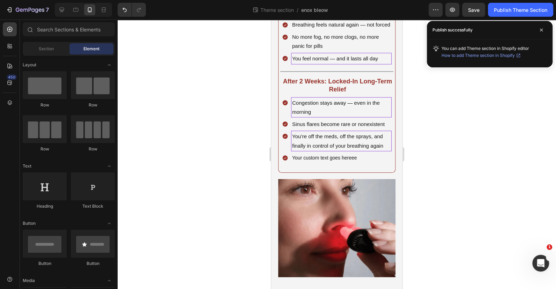
click at [526, 39] on div "Publish successfully" at bounding box center [490, 30] width 126 height 18
click at [541, 32] on span at bounding box center [541, 29] width 11 height 11
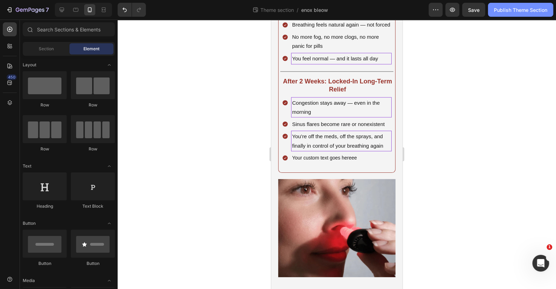
click at [522, 16] on button "Publish Theme Section" at bounding box center [520, 10] width 65 height 14
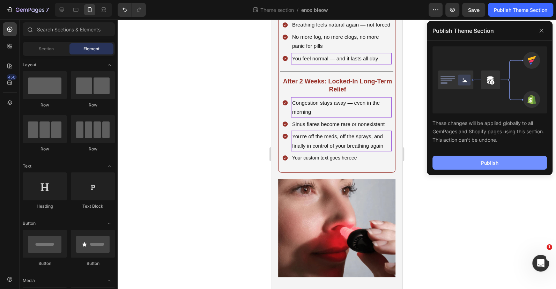
click at [511, 157] on button "Publish" at bounding box center [489, 163] width 114 height 14
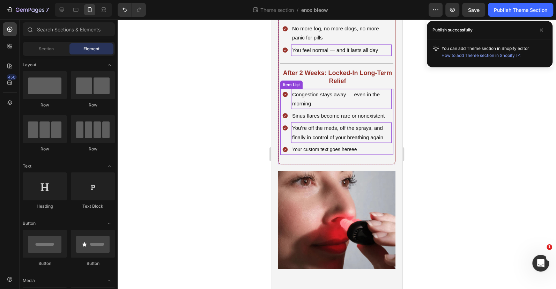
scroll to position [1208, 0]
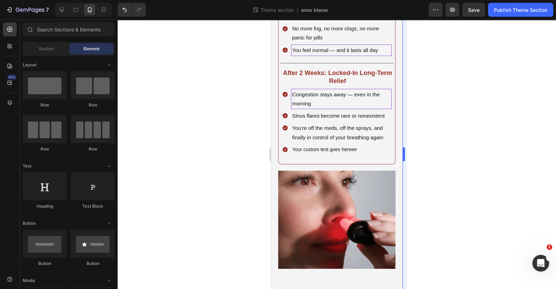
drag, startPoint x: 427, startPoint y: 154, endPoint x: 403, endPoint y: 153, distance: 23.4
click at [426, 154] on div at bounding box center [337, 154] width 438 height 269
click at [368, 153] on p "Your custom text goes hereee" at bounding box center [341, 149] width 98 height 9
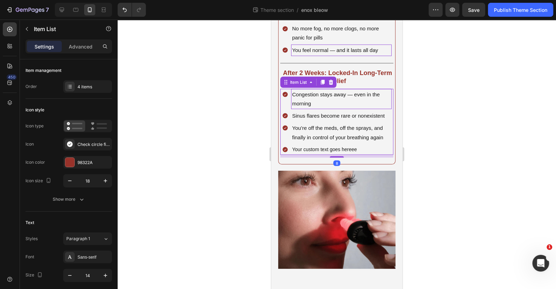
click at [431, 141] on div at bounding box center [337, 154] width 438 height 269
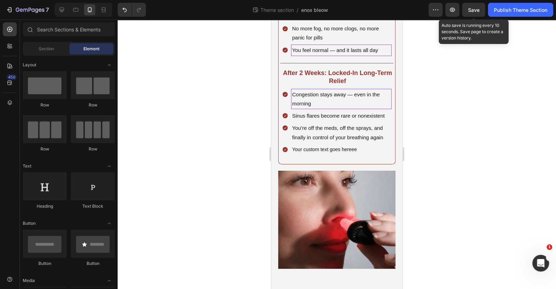
click at [469, 11] on span "Save" at bounding box center [474, 10] width 12 height 6
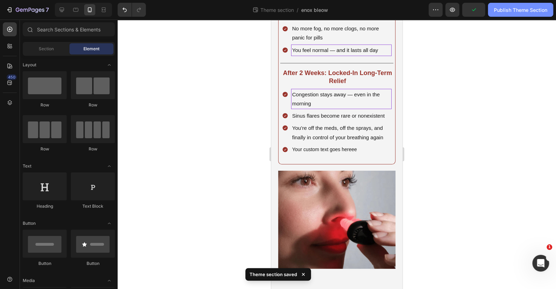
click at [527, 10] on div "Publish Theme Section" at bounding box center [520, 9] width 53 height 7
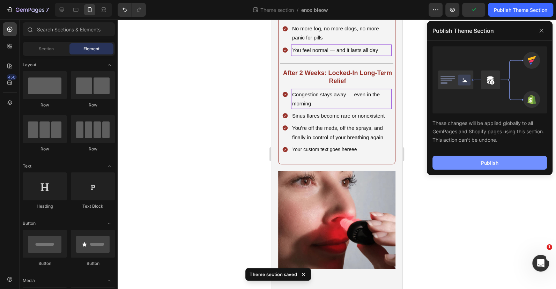
click at [495, 159] on div "Publish" at bounding box center [489, 162] width 17 height 7
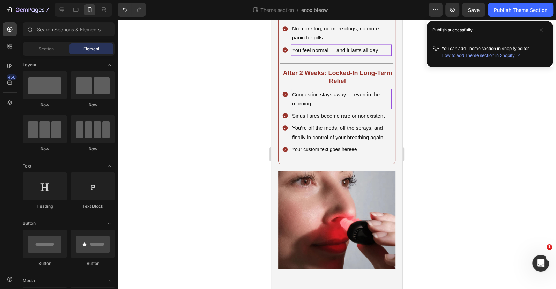
click at [542, 29] on icon at bounding box center [541, 29] width 3 height 3
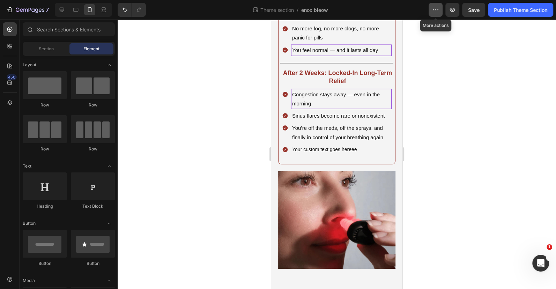
click at [437, 8] on icon "button" at bounding box center [435, 9] width 7 height 7
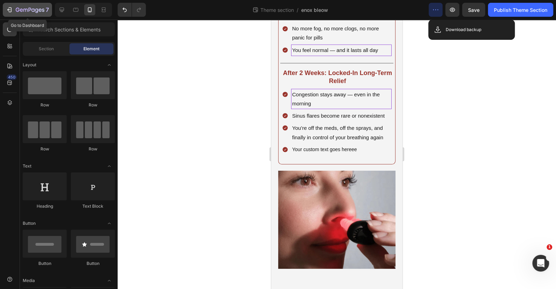
click at [12, 11] on icon "button" at bounding box center [9, 9] width 7 height 7
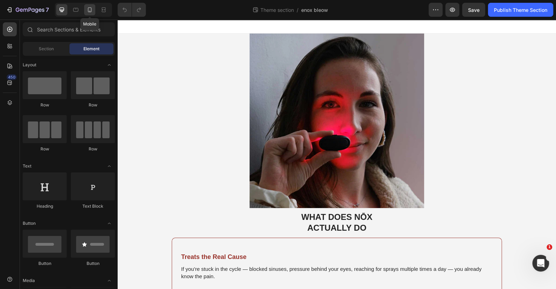
click at [91, 7] on icon at bounding box center [89, 9] width 7 height 7
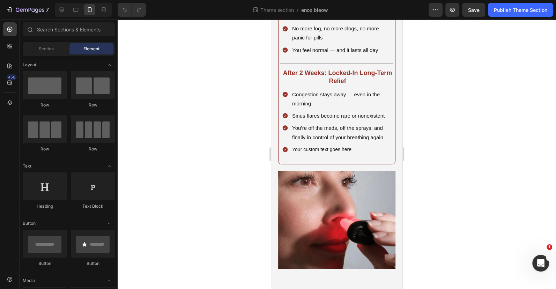
scroll to position [1114, 0]
click at [358, 155] on div "Your custom text goes here" at bounding box center [341, 149] width 101 height 11
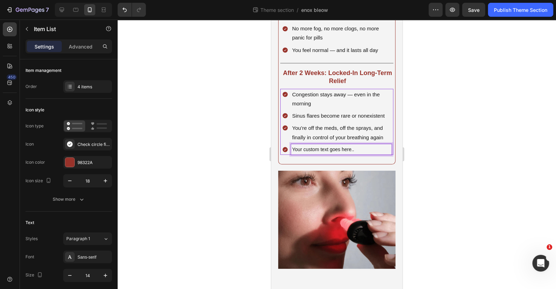
click at [431, 211] on div at bounding box center [337, 154] width 438 height 269
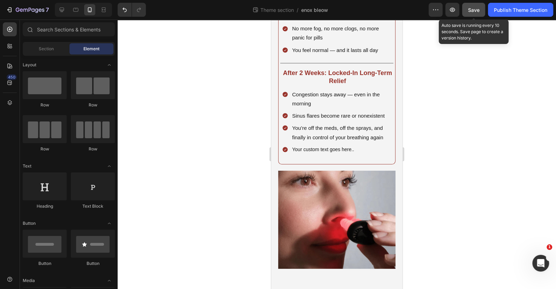
click at [469, 8] on span "Save" at bounding box center [474, 10] width 12 height 6
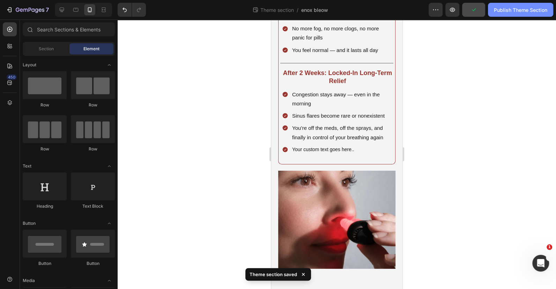
click at [519, 7] on div "Publish Theme Section" at bounding box center [520, 9] width 53 height 7
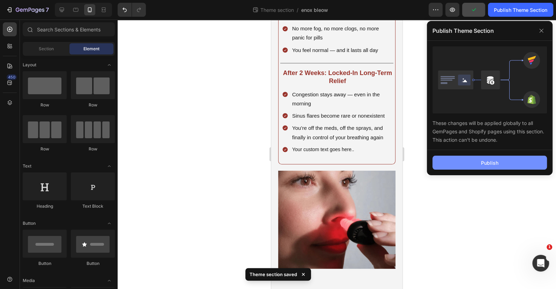
click at [490, 160] on div "Publish" at bounding box center [489, 162] width 17 height 7
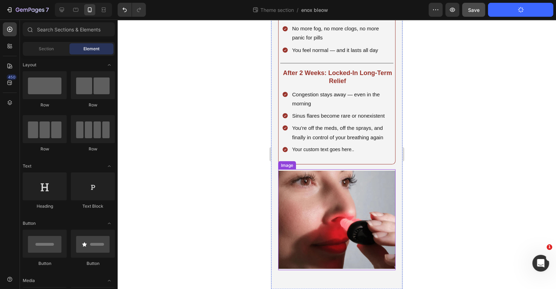
scroll to position [1208, 0]
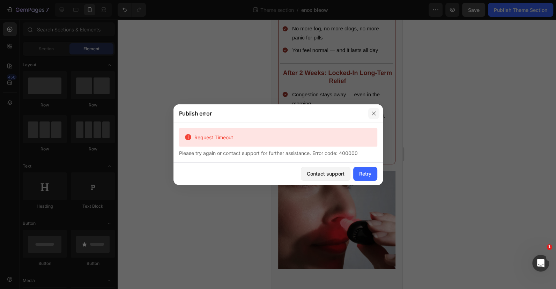
drag, startPoint x: 375, startPoint y: 111, endPoint x: 103, endPoint y: 91, distance: 272.6
click at [375, 111] on icon "button" at bounding box center [374, 114] width 6 height 6
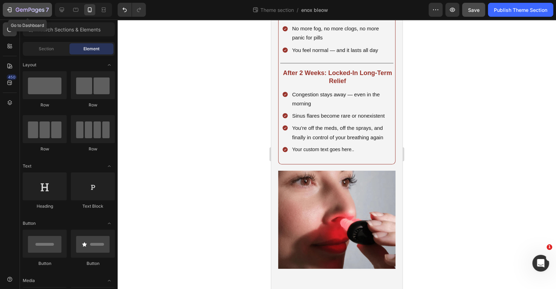
click at [17, 6] on div "7" at bounding box center [32, 10] width 33 height 8
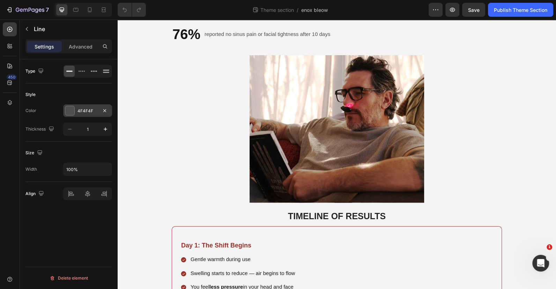
click at [91, 111] on div "4F4F4F" at bounding box center [87, 111] width 20 height 6
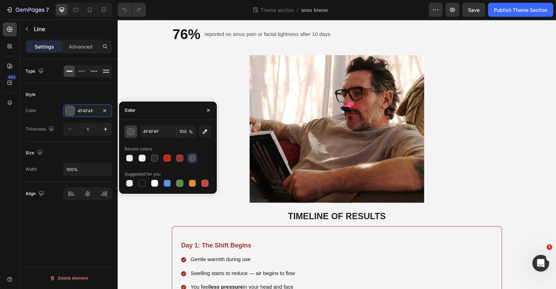
click at [129, 131] on div "button" at bounding box center [131, 131] width 7 height 7
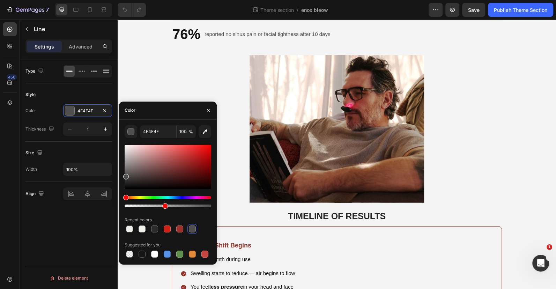
click at [164, 206] on div at bounding box center [168, 206] width 87 height 3
drag, startPoint x: 163, startPoint y: 204, endPoint x: 181, endPoint y: 209, distance: 19.7
click at [181, 209] on div "4F4F4F 100 % Recent colors Suggested for you" at bounding box center [168, 192] width 87 height 134
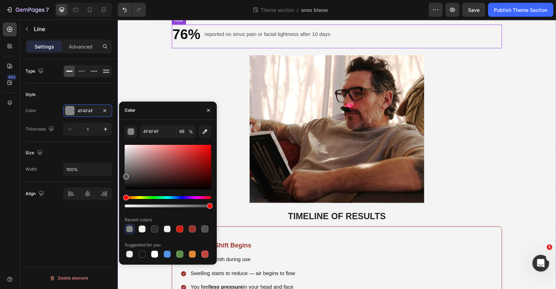
drag, startPoint x: 300, startPoint y: 225, endPoint x: 243, endPoint y: 208, distance: 59.7
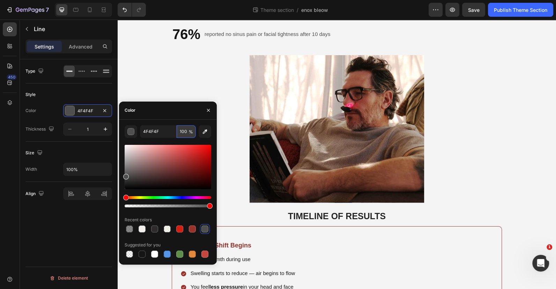
click at [183, 134] on input "100" at bounding box center [186, 131] width 19 height 13
type input "70"
click at [181, 132] on input "70" at bounding box center [186, 131] width 19 height 13
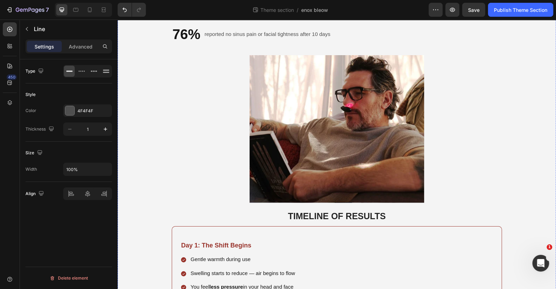
click at [88, 165] on input "100%" at bounding box center [88, 169] width 48 height 13
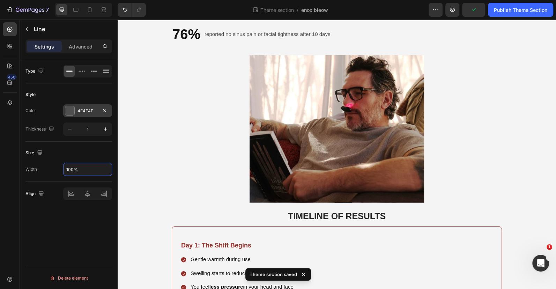
click at [87, 108] on div "4F4F4F" at bounding box center [87, 111] width 20 height 6
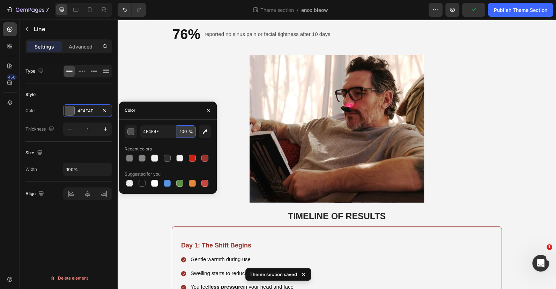
click at [184, 132] on input "100" at bounding box center [186, 131] width 19 height 13
paste input "7"
type input "70"
click at [263, 24] on div "Title Line" at bounding box center [337, 20] width 330 height 9
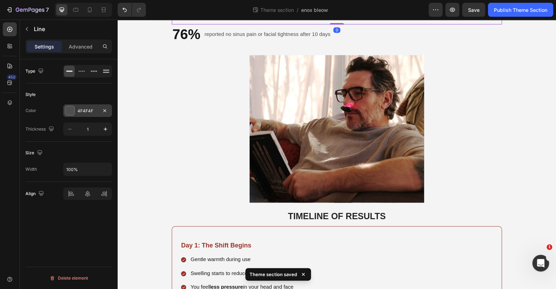
click at [89, 110] on div "4F4F4F" at bounding box center [87, 111] width 20 height 6
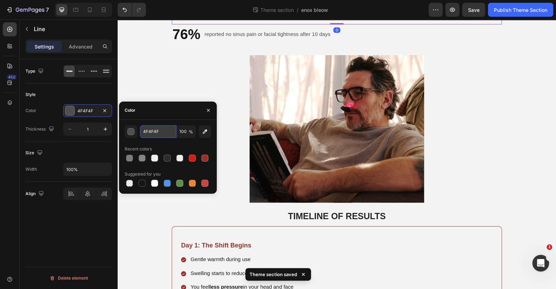
click at [176, 131] on input "4F4F4F" at bounding box center [158, 131] width 36 height 13
click at [178, 132] on input "100" at bounding box center [186, 131] width 19 height 13
paste input "7"
type input "70"
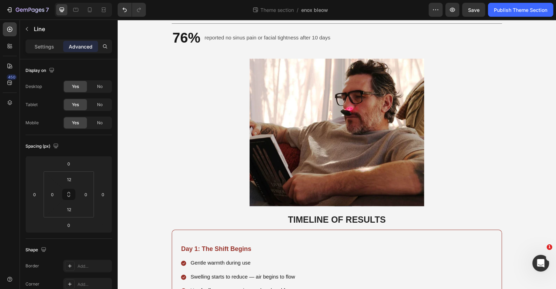
type input "5"
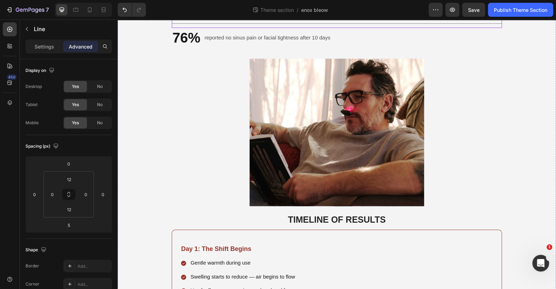
click at [316, 28] on div "Title Line" at bounding box center [337, 23] width 330 height 9
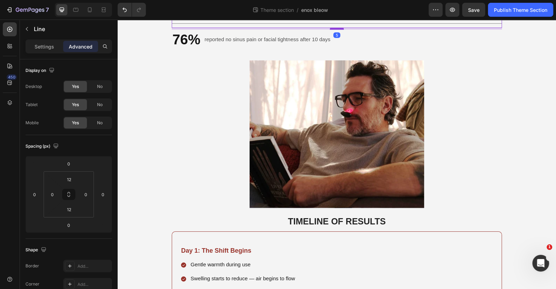
click at [334, 30] on div at bounding box center [337, 29] width 14 height 2
type input "5"
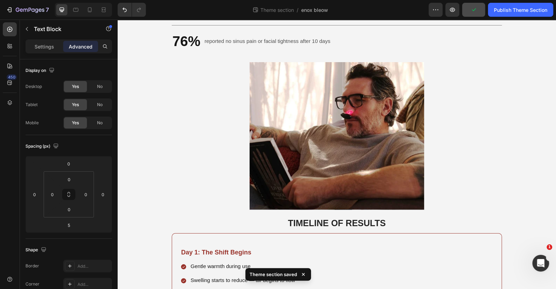
click at [467, 9] on button "button" at bounding box center [473, 10] width 23 height 14
click at [517, 9] on div "Publish Theme Section" at bounding box center [520, 9] width 53 height 7
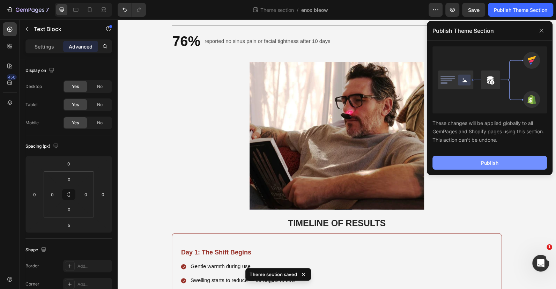
click at [484, 162] on div "Publish" at bounding box center [489, 162] width 17 height 7
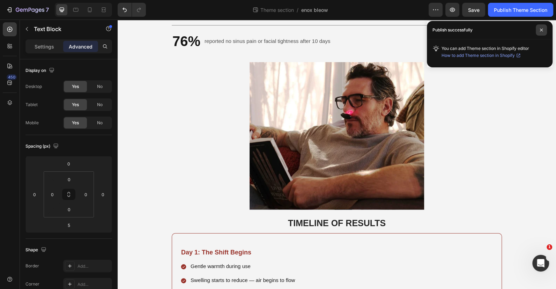
click at [544, 28] on span at bounding box center [541, 29] width 11 height 11
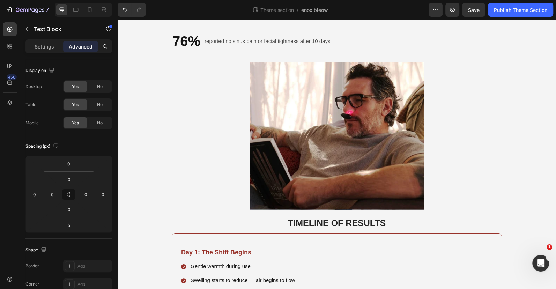
click at [545, 259] on div "Open Intercom Messenger" at bounding box center [539, 262] width 23 height 23
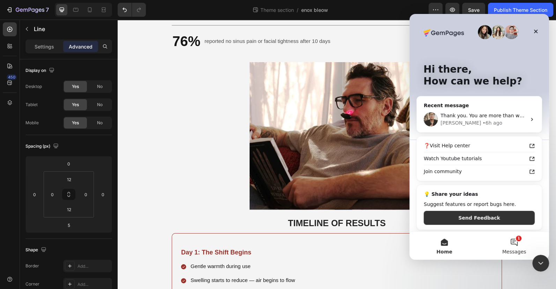
click at [516, 250] on span "Messages" at bounding box center [514, 251] width 24 height 5
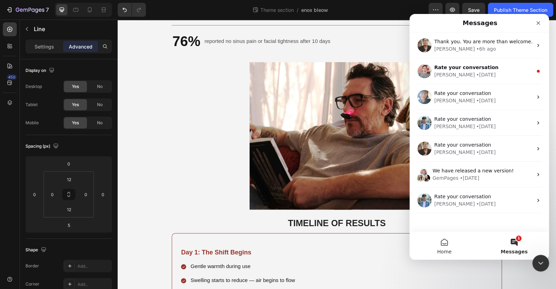
click at [450, 243] on button "Home" at bounding box center [444, 246] width 70 height 28
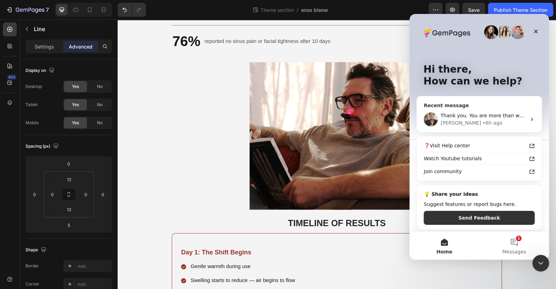
click at [462, 117] on span "Thank you. You are more than welcome." at bounding box center [489, 116] width 98 height 6
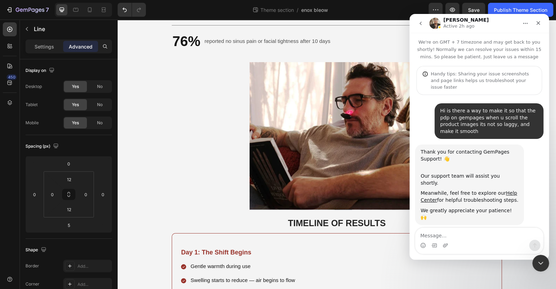
scroll to position [1231, 0]
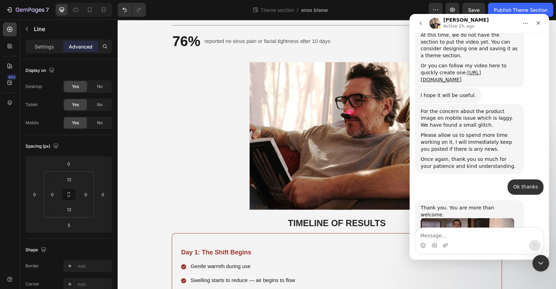
click at [474, 232] on textarea "Message…" at bounding box center [479, 234] width 128 height 12
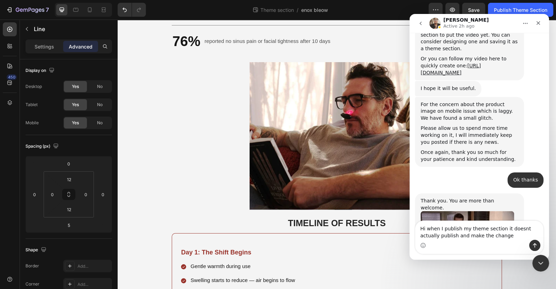
type textarea "Hi when I publish my theme section it doesnt actually publish and make the chan…"
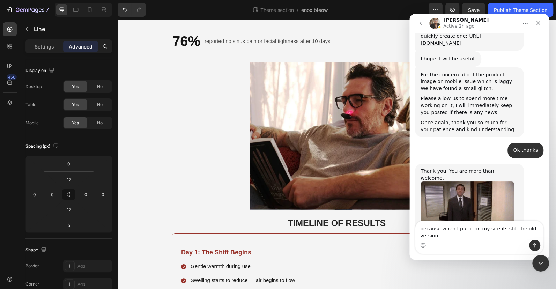
type textarea "because when I put it on my site its still the old version"
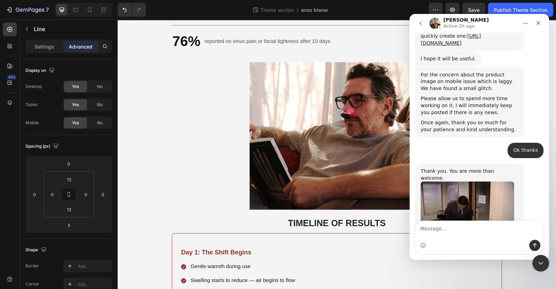
scroll to position [1300, 0]
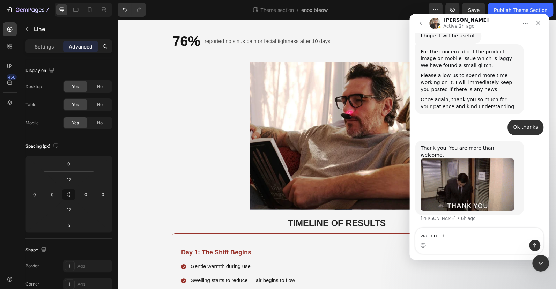
type textarea "wat do i do"
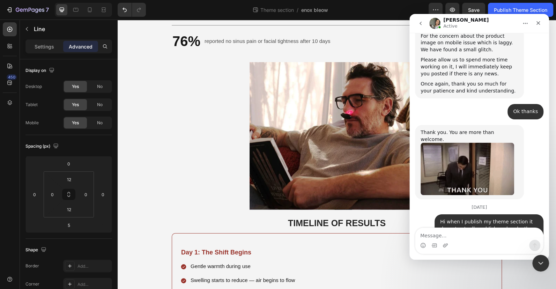
scroll to position [1367, 0]
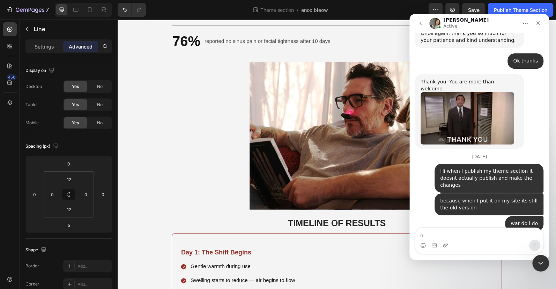
type textarea "hi"
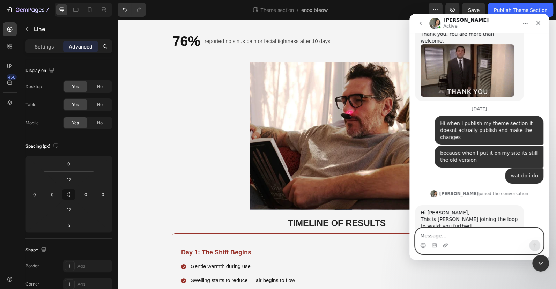
scroll to position [1415, 0]
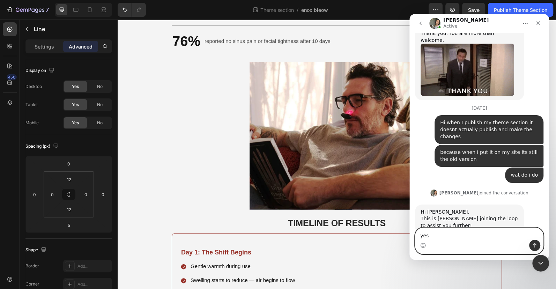
type textarea "yes'"
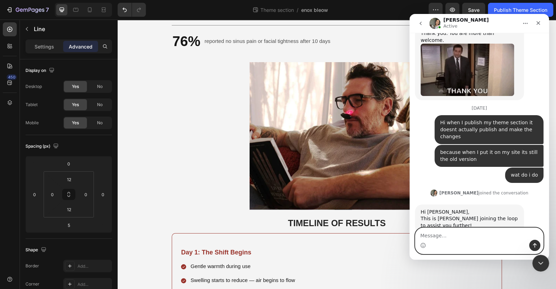
scroll to position [1436, 0]
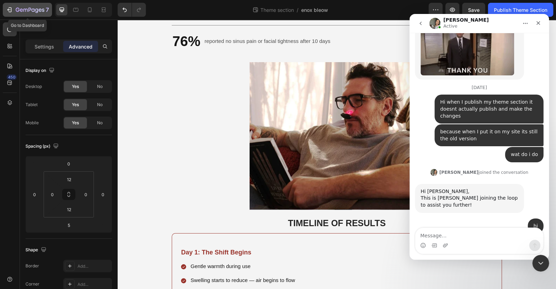
click at [10, 15] on button "7" at bounding box center [27, 10] width 49 height 14
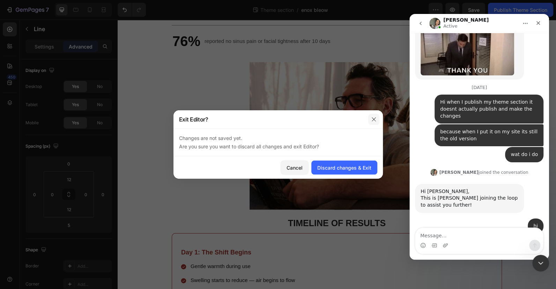
drag, startPoint x: 373, startPoint y: 120, endPoint x: 258, endPoint y: 97, distance: 118.1
click at [373, 120] on icon "button" at bounding box center [374, 120] width 6 height 6
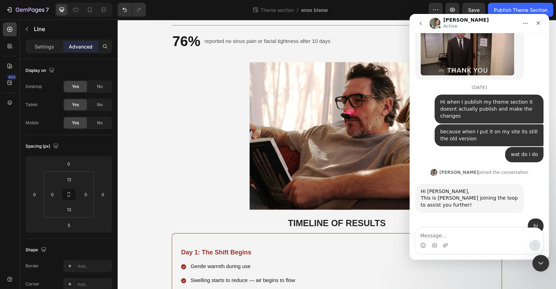
click at [514, 1] on div "7 Theme section / enox bleow Preview Save Publish Theme Section" at bounding box center [278, 10] width 556 height 20
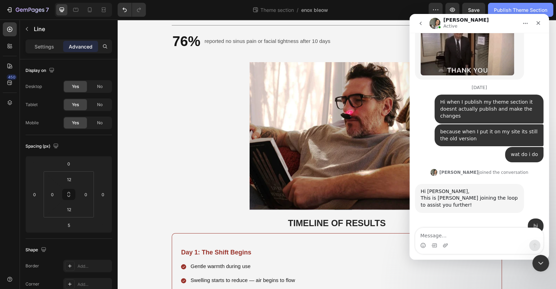
click at [514, 5] on button "Publish Theme Section" at bounding box center [520, 10] width 65 height 14
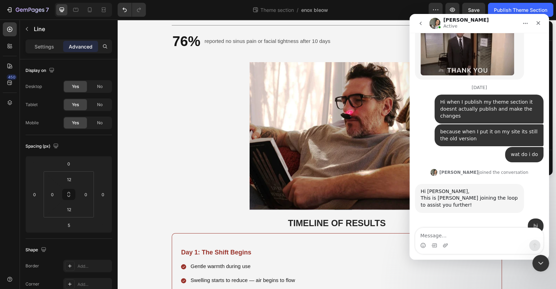
scroll to position [870, 0]
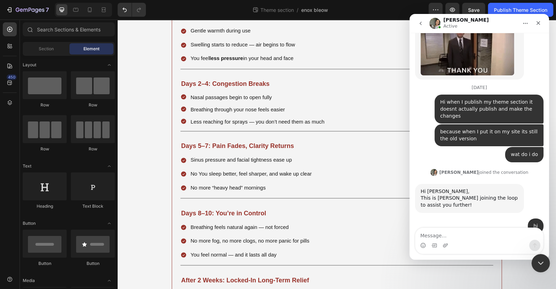
click at [543, 260] on icon "Close Intercom Messenger" at bounding box center [539, 262] width 8 height 8
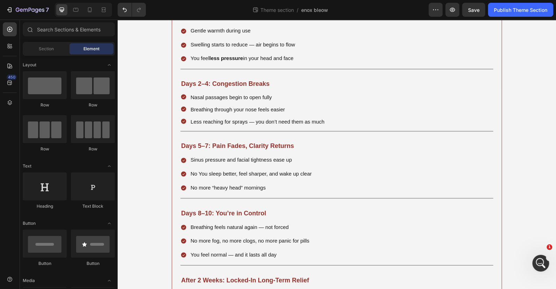
scroll to position [1436, 0]
click at [514, 16] on button "Publish Theme Section" at bounding box center [520, 10] width 65 height 14
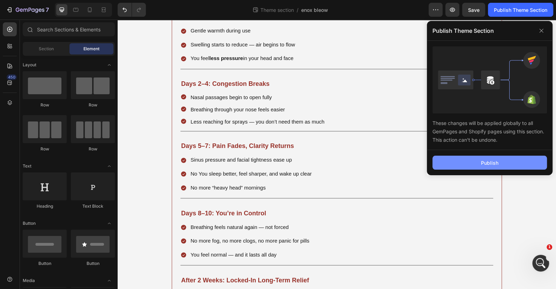
click at [516, 161] on button "Publish" at bounding box center [489, 163] width 114 height 14
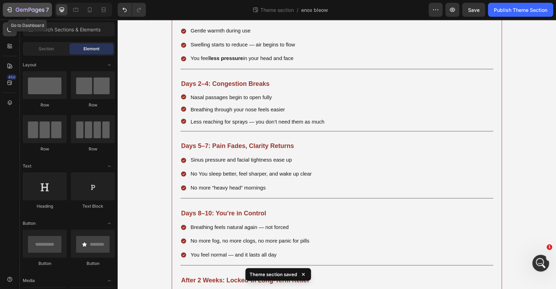
click at [7, 10] on icon "button" at bounding box center [9, 9] width 7 height 7
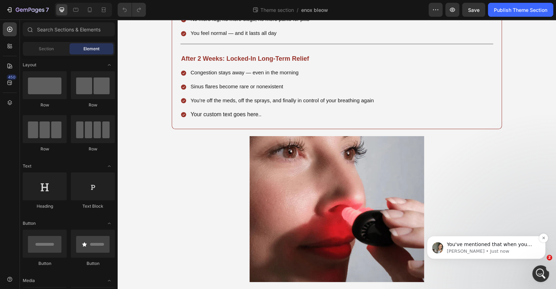
click at [493, 242] on p "You've mentioned that when you place it in a page it doesn't reflect the change…" at bounding box center [492, 244] width 90 height 7
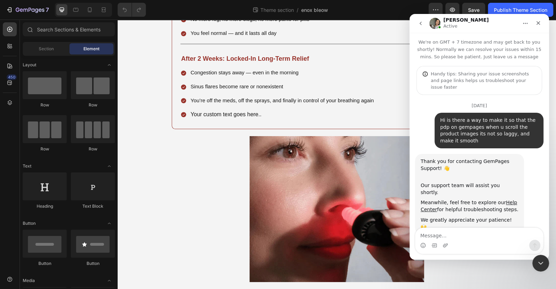
scroll to position [1, 0]
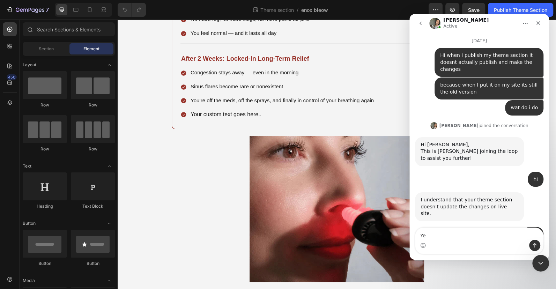
type textarea "Yes"
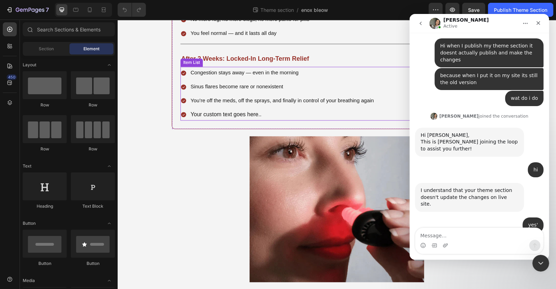
scroll to position [1460, 0]
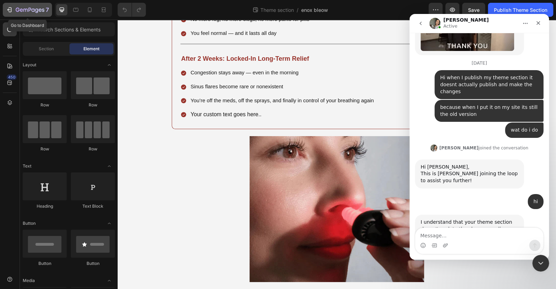
click at [13, 4] on button "7" at bounding box center [27, 10] width 49 height 14
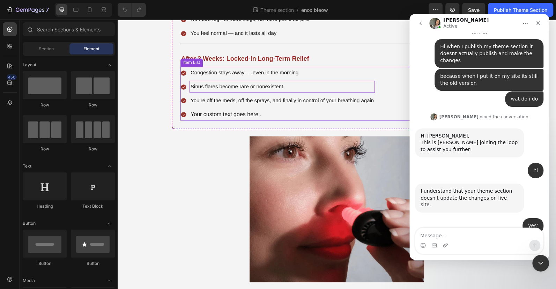
scroll to position [1174, 0]
click at [276, 119] on p "Your custom text goes here.." at bounding box center [282, 114] width 183 height 10
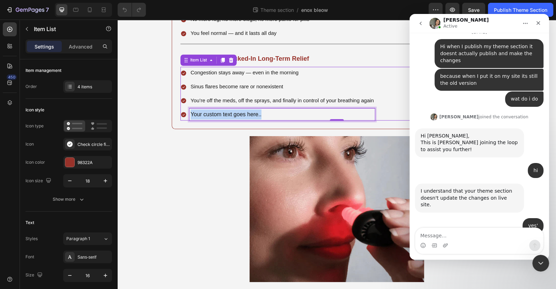
click at [276, 119] on p "Your custom text goes here.." at bounding box center [282, 114] width 183 height 10
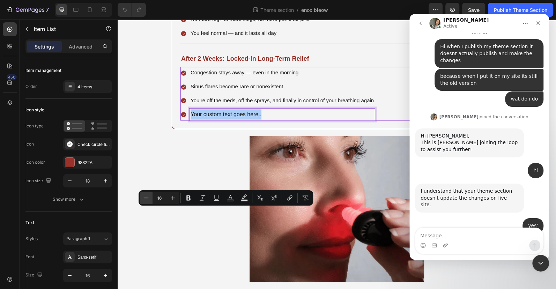
click at [144, 197] on icon "Editor contextual toolbar" at bounding box center [146, 197] width 7 height 7
type input "15"
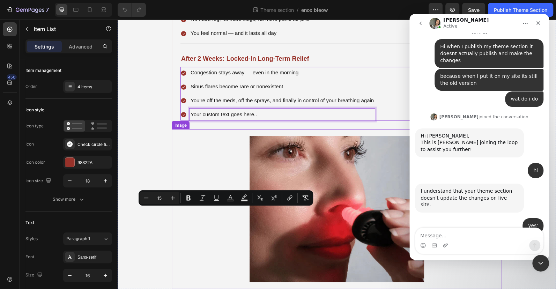
click at [202, 242] on div at bounding box center [337, 209] width 330 height 146
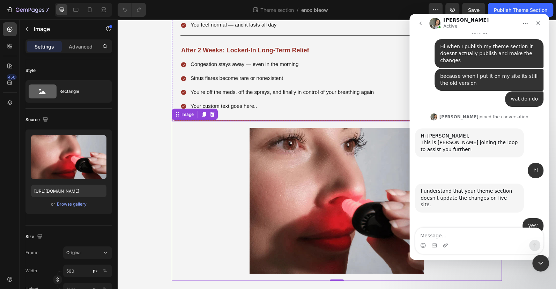
scroll to position [1047, 0]
click at [483, 11] on button "Save" at bounding box center [473, 10] width 23 height 14
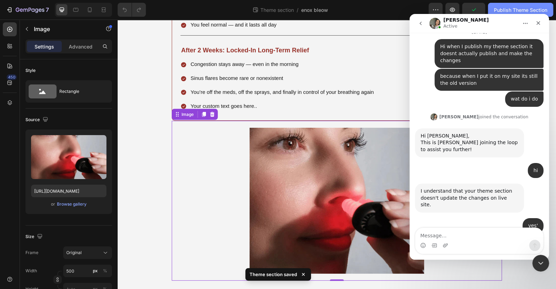
click at [501, 7] on div "Publish Theme Section" at bounding box center [520, 9] width 53 height 7
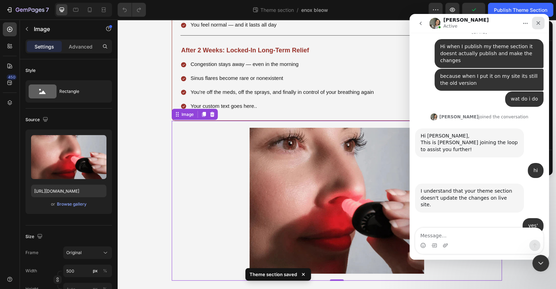
click at [538, 23] on icon "Close" at bounding box center [538, 23] width 6 height 6
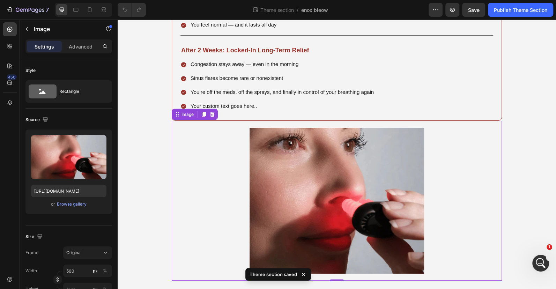
scroll to position [0, 0]
click at [536, 17] on div "7 Theme section / enox bleow Preview Save Publish Theme Section" at bounding box center [278, 10] width 556 height 20
click at [536, 15] on button "Publish Theme Section" at bounding box center [520, 10] width 65 height 14
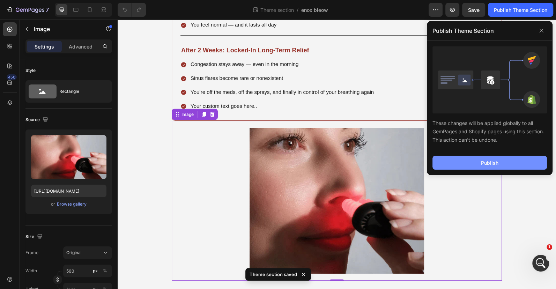
click at [511, 162] on button "Publish" at bounding box center [489, 163] width 114 height 14
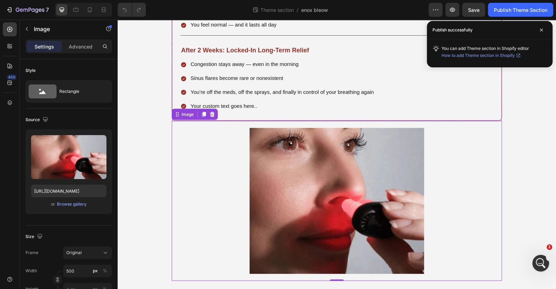
scroll to position [888, 0]
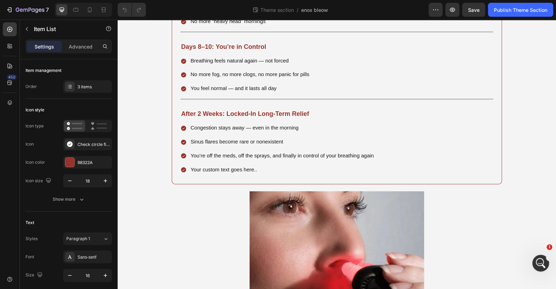
click at [95, 149] on div "Check circle filled" at bounding box center [87, 144] width 49 height 13
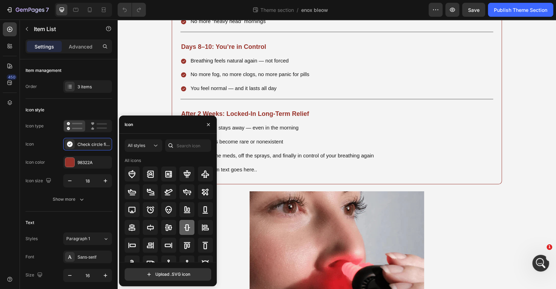
scroll to position [77, 0]
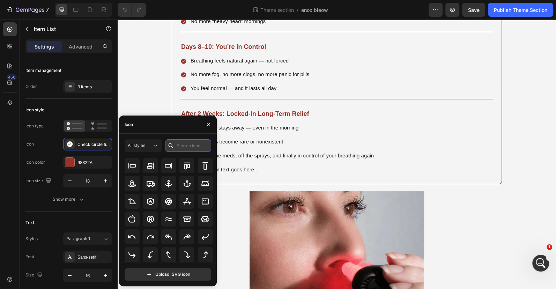
click at [186, 144] on input "text" at bounding box center [188, 145] width 46 height 13
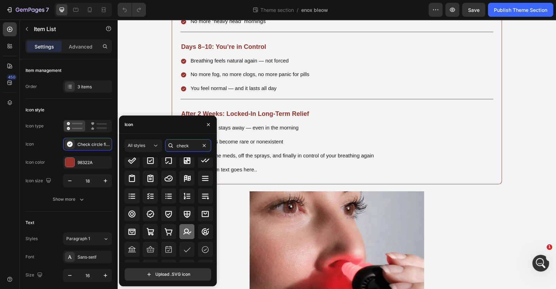
scroll to position [63, 0]
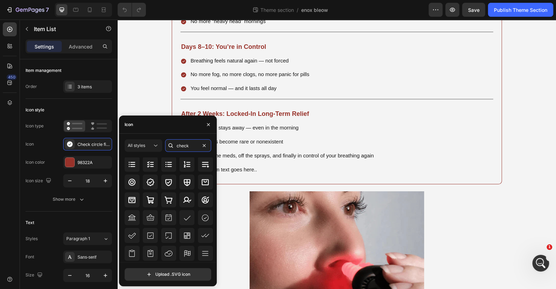
type input "check"
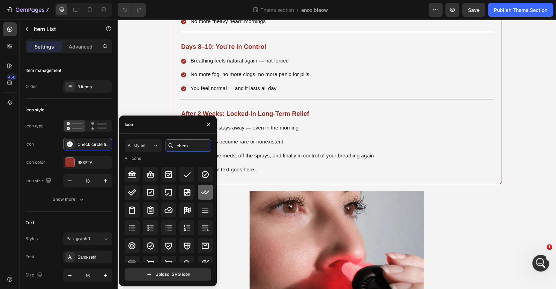
scroll to position [0, 0]
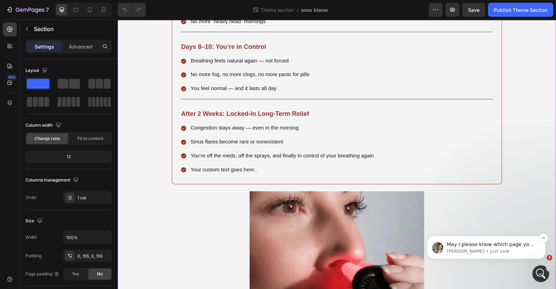
click at [494, 259] on div "May I please know which page you have placed this section into? [PERSON_NAME] •…" at bounding box center [486, 247] width 119 height 23
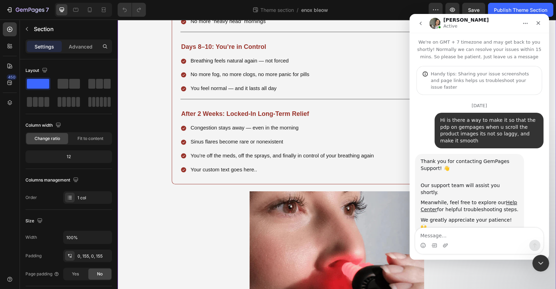
scroll to position [1, 0]
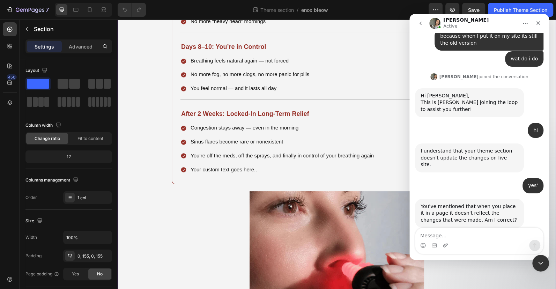
click at [482, 235] on textarea "Message…" at bounding box center [479, 234] width 128 height 12
drag, startPoint x: 465, startPoint y: 218, endPoint x: 464, endPoint y: 228, distance: 10.5
click at [464, 266] on div "May I please know which page you have placed this section into? [PERSON_NAME] •…" at bounding box center [479, 284] width 128 height 37
click at [465, 235] on textarea "Message…" at bounding box center [479, 234] width 128 height 12
paste textarea "[URL][DOMAIN_NAME]"
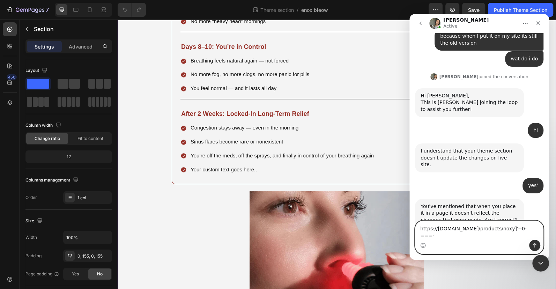
drag, startPoint x: 529, startPoint y: 235, endPoint x: 504, endPoint y: 233, distance: 24.9
click at [504, 233] on textarea "https://[DOMAIN_NAME]/products/noxy]'--0-===-" at bounding box center [479, 230] width 128 height 19
type textarea "[URL][DOMAIN_NAME]"
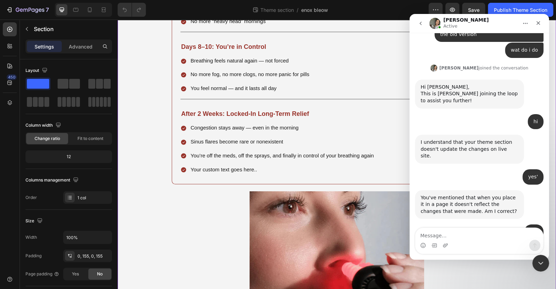
drag, startPoint x: 476, startPoint y: 201, endPoint x: 484, endPoint y: 210, distance: 12.1
click at [476, 245] on div "May I please know which page you have placed this section into? [PERSON_NAME] •…" at bounding box center [479, 262] width 128 height 35
click at [495, 280] on div "[URL][DOMAIN_NAME] • Just now" at bounding box center [479, 292] width 128 height 24
click at [494, 280] on div "[URL][DOMAIN_NAME] • Just now" at bounding box center [511, 287] width 66 height 15
click at [493, 280] on div "[URL][DOMAIN_NAME] • Just now" at bounding box center [511, 287] width 66 height 15
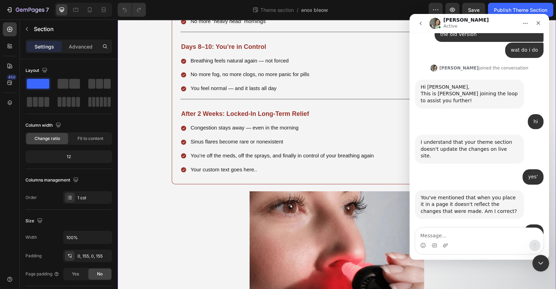
click at [491, 284] on link "[URL][DOMAIN_NAME]" at bounding box center [510, 287] width 54 height 6
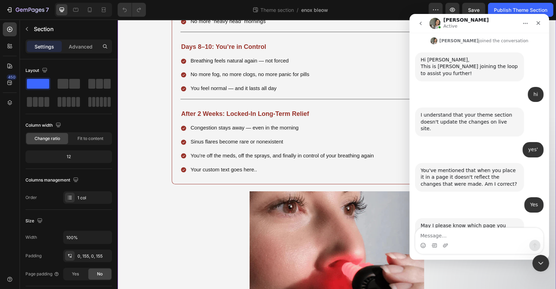
scroll to position [1631, 0]
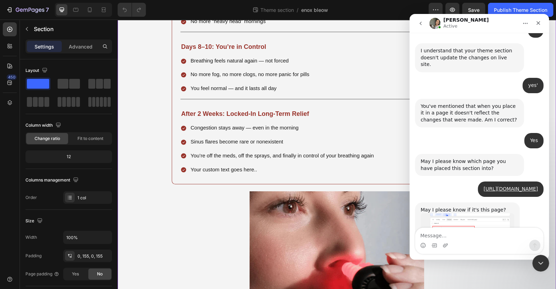
click at [468, 213] on img "Zoe says…" at bounding box center [468, 235] width 94 height 44
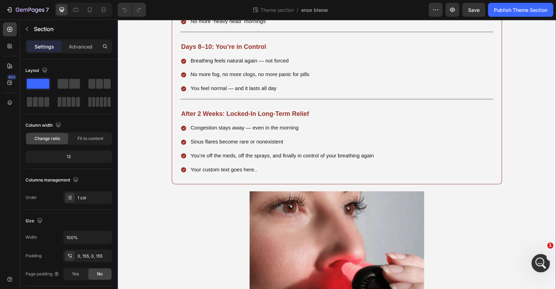
click at [540, 261] on icon "Open Intercom Messenger" at bounding box center [539, 262] width 5 height 6
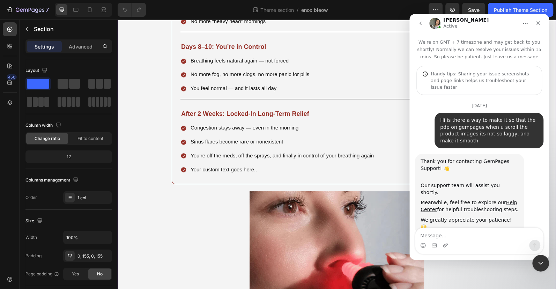
scroll to position [1604, 0]
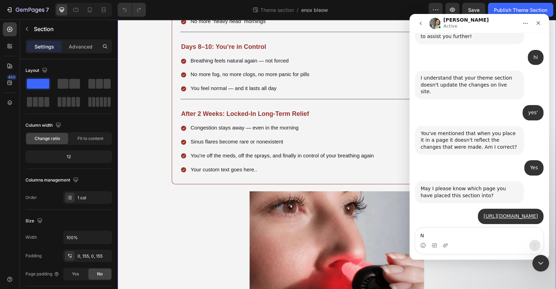
type textarea "No"
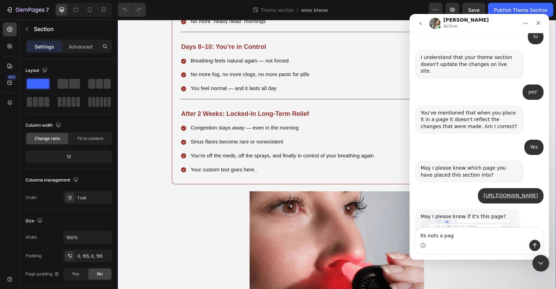
type textarea "Its nots a page"
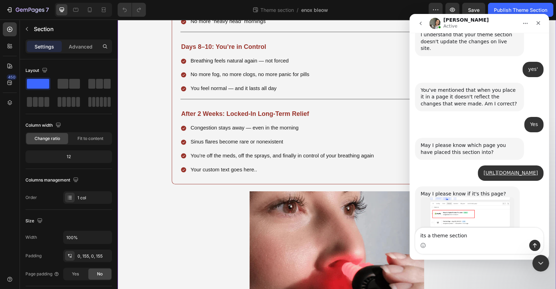
scroll to position [1655, 0]
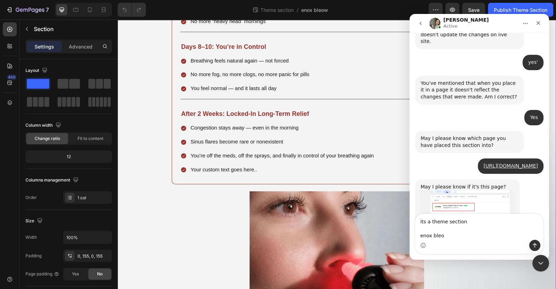
type textarea "its a theme section enox bleow"
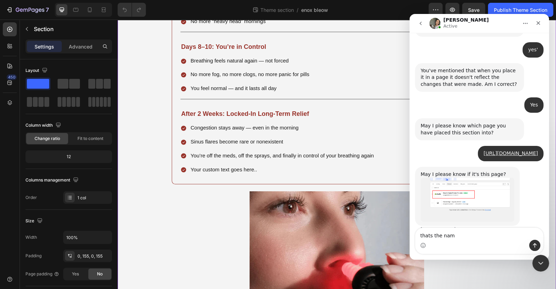
type textarea "thats the name"
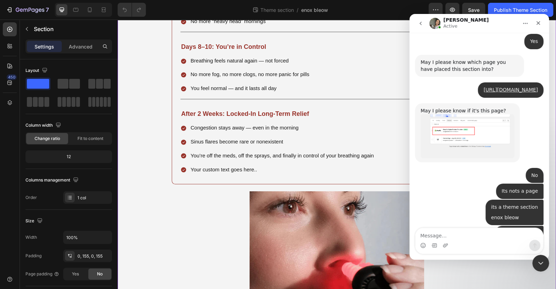
scroll to position [1734, 0]
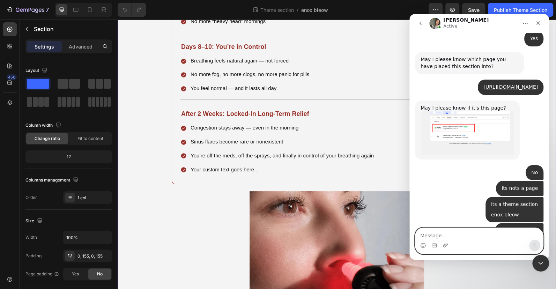
click at [460, 236] on textarea "Message…" at bounding box center [479, 234] width 128 height 12
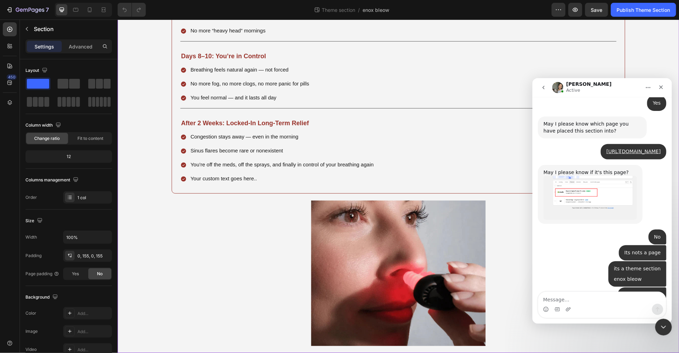
scroll to position [955, 0]
type textarea "Like the whole timeleine"
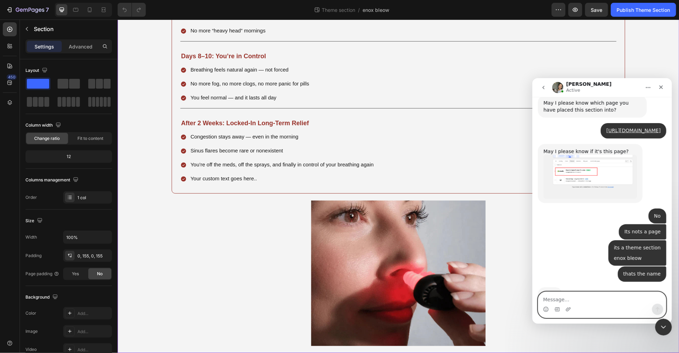
paste textarea "Message…"
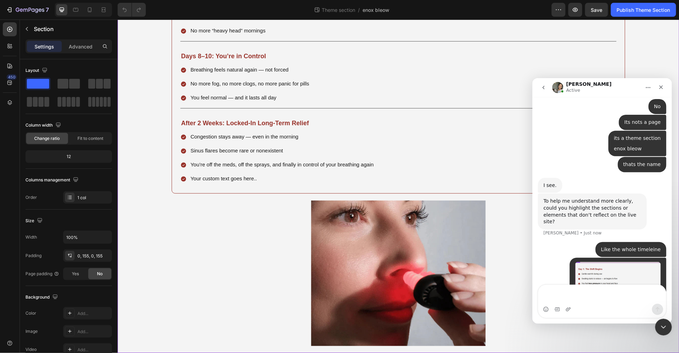
click at [556, 262] on img "user says…" at bounding box center [618, 309] width 86 height 94
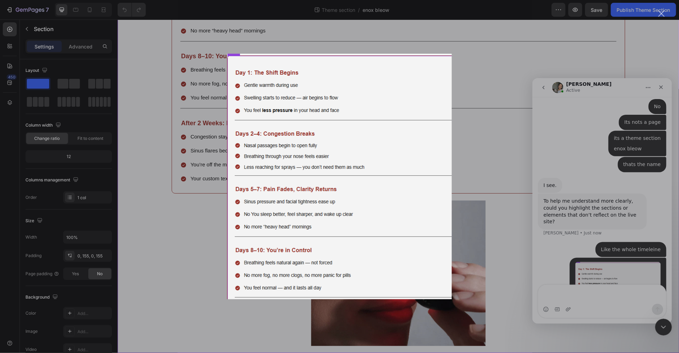
scroll to position [0, 0]
click at [556, 193] on div "Intercom messenger" at bounding box center [339, 176] width 679 height 353
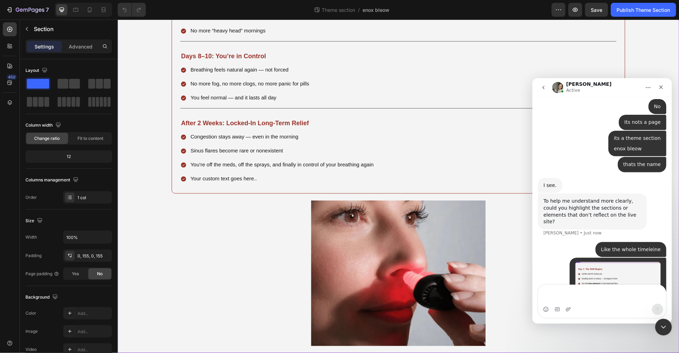
click at [556, 262] on img "user says…" at bounding box center [618, 309] width 86 height 94
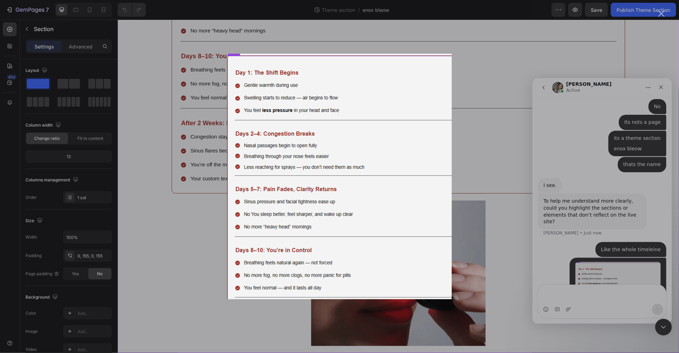
click at [556, 193] on div "Intercom messenger" at bounding box center [339, 176] width 679 height 353
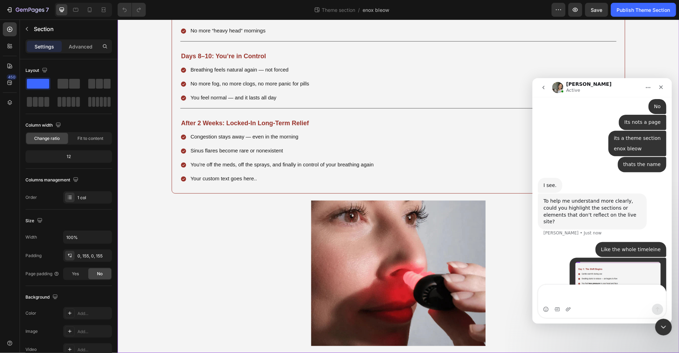
scroll to position [1149, 0]
click at [556, 289] on textarea "Message…" at bounding box center [602, 294] width 128 height 19
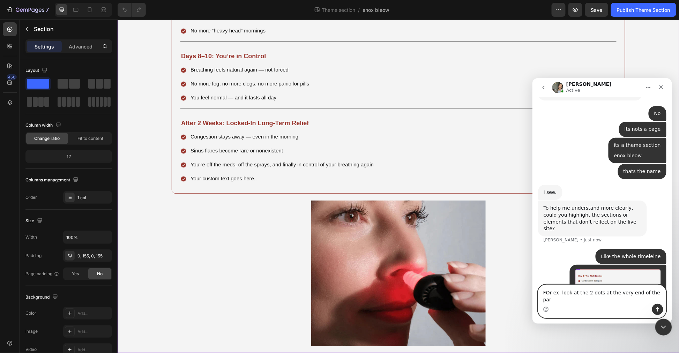
type textarea "FOr ex. look at the 2 dots at the very end of the part"
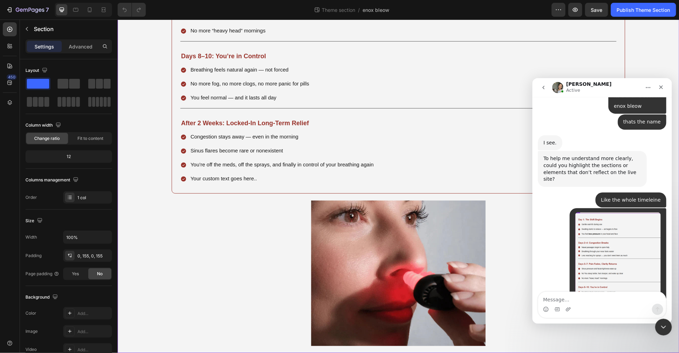
scroll to position [2018, 0]
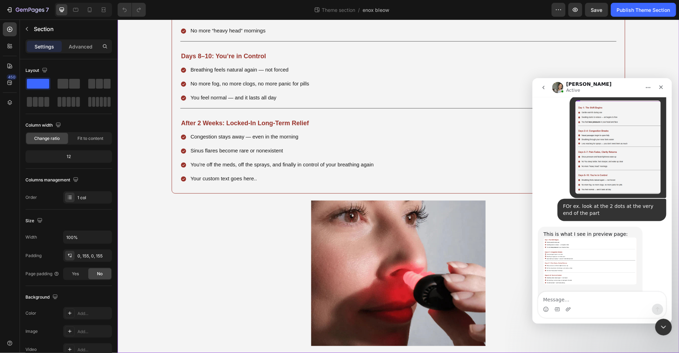
click at [556, 289] on img "Zoe says…" at bounding box center [590, 329] width 94 height 54
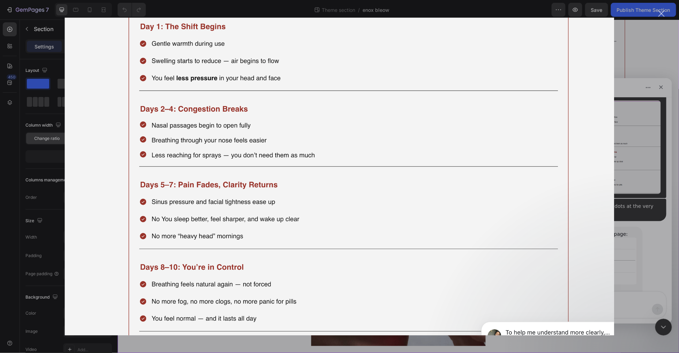
click at [556, 217] on div "Intercom messenger" at bounding box center [339, 176] width 679 height 353
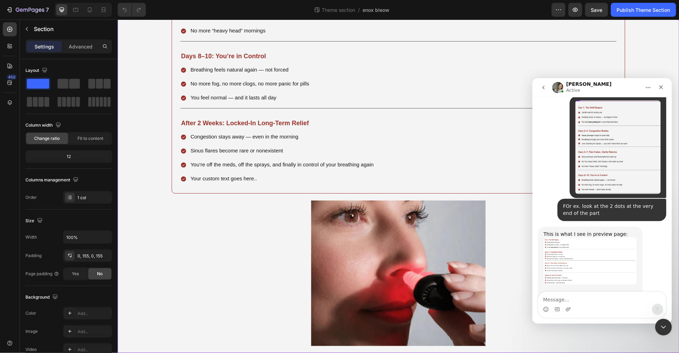
click at [556, 237] on img "Zoe says…" at bounding box center [590, 260] width 94 height 47
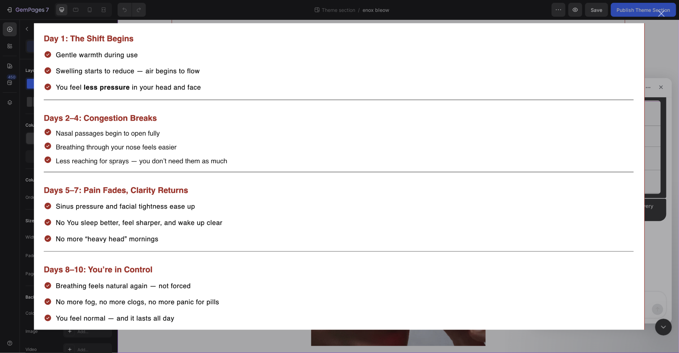
click at [556, 250] on div "Intercom messenger" at bounding box center [339, 176] width 679 height 353
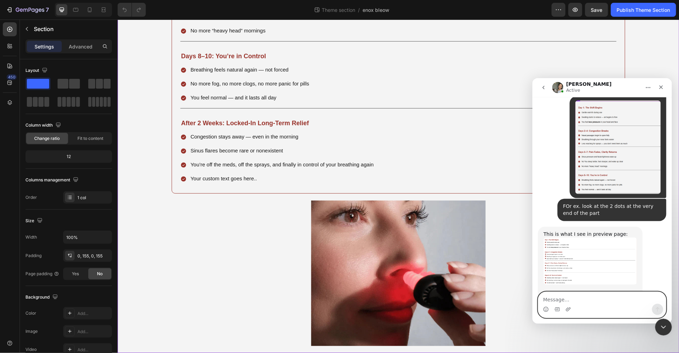
click at [556, 289] on textarea "Message…" at bounding box center [602, 298] width 128 height 12
type textarea "Look at the one below"
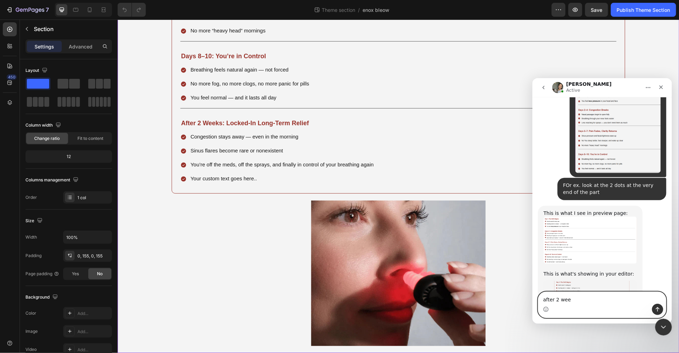
type textarea "after 2 week"
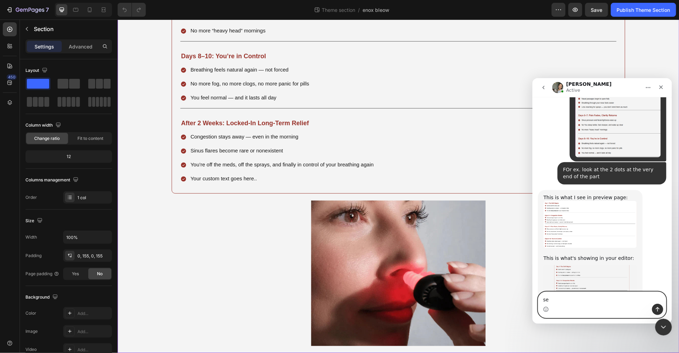
type textarea "s"
type textarea "part"
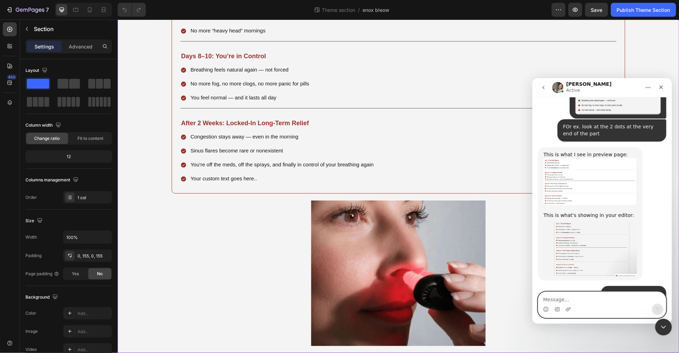
scroll to position [2216, 0]
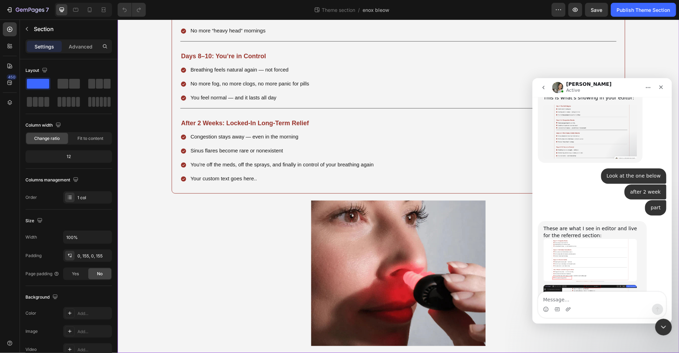
click at [556, 239] on img "Zoe says…" at bounding box center [590, 260] width 94 height 42
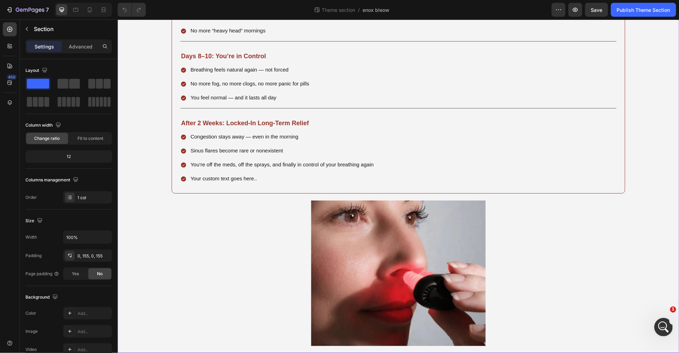
click at [556, 289] on icon "Open Intercom Messenger" at bounding box center [663, 327] width 12 height 12
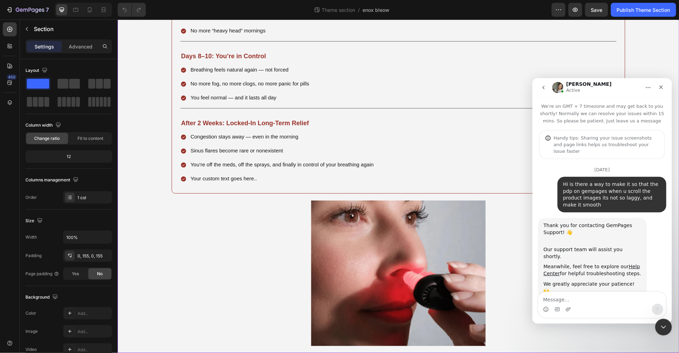
scroll to position [1, 0]
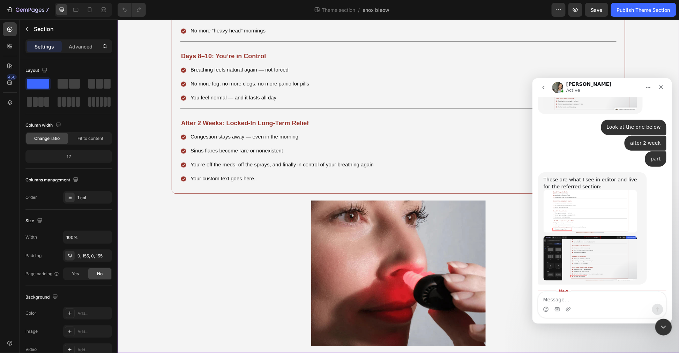
click at [556, 236] on img "Zoe says…" at bounding box center [590, 258] width 94 height 44
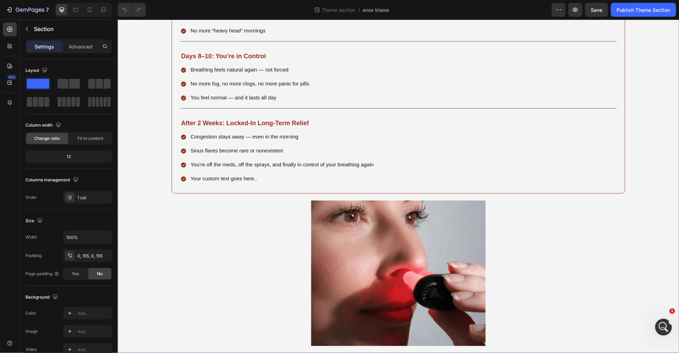
scroll to position [1, 0]
click at [556, 289] on div "Open Intercom Messenger" at bounding box center [662, 326] width 23 height 23
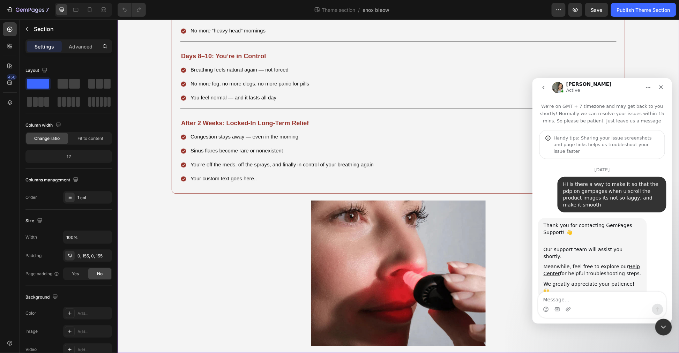
scroll to position [2225, 0]
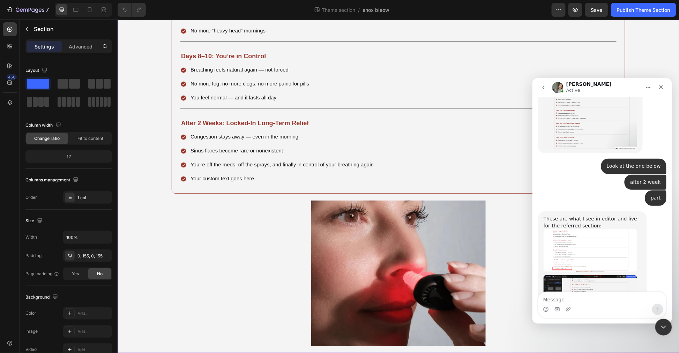
click at [556, 229] on img "Zoe says…" at bounding box center [590, 250] width 94 height 42
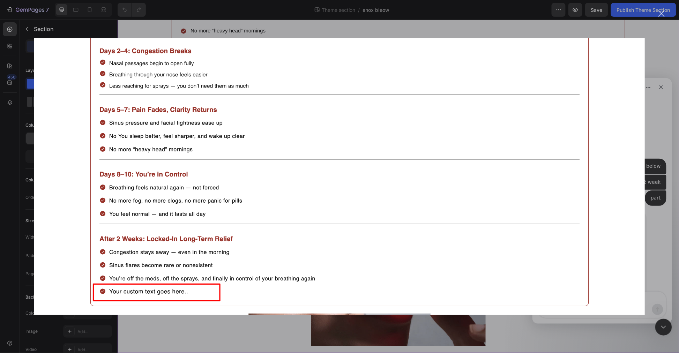
scroll to position [2252, 0]
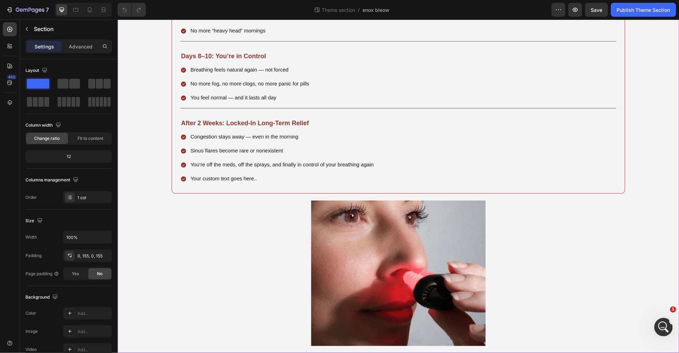
click at [556, 289] on div "Open Intercom Messenger" at bounding box center [662, 326] width 23 height 23
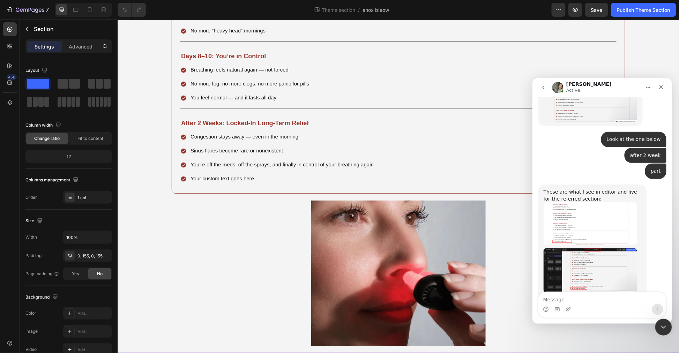
type textarea "?"
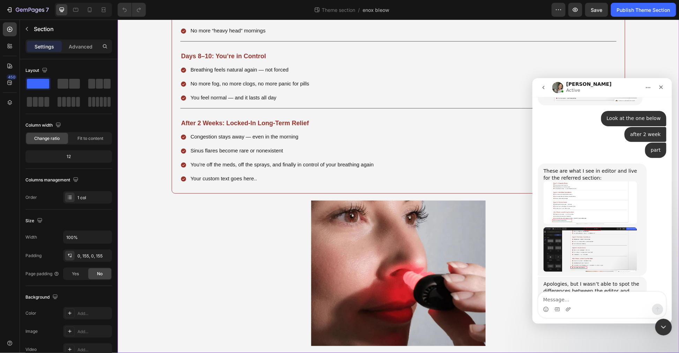
scroll to position [2273, 0]
paste textarea "Message…"
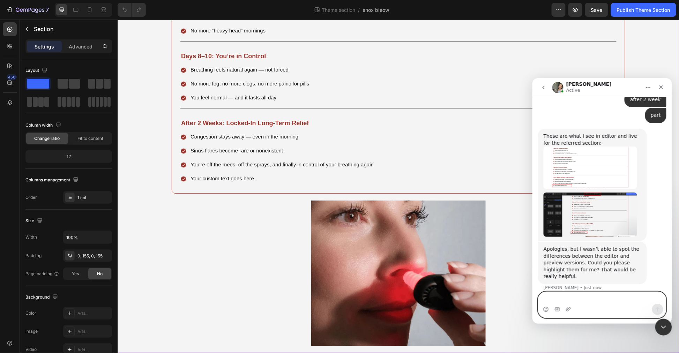
scroll to position [2315, 0]
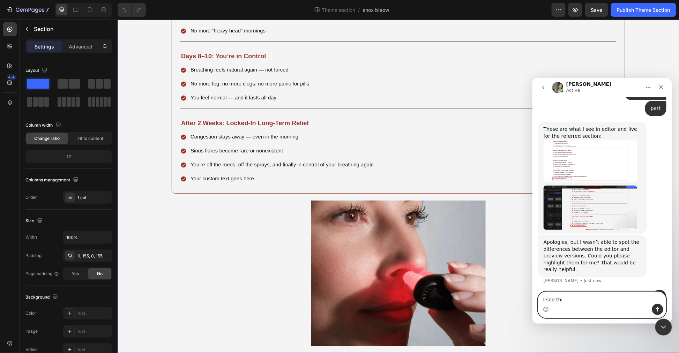
type textarea "I see this"
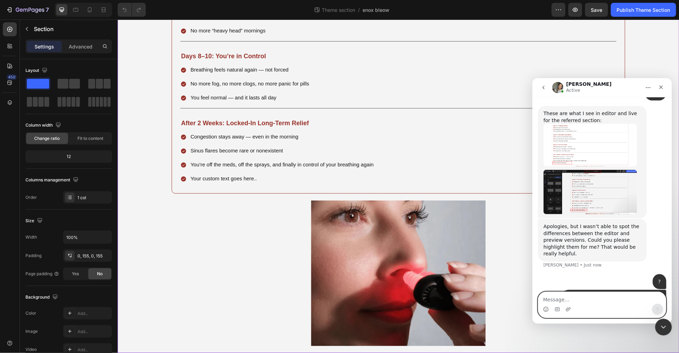
scroll to position [2330, 0]
click at [556, 289] on img "user says…" at bounding box center [614, 307] width 94 height 26
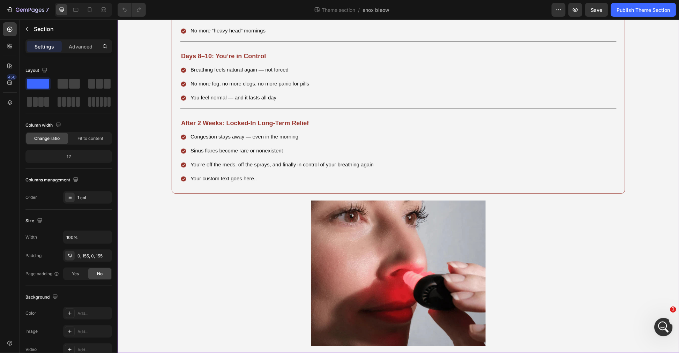
click at [556, 289] on icon "Open Intercom Messenger" at bounding box center [663, 327] width 12 height 12
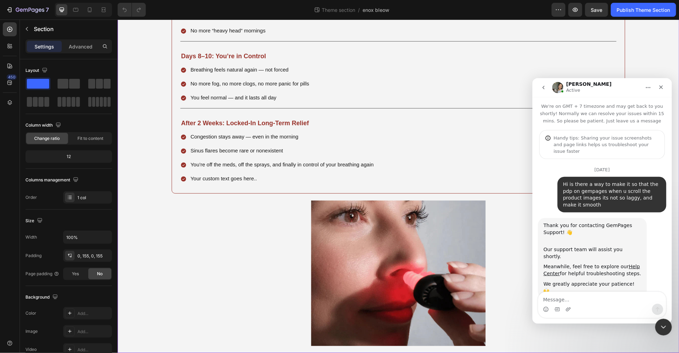
scroll to position [2331, 0]
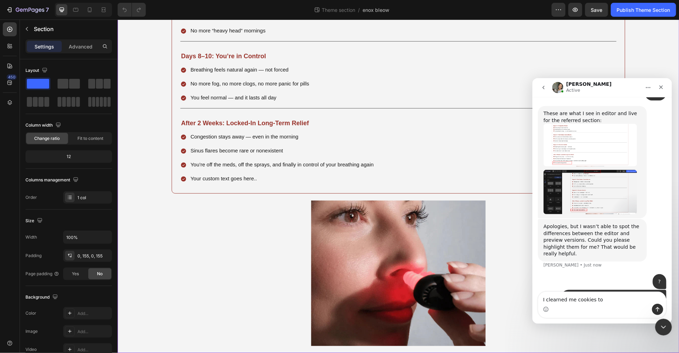
type textarea "I clearned me cookies too"
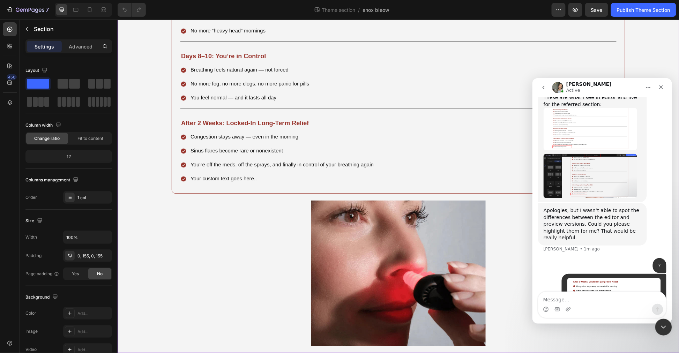
click at [556, 278] on img "user says…" at bounding box center [614, 291] width 94 height 26
click at [556, 202] on div "Intercom messenger" at bounding box center [339, 176] width 679 height 353
click at [556, 278] on img "user says…" at bounding box center [614, 291] width 94 height 26
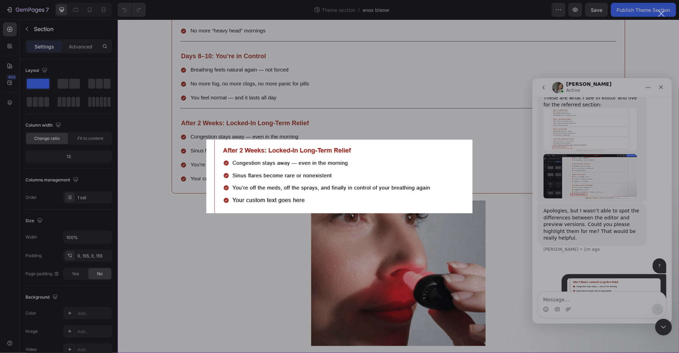
click at [556, 233] on div "Intercom messenger" at bounding box center [339, 176] width 679 height 353
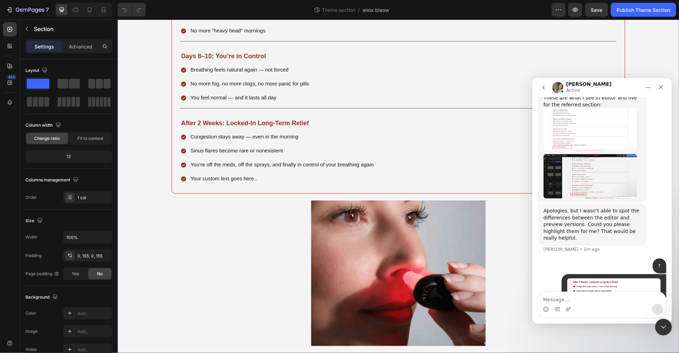
scroll to position [2320, 0]
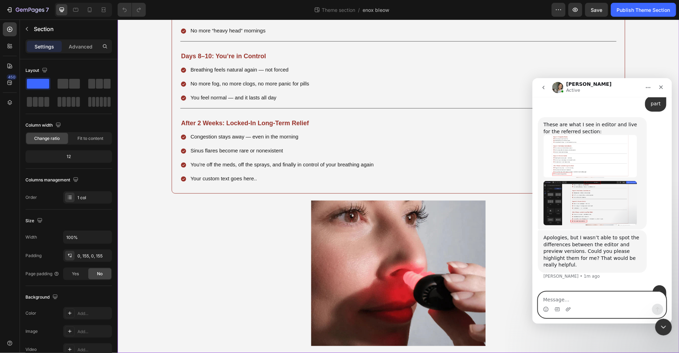
click at [556, 289] on textarea "Message…" at bounding box center [602, 298] width 128 height 12
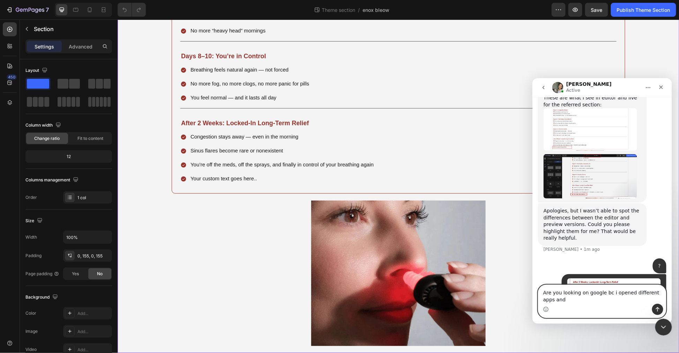
scroll to position [2354, 0]
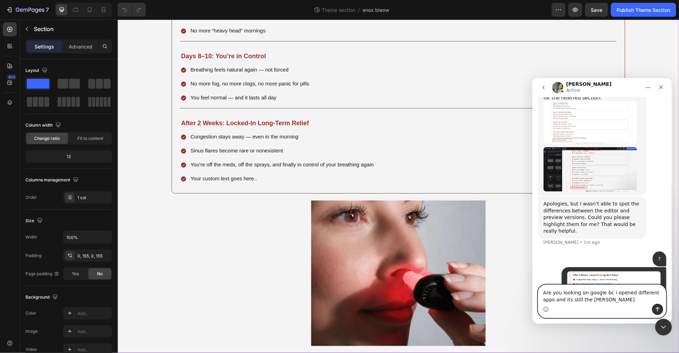
type textarea "Are you looking on google bc i opened different apps and its still the same"
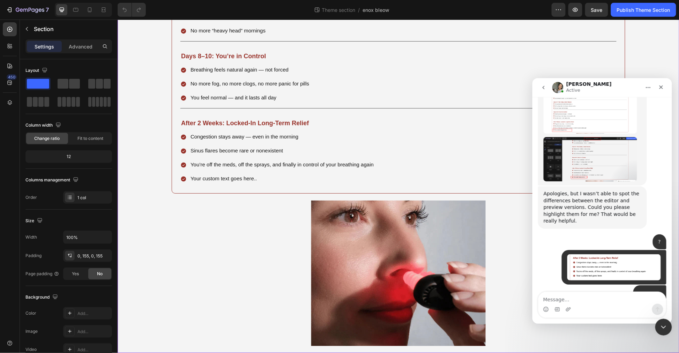
scroll to position [2364, 0]
click at [556, 289] on textarea "Message…" at bounding box center [602, 298] width 128 height 12
type textarea "thats weird"
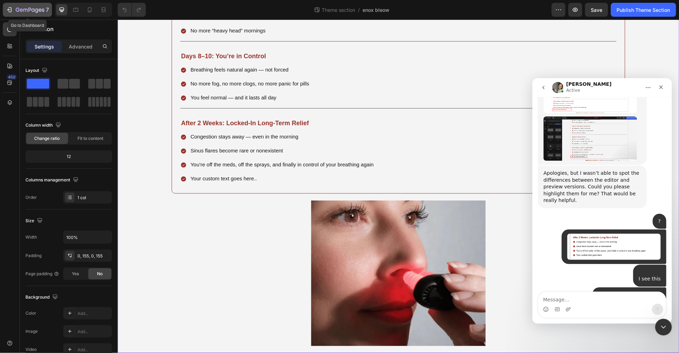
click at [13, 7] on icon "button" at bounding box center [9, 9] width 7 height 7
